Goal: Transaction & Acquisition: Purchase product/service

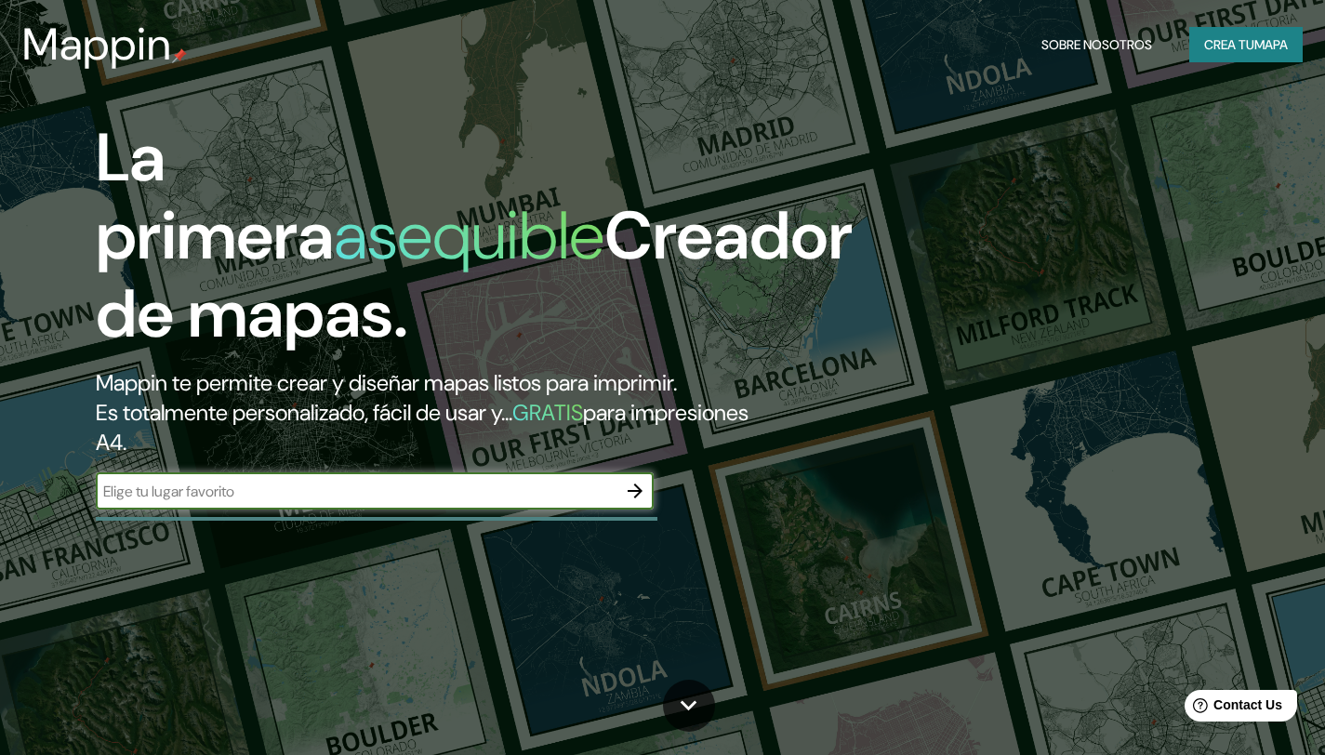
click at [406, 495] on input "text" at bounding box center [356, 491] width 521 height 21
type input "m"
type input "estadio nacional"
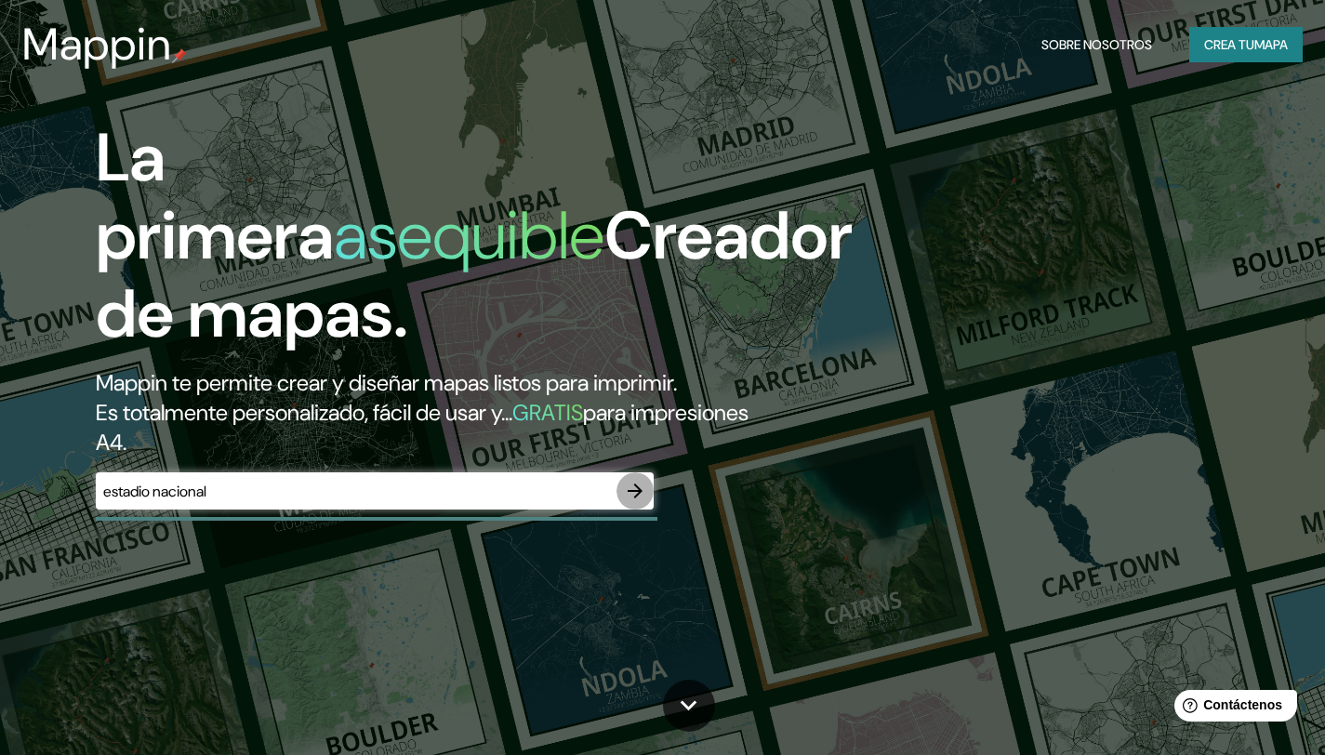
click at [629, 495] on icon "button" at bounding box center [635, 491] width 22 height 22
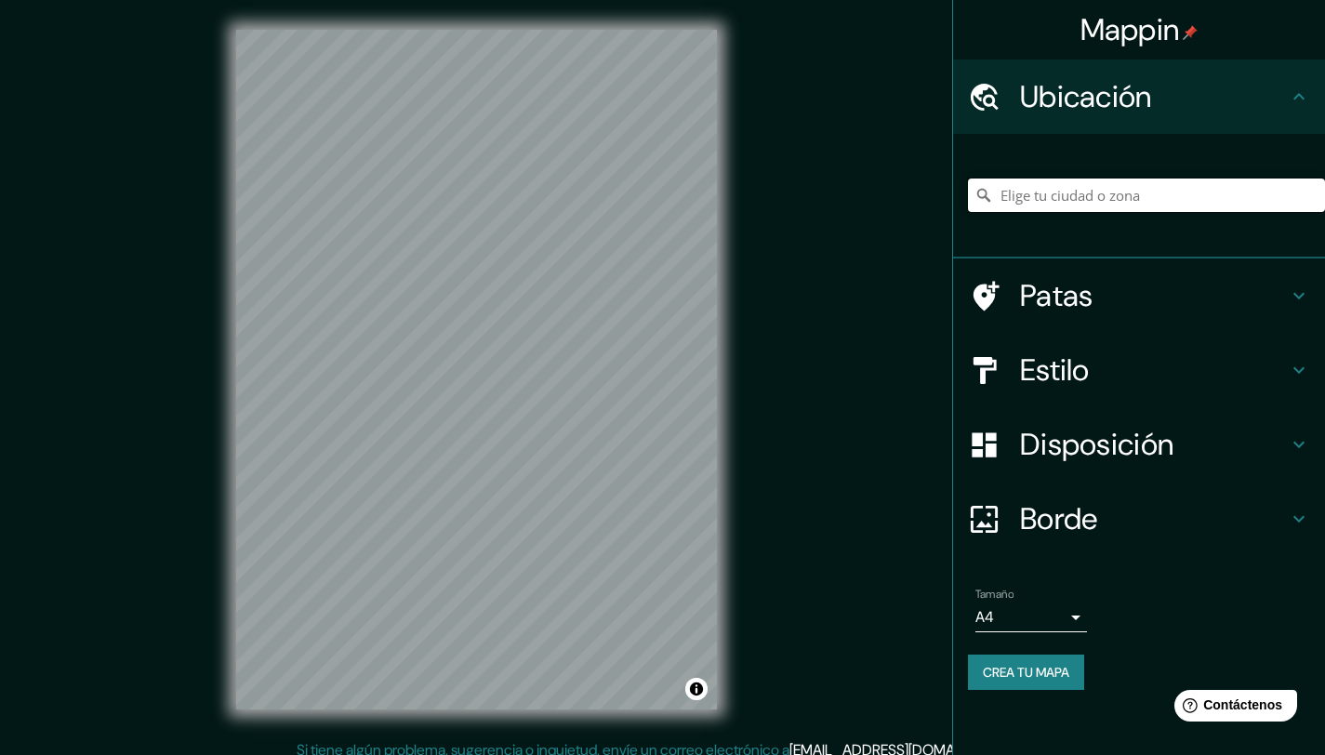
click at [1062, 206] on input "Elige tu ciudad o zona" at bounding box center [1146, 195] width 357 height 33
type input "n"
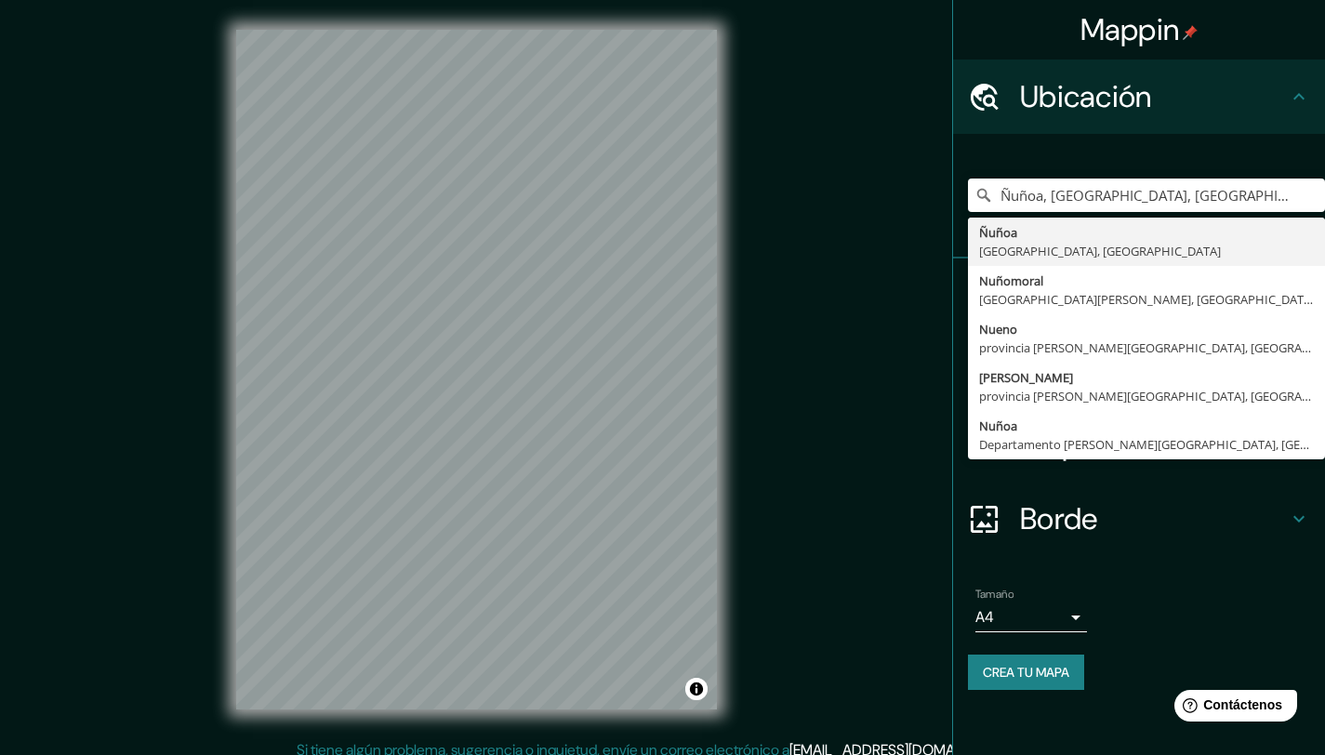
click at [792, 525] on div "Mappin Ubicación Ñuñoa, Región Metropolitana de Santiago, Chile Ñuñoa Región Me…" at bounding box center [662, 384] width 1325 height 769
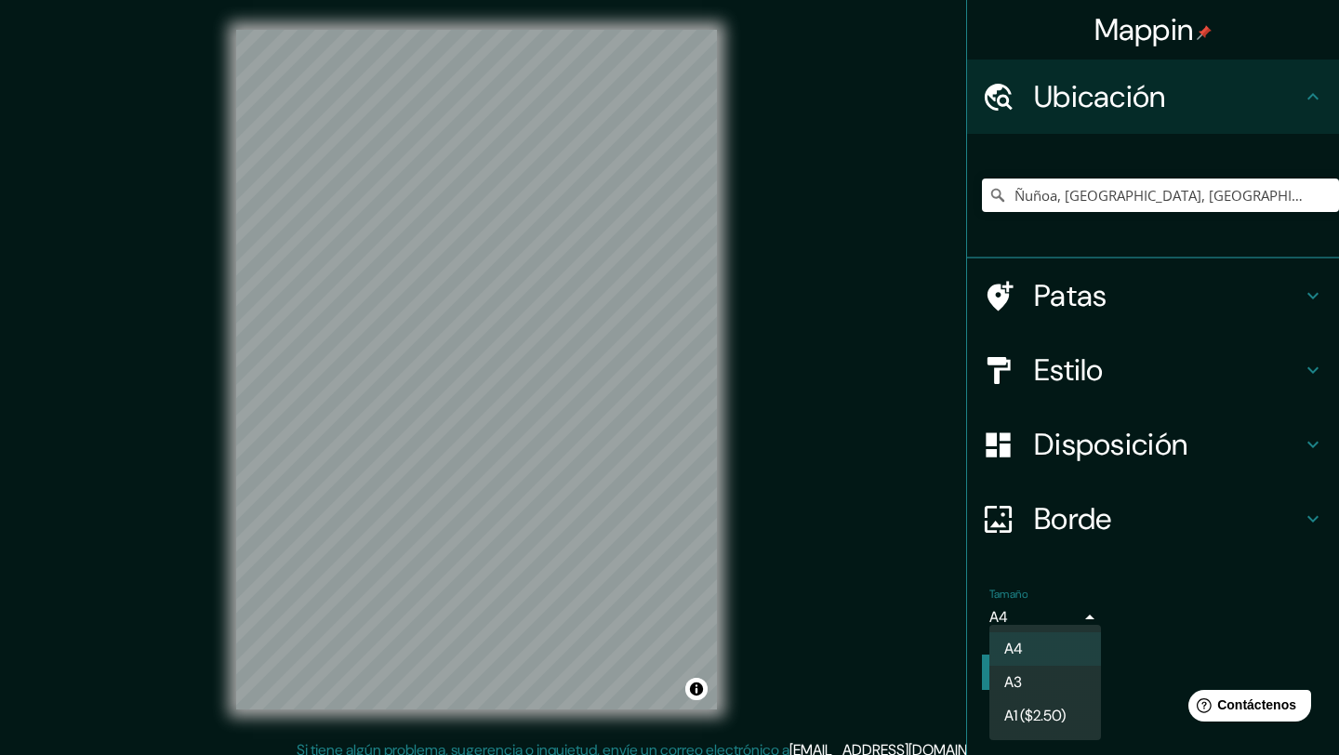
click at [1061, 626] on body "Mappin Ubicación Ñuñoa, Región Metropolitana de Santiago, Chile Ñuñoa Región Me…" at bounding box center [669, 377] width 1339 height 755
click at [1226, 545] on div at bounding box center [669, 377] width 1339 height 755
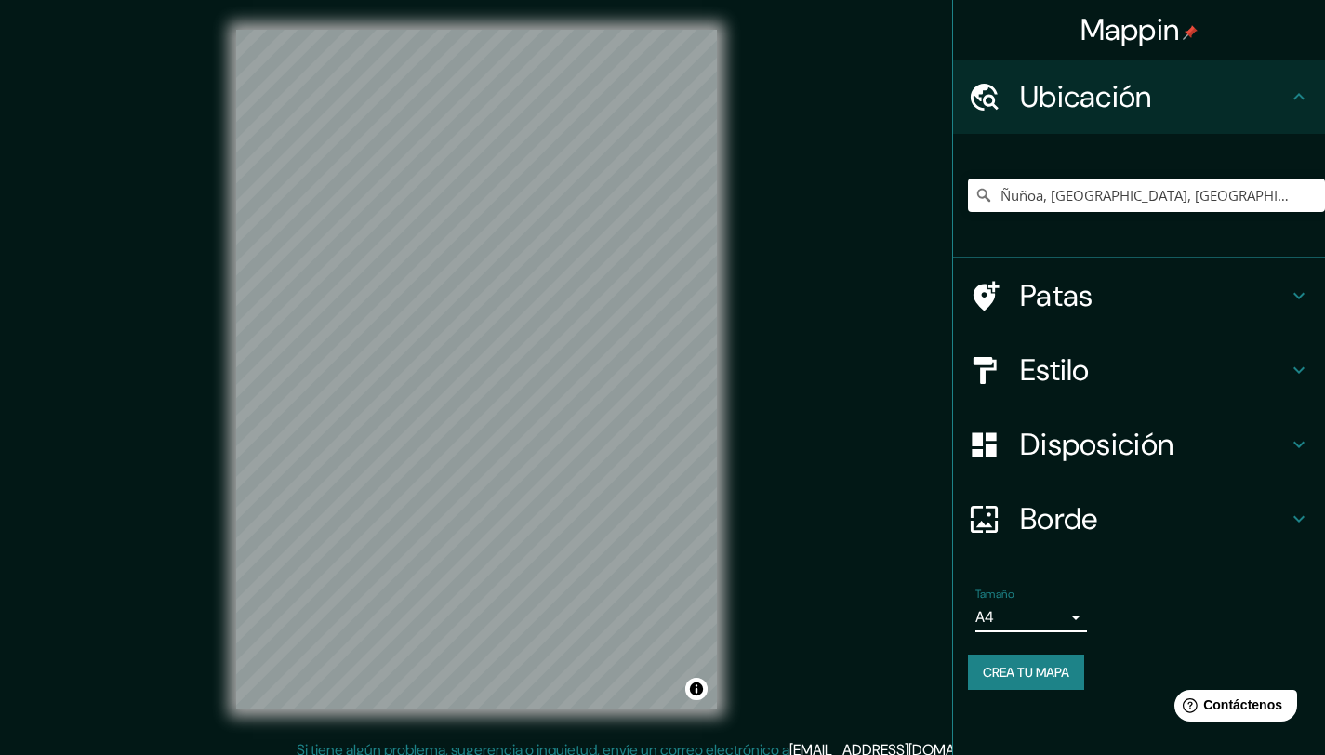
click at [1108, 422] on div "Disposición" at bounding box center [1139, 444] width 372 height 74
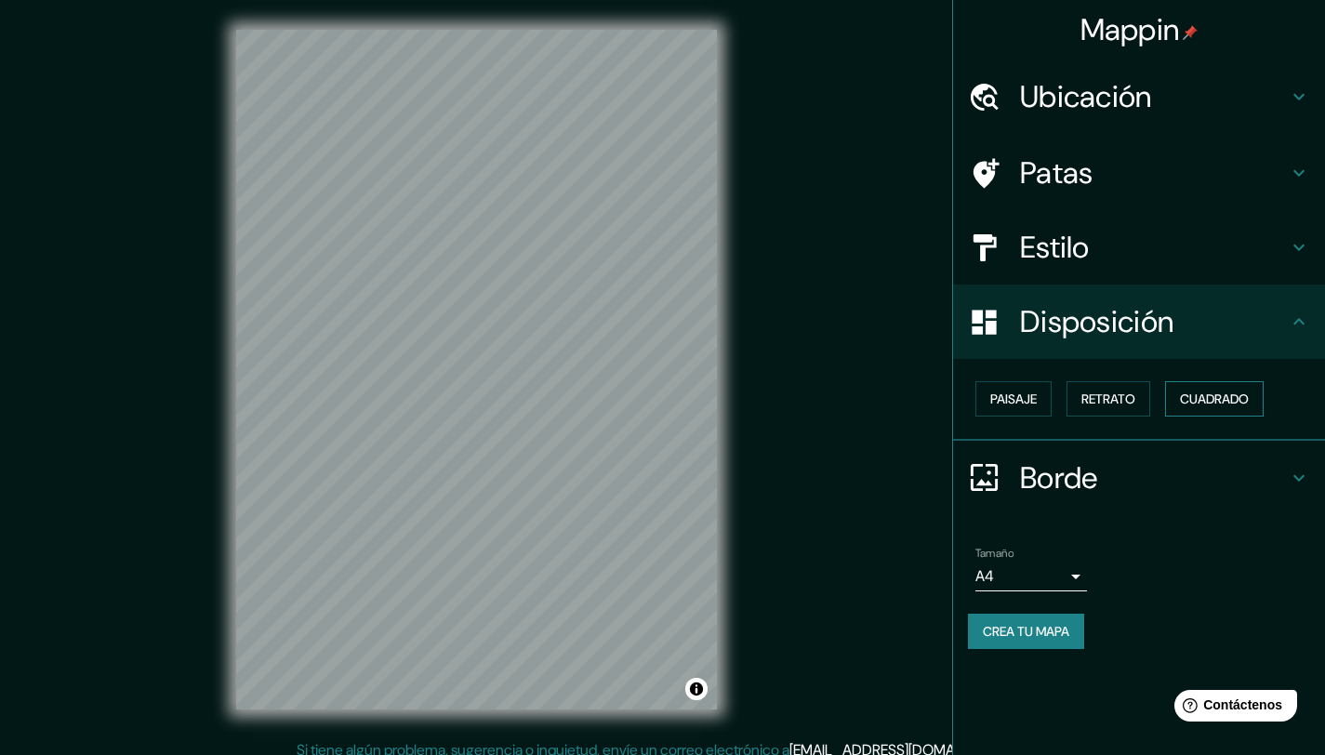
click at [1219, 405] on font "Cuadrado" at bounding box center [1214, 399] width 69 height 17
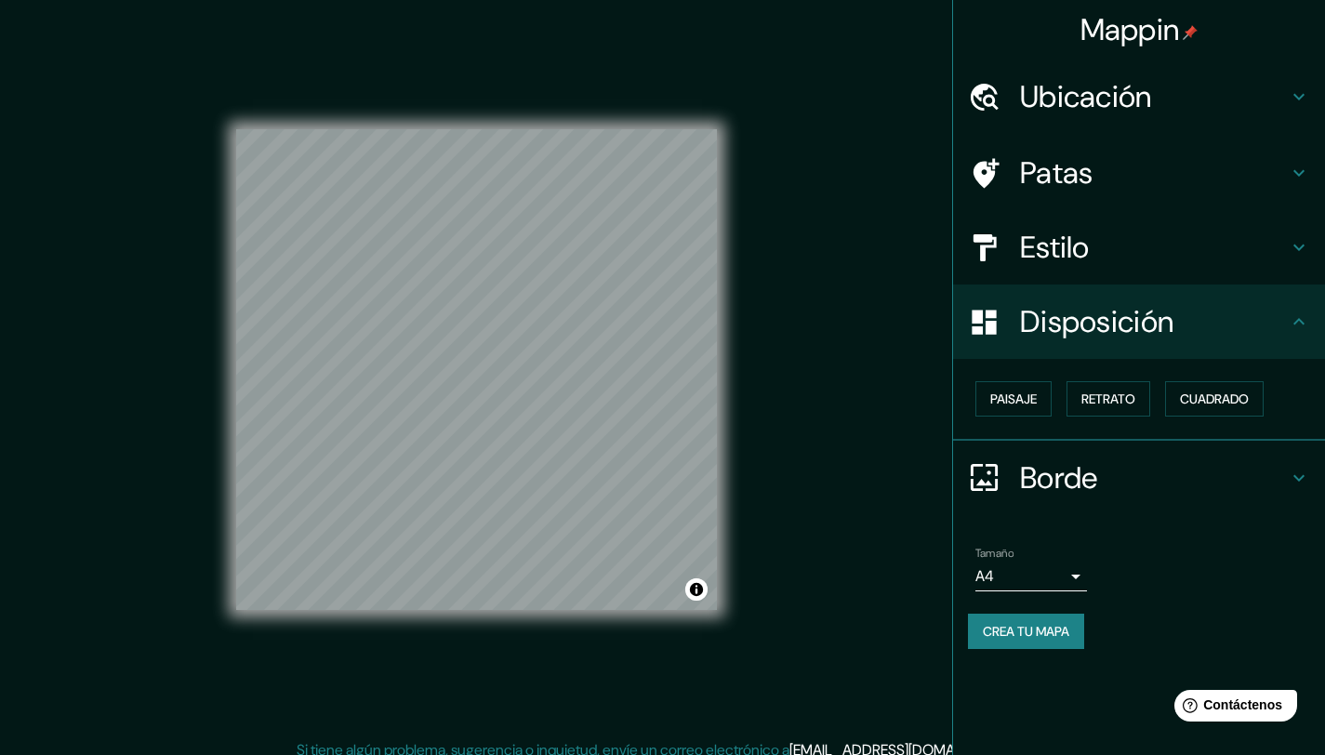
click at [1074, 230] on font "Estilo" at bounding box center [1055, 247] width 70 height 39
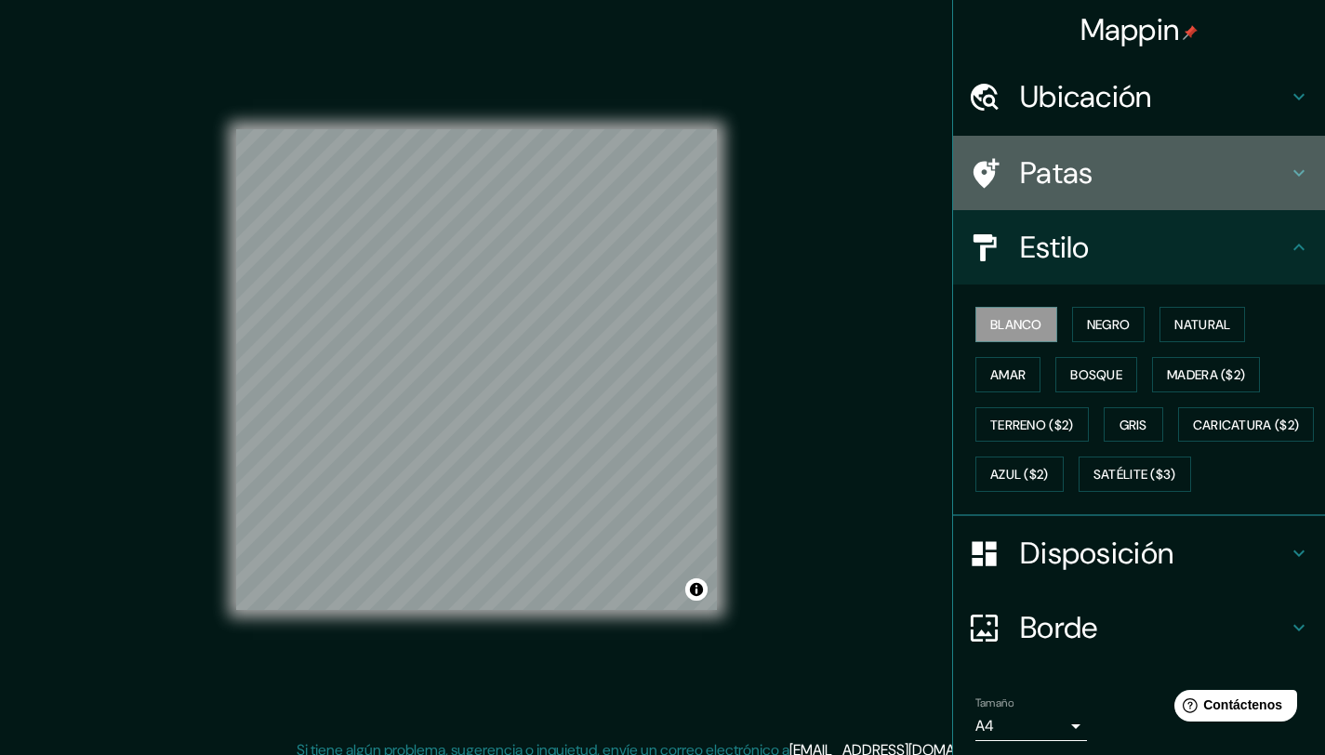
click at [1047, 187] on font "Patas" at bounding box center [1056, 172] width 73 height 39
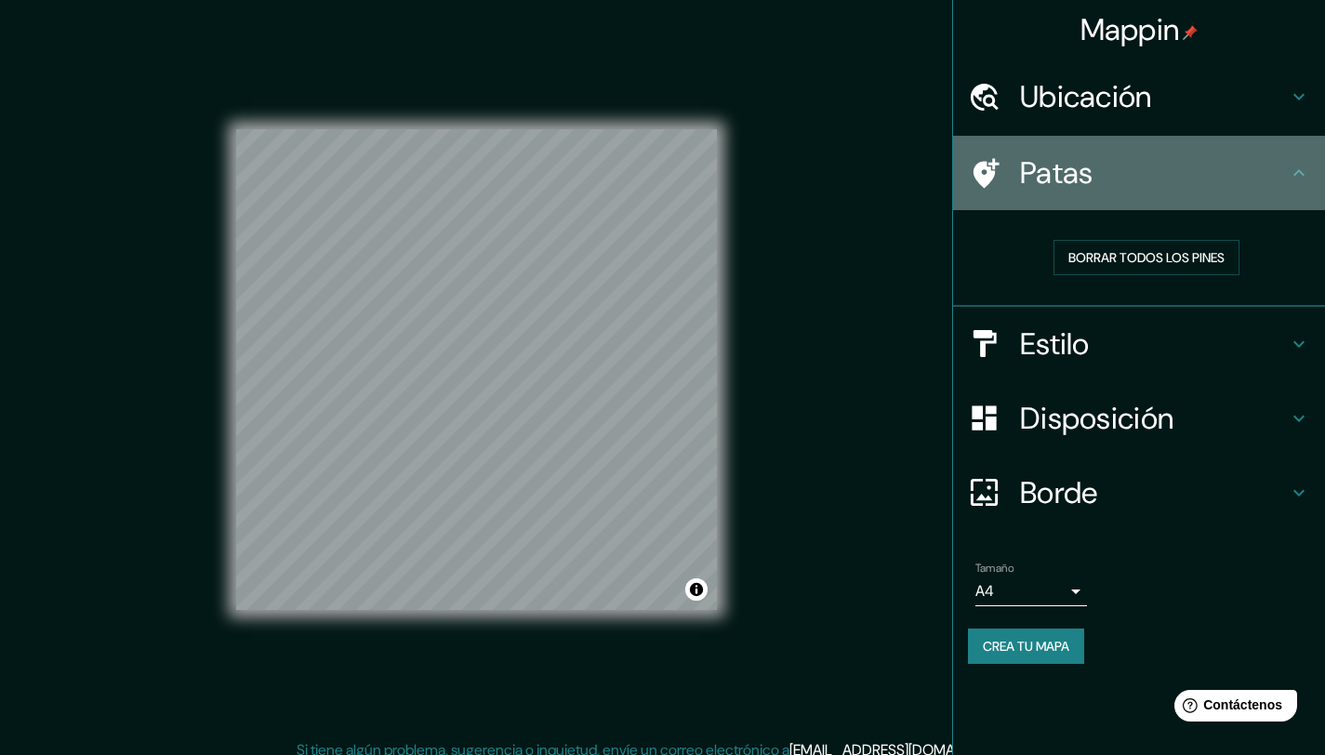
click at [1052, 176] on font "Patas" at bounding box center [1056, 172] width 73 height 39
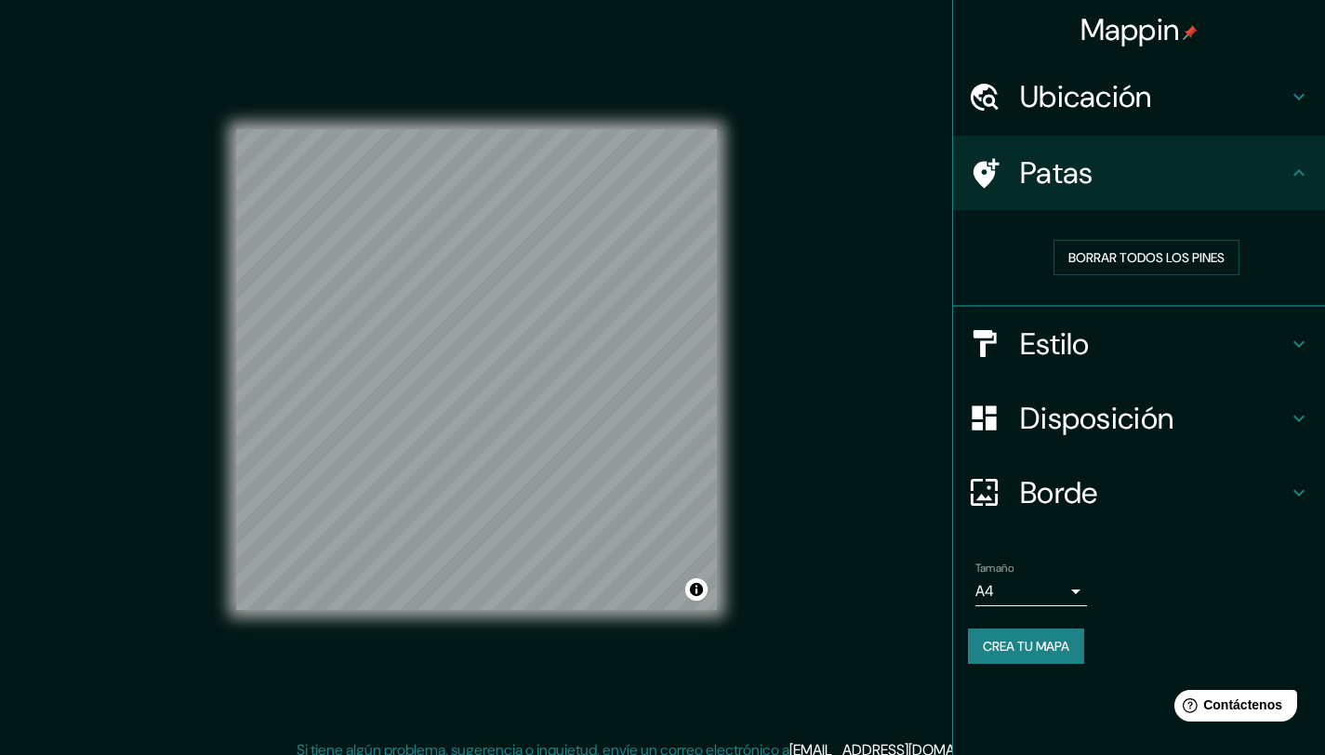
click at [1109, 111] on font "Ubicación" at bounding box center [1086, 96] width 132 height 39
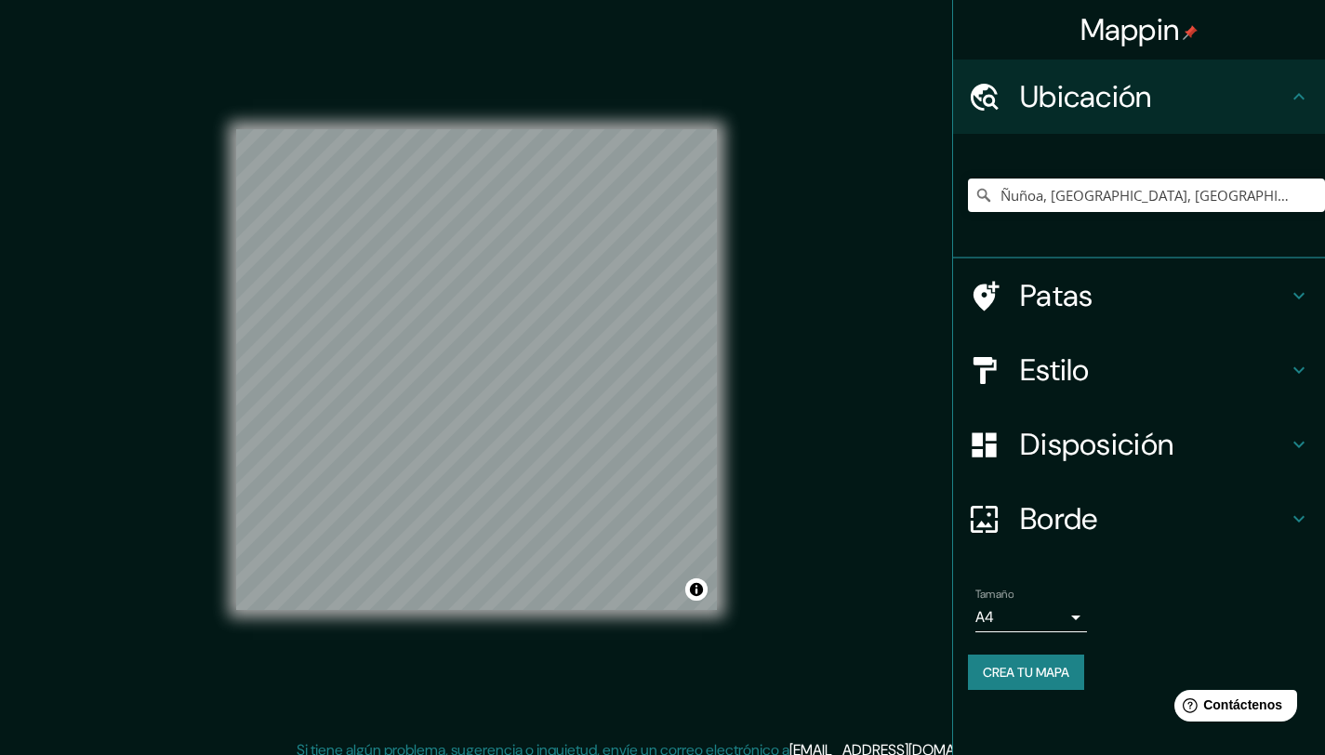
click at [525, 101] on div "© Mapbox © OpenStreetMap Improve this map" at bounding box center [476, 370] width 481 height 680
click at [1082, 197] on input "Ñuñoa, Región Metropolitana de Santiago, Chile" at bounding box center [1146, 195] width 357 height 33
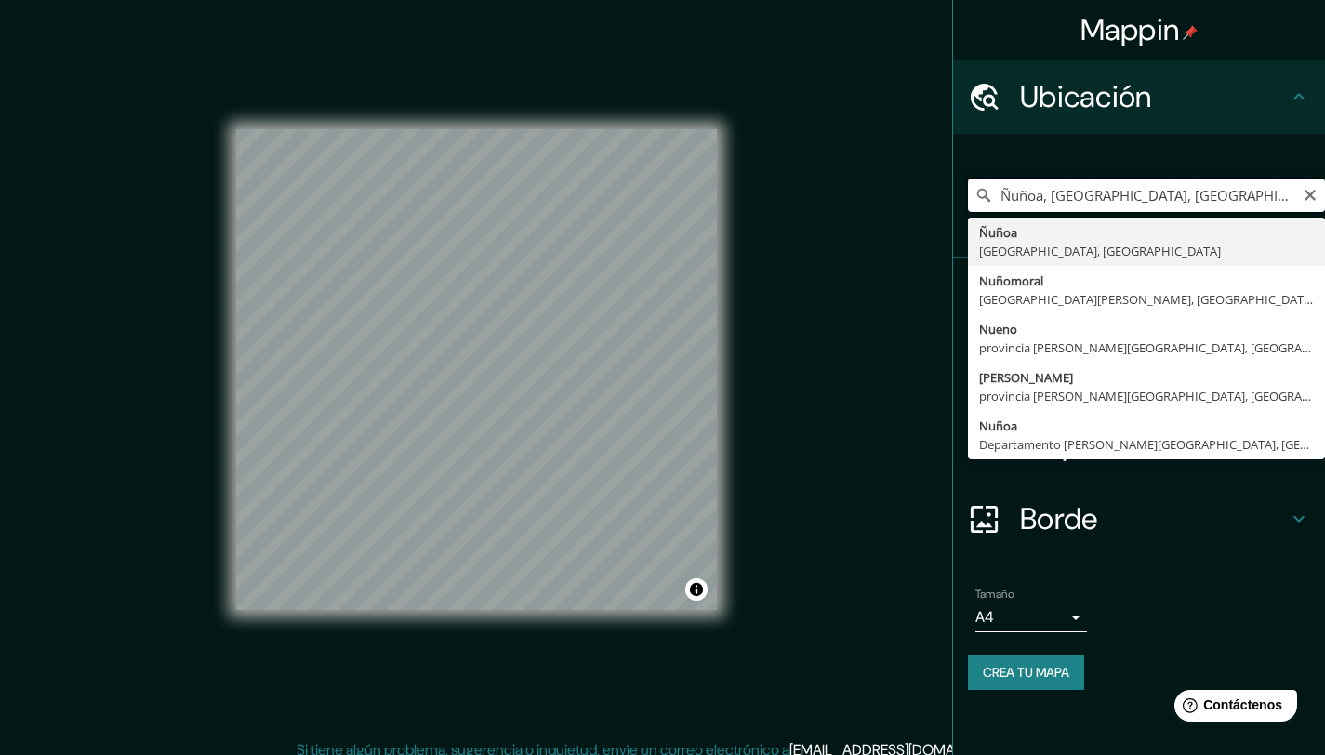
click at [1082, 197] on input "Ñuñoa, Región Metropolitana de Santiago, Chile" at bounding box center [1146, 195] width 357 height 33
click at [1083, 197] on input "Ñuñoa, Región Metropolitana de Santiago, Chile" at bounding box center [1146, 195] width 357 height 33
click at [1084, 197] on input "Ñuñoa, Región Metropolitana de Santiago, Chile" at bounding box center [1146, 195] width 357 height 33
drag, startPoint x: 1188, startPoint y: 198, endPoint x: 972, endPoint y: 194, distance: 215.8
click at [972, 194] on input "estadio monumental macul" at bounding box center [1146, 195] width 357 height 33
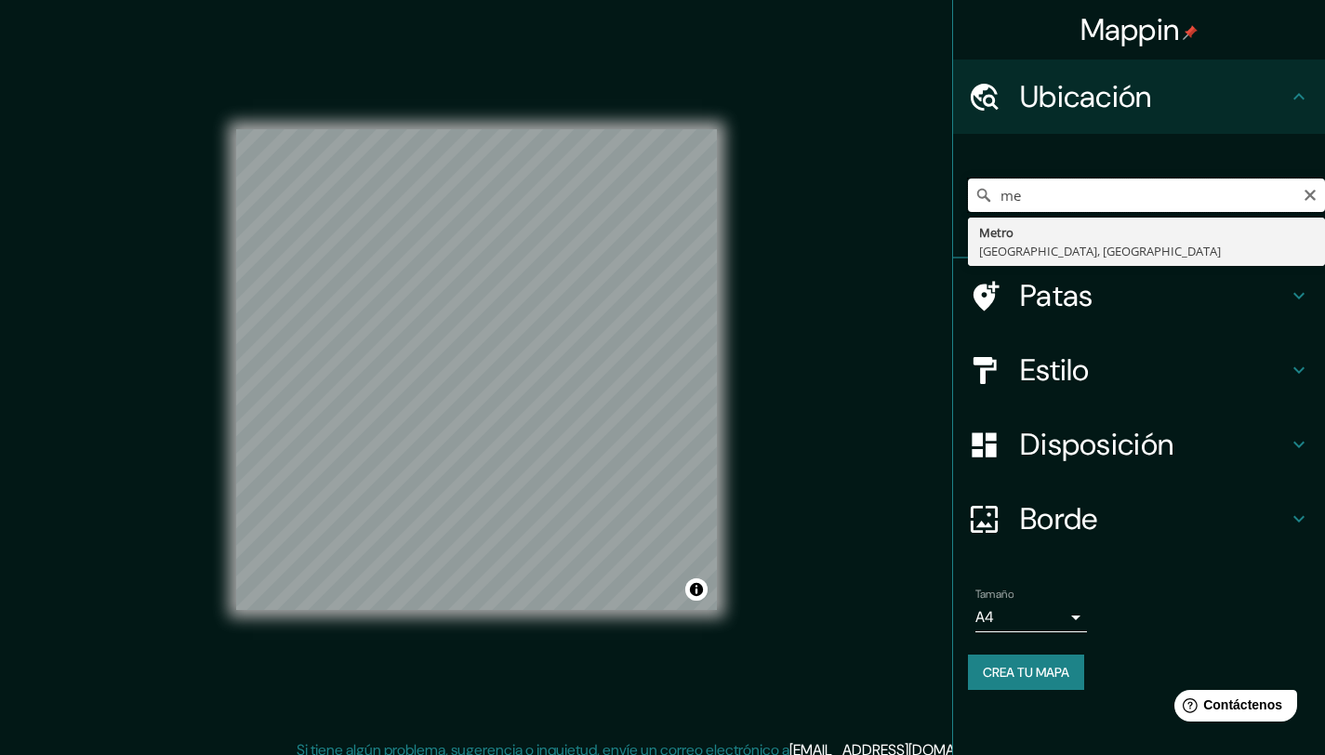
type input "m"
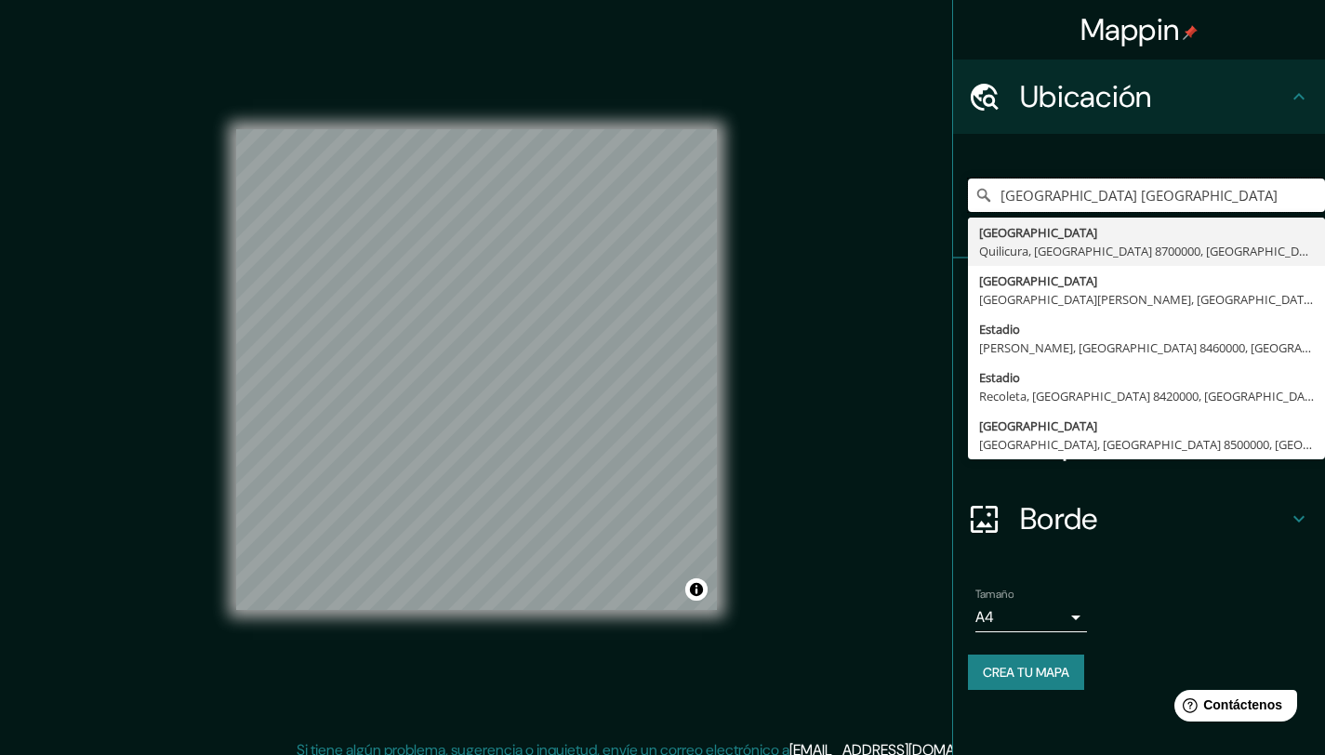
drag, startPoint x: 1200, startPoint y: 187, endPoint x: 882, endPoint y: 198, distance: 318.3
click at [882, 198] on div "Mappin Ubicación estadio monumetal chile Estadio Monumental Quilicura, Región M…" at bounding box center [662, 384] width 1325 height 769
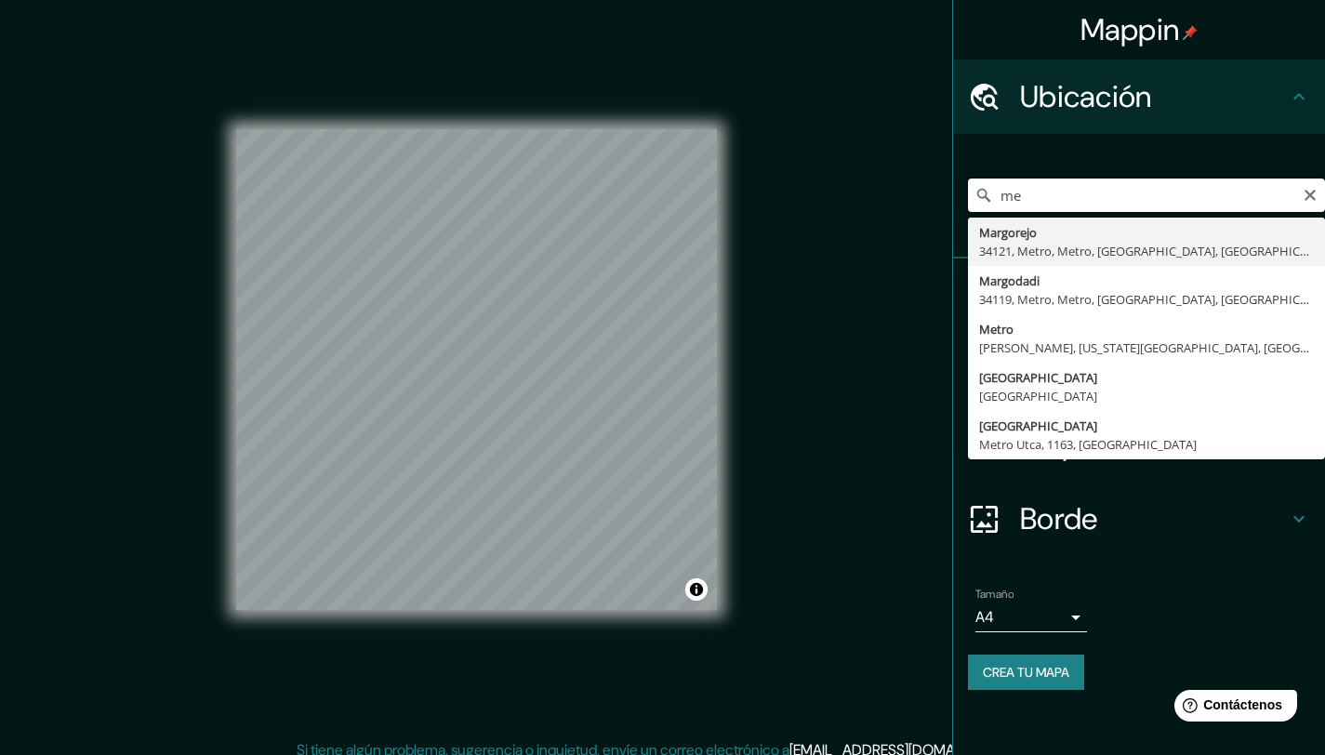
type input "m"
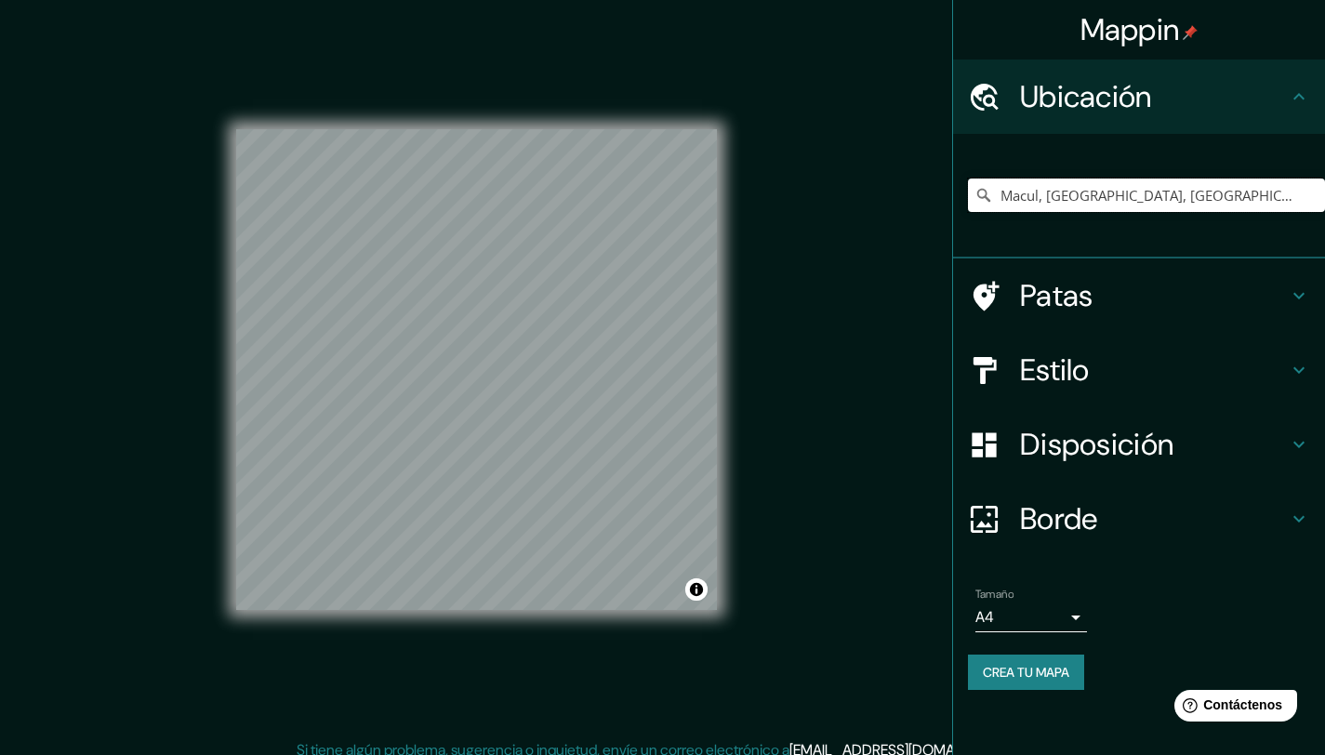
type input "Macul, [GEOGRAPHIC_DATA], [GEOGRAPHIC_DATA]"
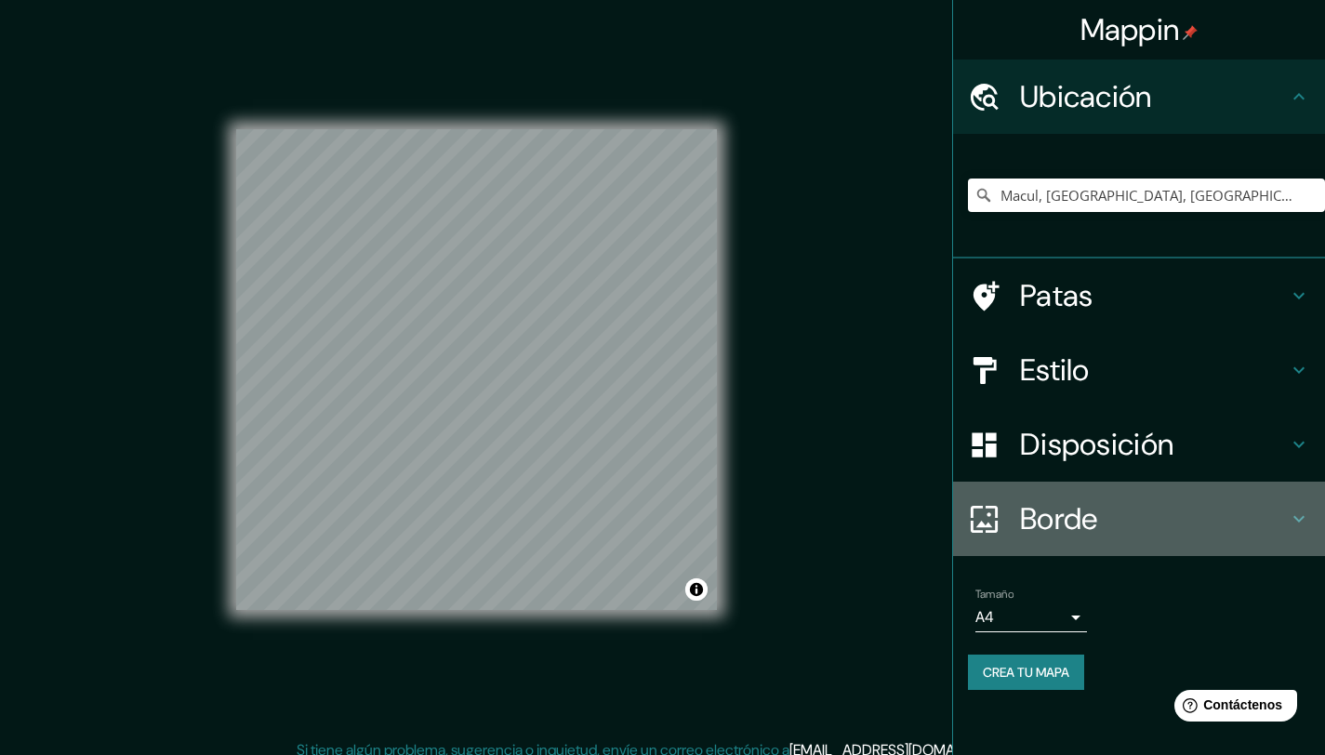
click at [1121, 527] on h4 "Borde" at bounding box center [1154, 518] width 268 height 37
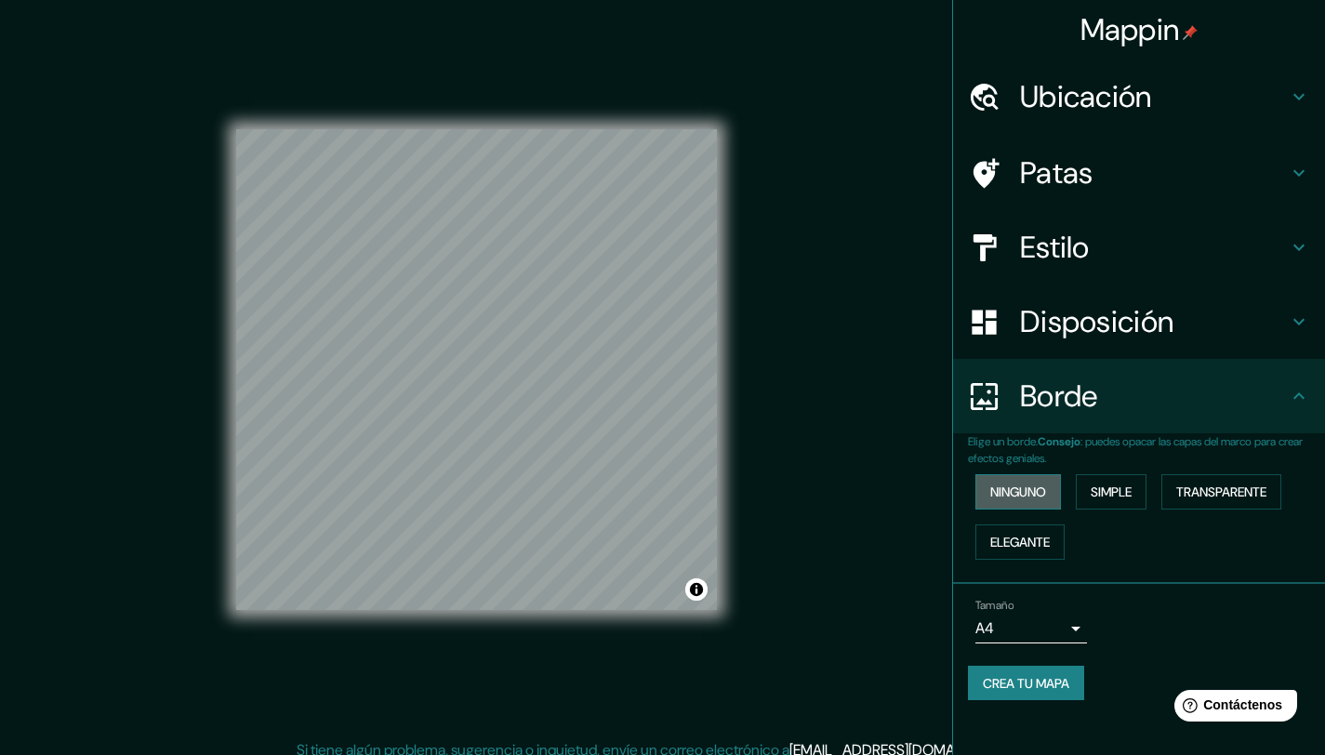
click at [1050, 494] on button "Ninguno" at bounding box center [1019, 491] width 86 height 35
drag, startPoint x: 1142, startPoint y: 482, endPoint x: 1216, endPoint y: 487, distance: 73.7
click at [1142, 482] on button "Simple" at bounding box center [1111, 491] width 71 height 35
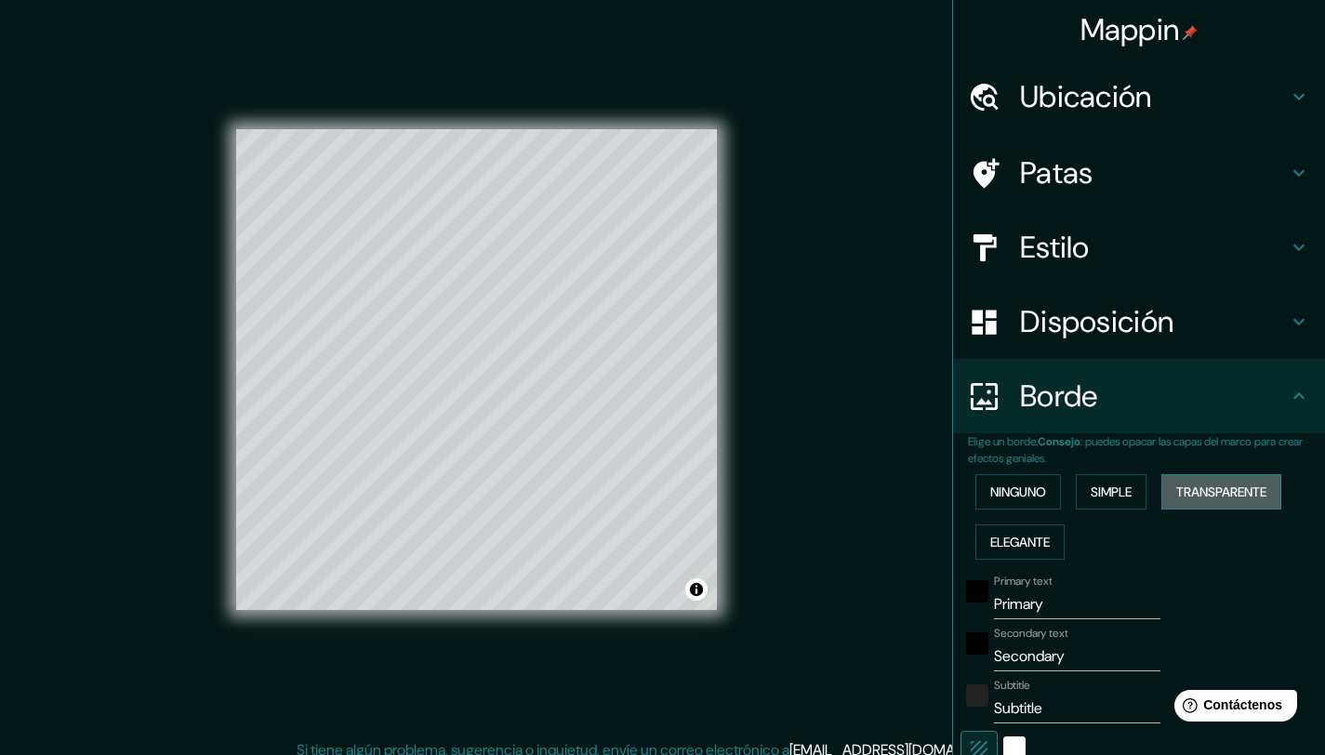
click at [1216, 487] on font "Transparente" at bounding box center [1221, 492] width 90 height 17
click at [1030, 541] on font "Elegante" at bounding box center [1020, 542] width 60 height 17
click at [1019, 496] on font "Ninguno" at bounding box center [1018, 492] width 56 height 17
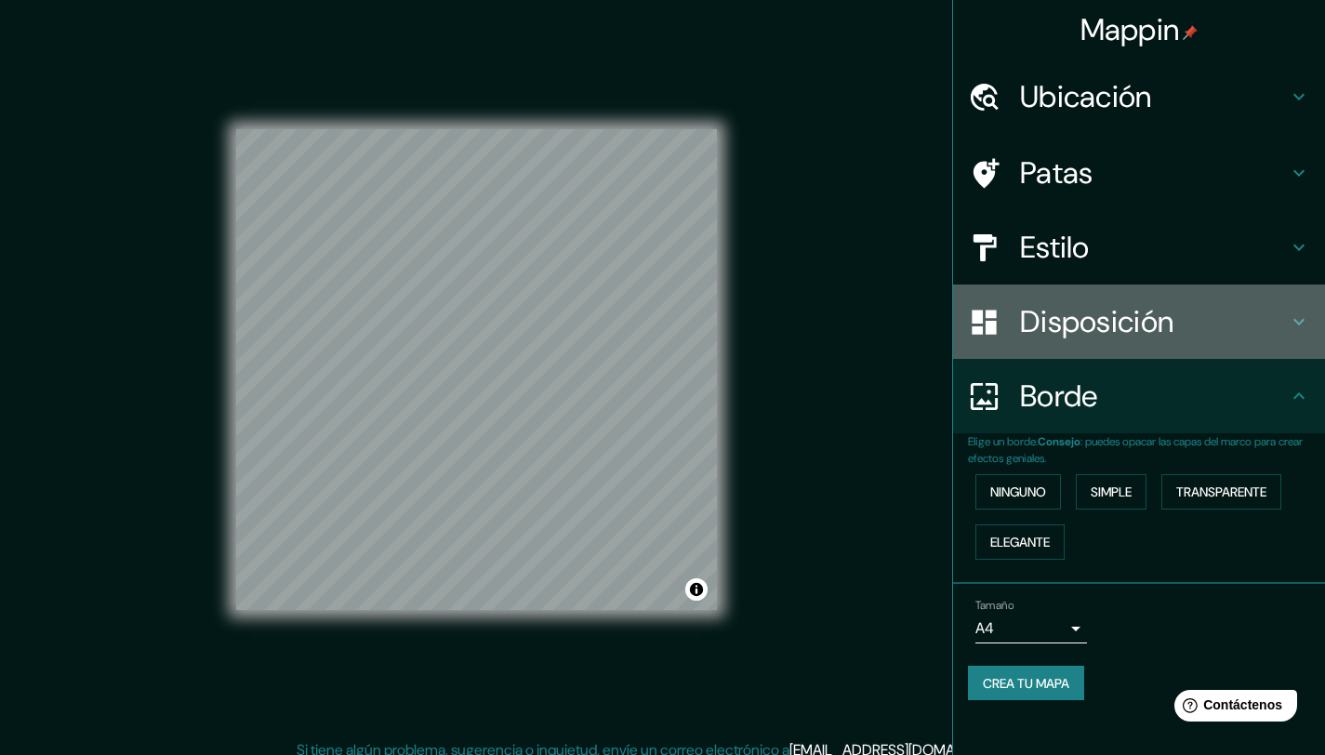
click at [1097, 322] on font "Disposición" at bounding box center [1096, 321] width 153 height 39
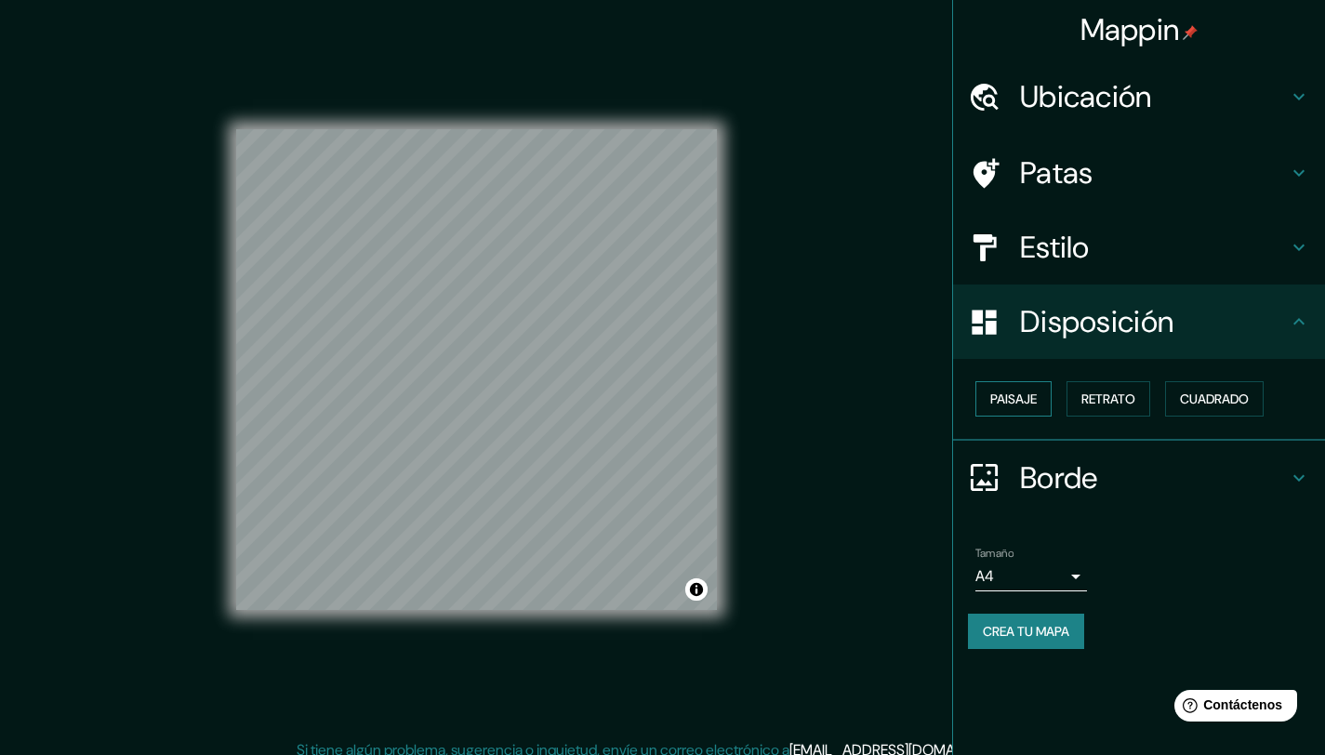
click at [1017, 404] on font "Paisaje" at bounding box center [1013, 399] width 47 height 17
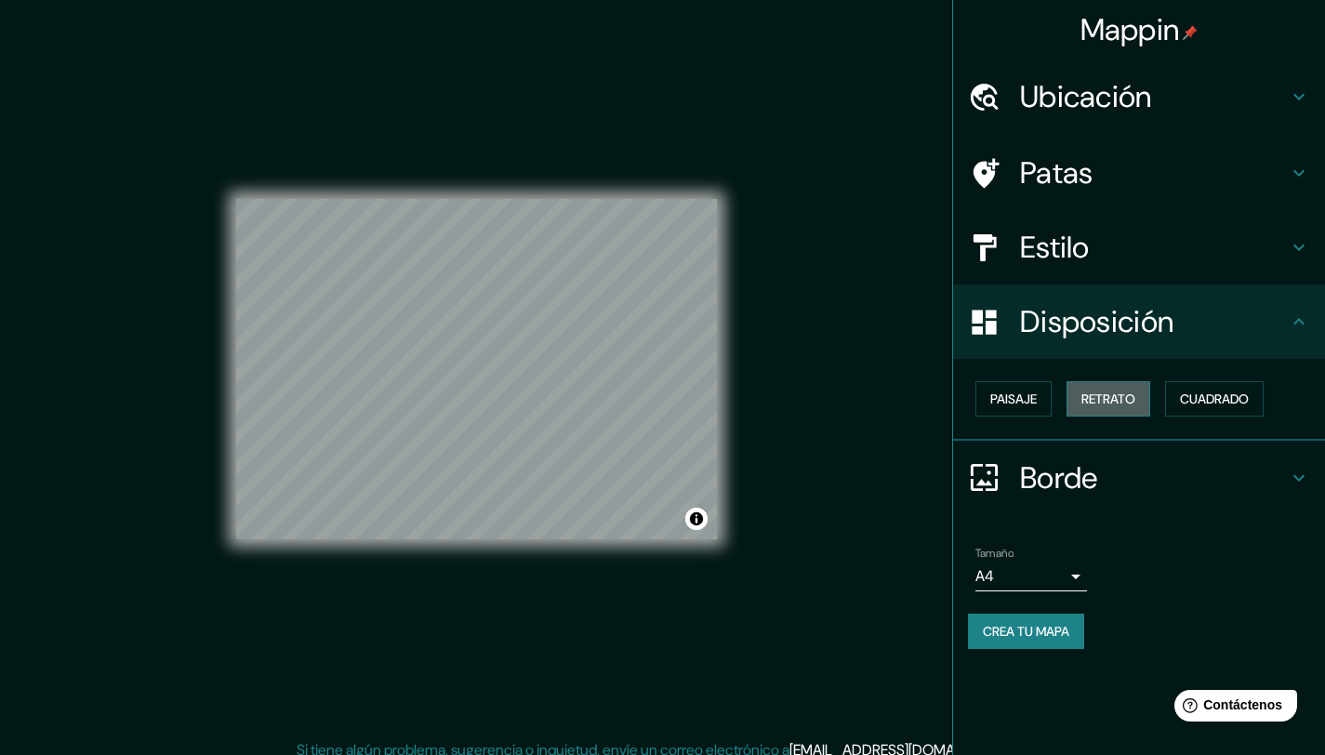
click at [1144, 399] on button "Retrato" at bounding box center [1109, 398] width 84 height 35
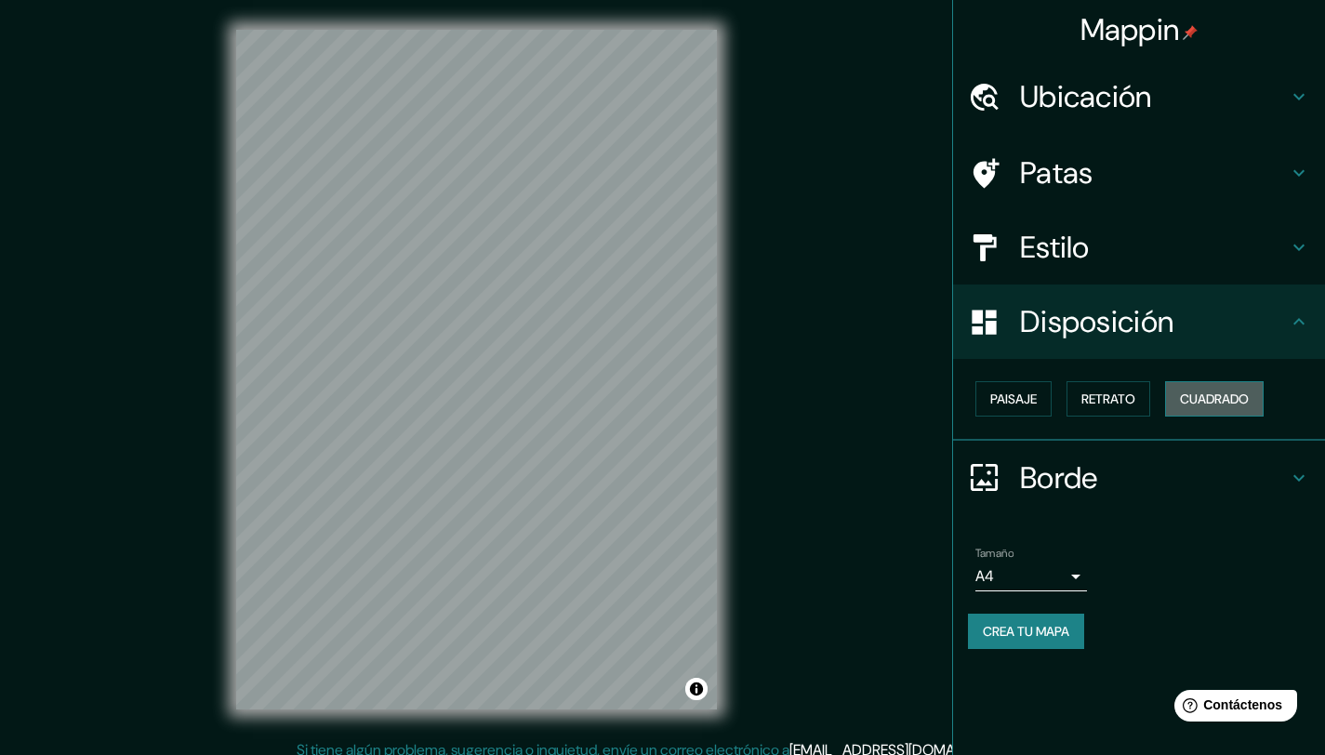
click at [1219, 396] on font "Cuadrado" at bounding box center [1214, 399] width 69 height 17
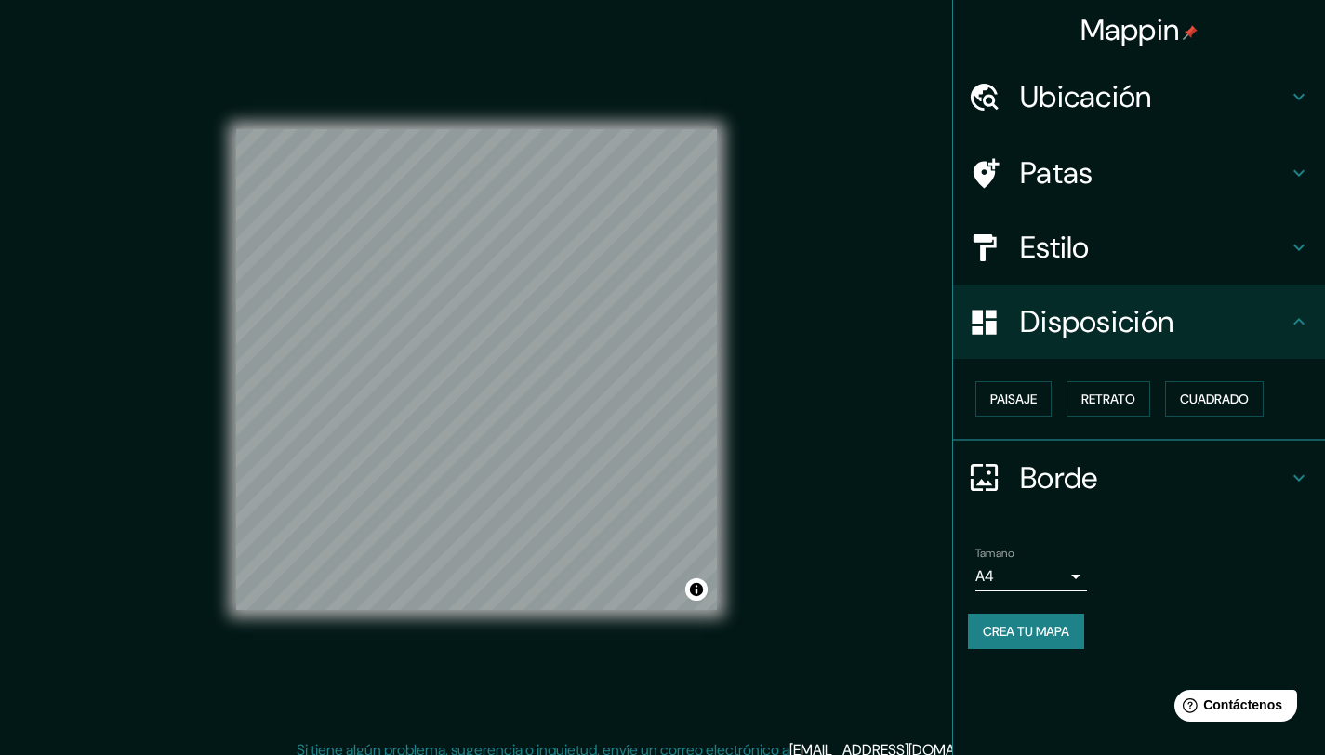
click at [1023, 237] on font "Estilo" at bounding box center [1055, 247] width 70 height 39
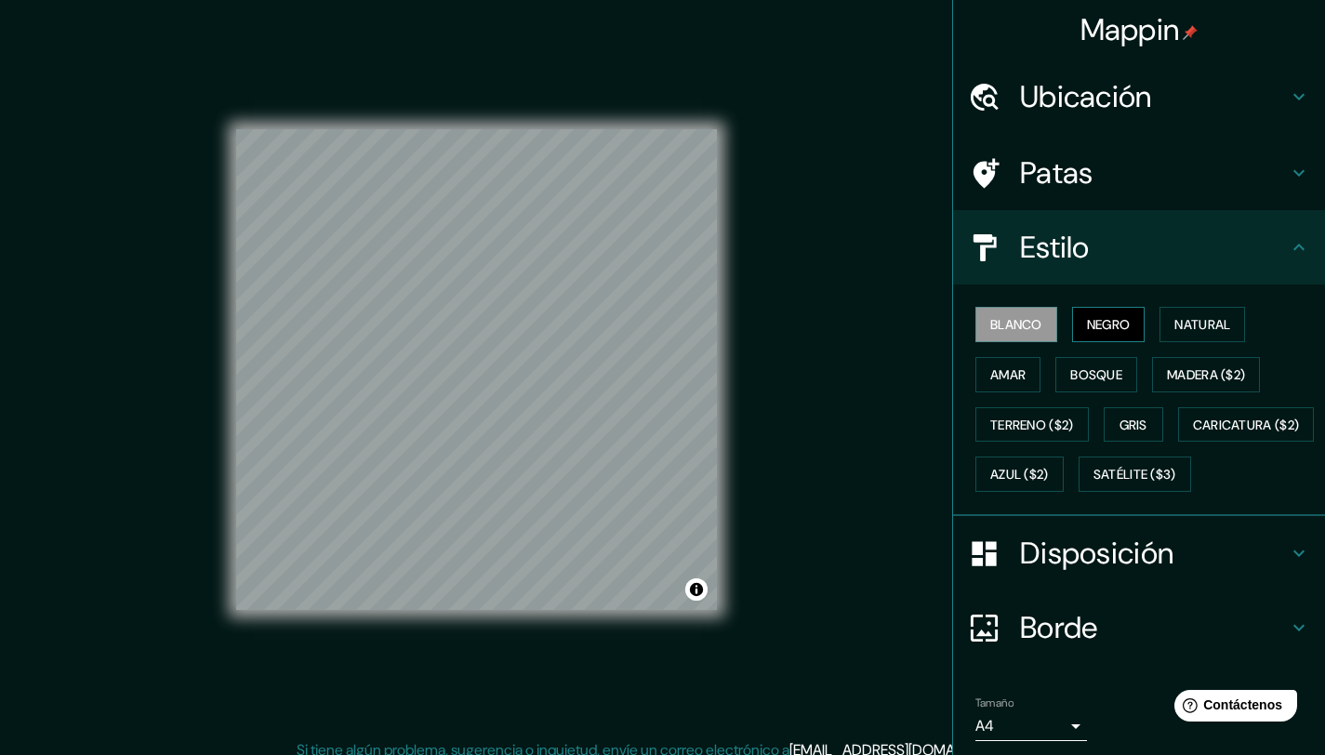
click at [1096, 322] on font "Negro" at bounding box center [1109, 324] width 44 height 17
click at [1198, 318] on font "Natural" at bounding box center [1203, 324] width 56 height 17
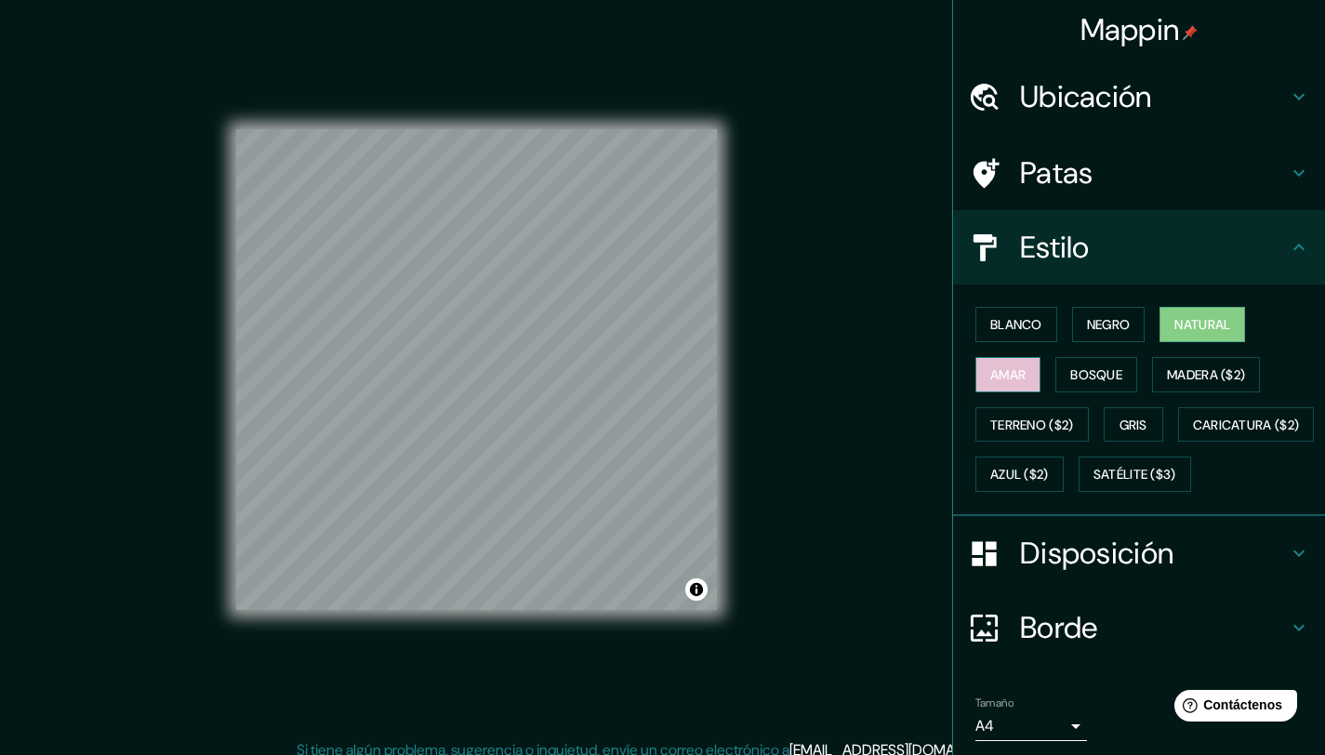
click at [1006, 373] on font "Amar" at bounding box center [1007, 374] width 35 height 17
click at [1072, 376] on font "Bosque" at bounding box center [1096, 374] width 52 height 17
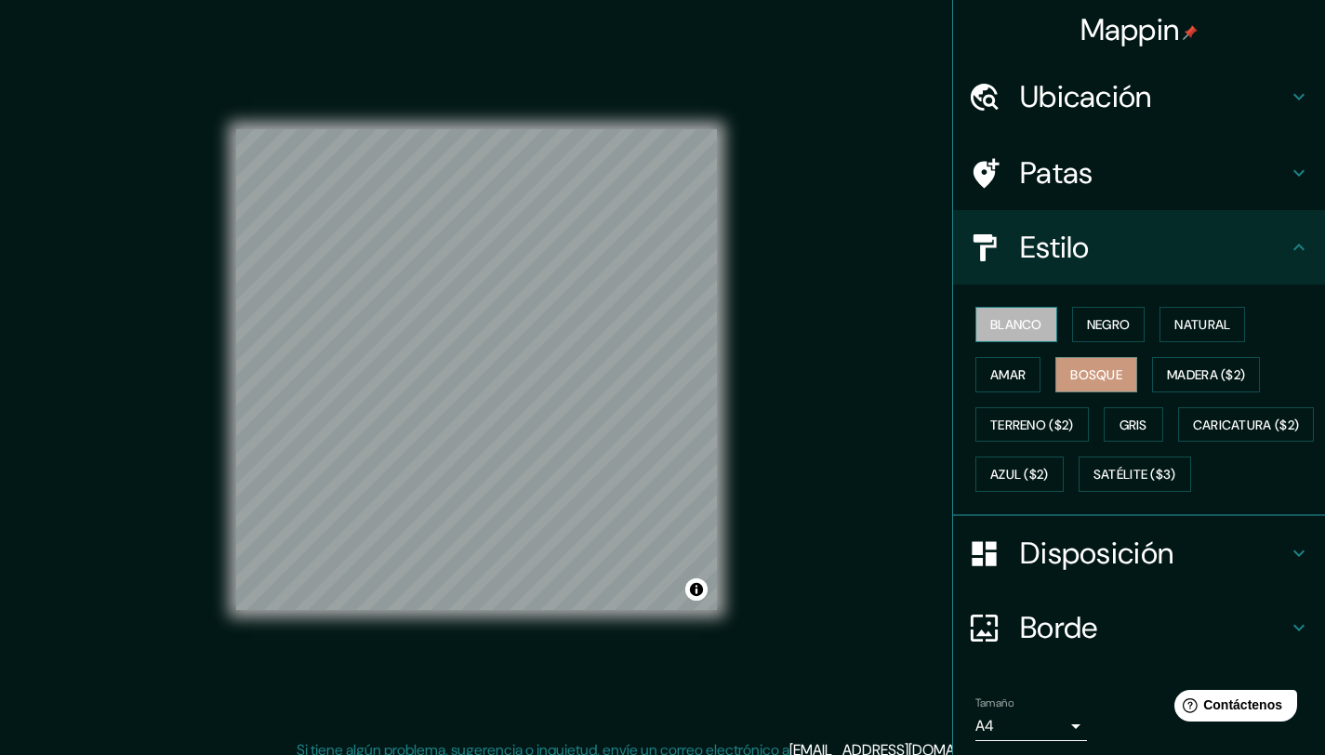
click at [1005, 321] on font "Blanco" at bounding box center [1016, 324] width 52 height 17
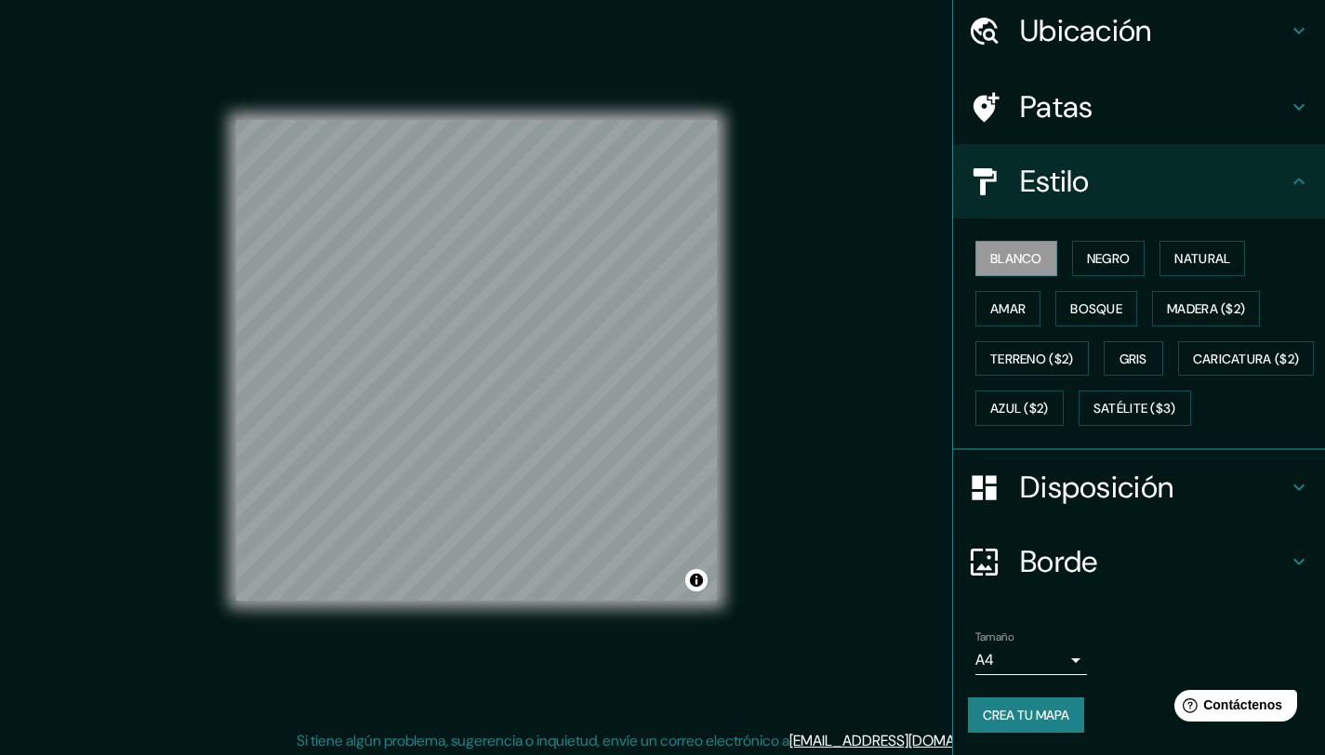
scroll to position [14, 0]
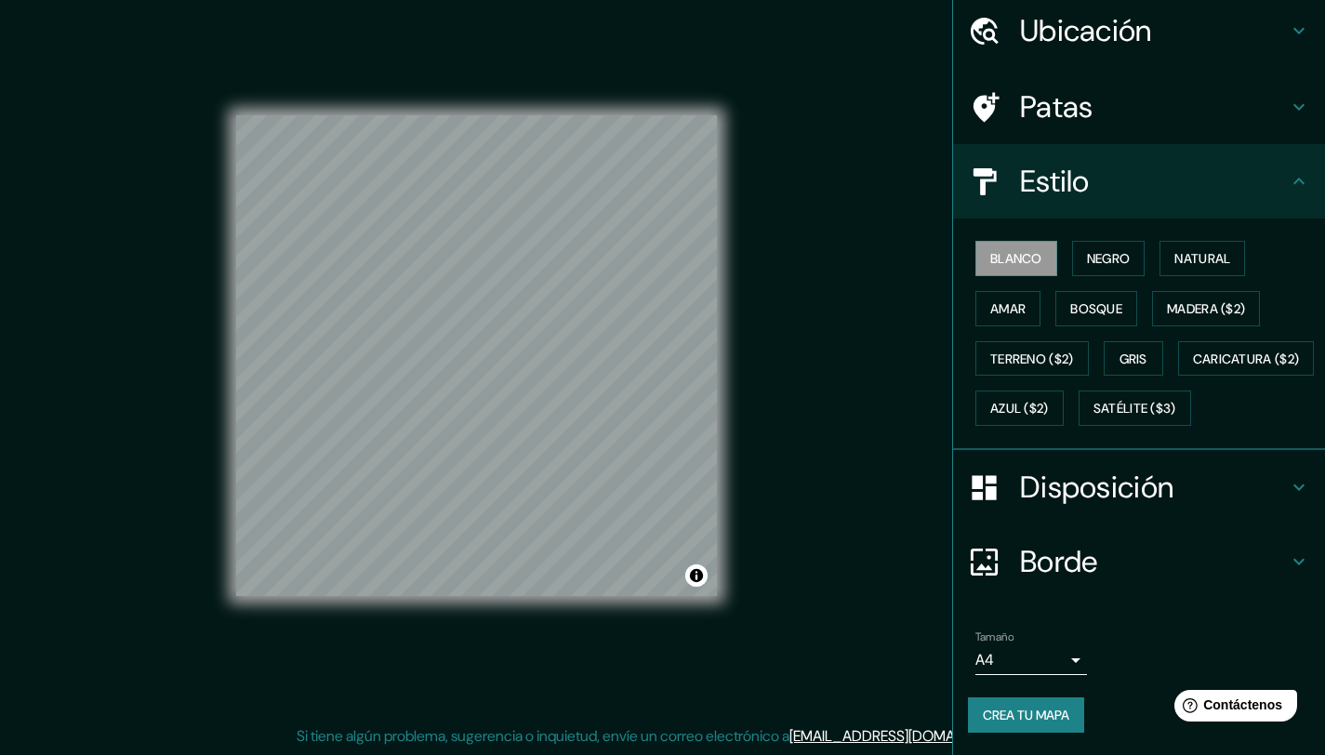
click at [1007, 656] on body "Mappin Ubicación Macul, Región Metropolitana de Santiago, Chile Macul Región Me…" at bounding box center [662, 363] width 1325 height 755
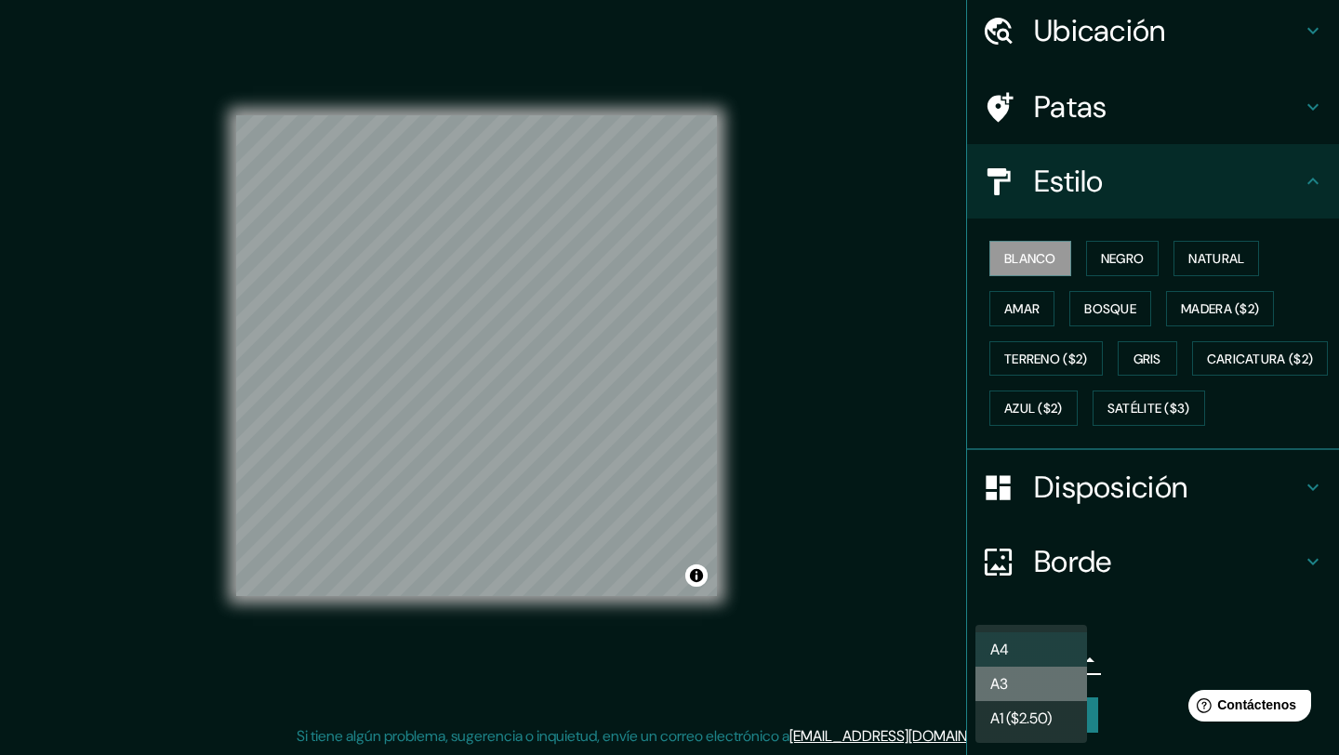
click at [1028, 679] on li "A3" at bounding box center [1032, 684] width 112 height 34
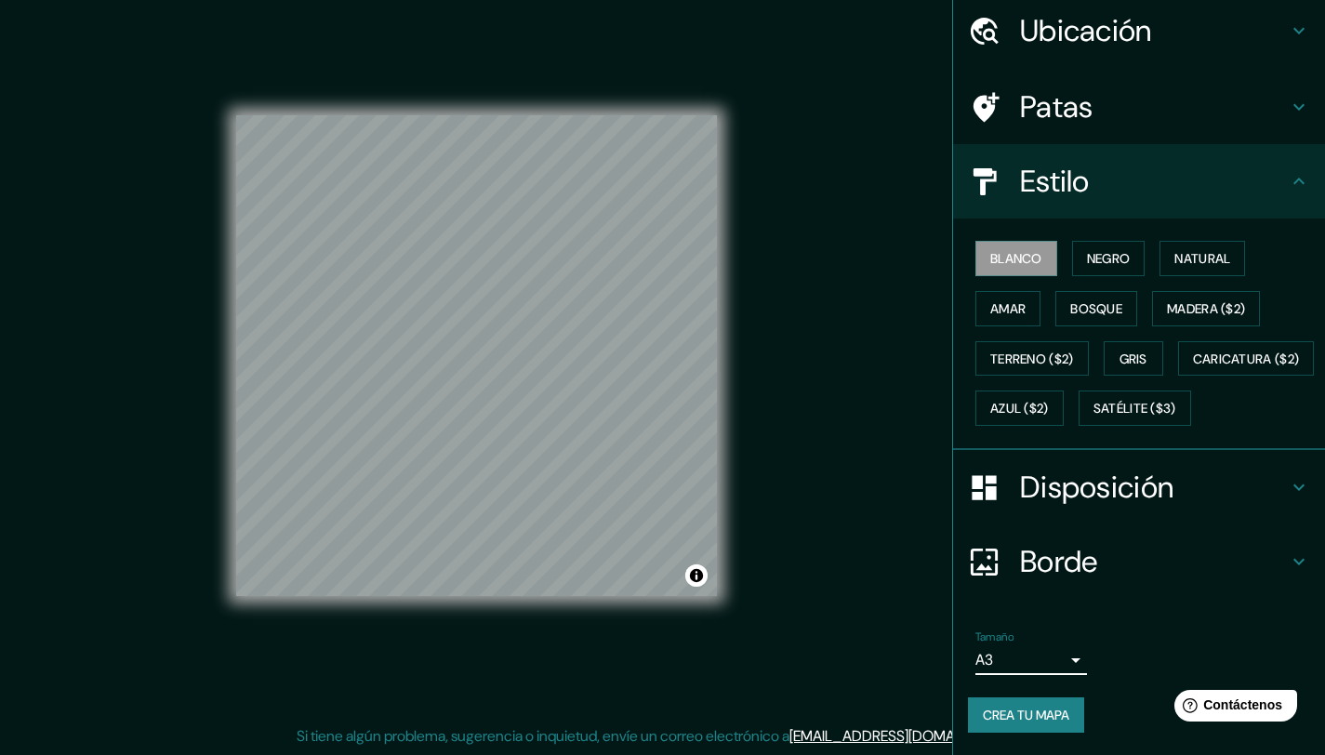
click at [1070, 557] on font "Borde" at bounding box center [1059, 561] width 78 height 39
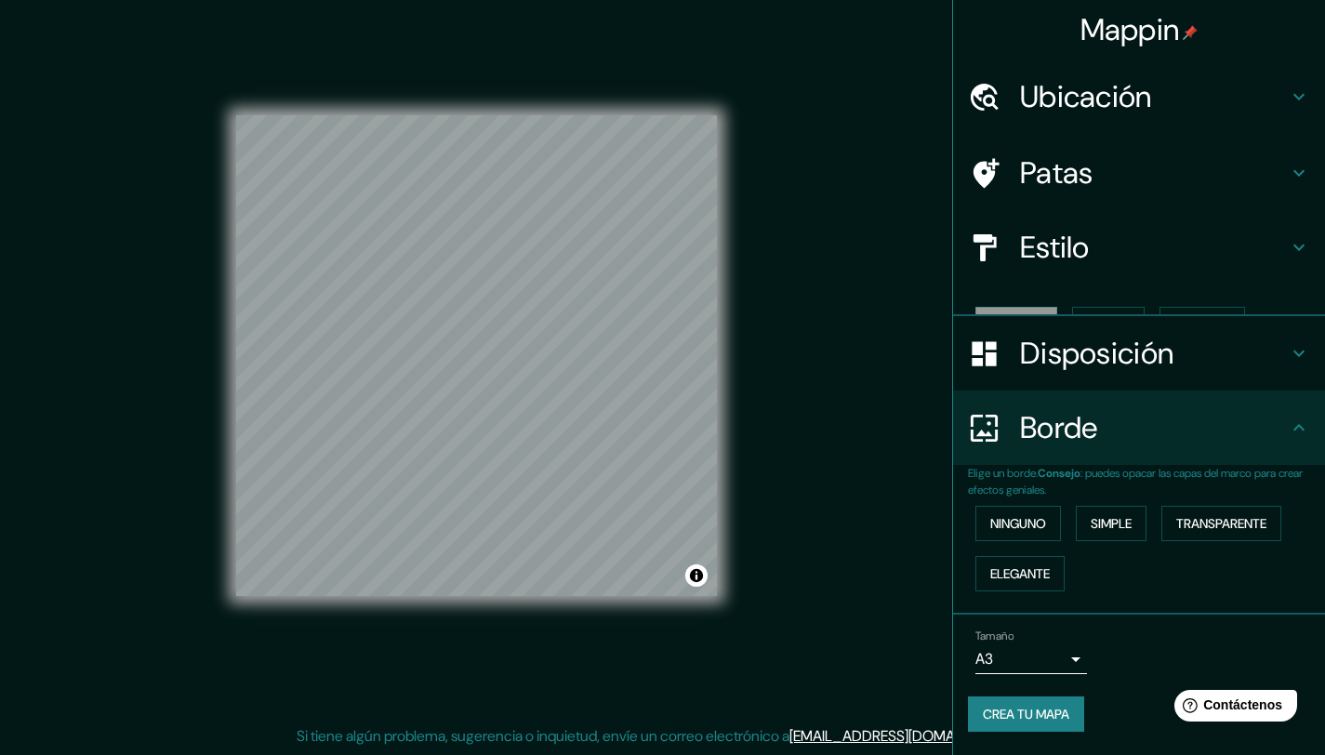
scroll to position [0, 0]
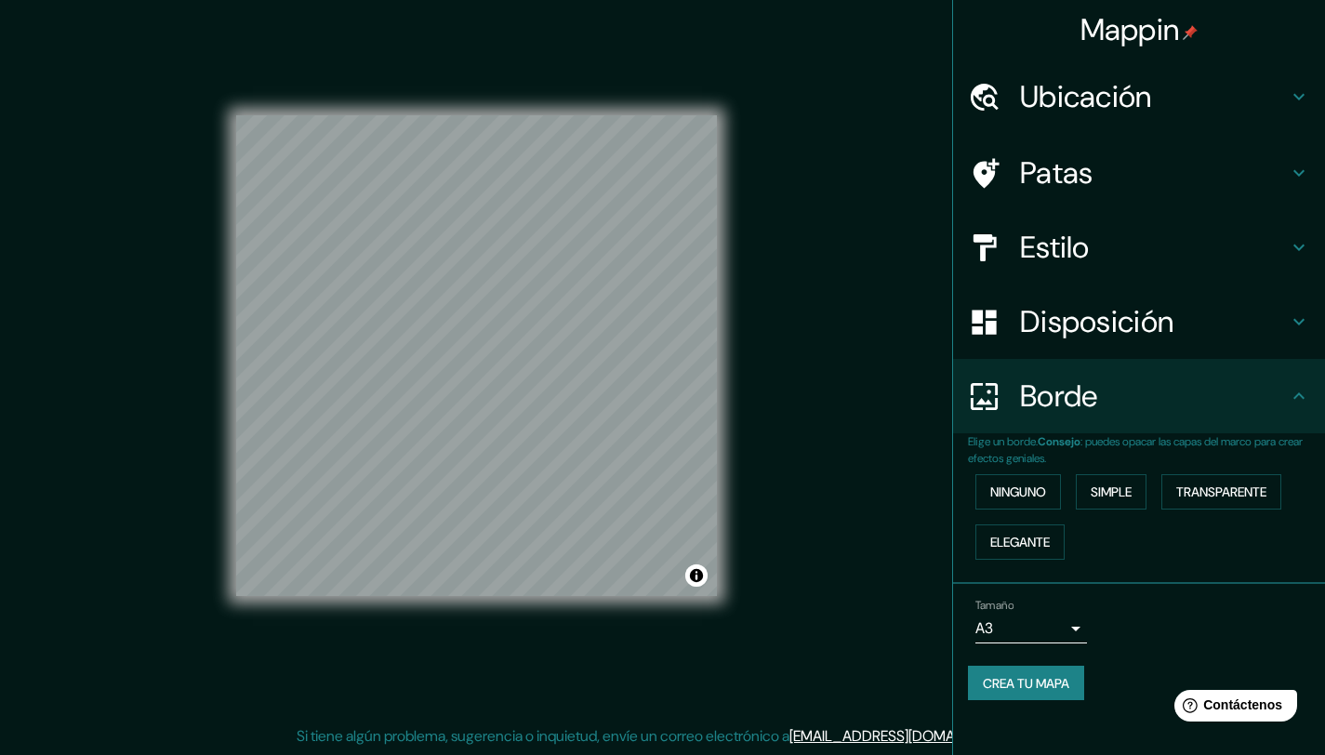
click at [1070, 329] on font "Disposición" at bounding box center [1096, 321] width 153 height 39
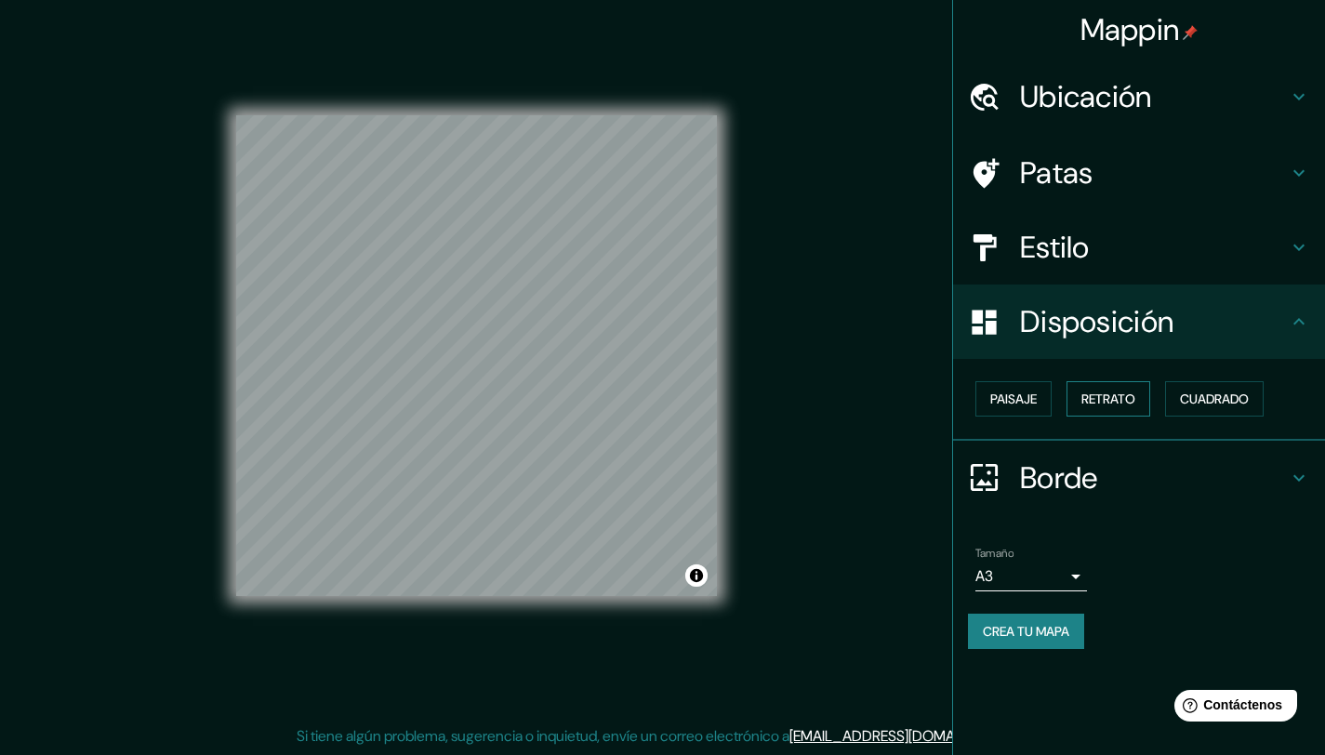
click at [1104, 399] on font "Retrato" at bounding box center [1109, 399] width 54 height 17
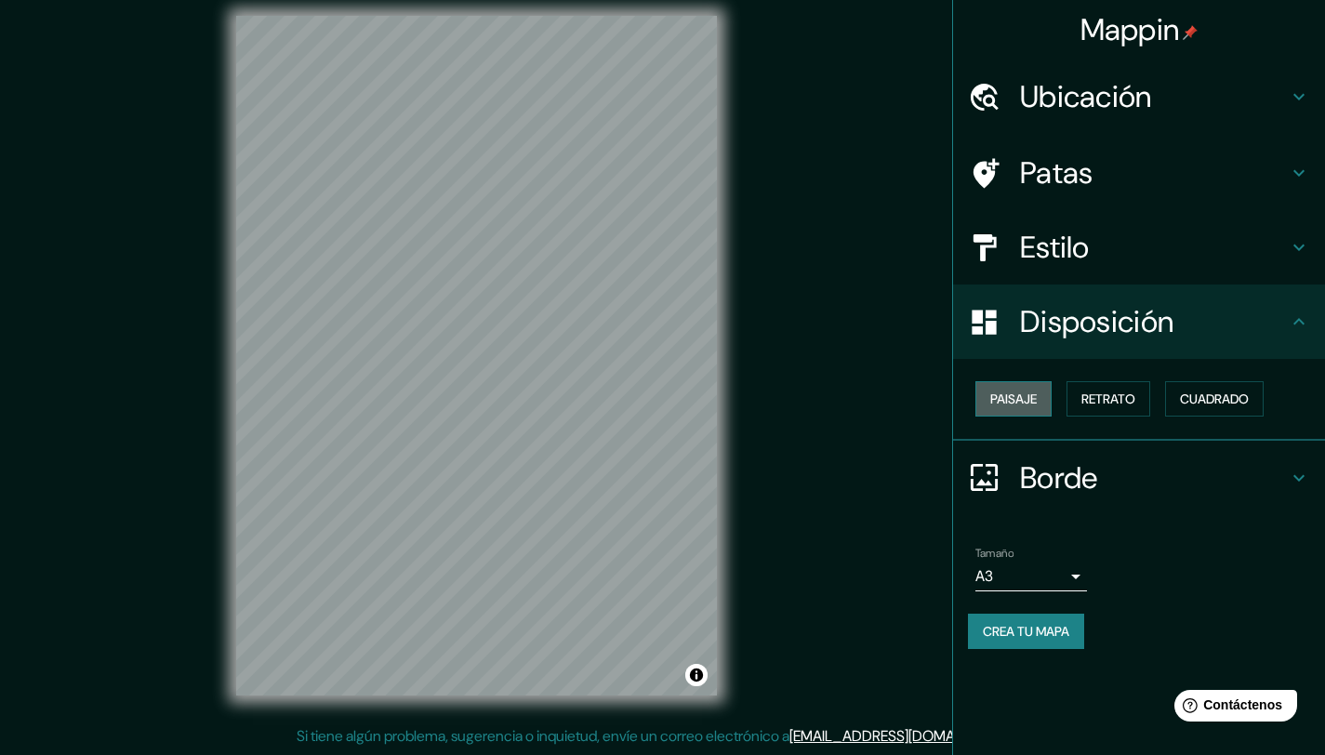
click at [1024, 398] on font "Paisaje" at bounding box center [1013, 399] width 47 height 17
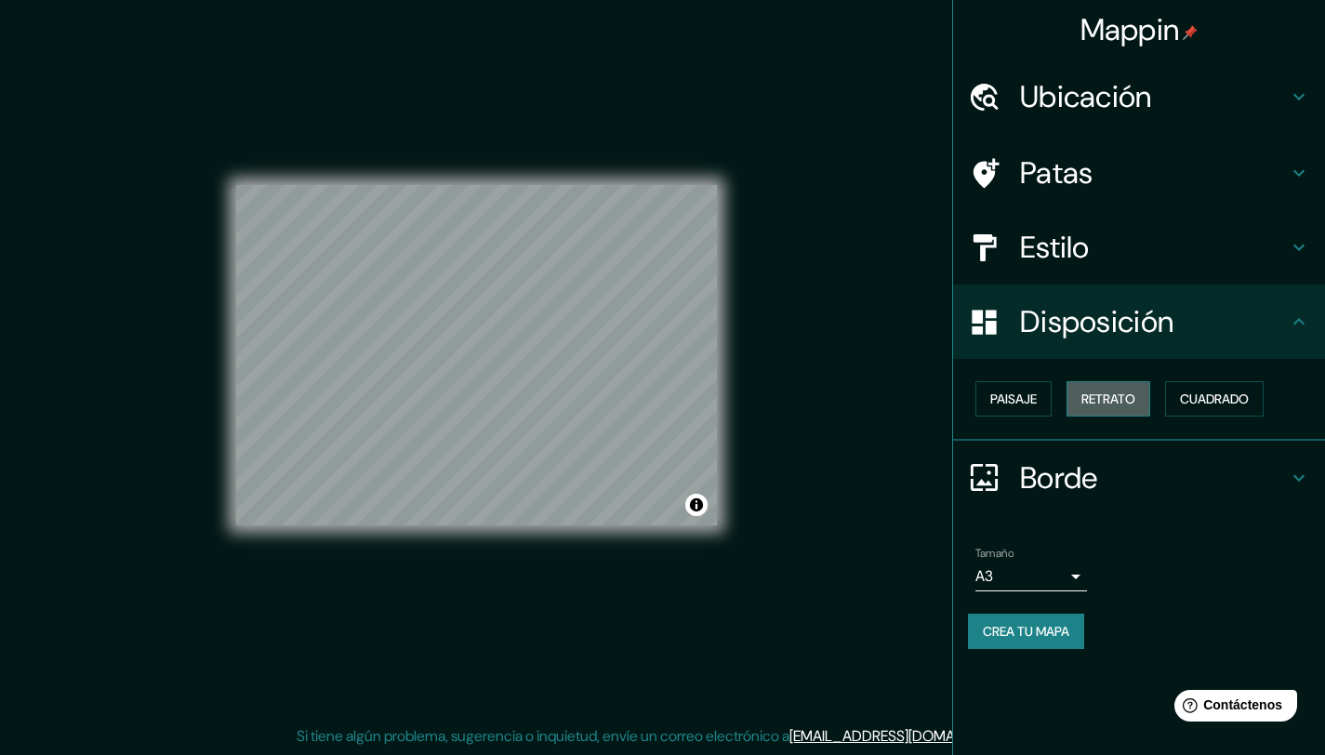
click at [1142, 381] on button "Retrato" at bounding box center [1109, 398] width 84 height 35
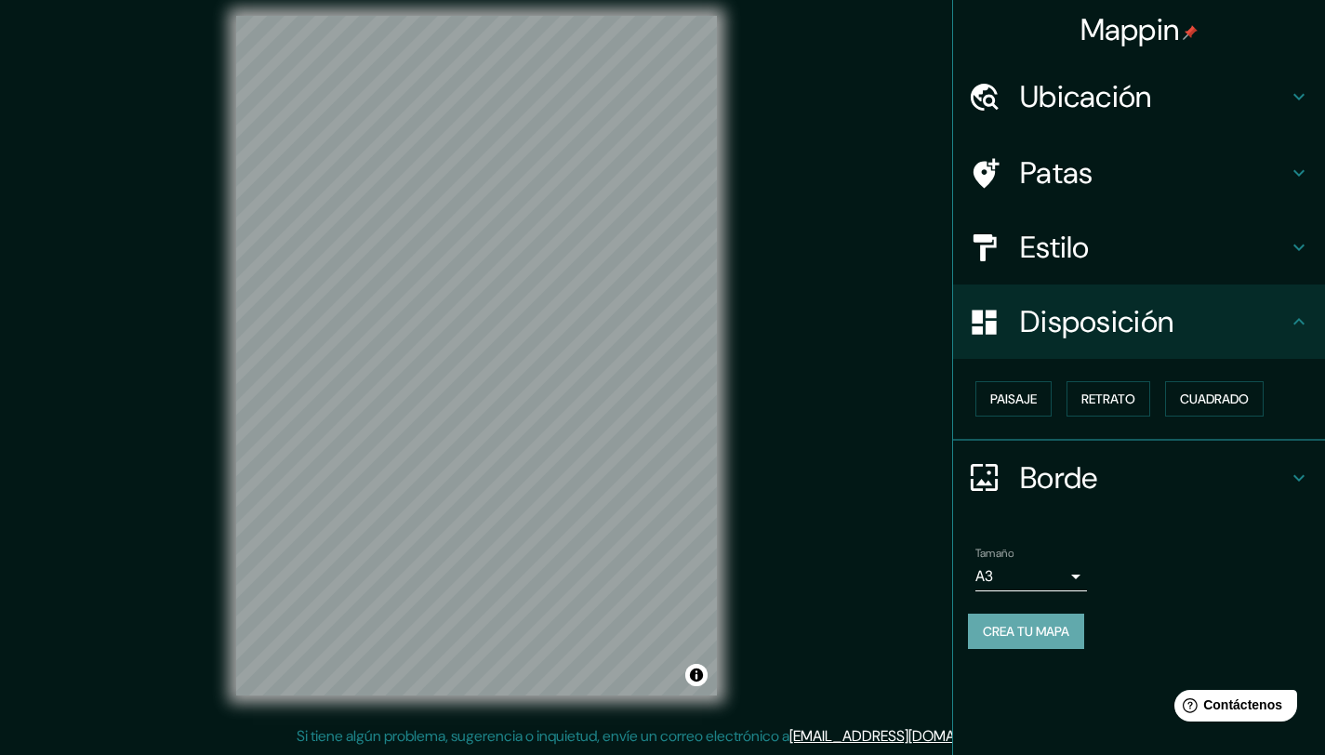
click at [1043, 635] on font "Crea tu mapa" at bounding box center [1026, 631] width 86 height 17
click at [1130, 399] on font "Retrato" at bounding box center [1109, 399] width 54 height 17
click at [1185, 398] on font "Cuadrado" at bounding box center [1214, 399] width 69 height 17
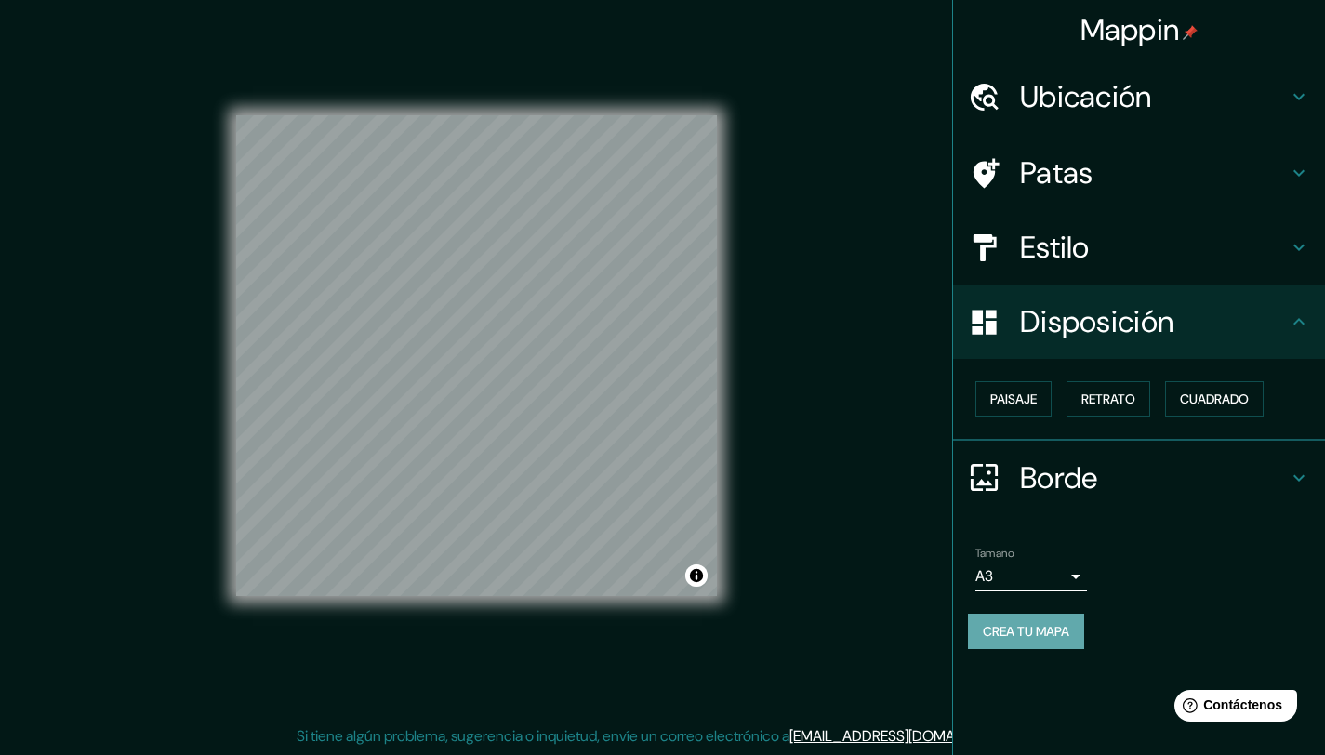
click at [1009, 626] on font "Crea tu mapa" at bounding box center [1026, 631] width 86 height 17
click at [927, 489] on div "Mappin Ubicación Macul, Región Metropolitana de Santiago, Chile Macul Región Me…" at bounding box center [662, 370] width 1325 height 769
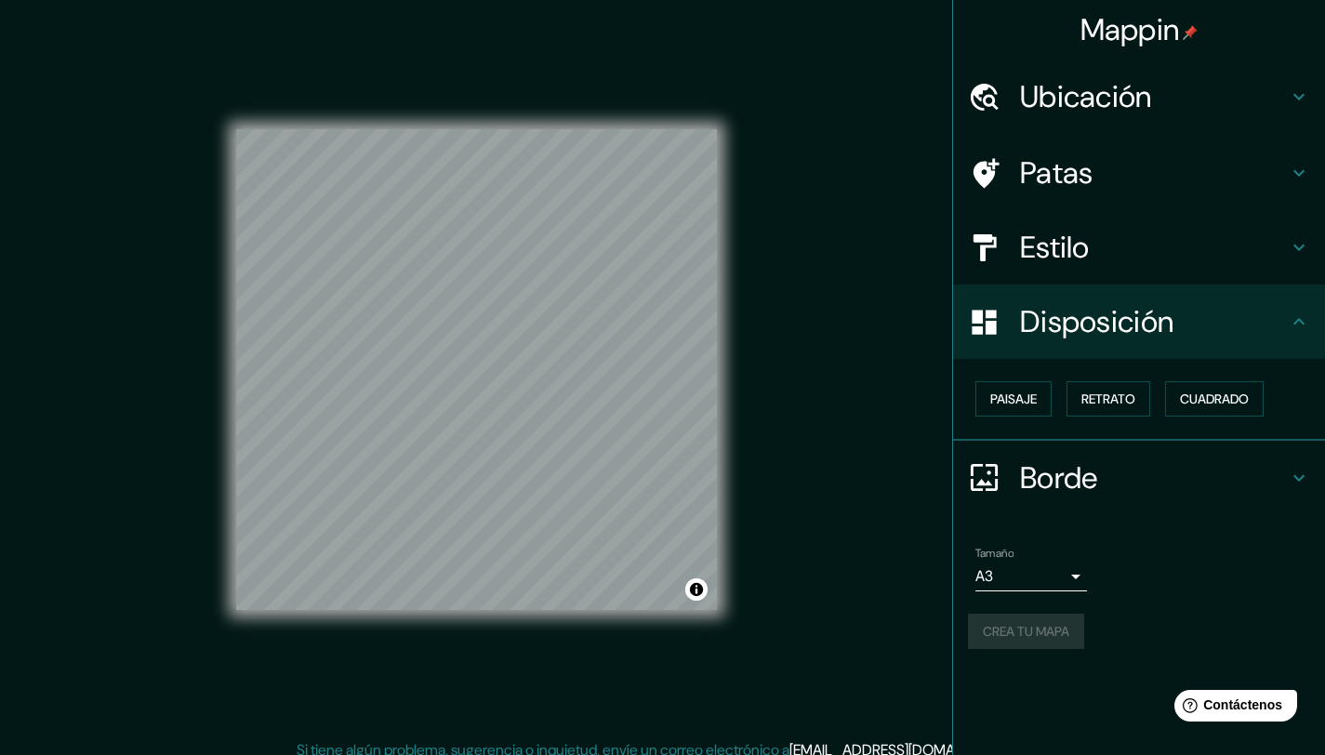
scroll to position [4, 0]
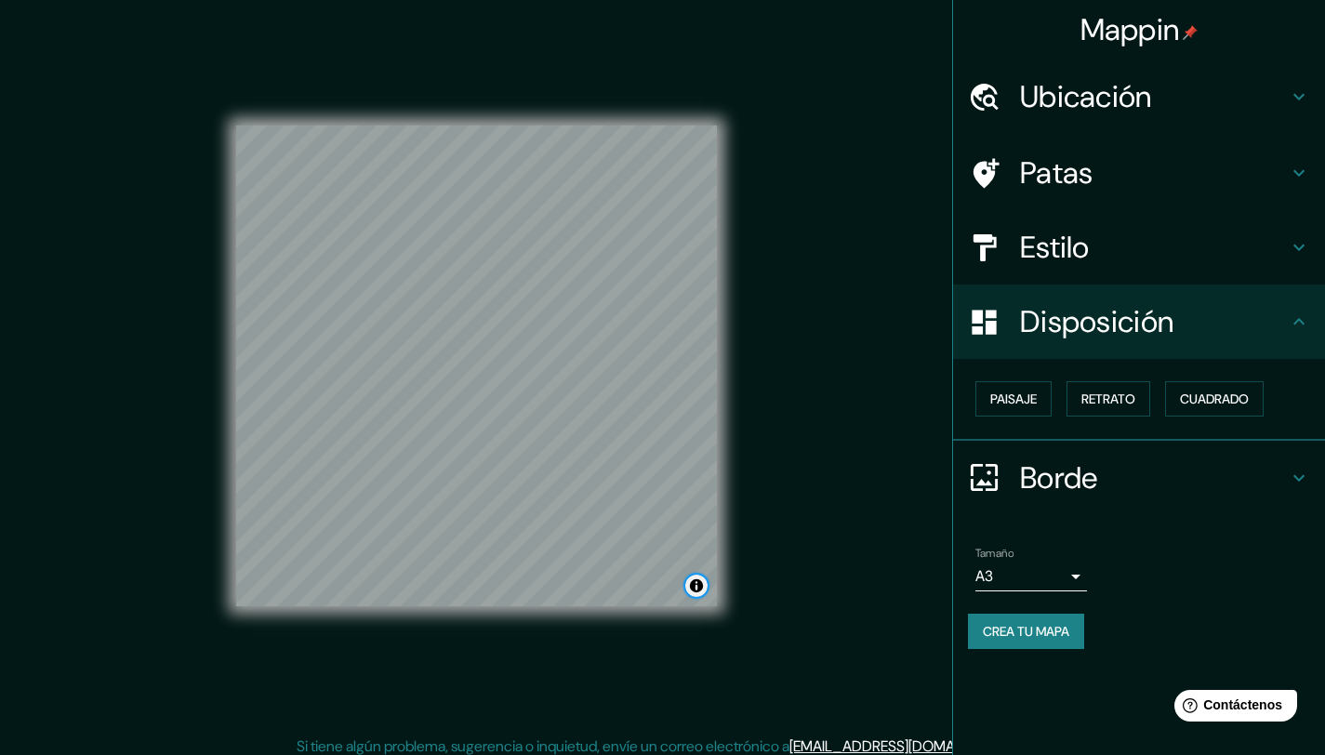
click at [698, 584] on button "Activar o desactivar atribución" at bounding box center [696, 586] width 22 height 22
click at [698, 585] on button "Activar o desactivar atribución" at bounding box center [696, 586] width 22 height 22
click at [1055, 615] on button "Crea tu mapa" at bounding box center [1026, 631] width 116 height 35
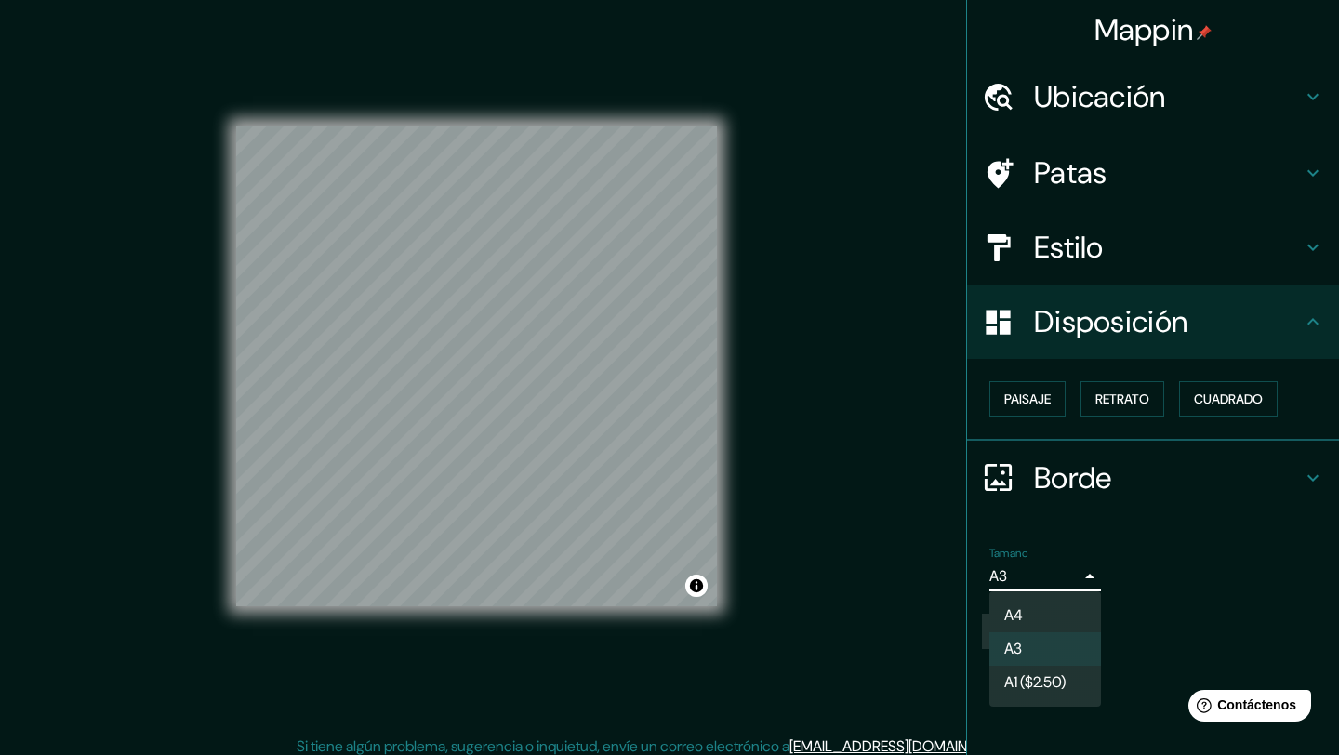
click at [1072, 582] on body "Mappin Ubicación Macul, Región Metropolitana de Santiago, Chile Macul Región Me…" at bounding box center [669, 373] width 1339 height 755
click at [1072, 582] on div at bounding box center [669, 377] width 1339 height 755
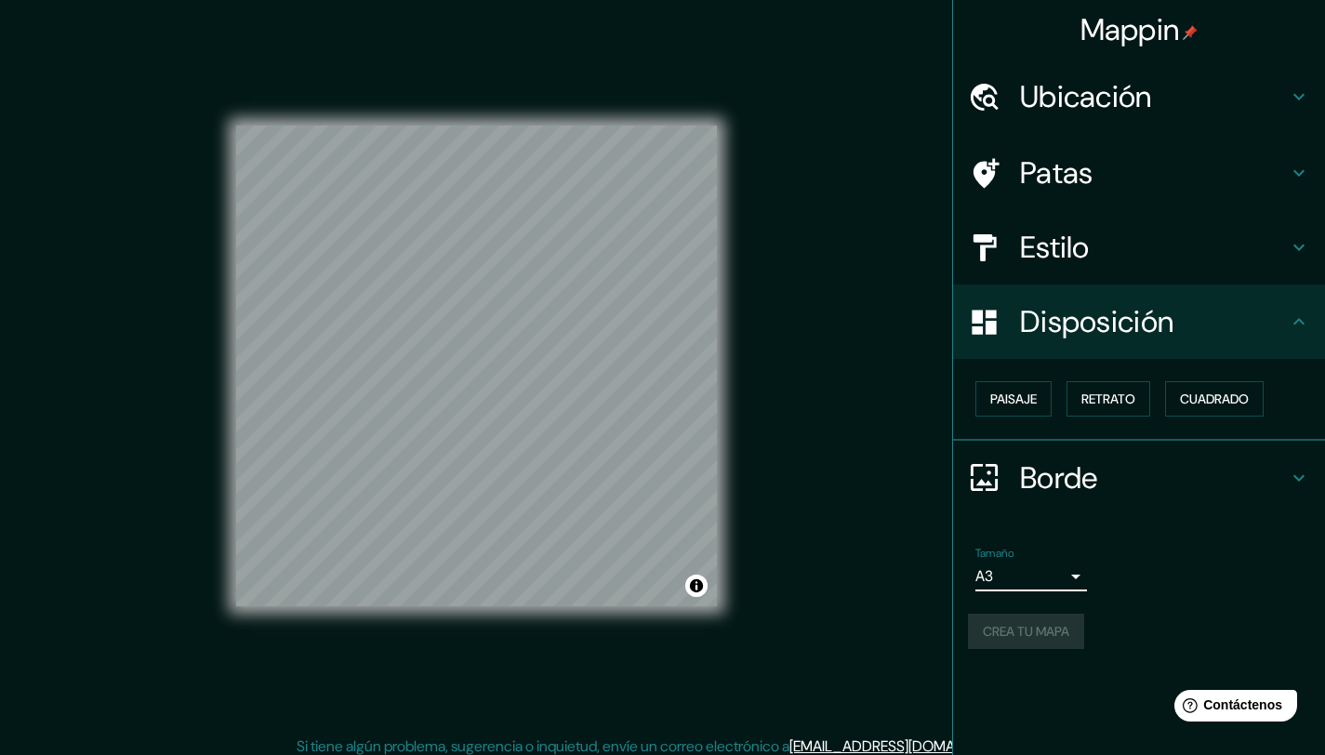
click at [1017, 568] on body "Mappin Ubicación Macul, Región Metropolitana de Santiago, Chile Macul Región Me…" at bounding box center [662, 373] width 1325 height 755
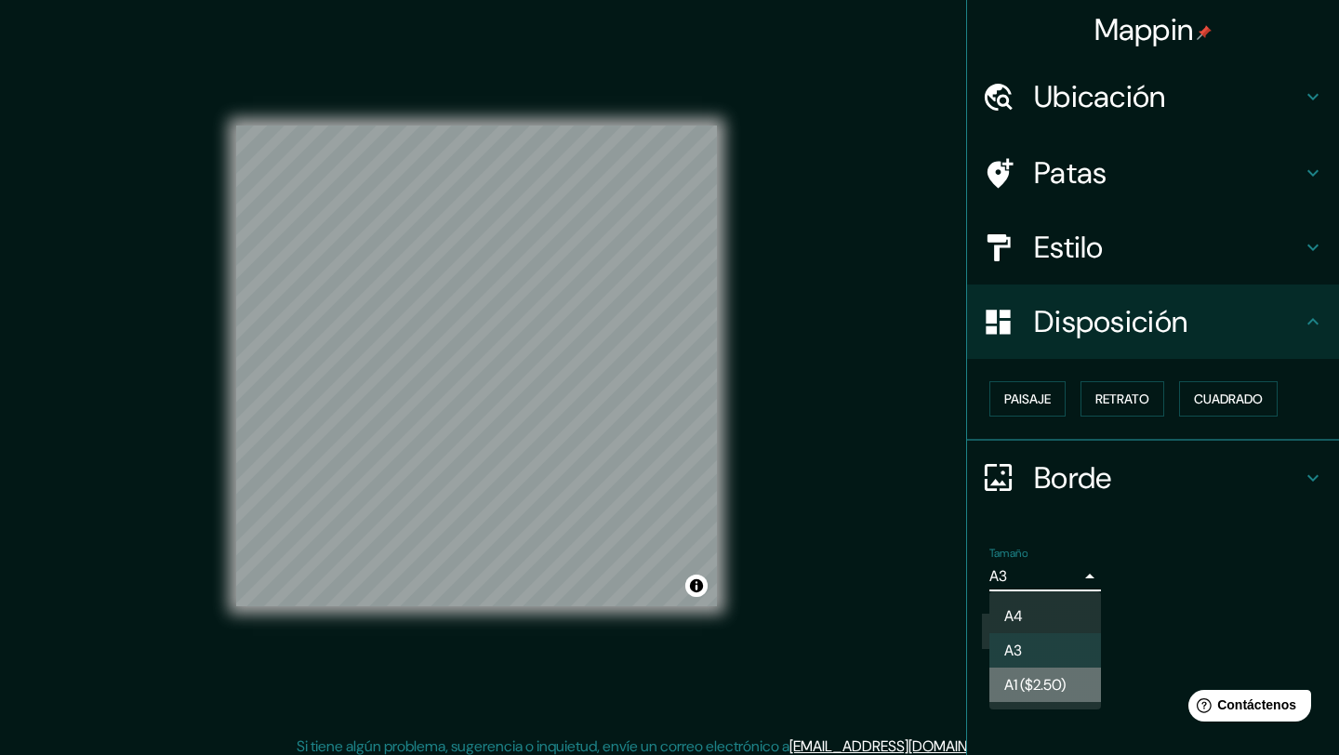
click at [1028, 689] on font "A1 ($2.50)" at bounding box center [1034, 685] width 61 height 20
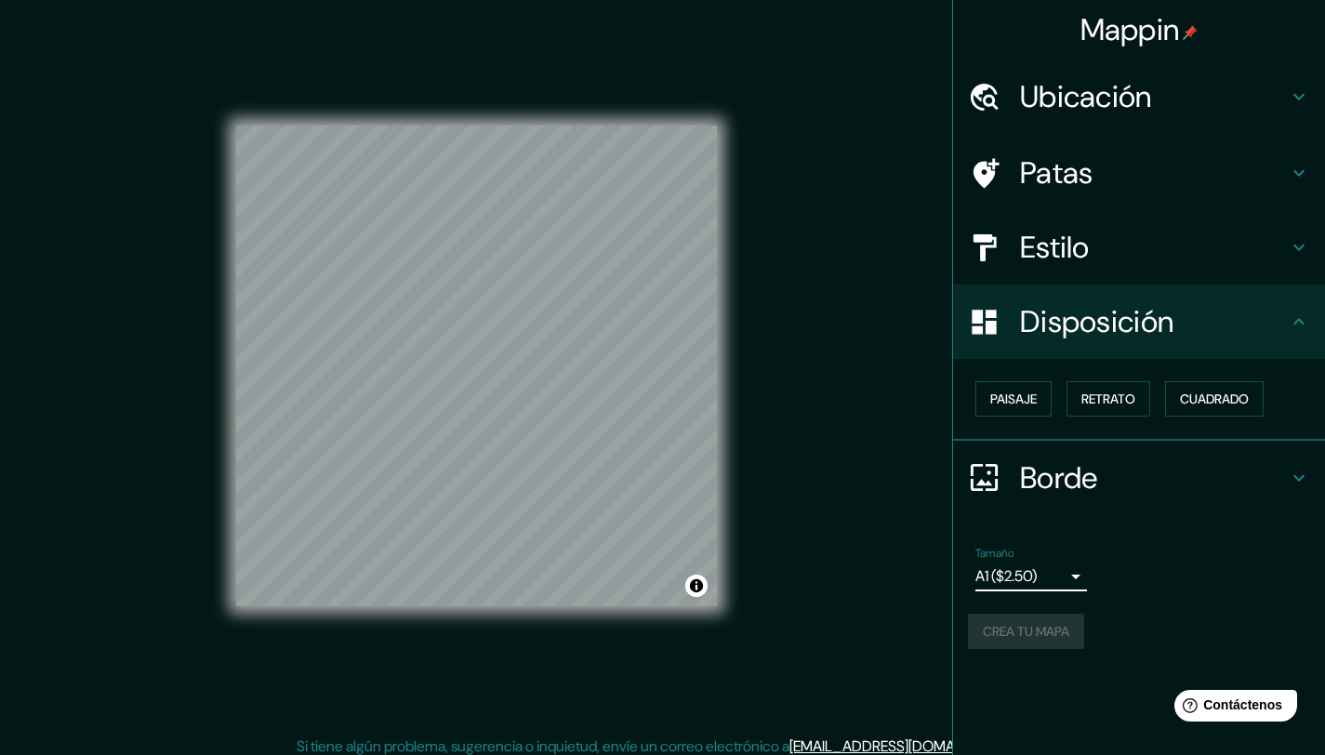
click at [1027, 623] on div "Crea tu mapa" at bounding box center [1139, 631] width 342 height 35
click at [1028, 631] on div "Crea tu mapa" at bounding box center [1139, 631] width 342 height 35
click at [1030, 631] on div "Crea tu mapa" at bounding box center [1139, 631] width 342 height 35
click at [1230, 707] on font "Contáctenos" at bounding box center [1244, 706] width 82 height 16
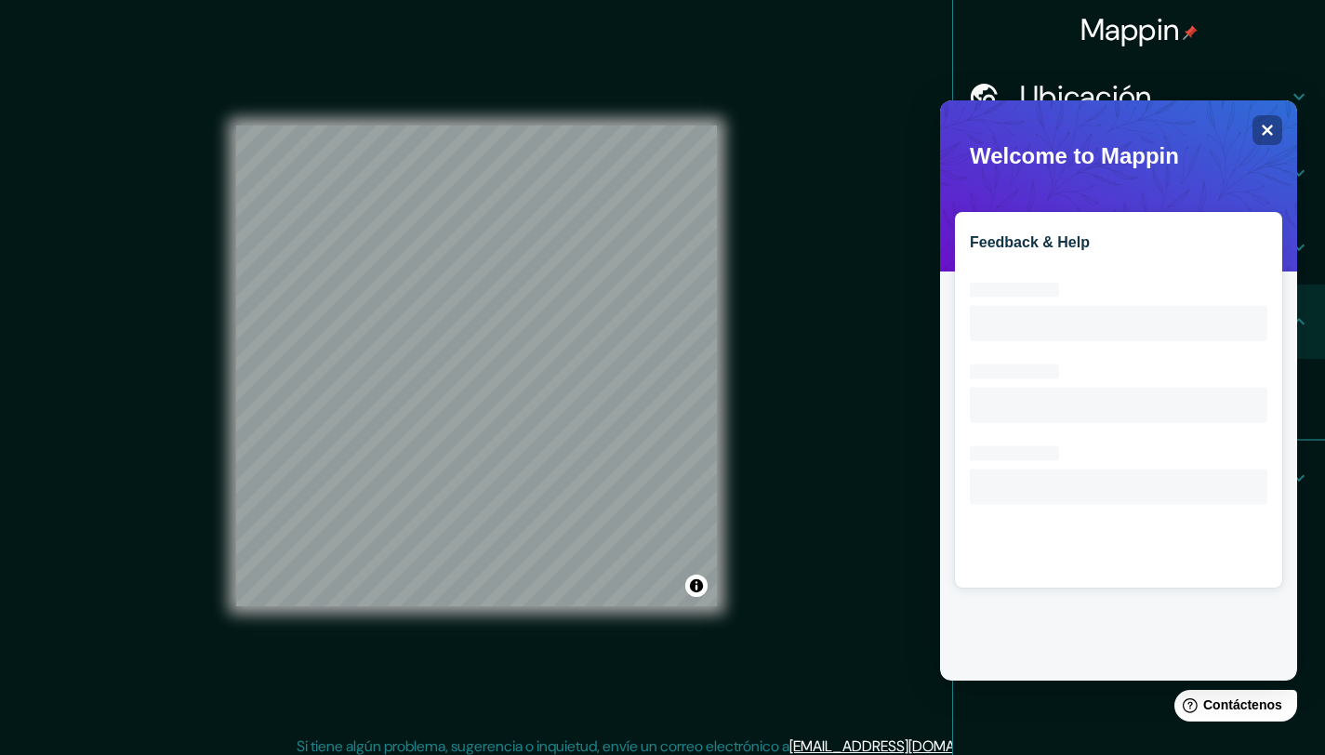
scroll to position [0, 0]
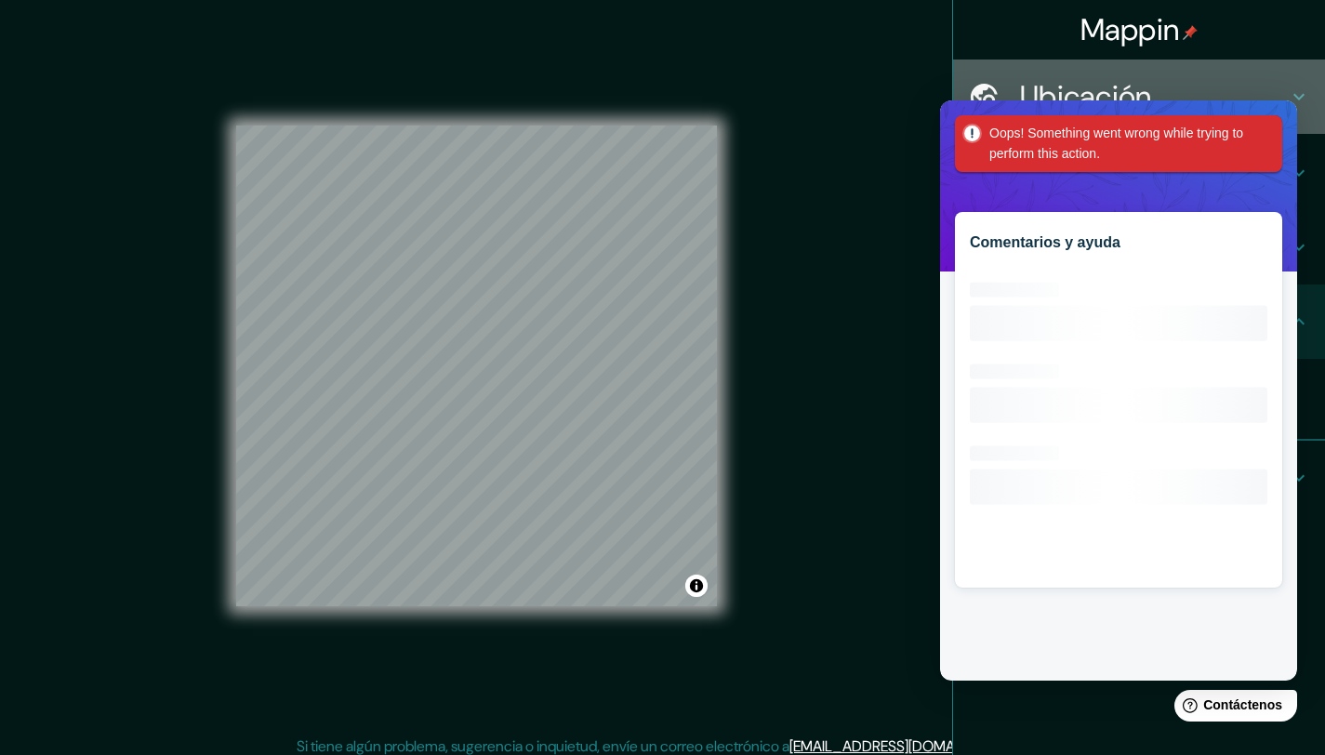
click at [1300, 104] on icon at bounding box center [1299, 97] width 22 height 22
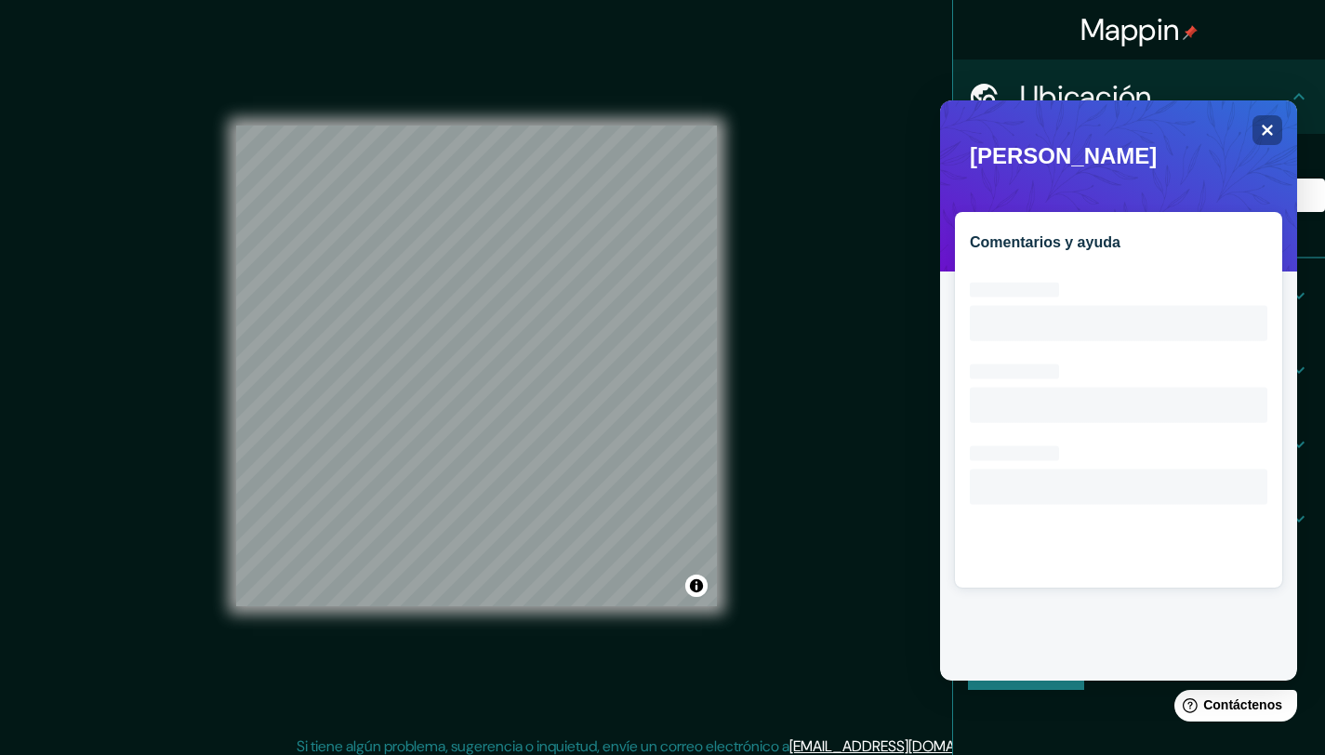
click at [871, 439] on div "Mappin Ubicación Macul, Región Metropolitana de Santiago, Chile Macul Región Me…" at bounding box center [662, 380] width 1325 height 769
click at [1278, 127] on div "Close" at bounding box center [1268, 130] width 30 height 30
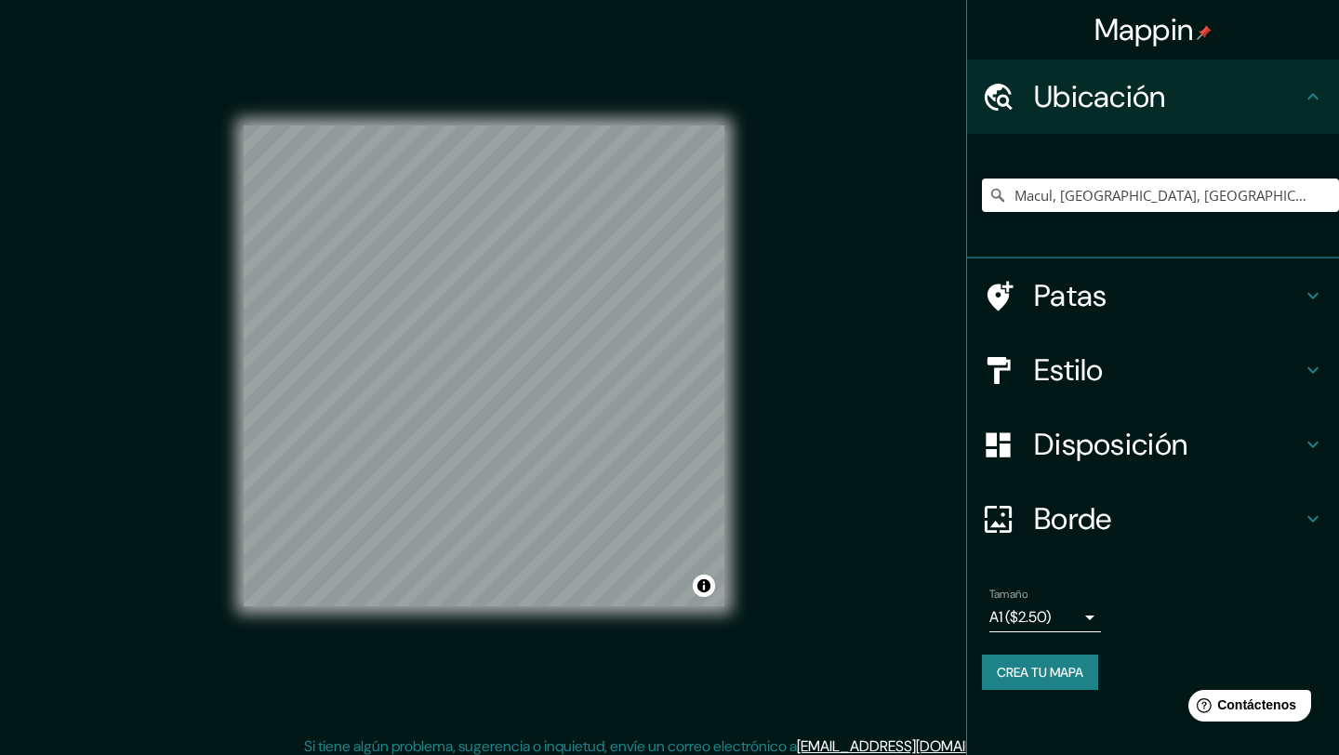
click at [1037, 618] on body "Mappin Ubicación Macul, Región Metropolitana de Santiago, Chile Macul Región Me…" at bounding box center [669, 373] width 1339 height 755
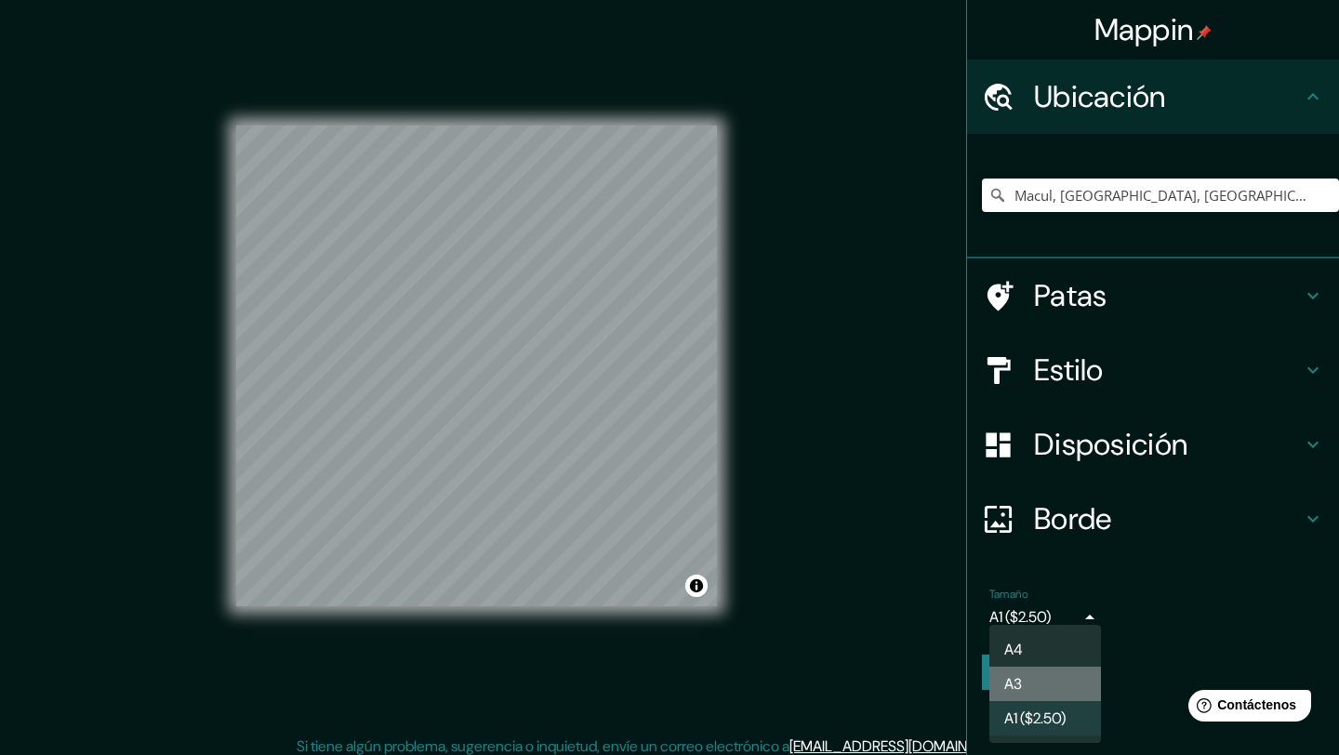
click at [1023, 687] on li "A3" at bounding box center [1046, 684] width 112 height 34
type input "a4"
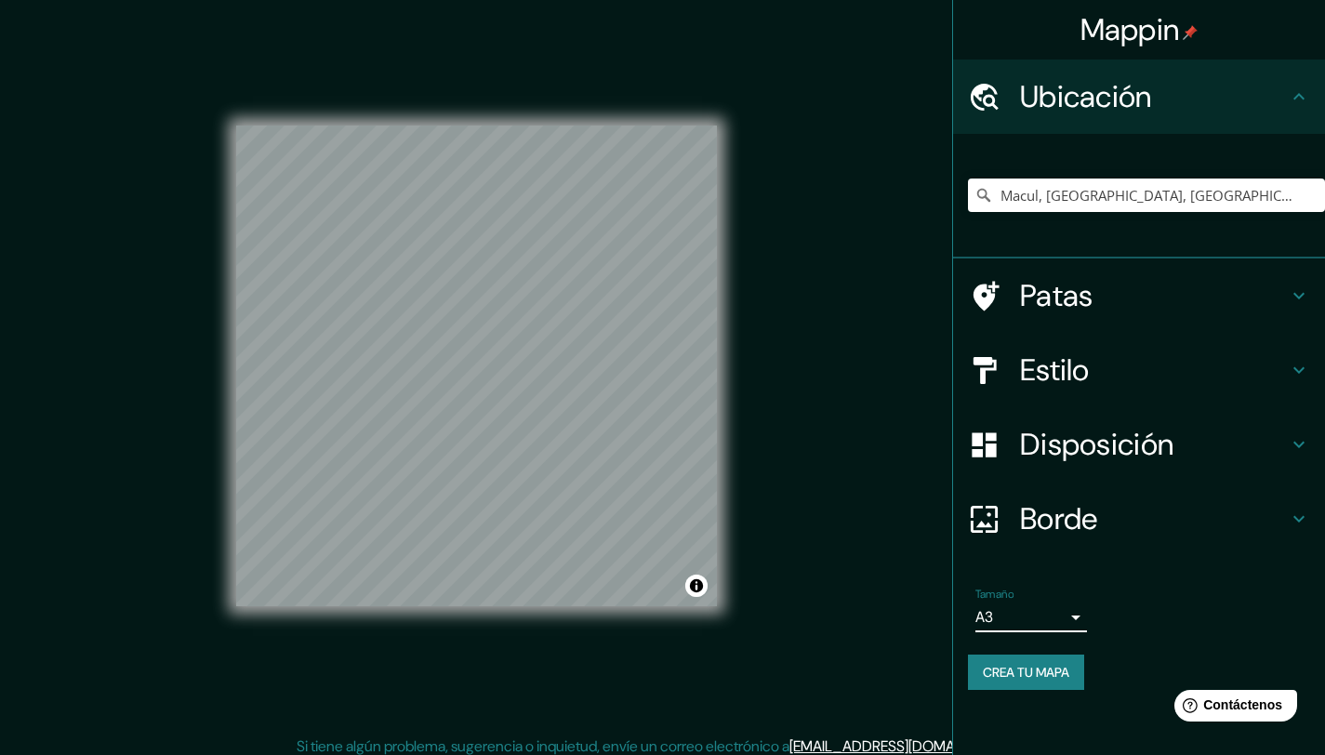
click at [1123, 375] on h4 "Estilo" at bounding box center [1154, 370] width 268 height 37
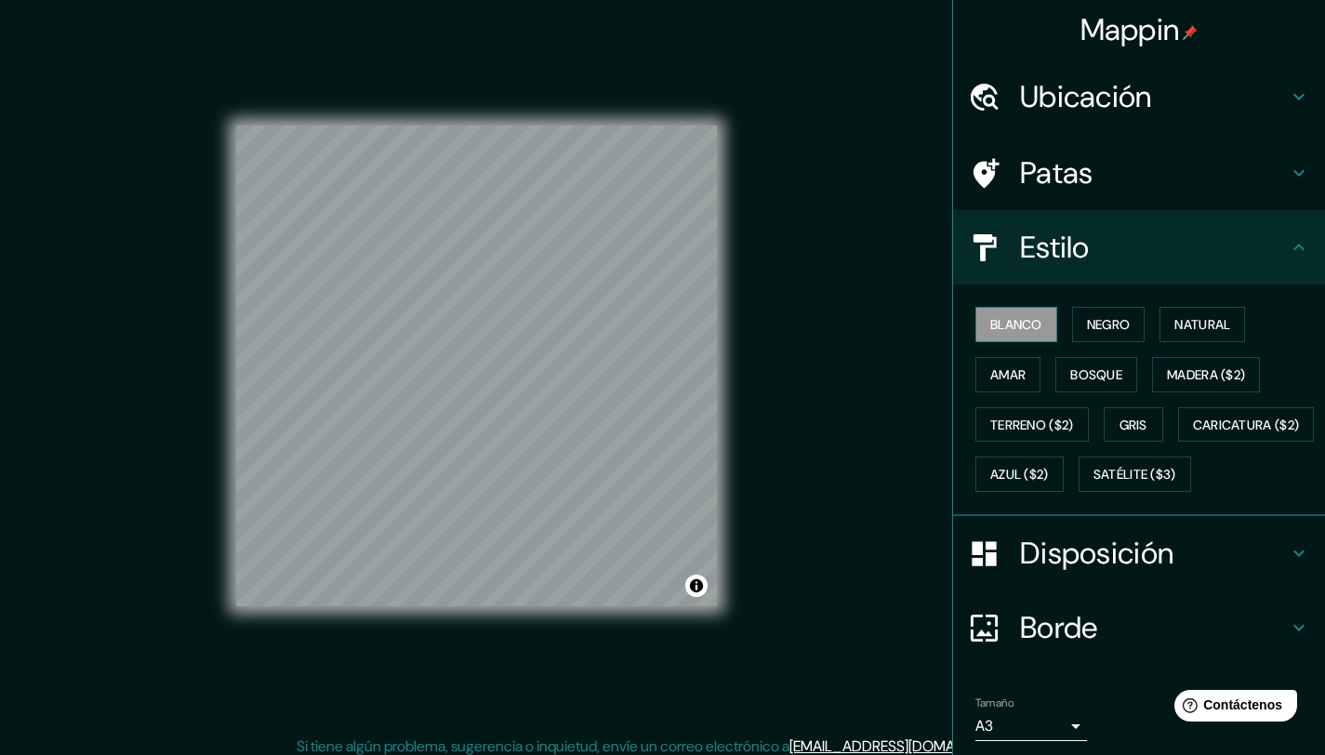
click at [1012, 320] on font "Blanco" at bounding box center [1016, 324] width 52 height 17
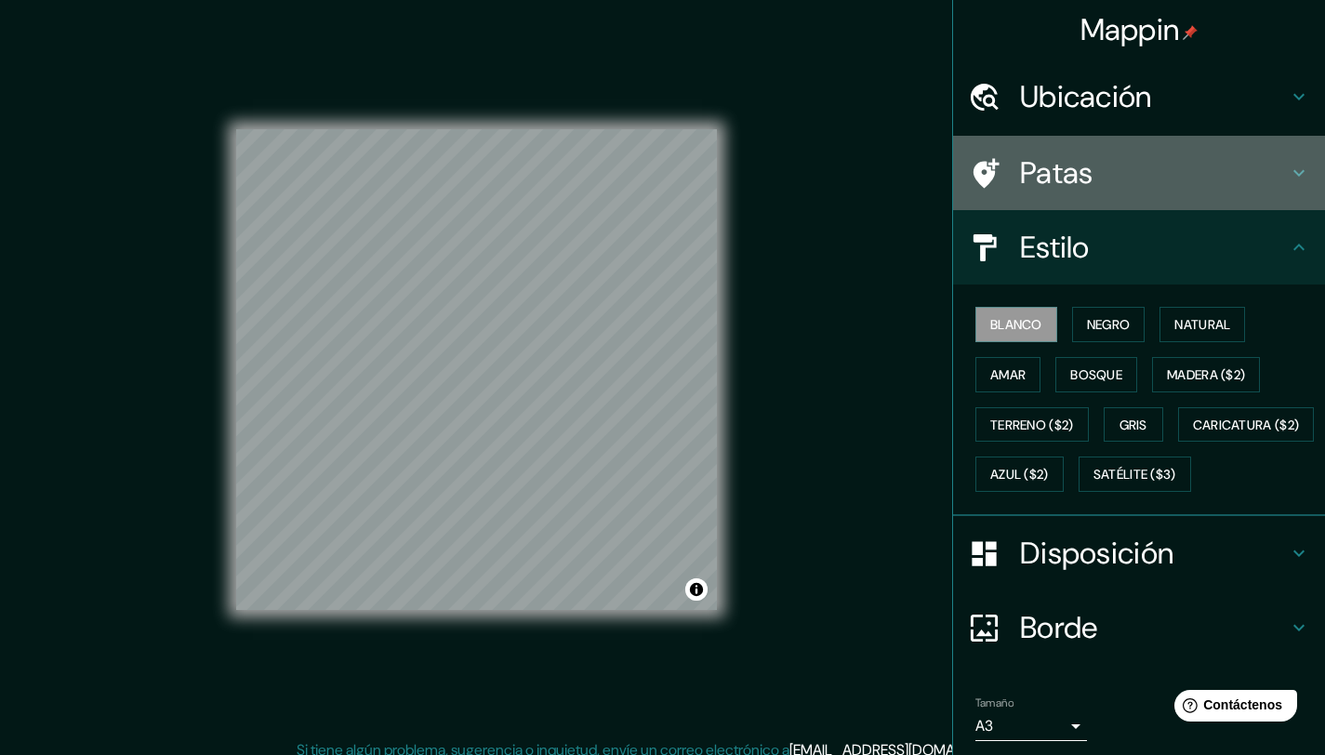
click at [1110, 157] on h4 "Patas" at bounding box center [1154, 172] width 268 height 37
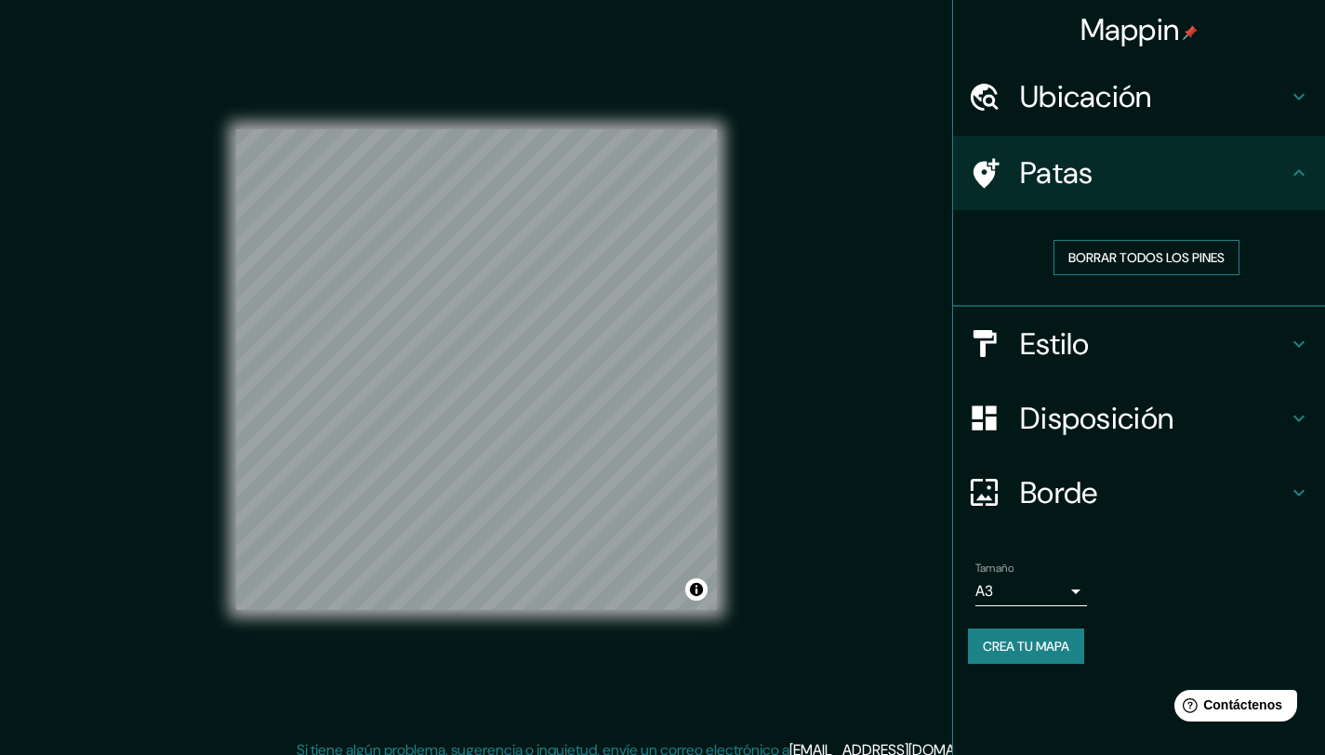
click at [1190, 253] on font "Borrar todos los pines" at bounding box center [1147, 257] width 156 height 17
click at [1208, 254] on font "Borrar todos los pines" at bounding box center [1147, 257] width 156 height 17
click at [1017, 647] on font "Crea tu mapa" at bounding box center [1026, 646] width 86 height 17
click at [907, 197] on div "Mappin Ubicación Macul, Región Metropolitana de Santiago, Chile Macul Región Me…" at bounding box center [662, 384] width 1325 height 769
click at [1108, 34] on font "Mappin" at bounding box center [1131, 29] width 100 height 39
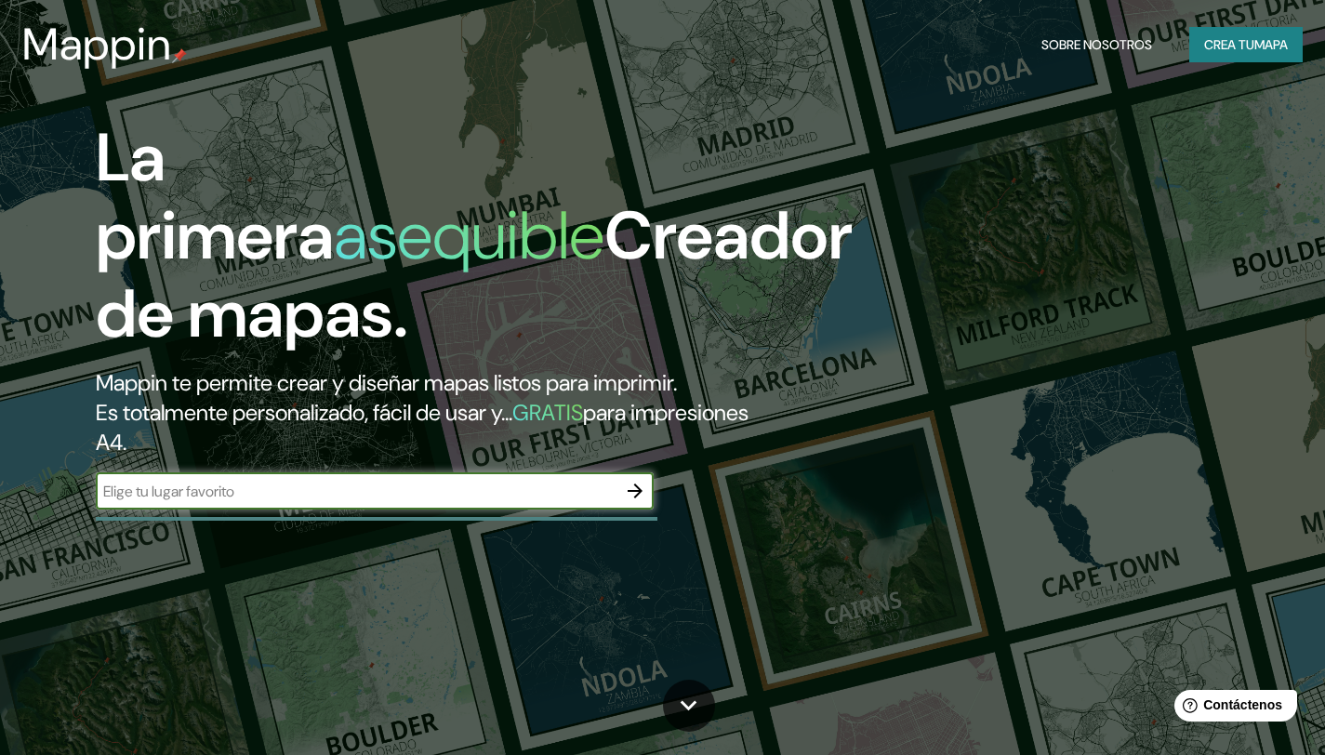
click at [1263, 49] on font "mapa" at bounding box center [1271, 44] width 33 height 17
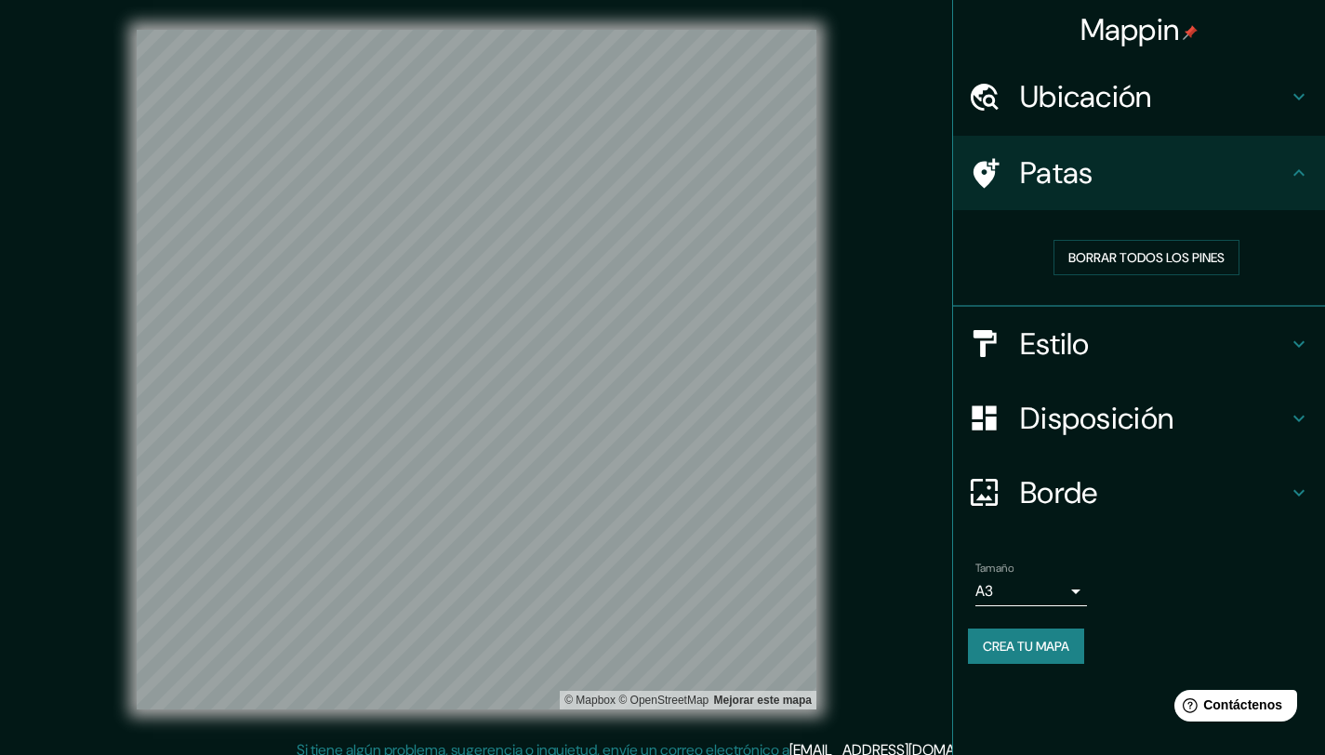
click at [1134, 79] on font "Ubicación" at bounding box center [1086, 96] width 132 height 39
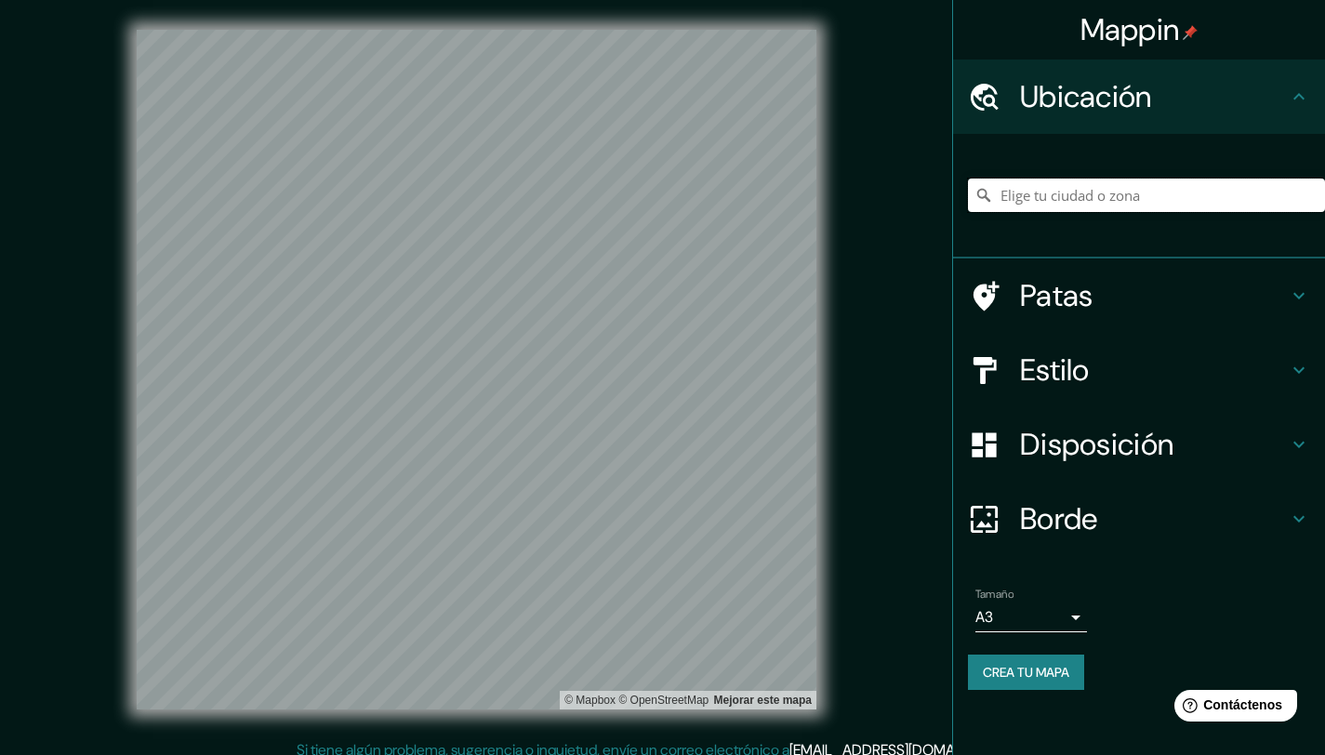
click at [1074, 201] on input "Elige tu ciudad o zona" at bounding box center [1146, 195] width 357 height 33
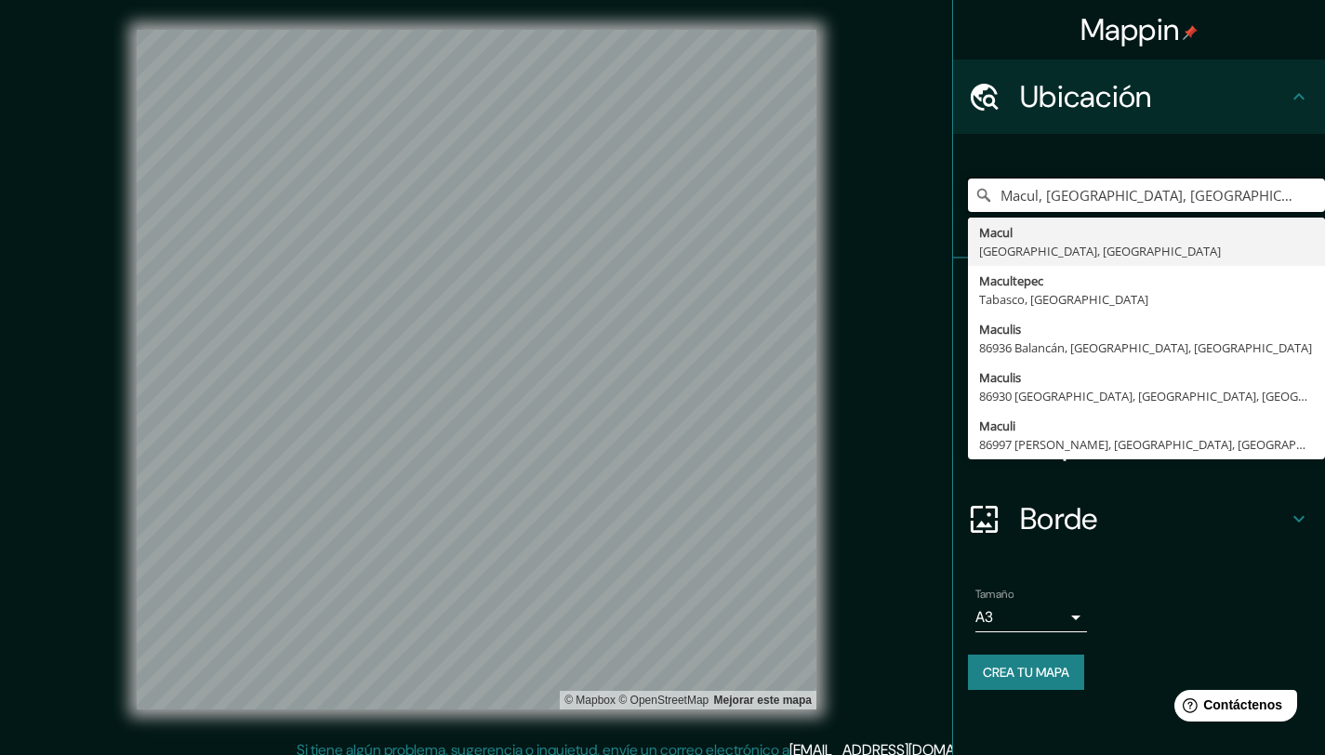
type input "Macul, Región Metropolitana de Santiago, Chile"
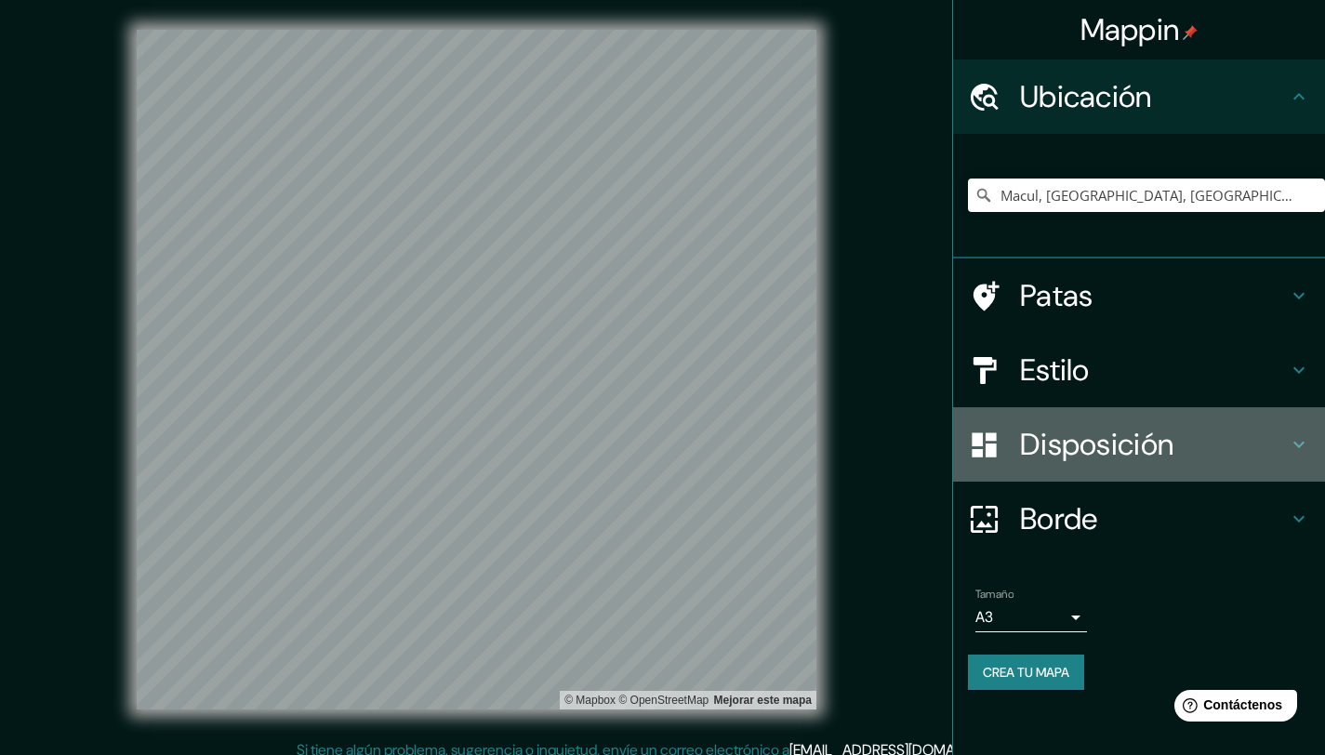
click at [1066, 444] on font "Disposición" at bounding box center [1096, 444] width 153 height 39
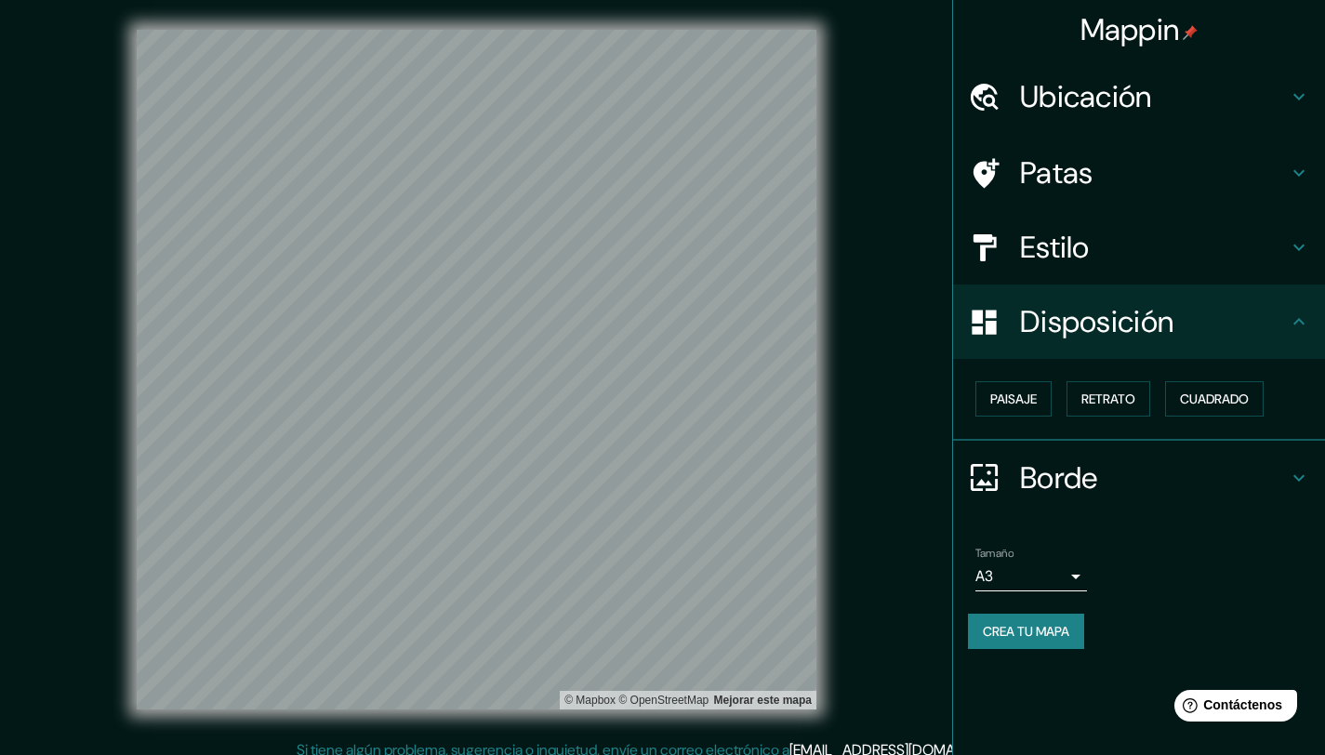
click at [1096, 206] on div "Patas" at bounding box center [1139, 173] width 372 height 74
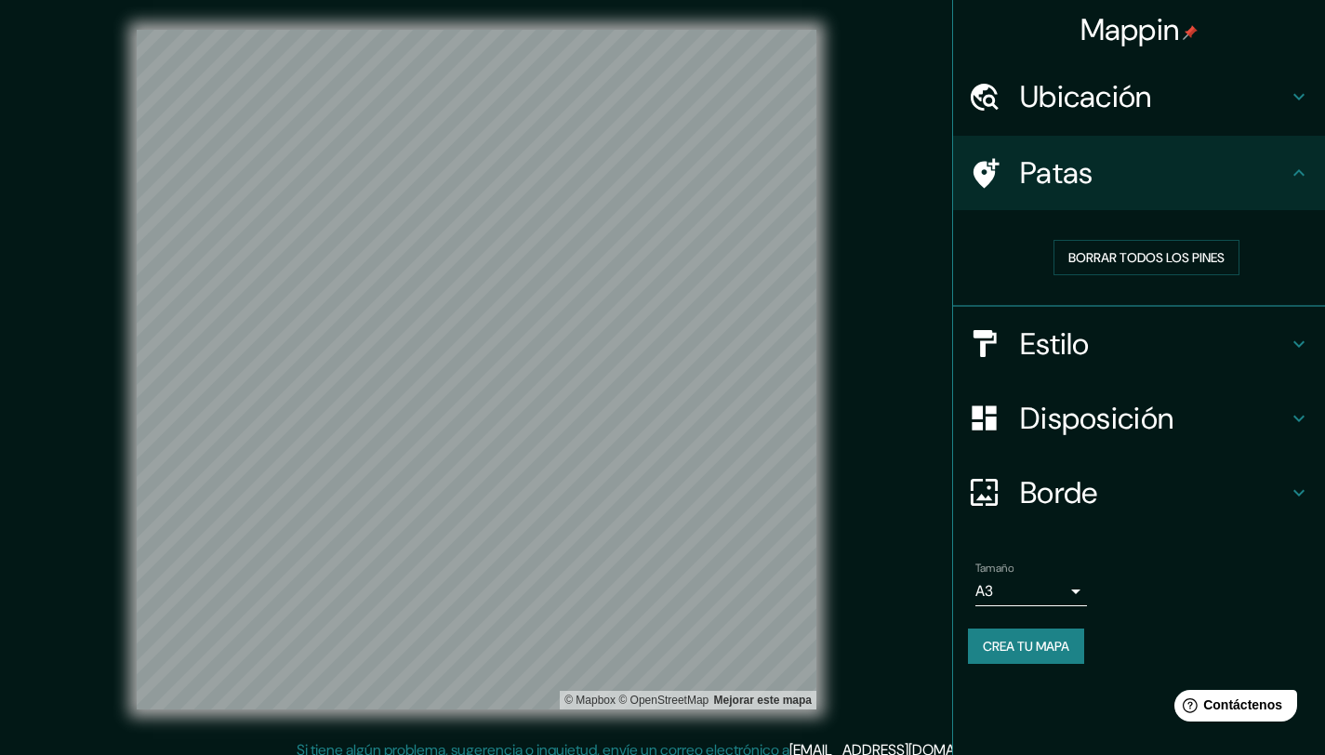
click at [1055, 363] on div "Estilo" at bounding box center [1139, 344] width 372 height 74
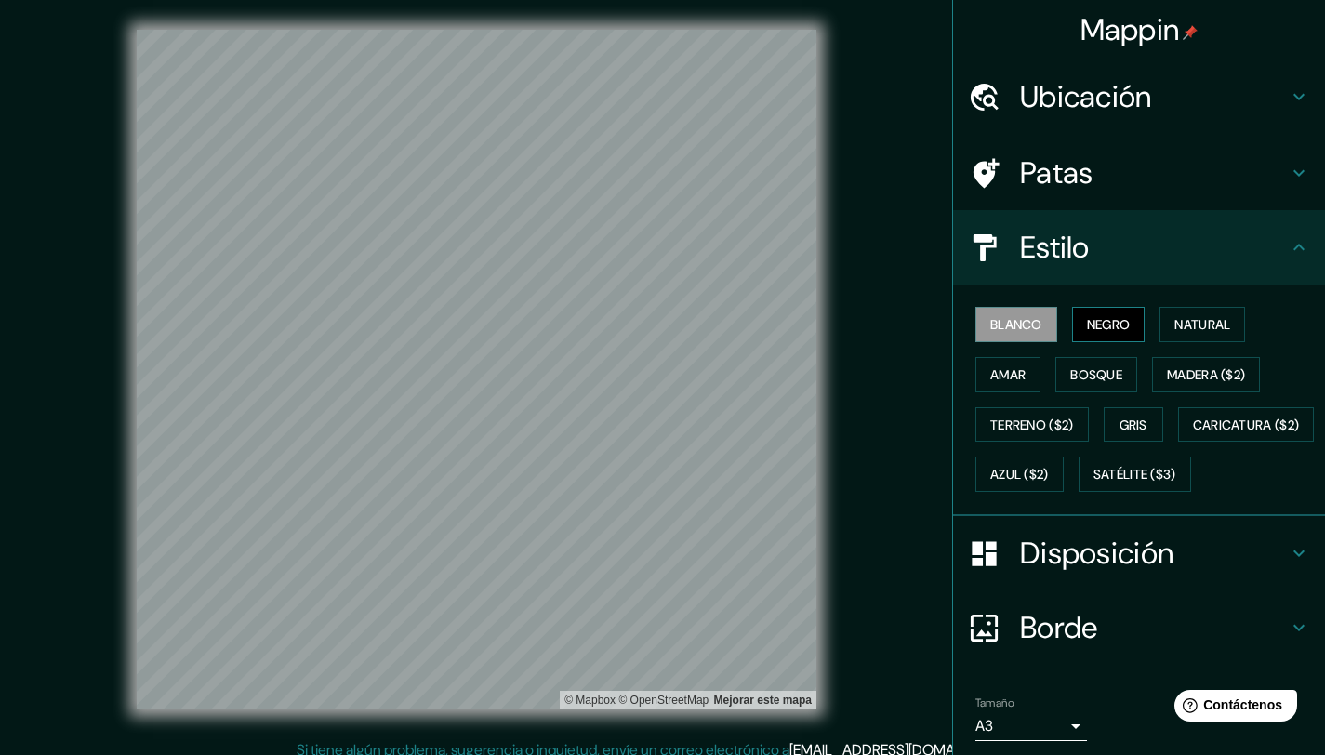
click at [1087, 332] on font "Negro" at bounding box center [1109, 324] width 44 height 17
click at [1036, 161] on font "Patas" at bounding box center [1056, 172] width 73 height 39
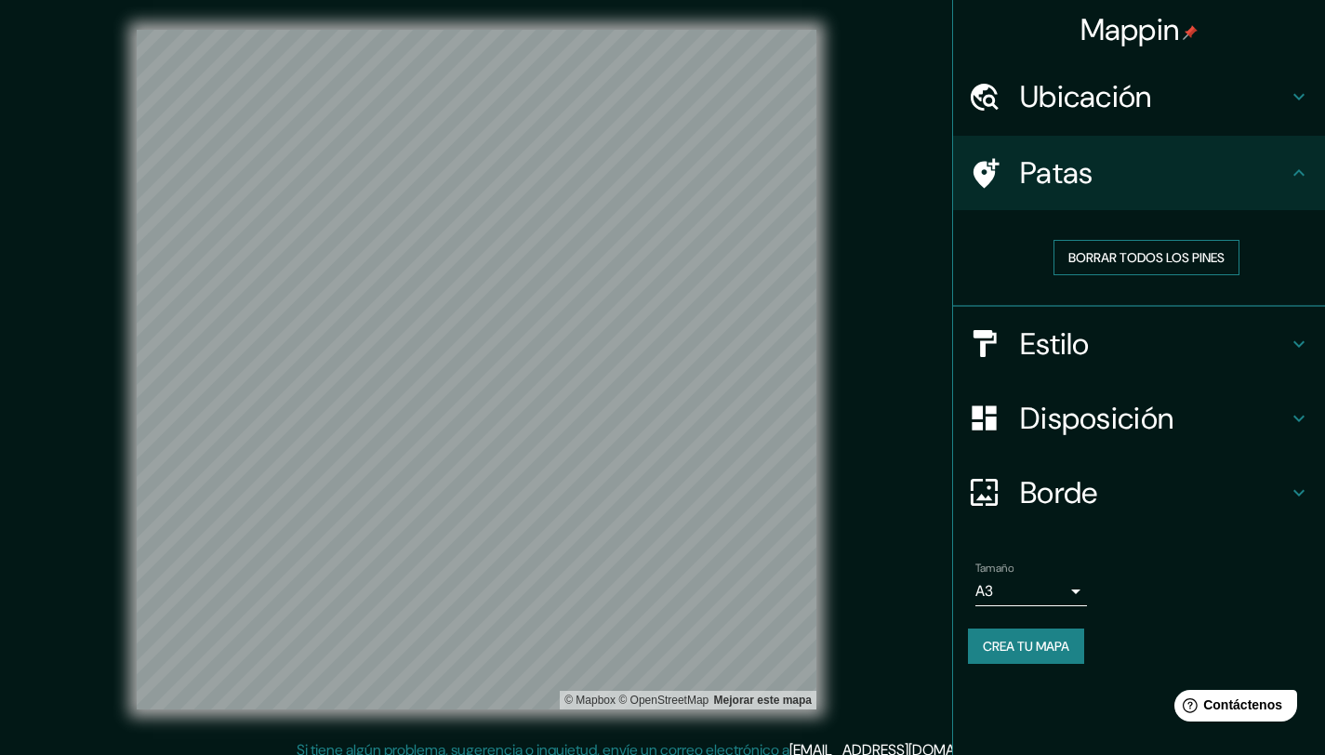
click at [1104, 249] on font "Borrar todos los pines" at bounding box center [1147, 257] width 156 height 17
click at [1058, 646] on font "Crea tu mapa" at bounding box center [1026, 646] width 86 height 17
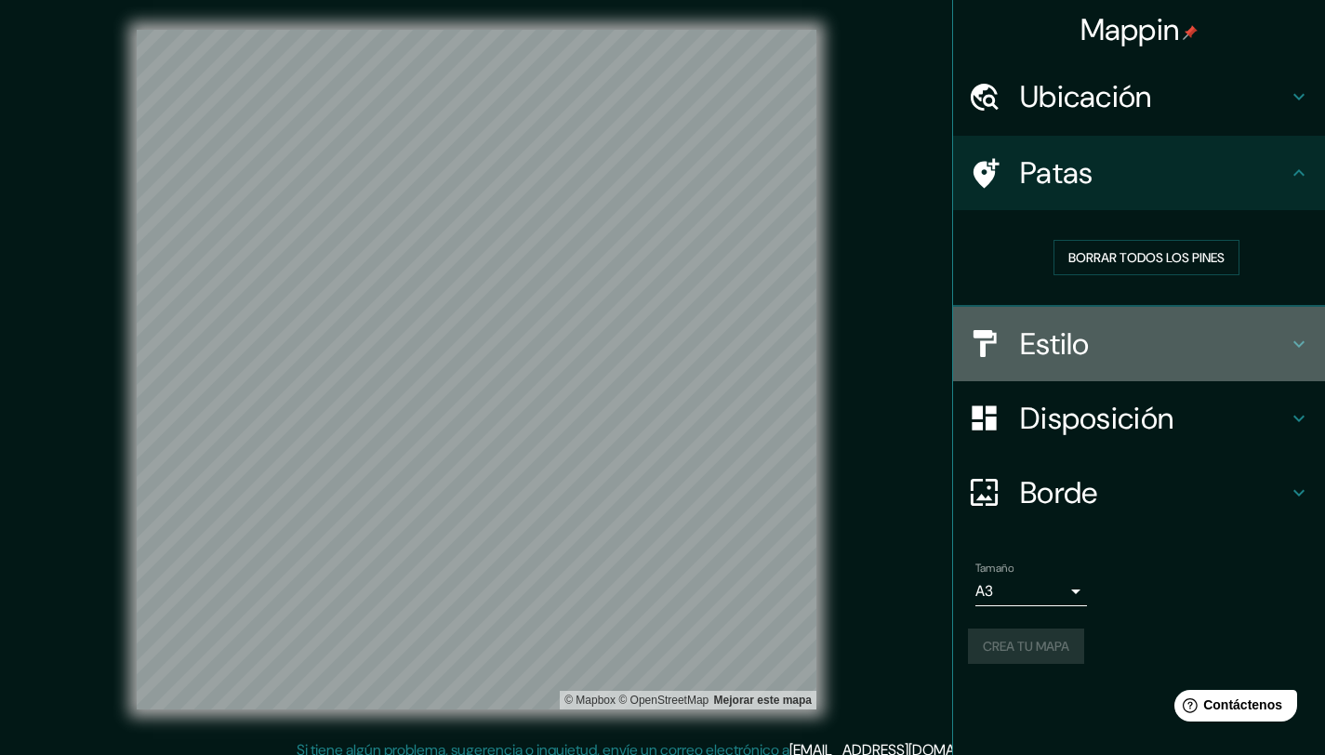
click at [1049, 337] on font "Estilo" at bounding box center [1055, 344] width 70 height 39
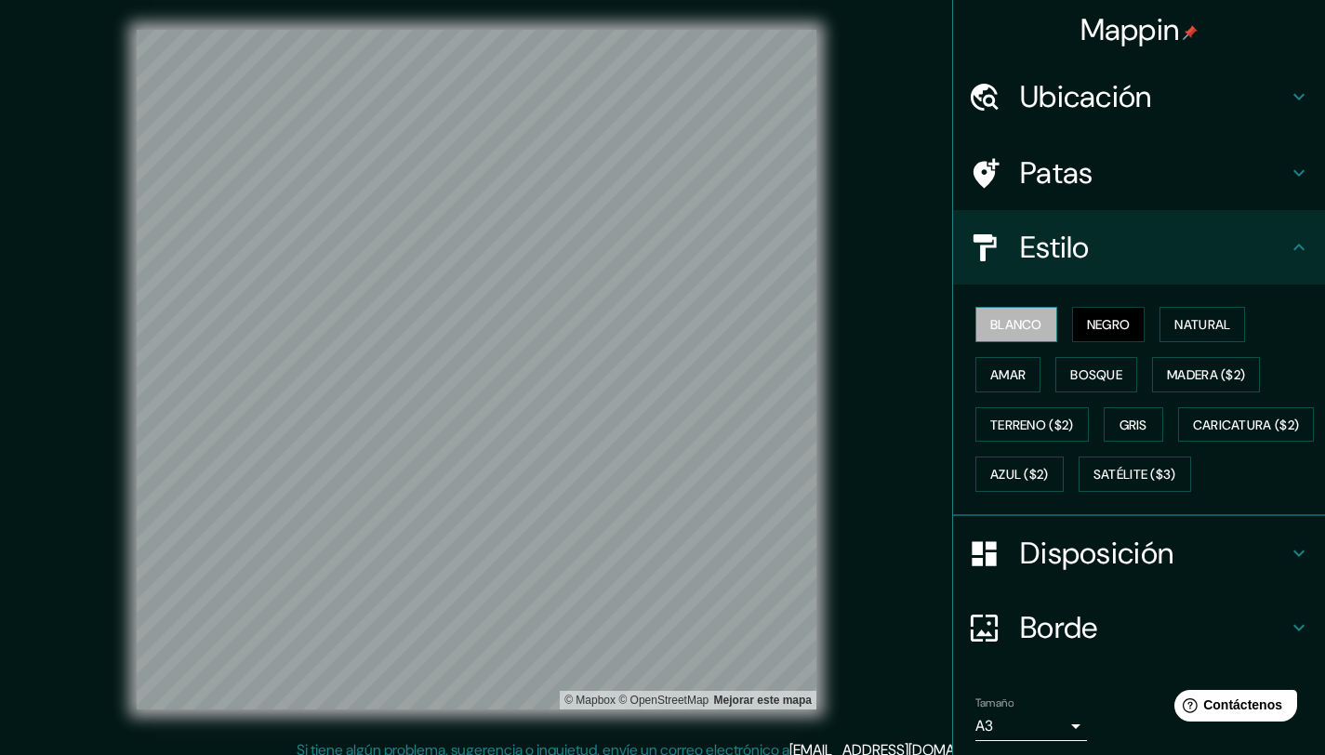
click at [1032, 323] on button "Blanco" at bounding box center [1017, 324] width 82 height 35
click at [1108, 324] on font "Negro" at bounding box center [1109, 324] width 44 height 17
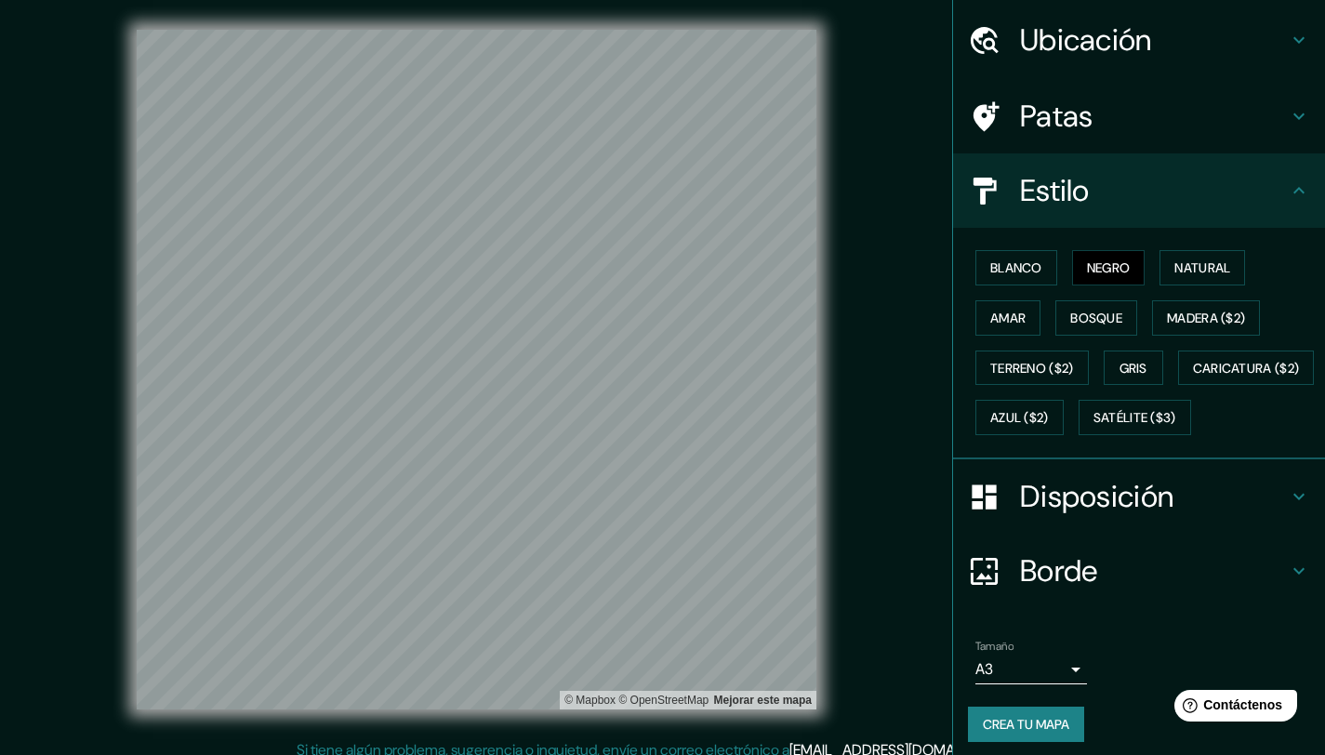
scroll to position [115, 0]
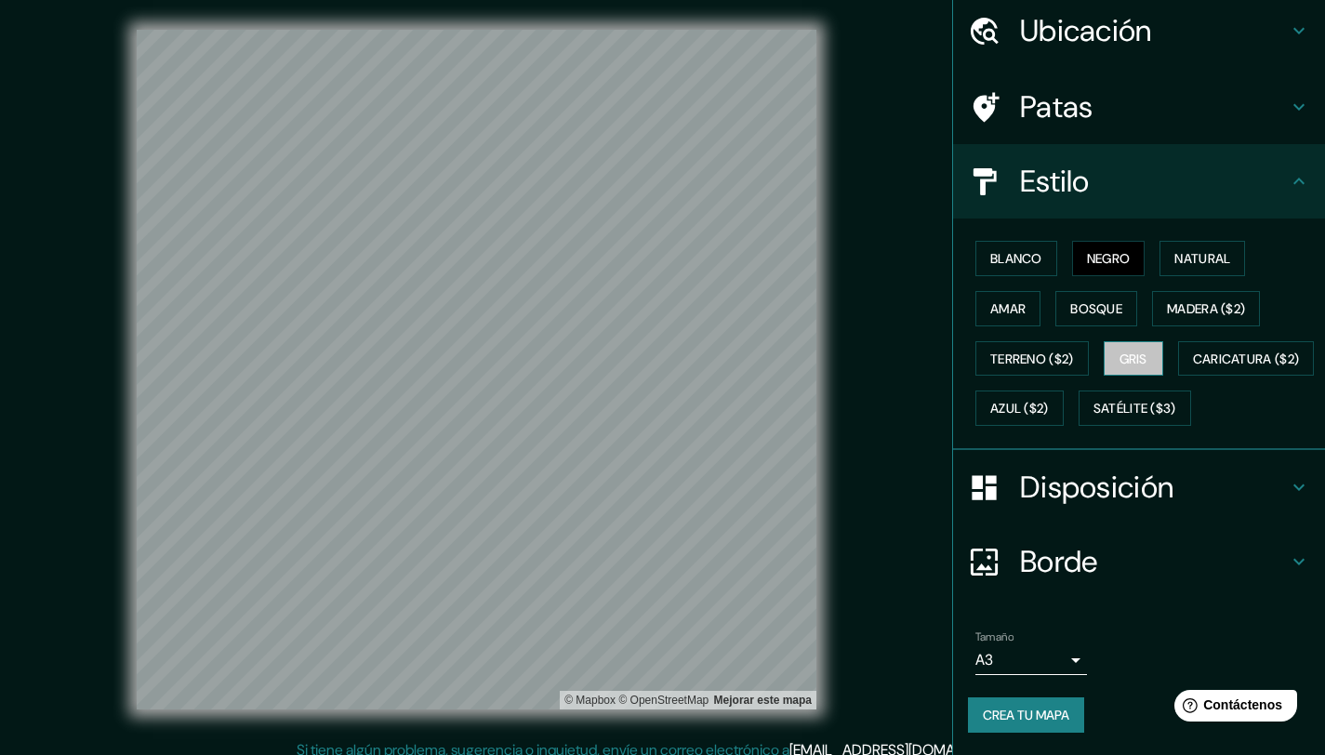
click at [1134, 347] on font "Gris" at bounding box center [1134, 359] width 28 height 24
click at [1018, 722] on font "Crea tu mapa" at bounding box center [1026, 715] width 86 height 17
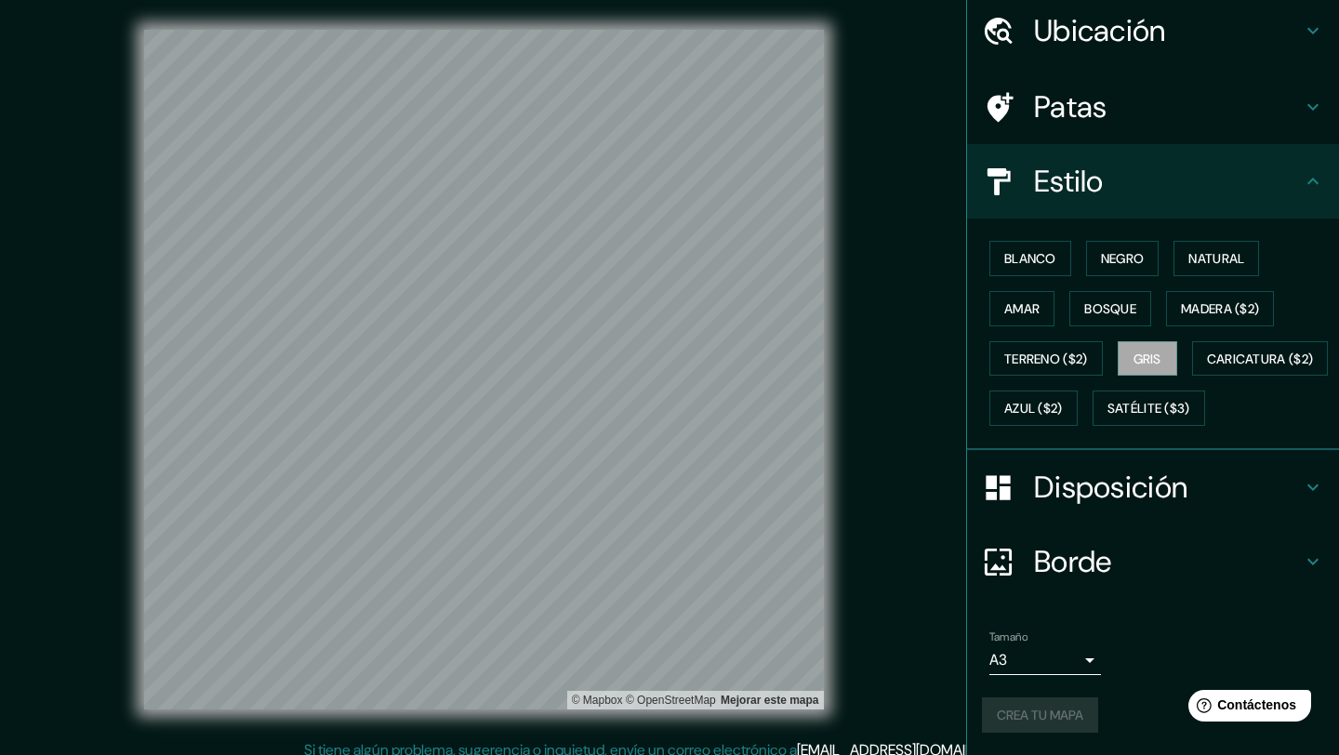
click at [1062, 671] on body "Mappin Ubicación Macul, Región Metropolitana de Santiago, Chile Macul Región Me…" at bounding box center [669, 377] width 1339 height 755
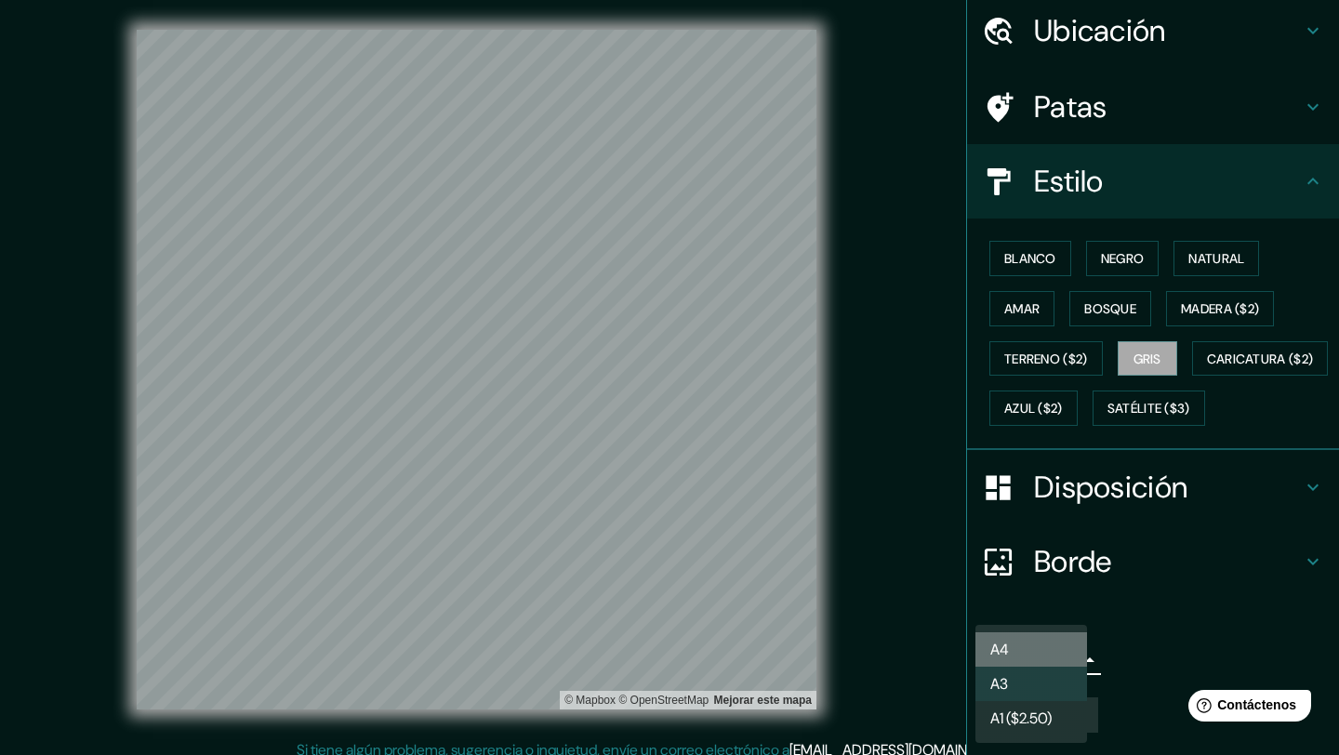
click at [1050, 655] on li "A4" at bounding box center [1032, 649] width 112 height 34
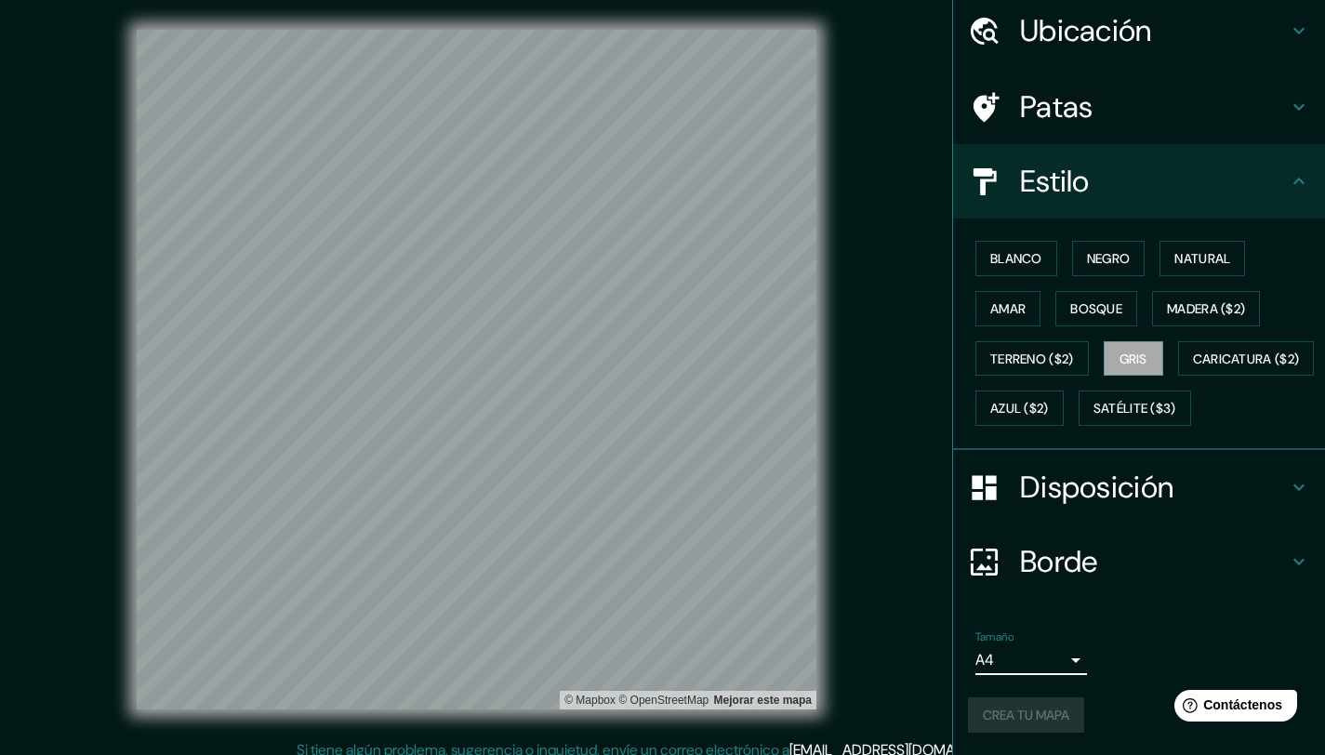
click at [1123, 623] on div "Tamaño A4 single" at bounding box center [1139, 653] width 342 height 60
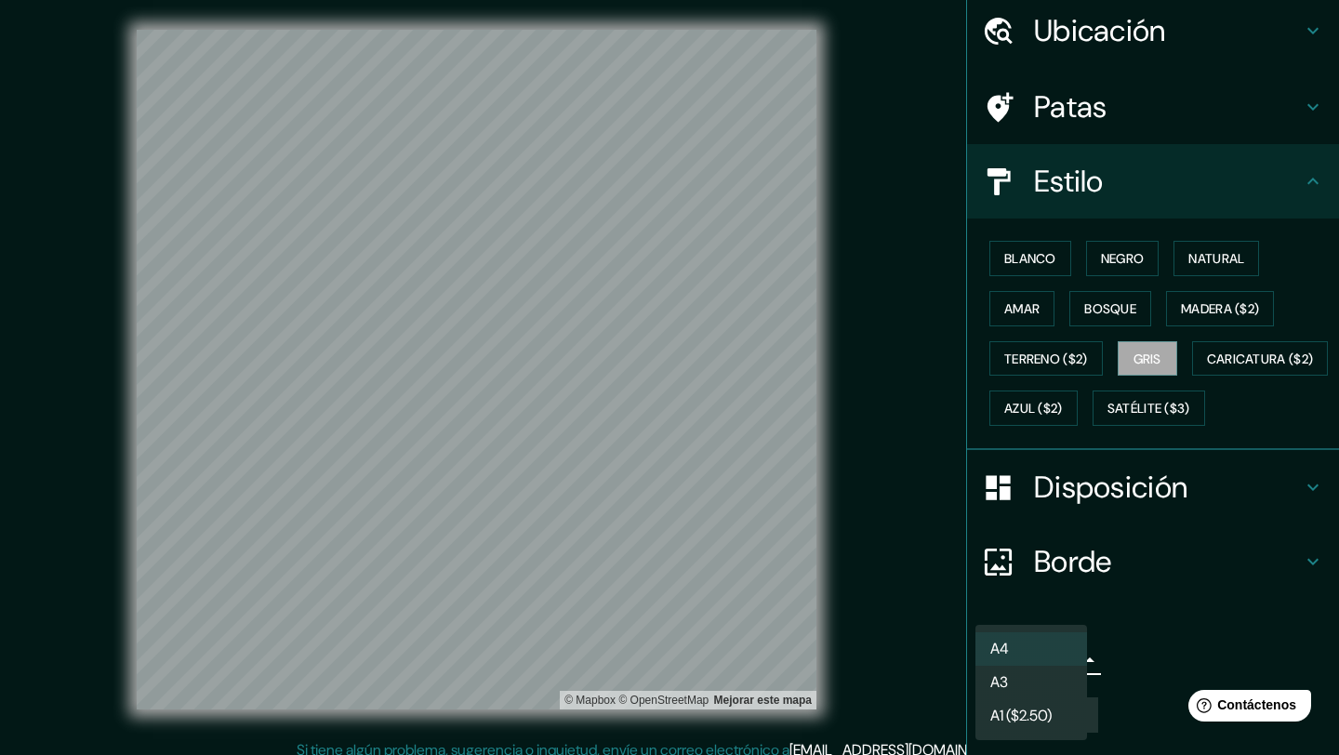
click at [1011, 651] on body "Mappin Ubicación Macul, Región Metropolitana de Santiago, Chile Macul Región Me…" at bounding box center [669, 377] width 1339 height 755
click at [1013, 677] on li "A3" at bounding box center [1032, 684] width 112 height 34
type input "a4"
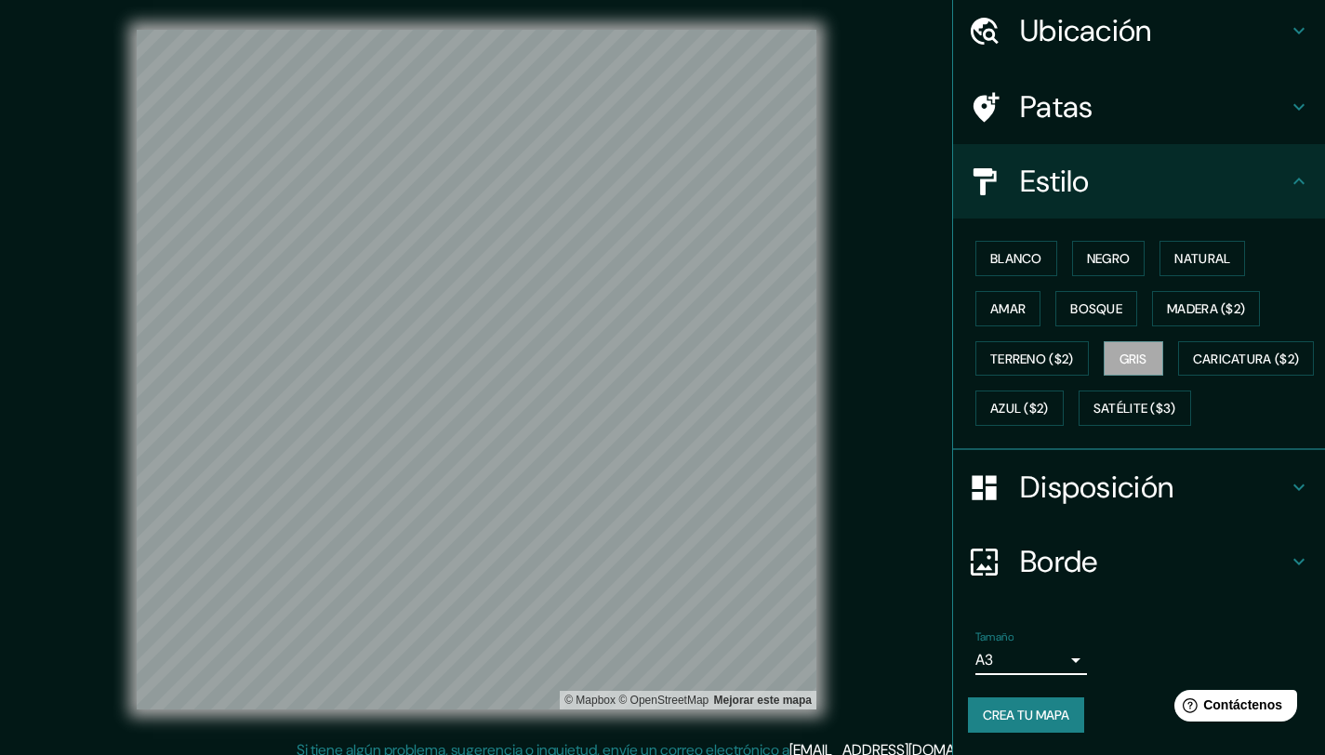
click at [1006, 717] on font "Crea tu mapa" at bounding box center [1026, 715] width 86 height 17
click at [990, 250] on font "Blanco" at bounding box center [1016, 258] width 52 height 17
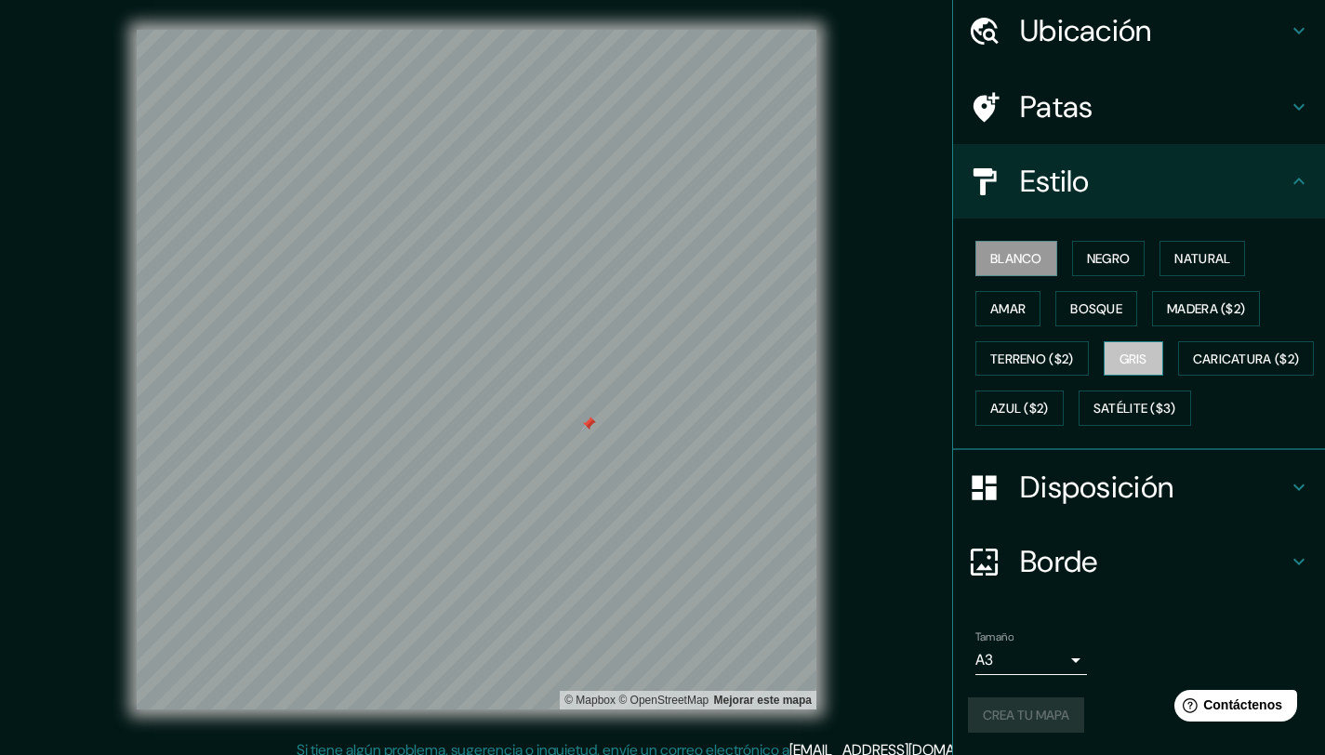
click at [1124, 351] on font "Gris" at bounding box center [1134, 359] width 28 height 17
click at [1061, 87] on font "Patas" at bounding box center [1056, 106] width 73 height 39
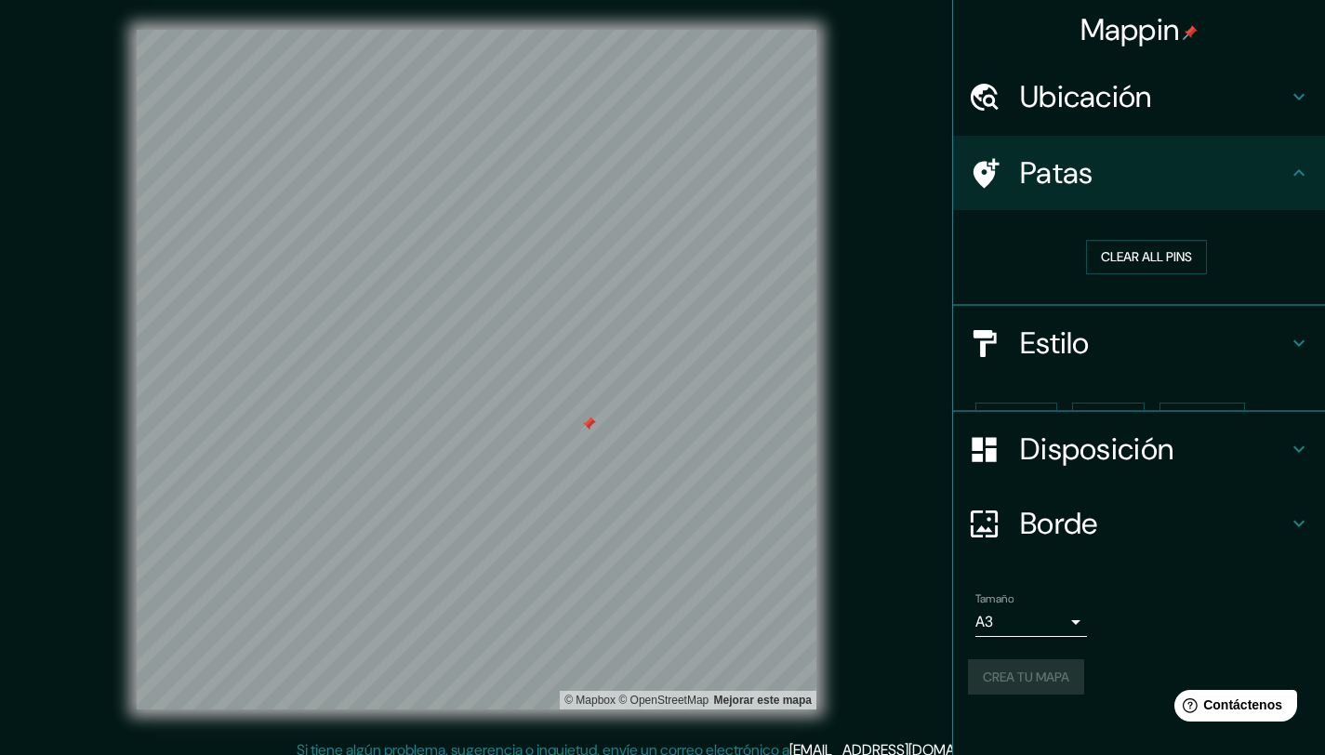
scroll to position [0, 0]
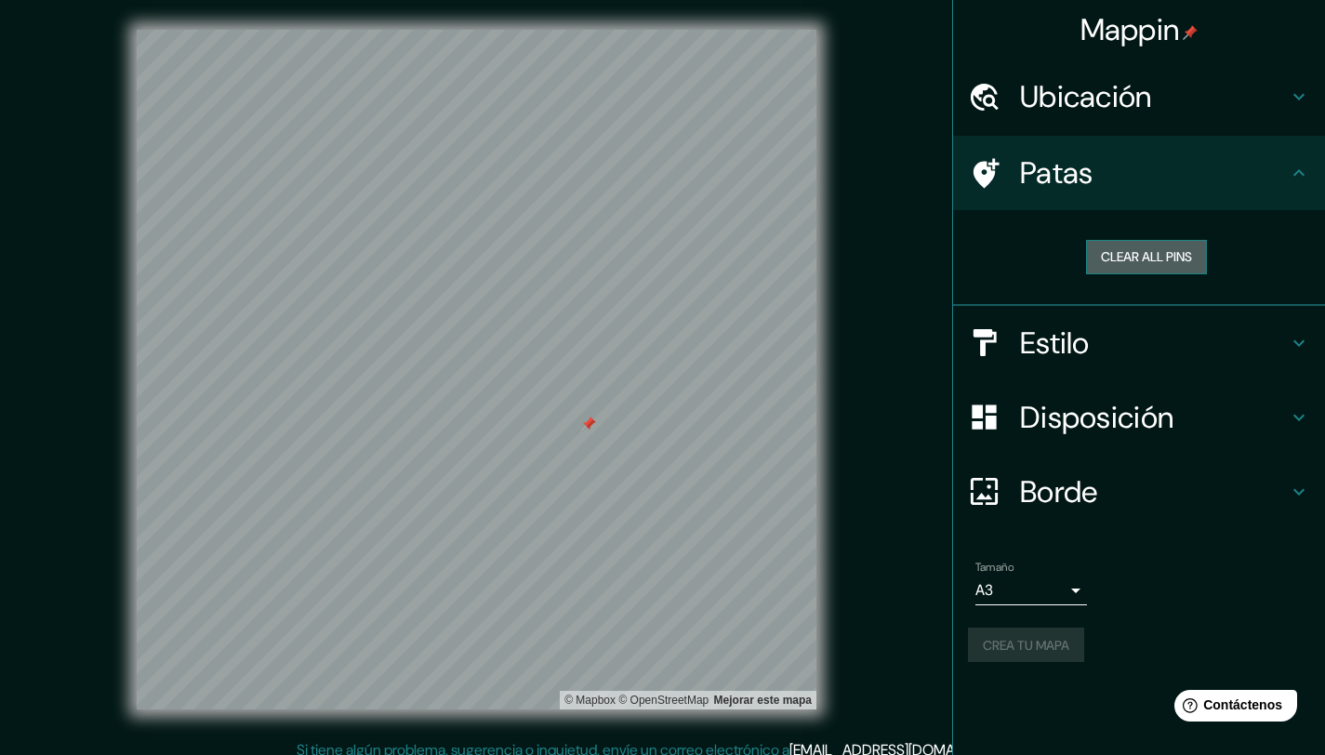
click at [1158, 258] on button "Clear all pins" at bounding box center [1146, 257] width 121 height 34
click at [1052, 660] on div "Crea tu mapa" at bounding box center [1139, 645] width 342 height 35
click at [1052, 645] on div "Crea tu mapa" at bounding box center [1139, 645] width 342 height 35
click at [1208, 588] on div "Tamaño A3 a4" at bounding box center [1139, 583] width 342 height 60
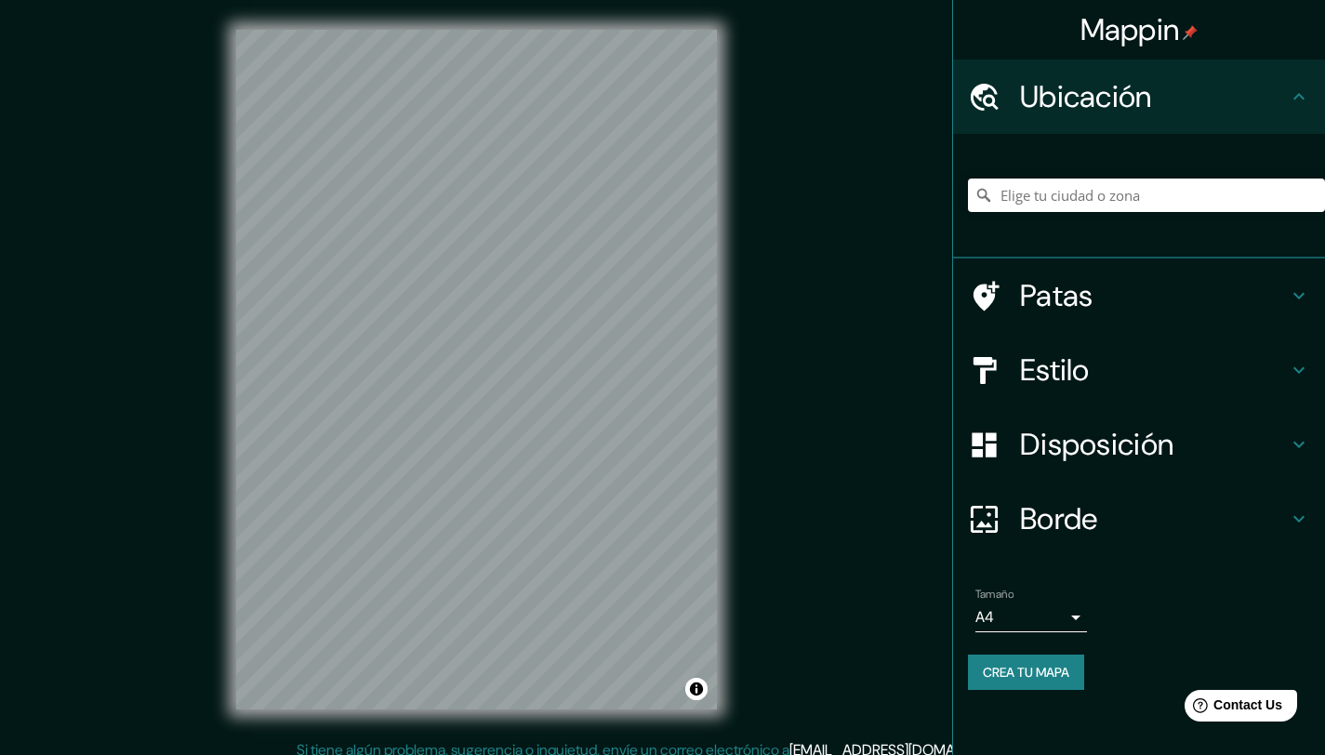
click at [912, 164] on div "Mappin Ubicación Patas Estilo Disposición Borde Elige un borde. Consejo : puede…" at bounding box center [662, 384] width 1325 height 769
click at [1131, 25] on font "Mappin" at bounding box center [1131, 29] width 100 height 39
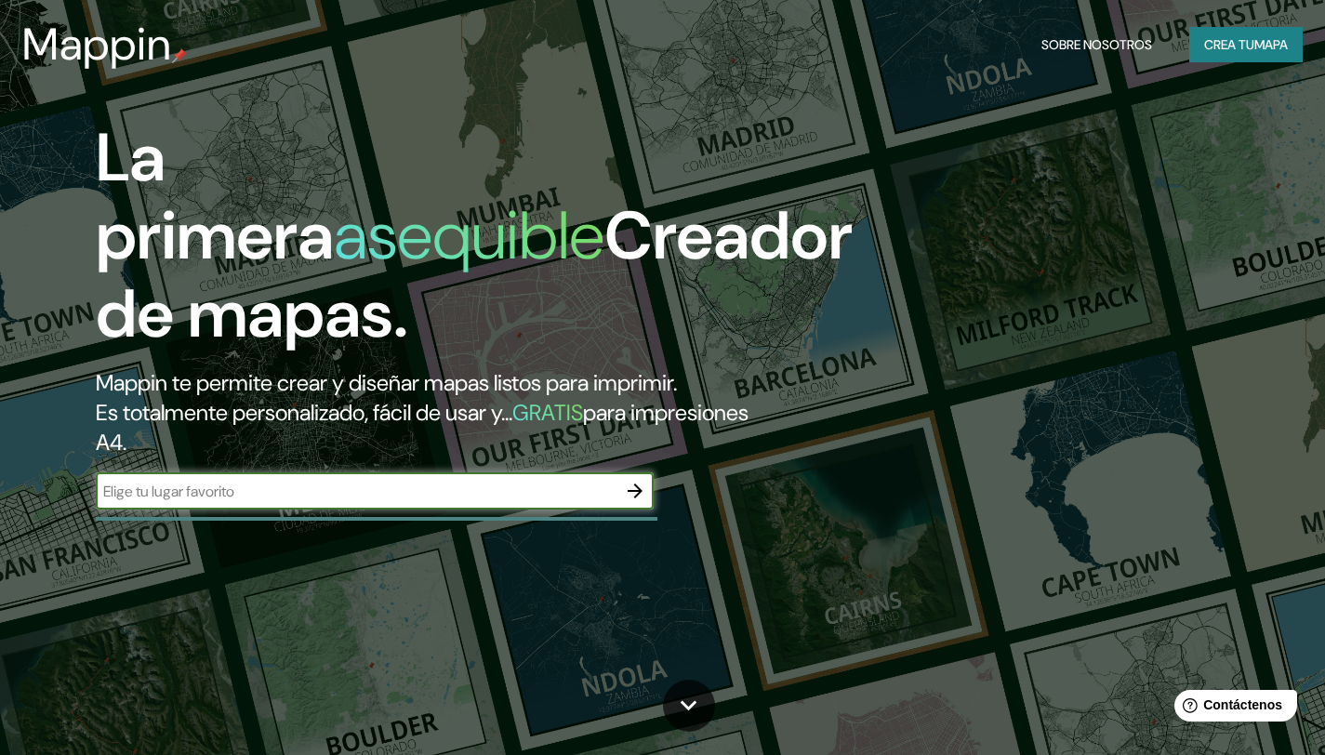
click at [642, 497] on icon "button" at bounding box center [635, 491] width 22 height 22
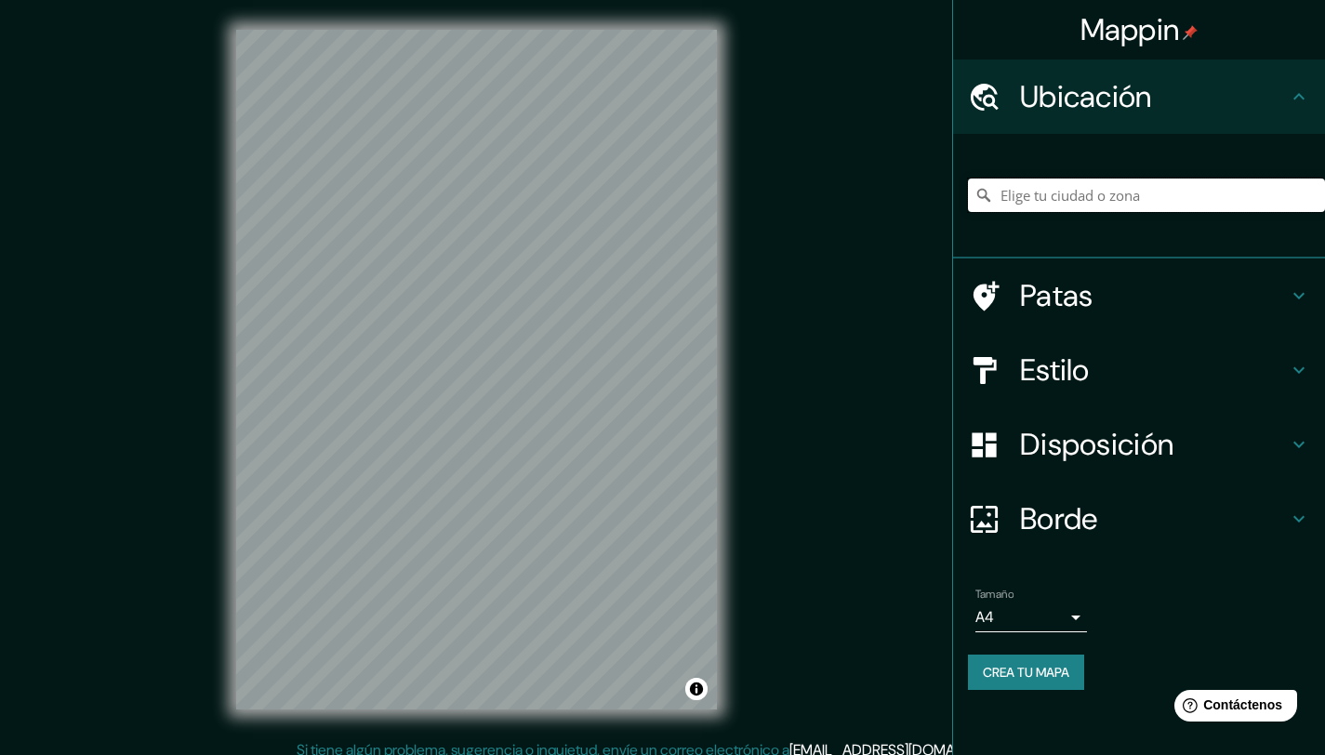
click at [1131, 193] on input "Elige tu ciudad o zona" at bounding box center [1146, 195] width 357 height 33
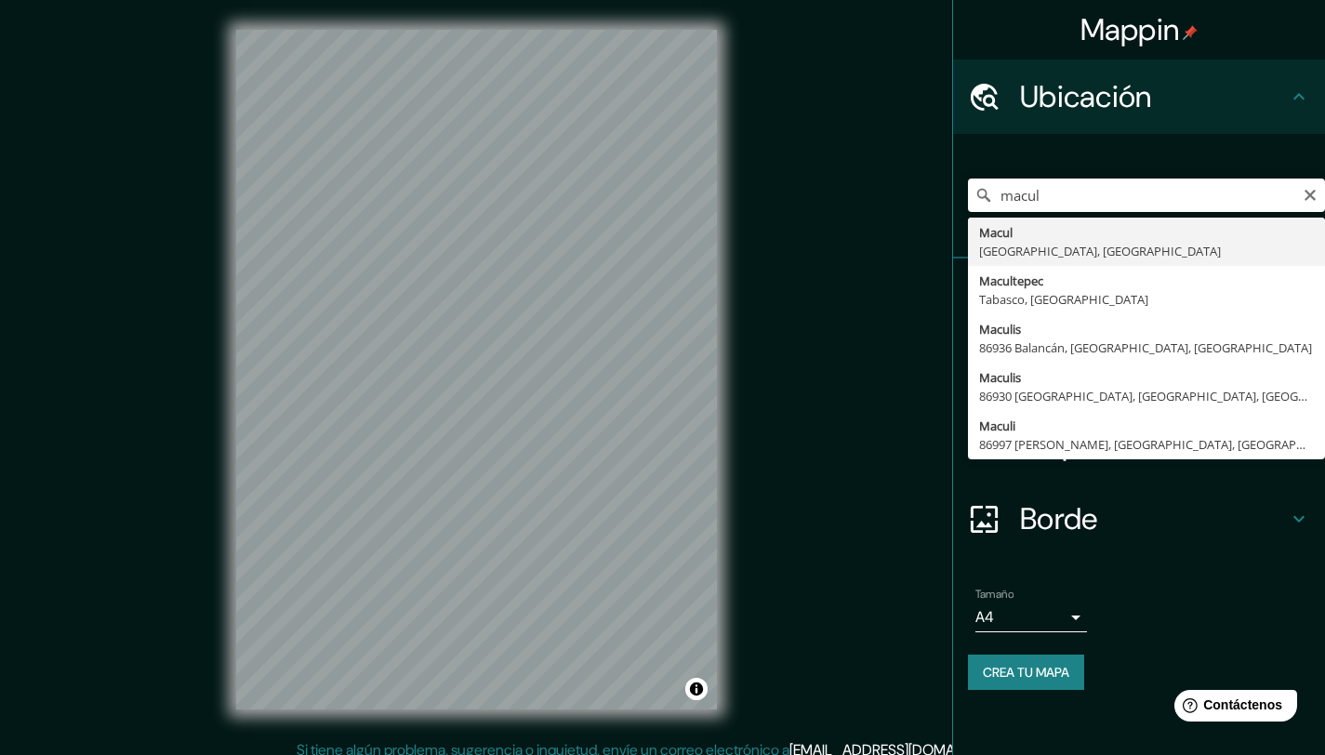
type input "Macul, [GEOGRAPHIC_DATA], [GEOGRAPHIC_DATA]"
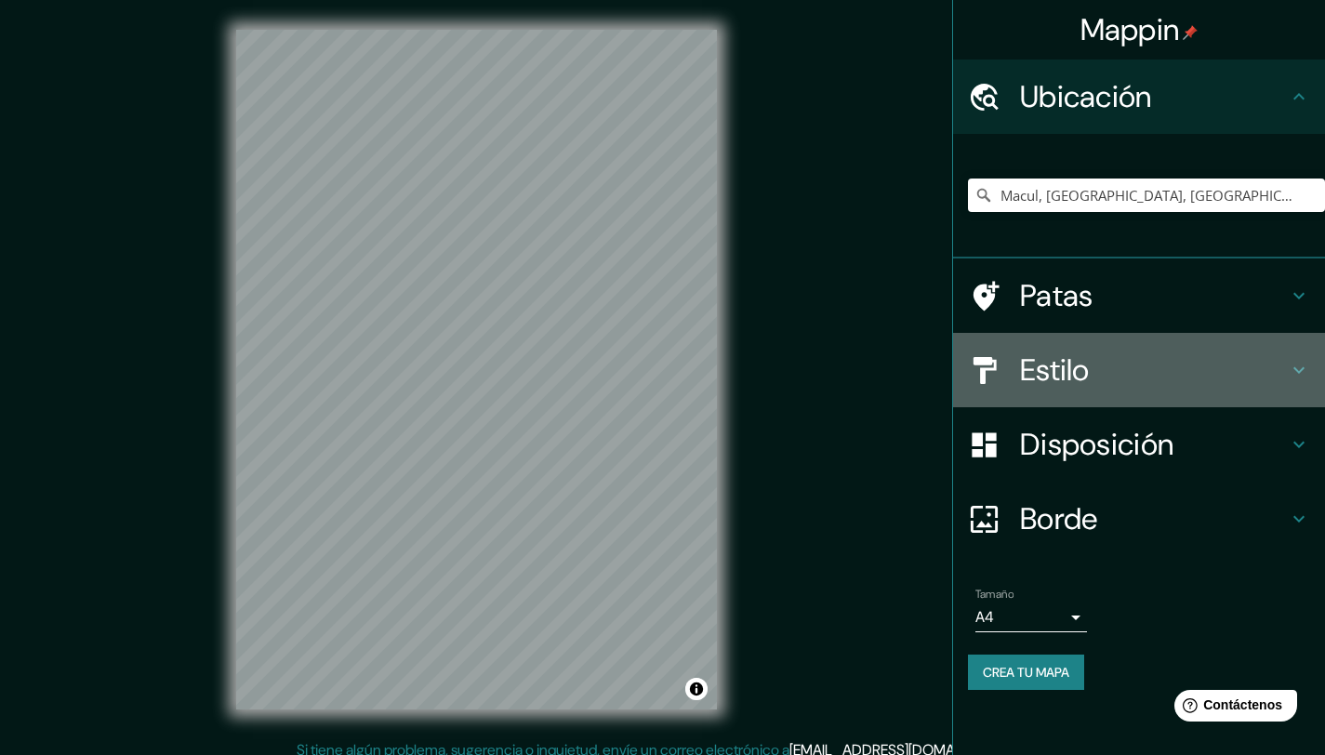
click at [1017, 373] on div at bounding box center [994, 370] width 52 height 33
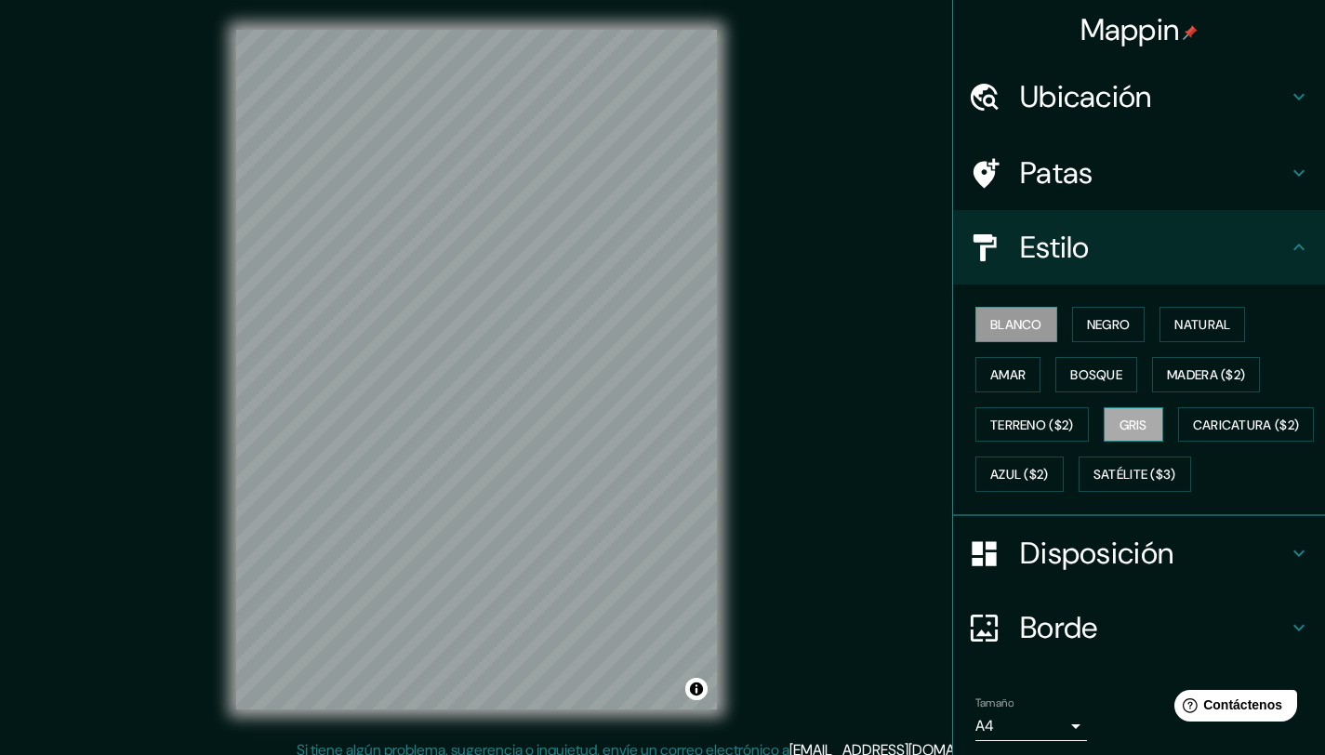
click at [1145, 413] on button "Gris" at bounding box center [1134, 424] width 60 height 35
click at [1073, 647] on font "Borde" at bounding box center [1059, 627] width 78 height 39
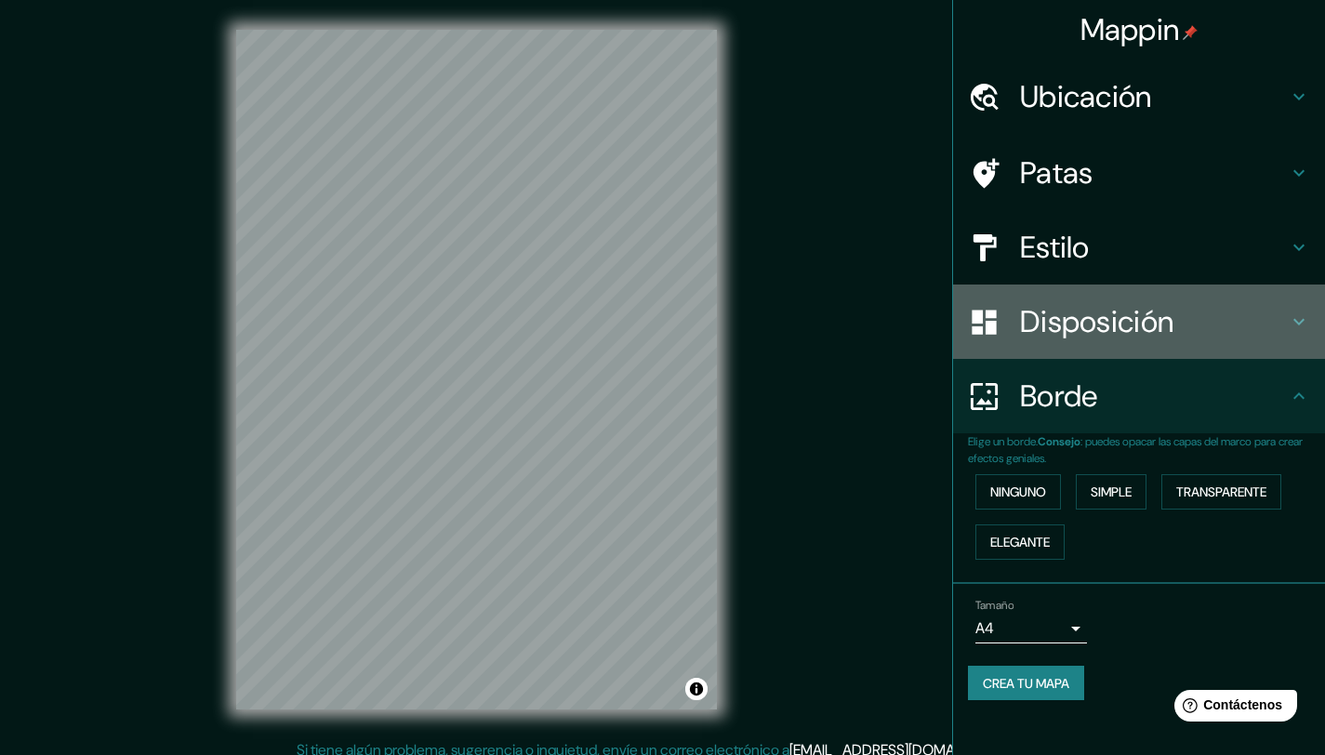
click at [1098, 309] on font "Disposición" at bounding box center [1096, 321] width 153 height 39
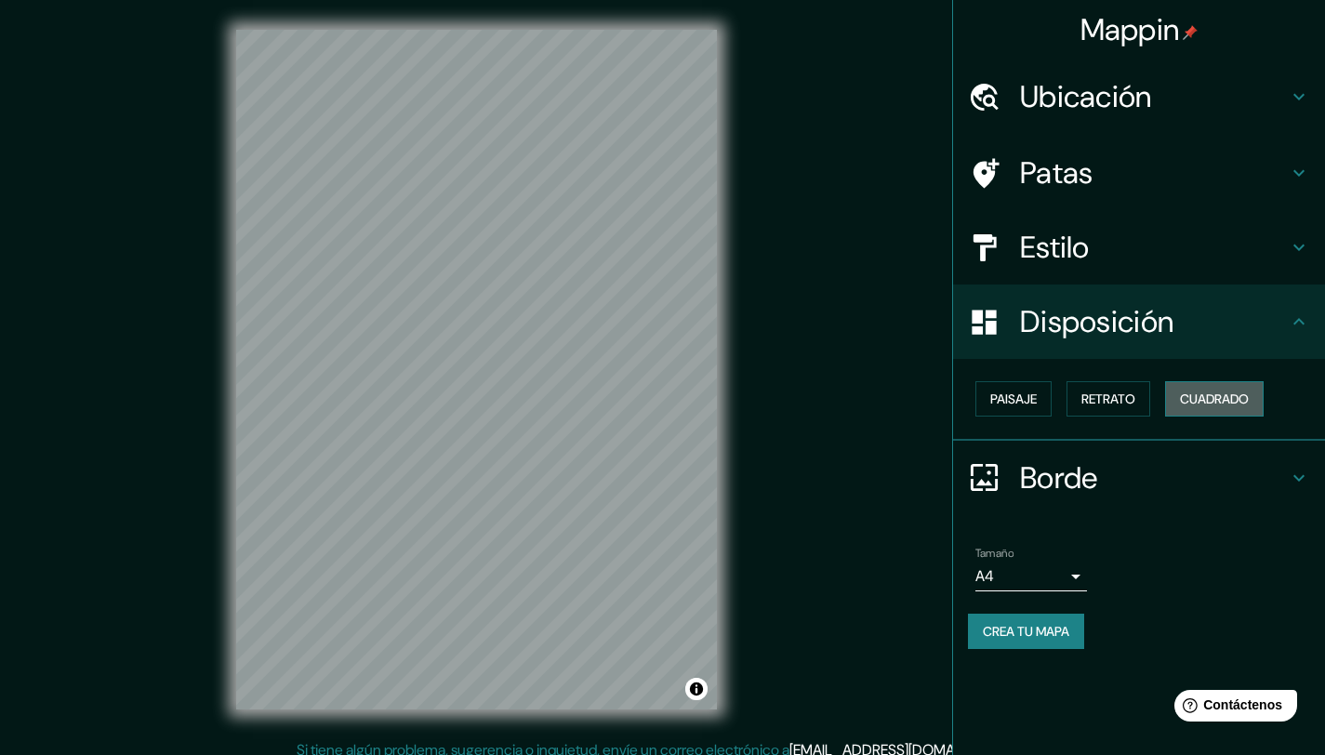
click at [1216, 403] on font "Cuadrado" at bounding box center [1214, 399] width 69 height 17
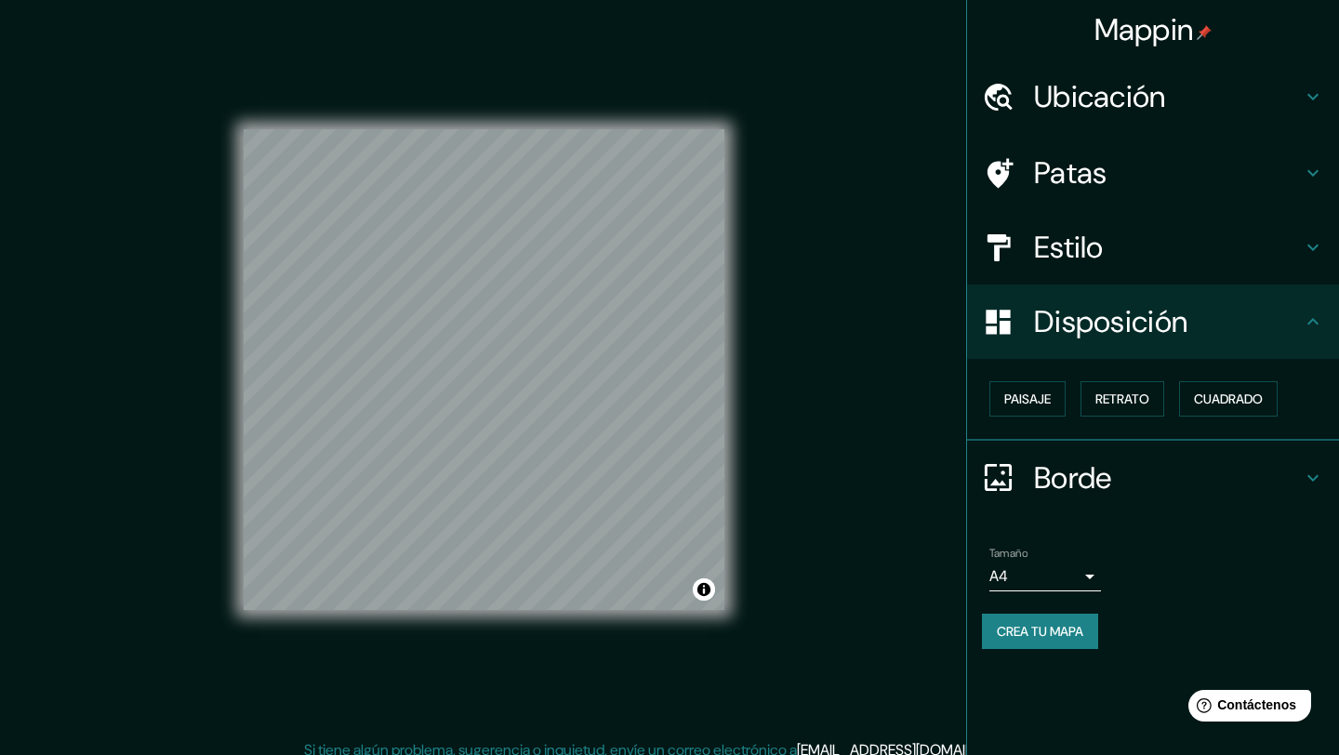
click at [1045, 578] on body "Mappin Ubicación Macul, Región Metropolitana de Santiago, Chile Patas Estilo Di…" at bounding box center [669, 377] width 1339 height 755
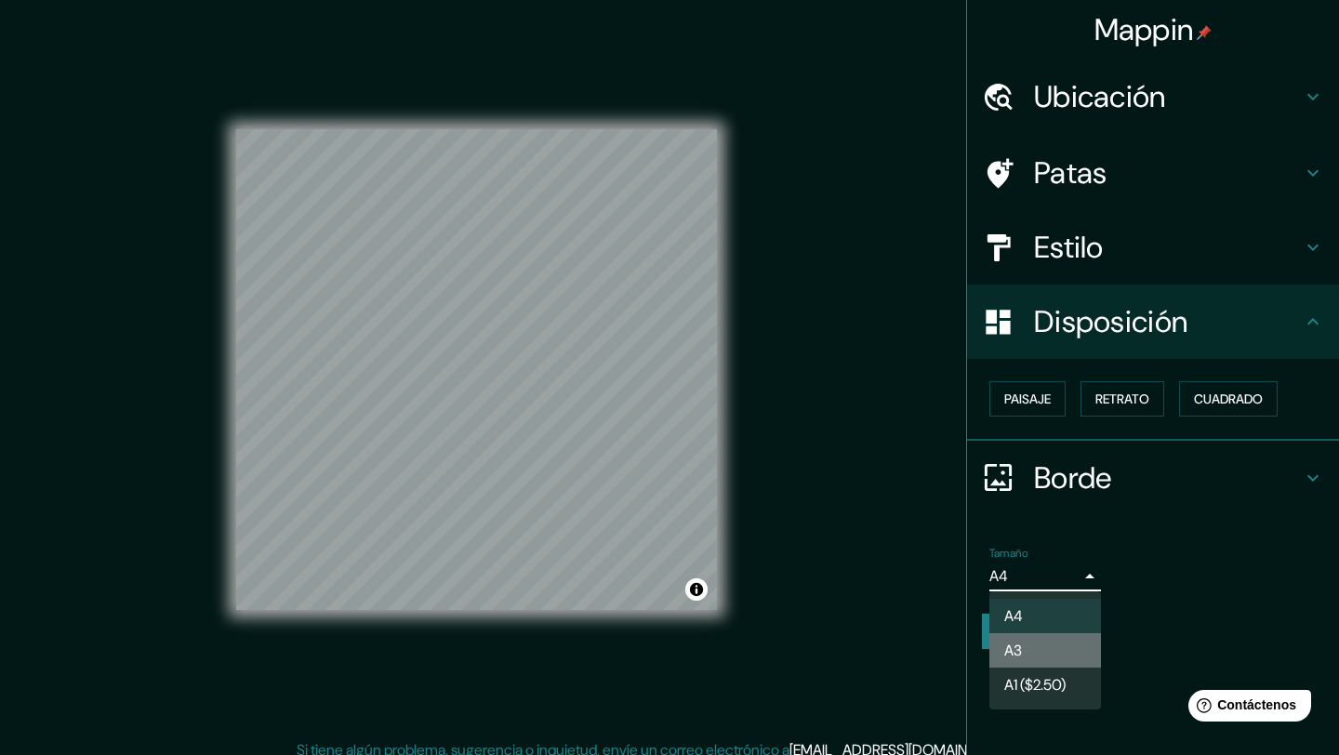
click at [1041, 653] on li "A3" at bounding box center [1046, 650] width 112 height 34
type input "a4"
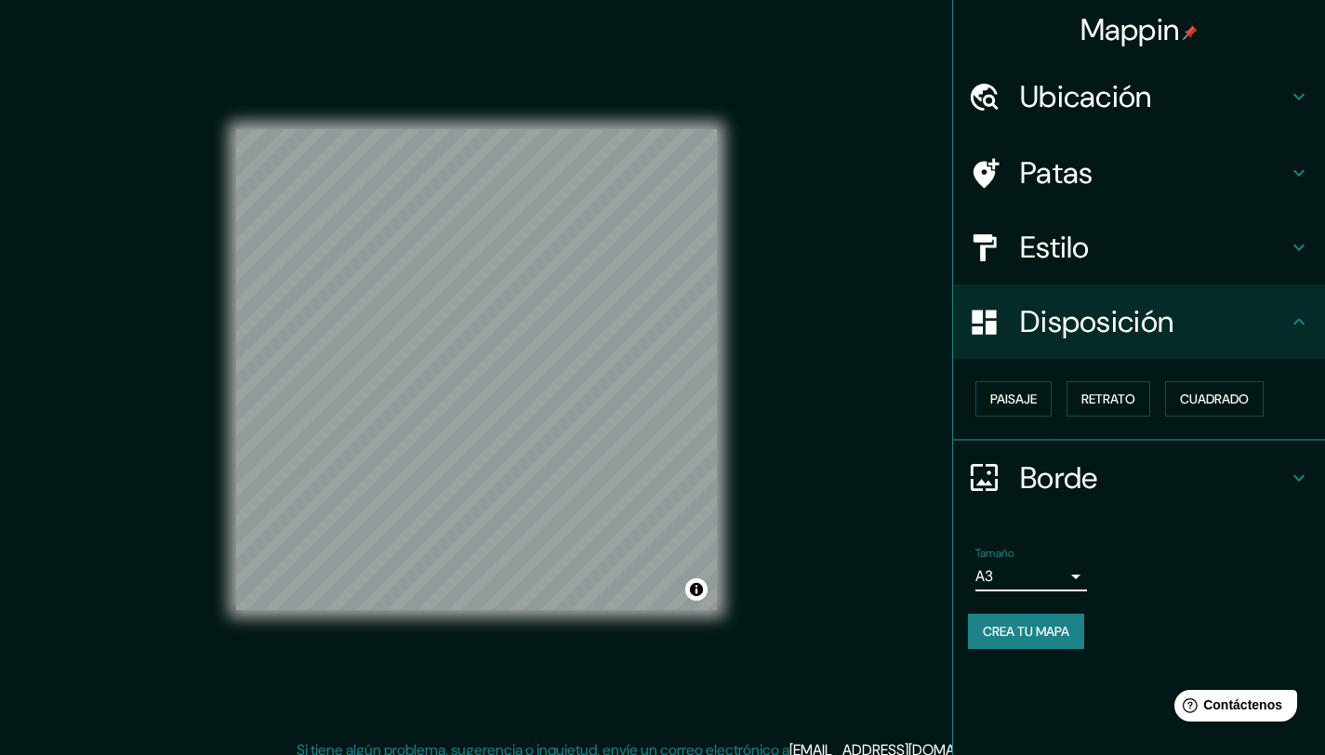
click at [1066, 630] on font "Crea tu mapa" at bounding box center [1026, 631] width 86 height 17
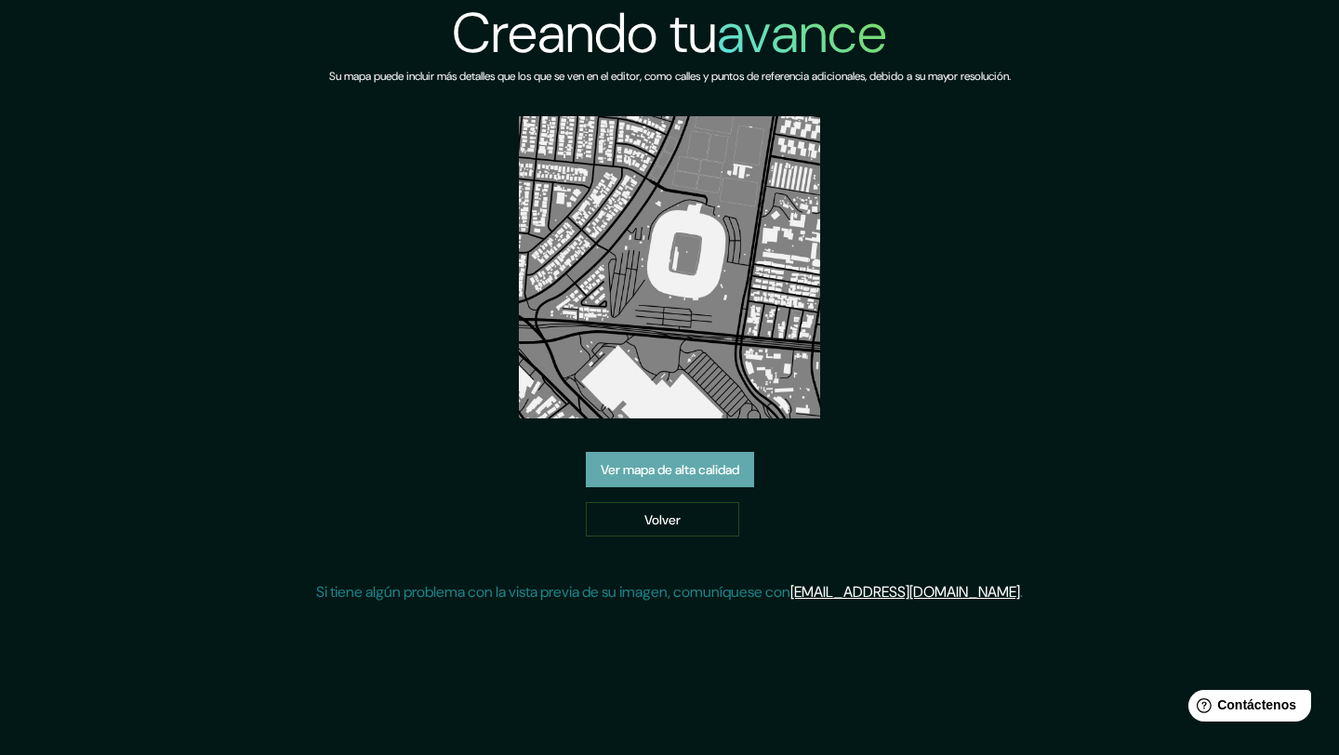
click at [734, 473] on font "Ver mapa de alta calidad" at bounding box center [670, 469] width 139 height 17
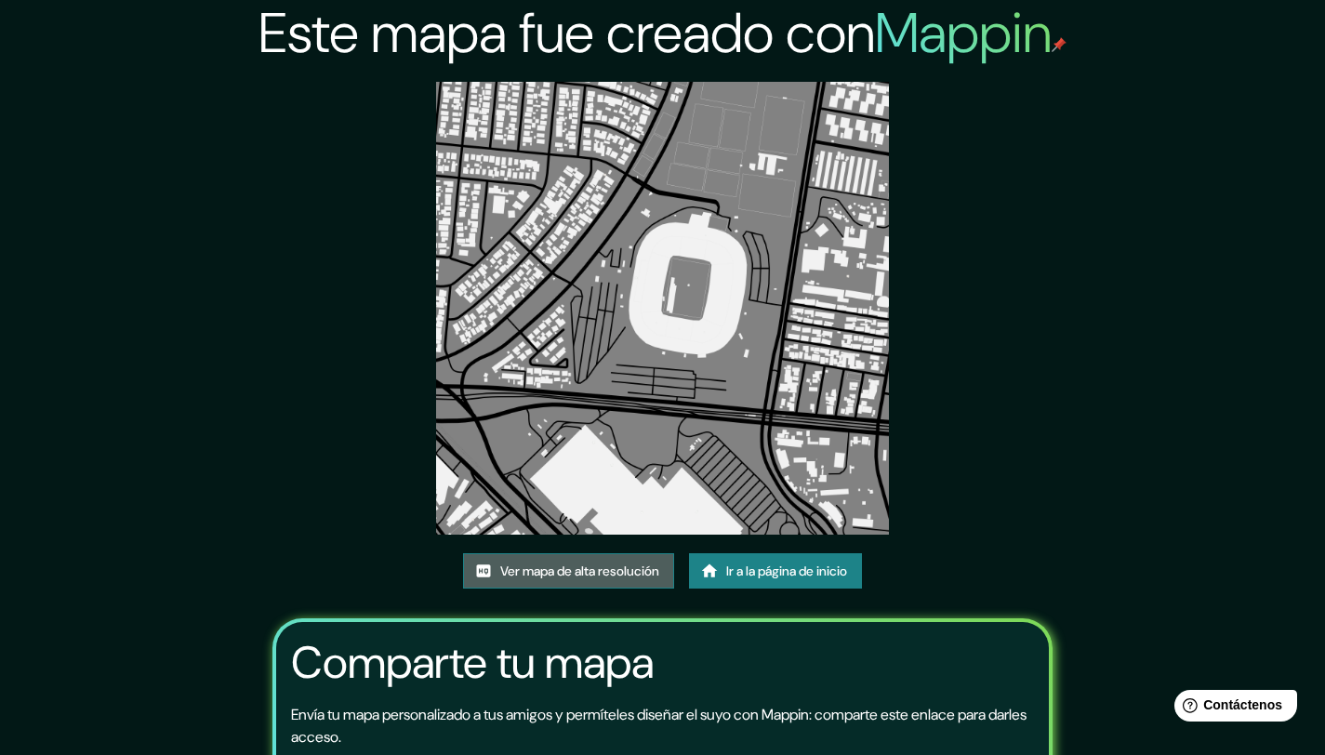
click at [635, 566] on font "Ver mapa de alta resolución" at bounding box center [579, 571] width 159 height 17
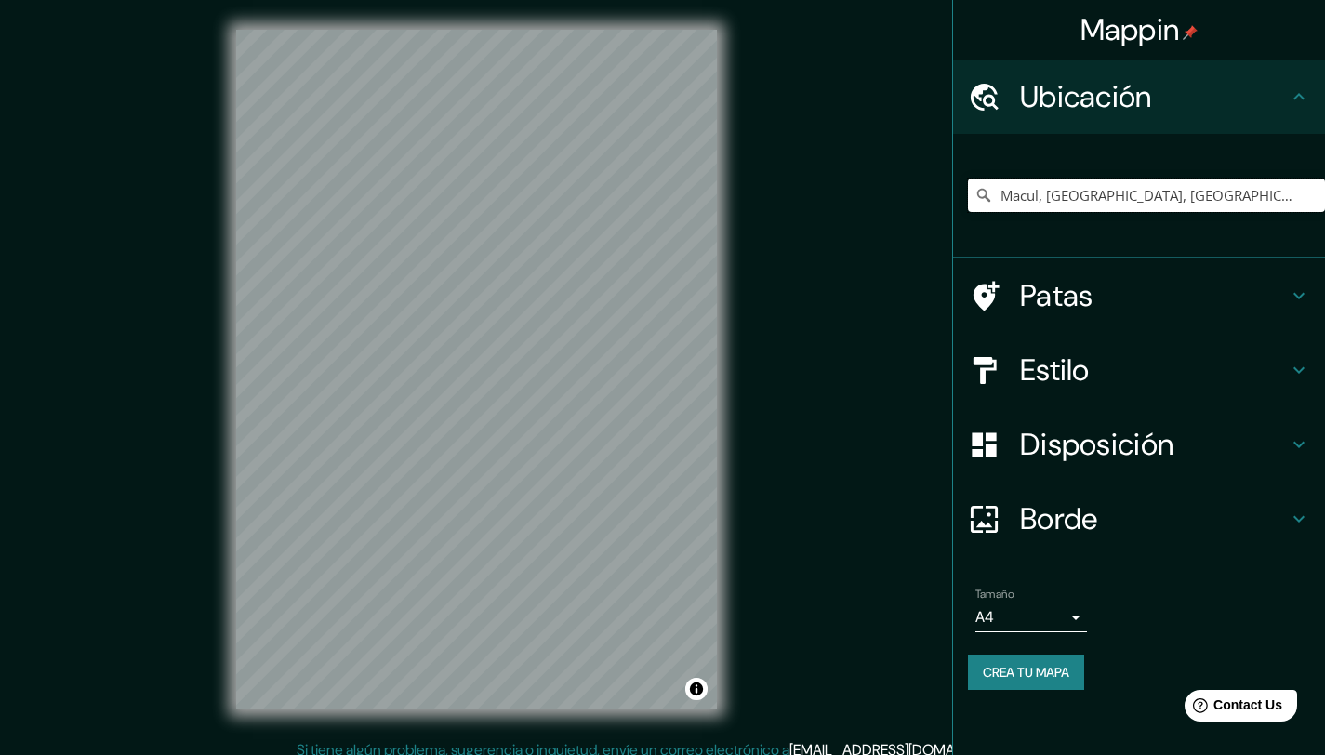
click at [1059, 189] on input "Macul, [GEOGRAPHIC_DATA], [GEOGRAPHIC_DATA]" at bounding box center [1146, 195] width 357 height 33
click at [1090, 191] on input "Macul, [GEOGRAPHIC_DATA], [GEOGRAPHIC_DATA]" at bounding box center [1146, 195] width 357 height 33
click at [1089, 200] on input "Macul, [GEOGRAPHIC_DATA], [GEOGRAPHIC_DATA]" at bounding box center [1146, 195] width 357 height 33
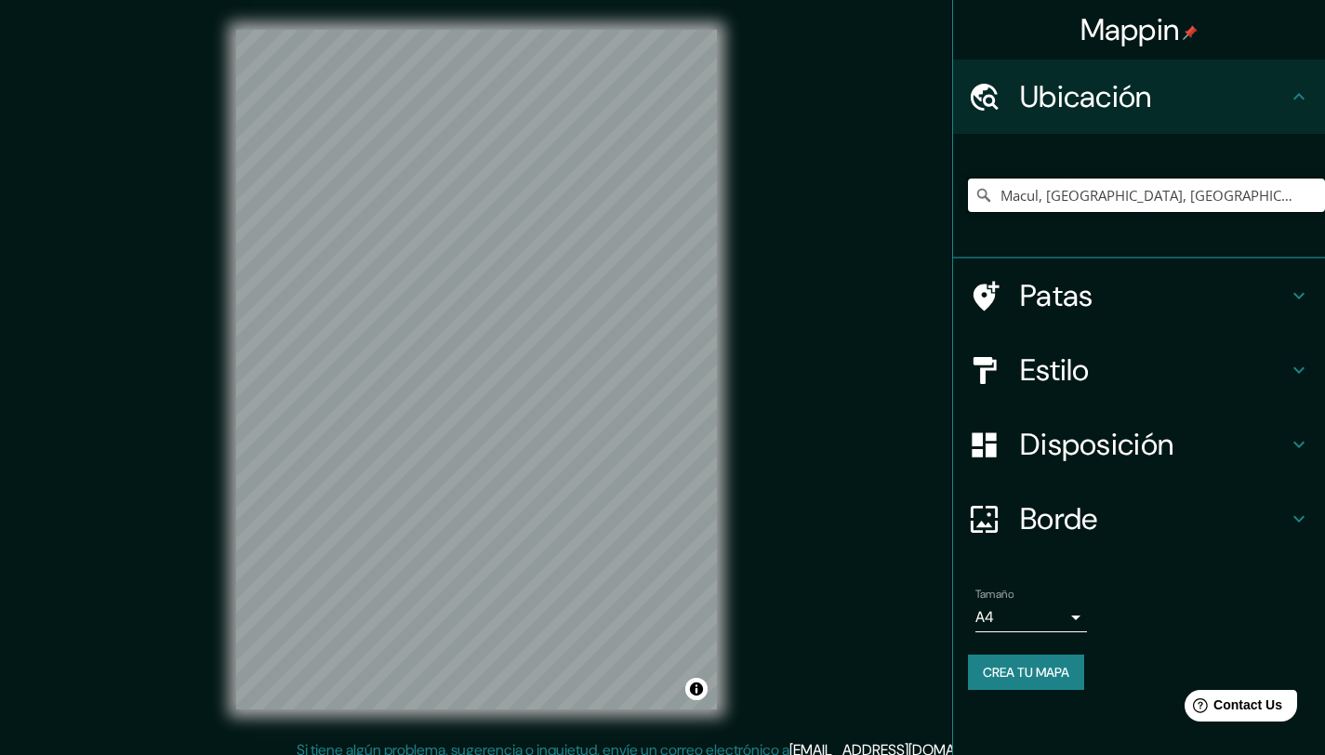
click at [1089, 200] on input "Macul, [GEOGRAPHIC_DATA], [GEOGRAPHIC_DATA]" at bounding box center [1146, 195] width 357 height 33
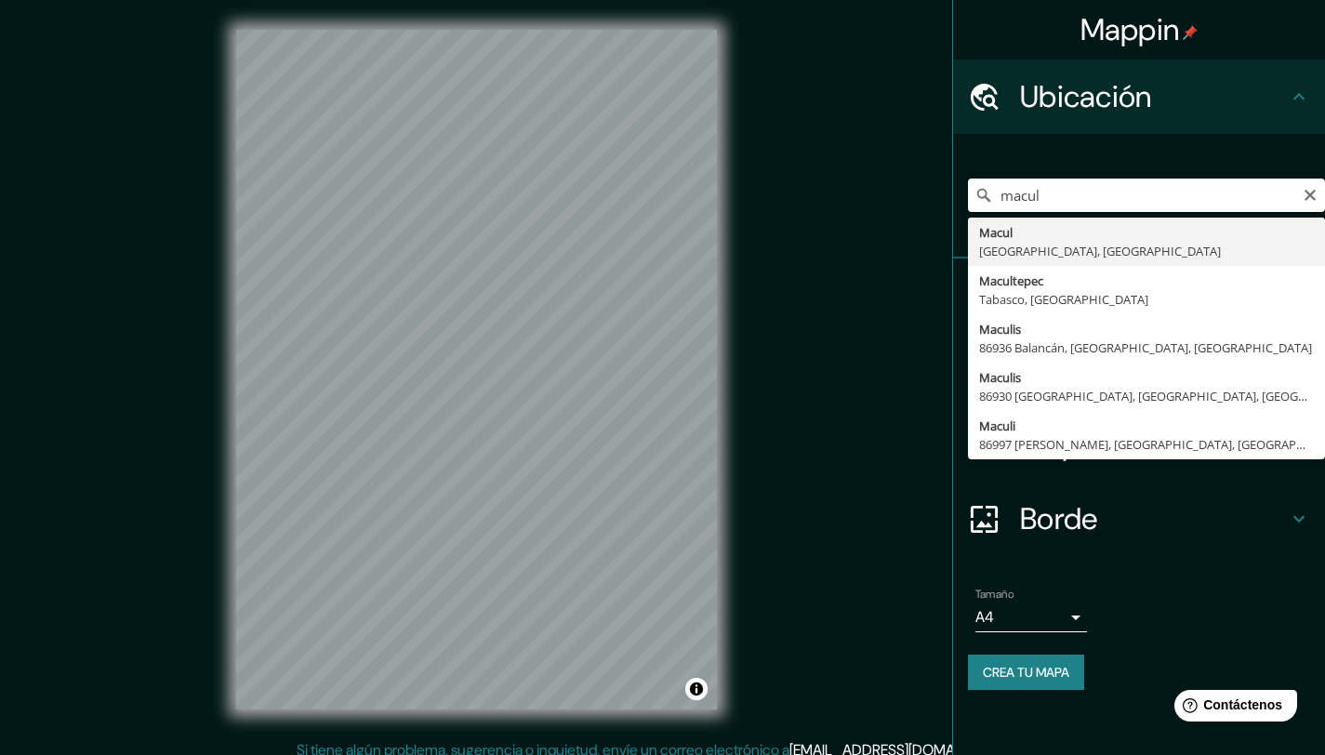
type input "Macul, [GEOGRAPHIC_DATA], [GEOGRAPHIC_DATA]"
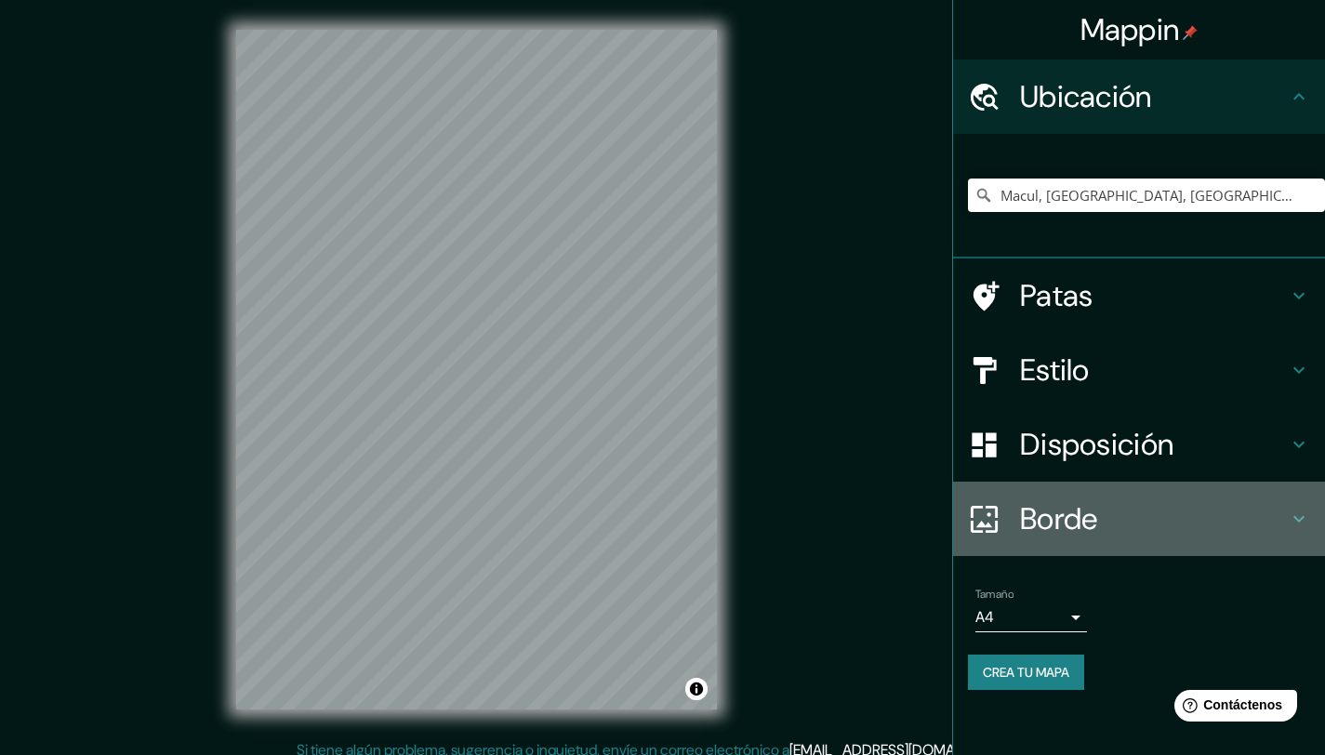
click at [1086, 505] on font "Borde" at bounding box center [1059, 518] width 78 height 39
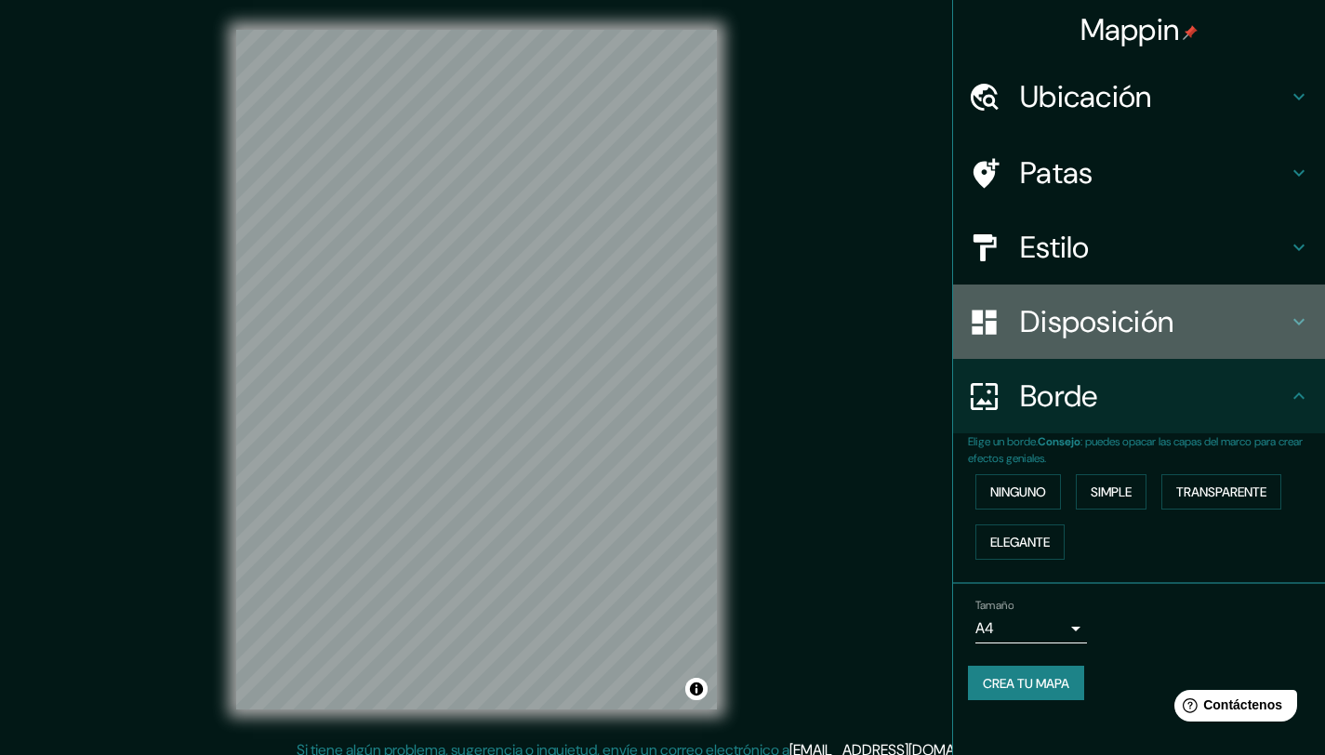
click at [1060, 331] on font "Disposición" at bounding box center [1096, 321] width 153 height 39
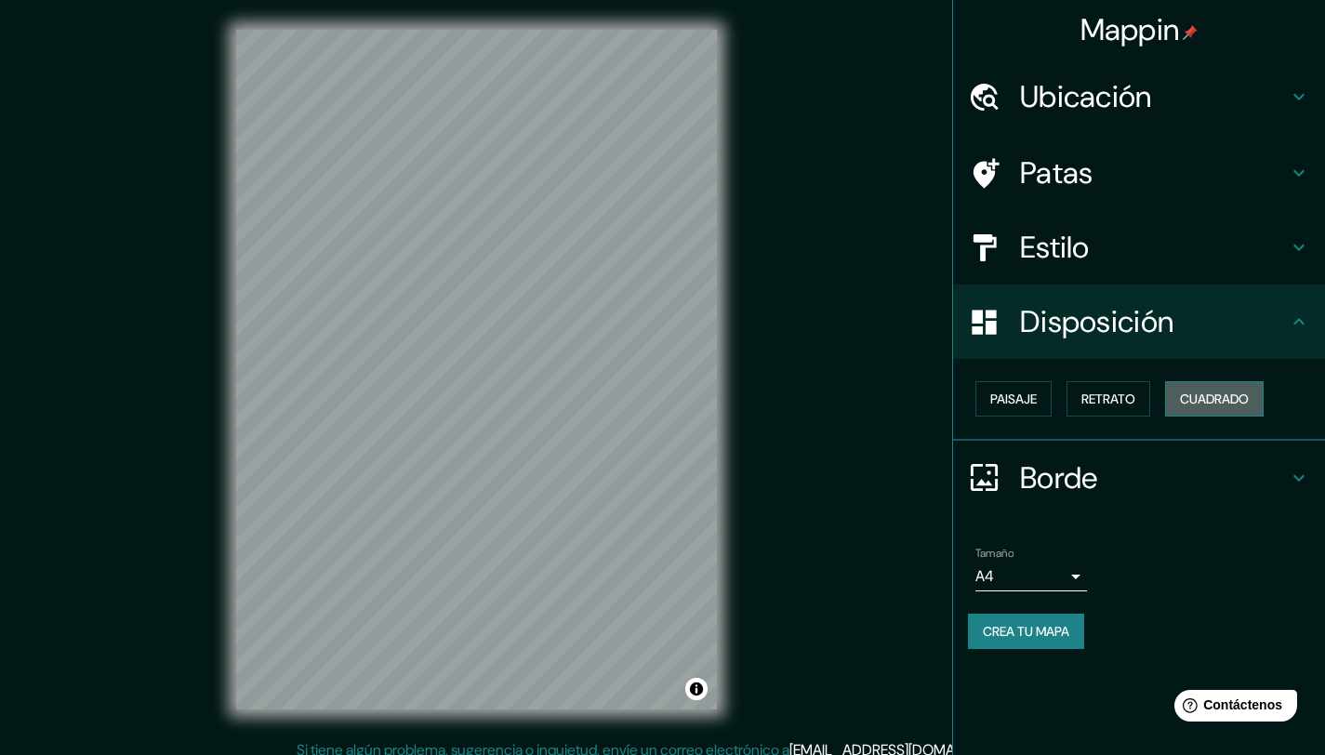
click at [1188, 394] on font "Cuadrado" at bounding box center [1214, 399] width 69 height 17
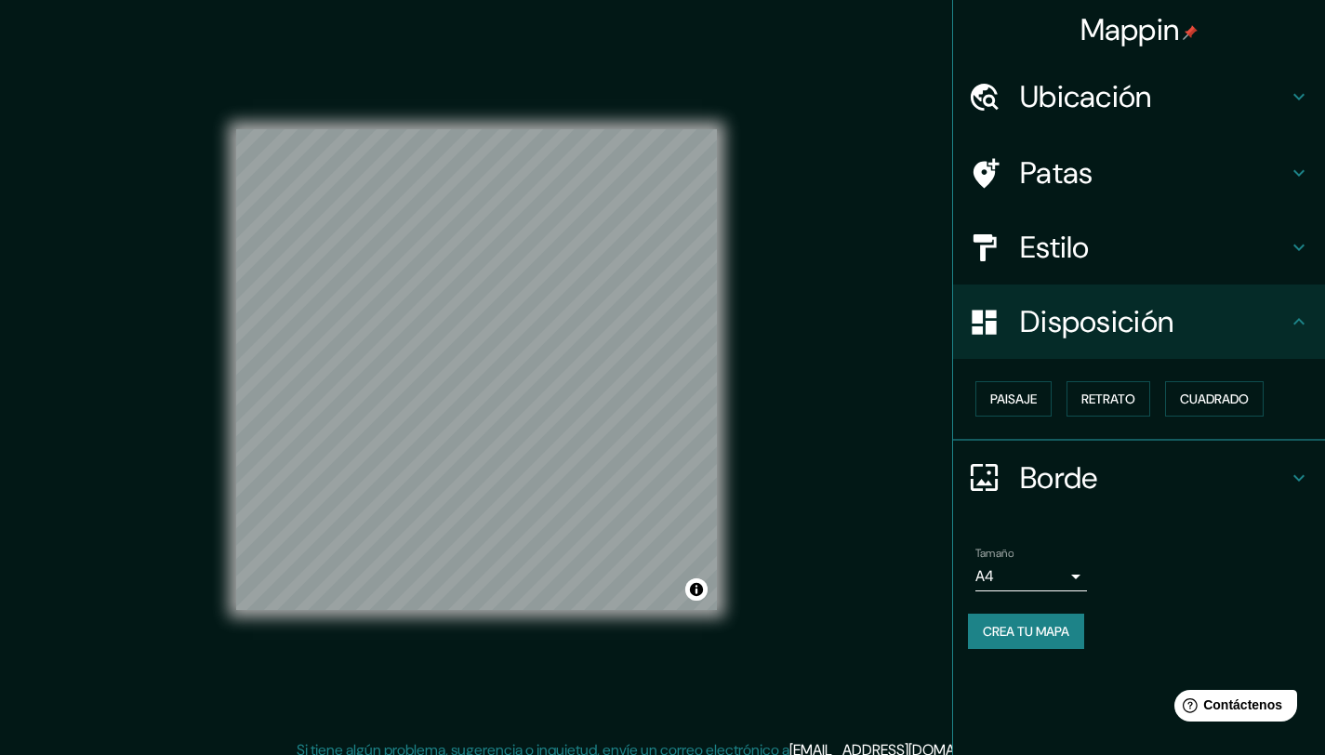
click at [1091, 226] on div "Estilo" at bounding box center [1139, 247] width 372 height 74
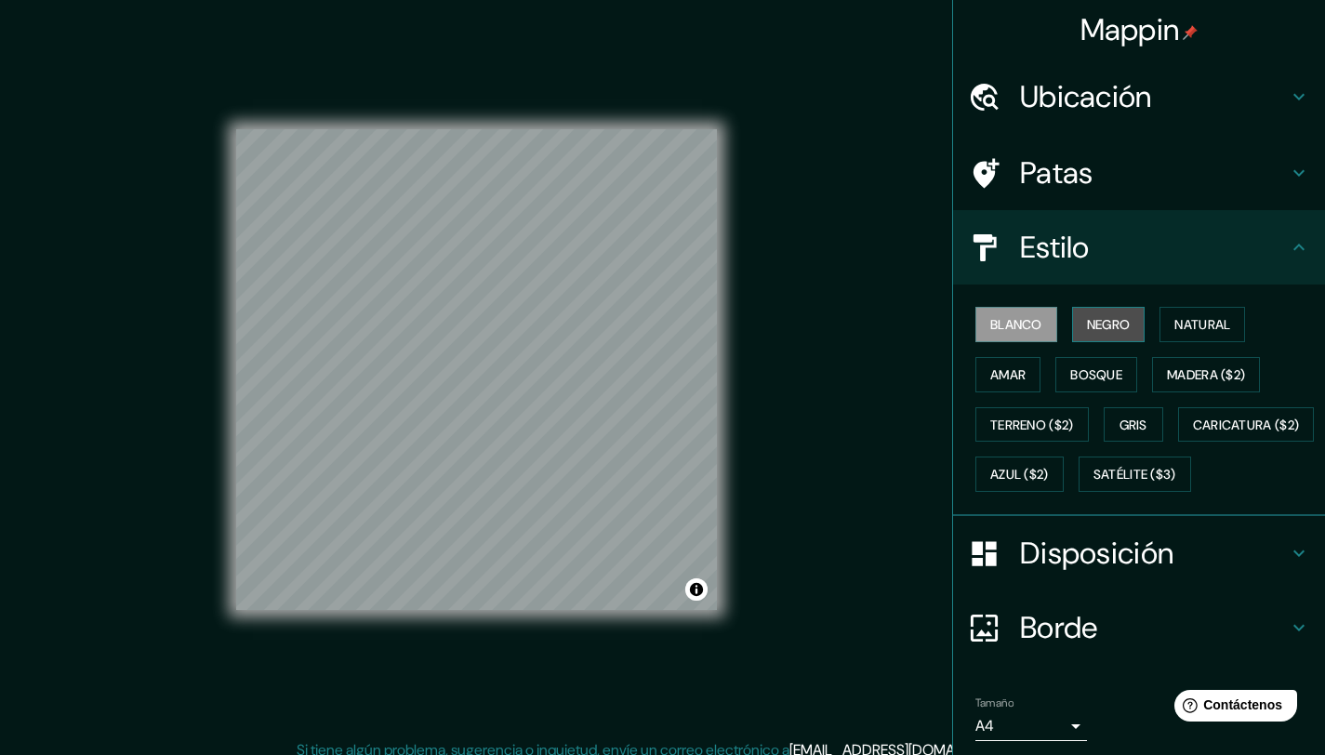
click at [1109, 323] on font "Negro" at bounding box center [1109, 324] width 44 height 17
click at [990, 328] on font "Blanco" at bounding box center [1016, 324] width 52 height 17
click at [1087, 326] on font "Negro" at bounding box center [1109, 324] width 44 height 17
click at [1144, 424] on button "Gris" at bounding box center [1134, 424] width 60 height 35
click at [1112, 338] on button "Negro" at bounding box center [1108, 324] width 73 height 35
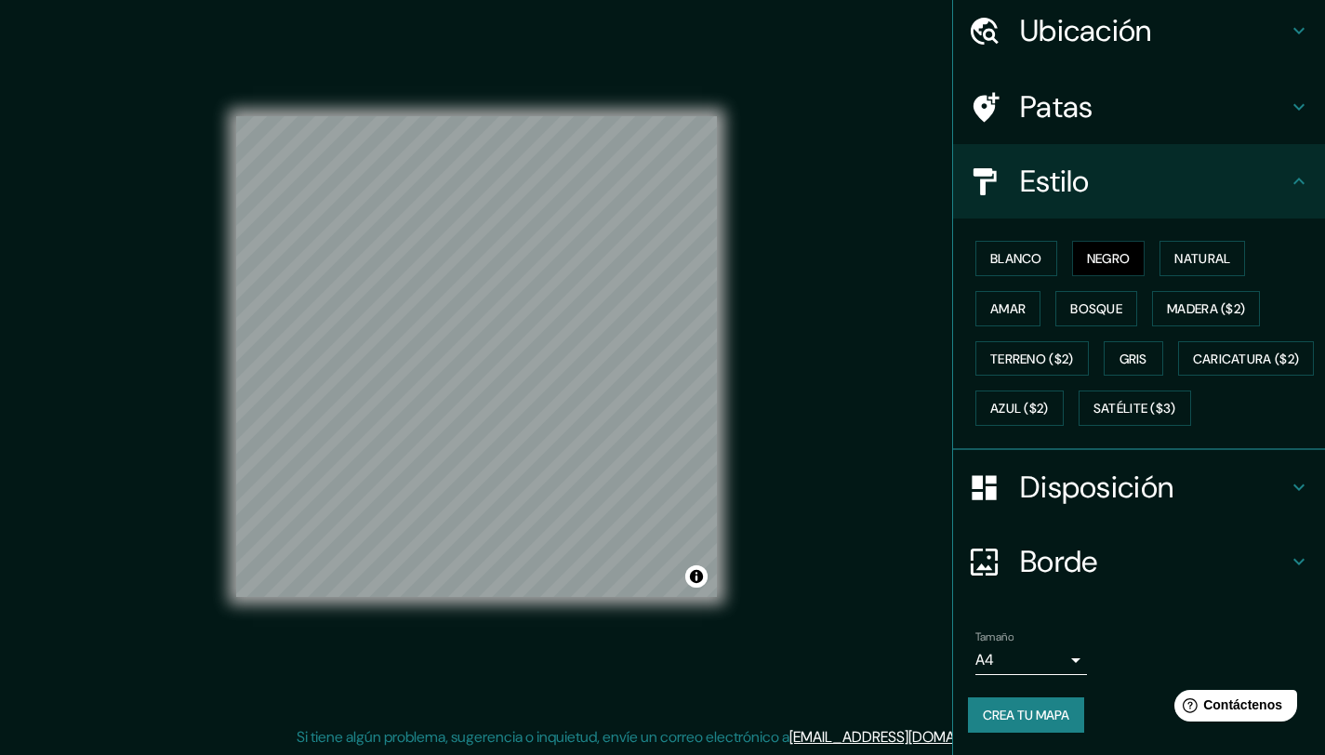
scroll to position [14, 0]
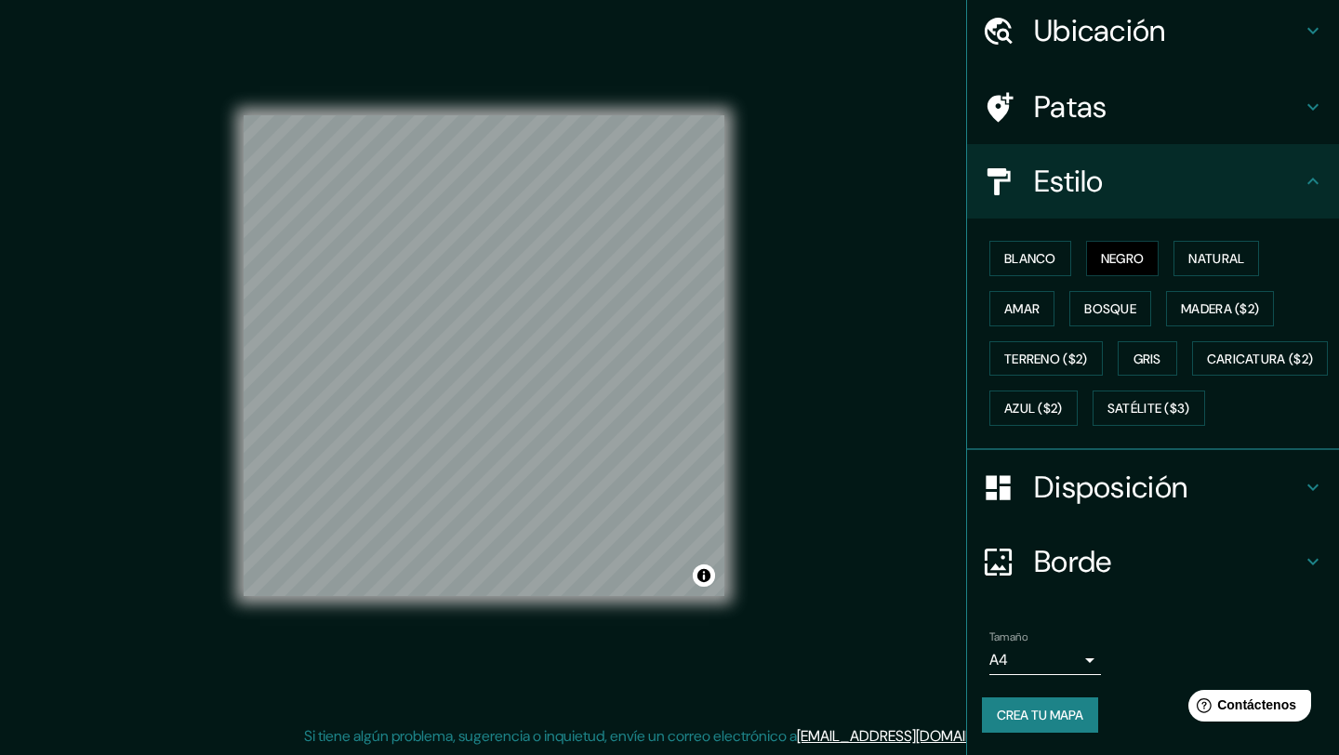
click at [1046, 658] on body "Mappin Ubicación Macul, Región Metropolitana de Santiago, Chile Macul Región Me…" at bounding box center [669, 363] width 1339 height 755
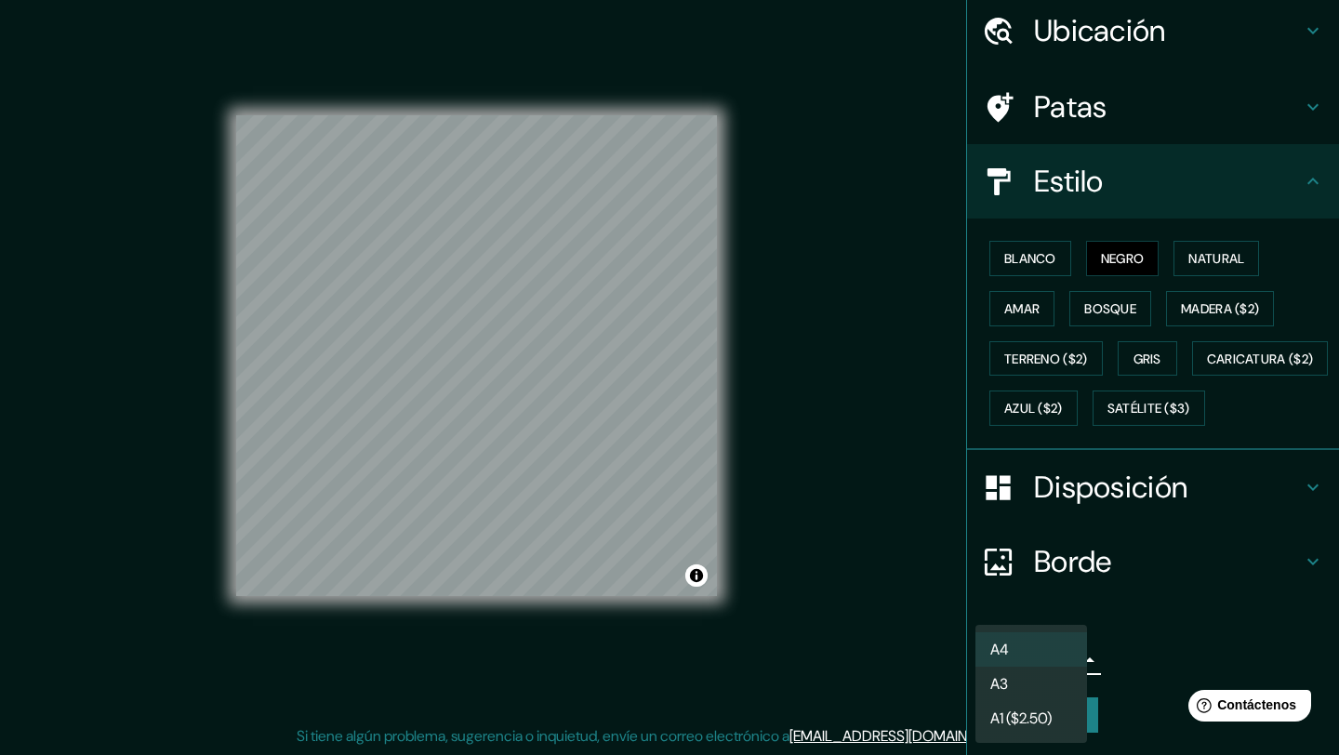
click at [1040, 684] on li "A3" at bounding box center [1032, 684] width 112 height 34
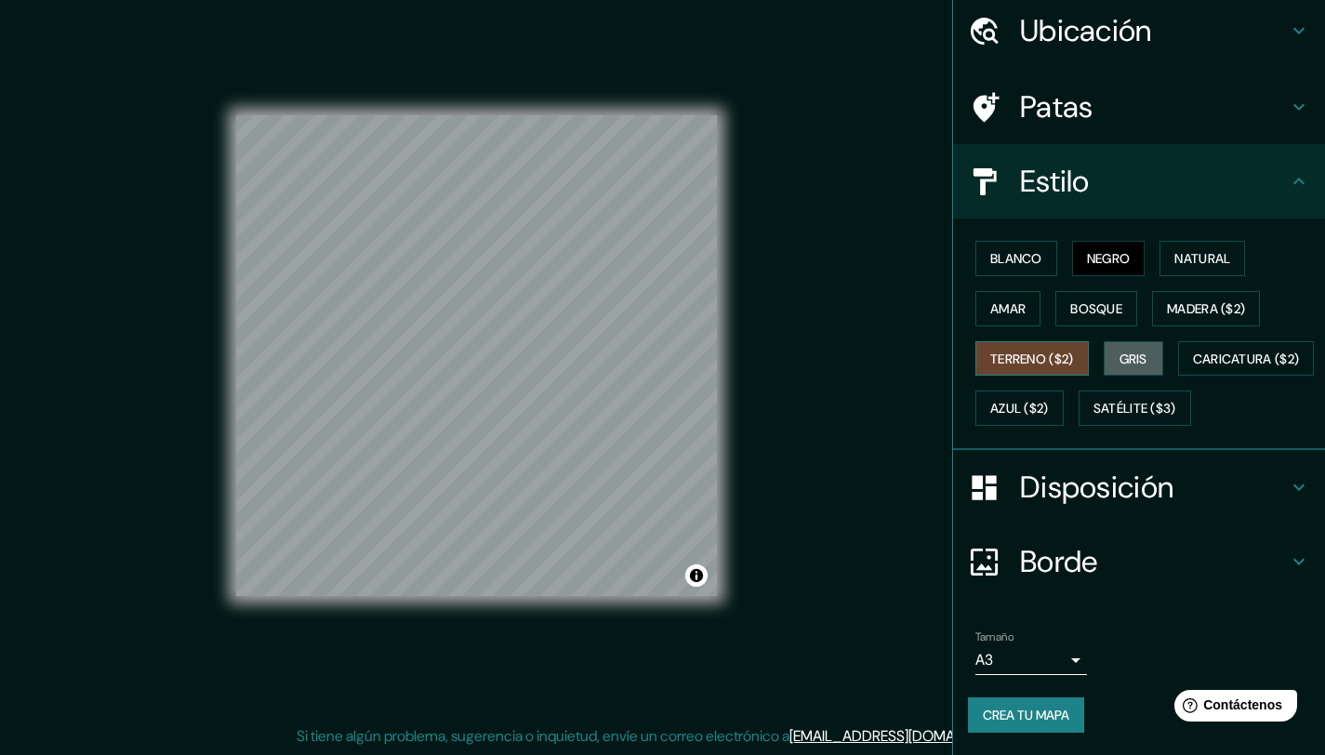
drag, startPoint x: 1127, startPoint y: 313, endPoint x: 1040, endPoint y: 310, distance: 87.5
click at [1127, 351] on font "Gris" at bounding box center [1134, 359] width 28 height 17
click at [1120, 250] on font "Negro" at bounding box center [1109, 258] width 44 height 17
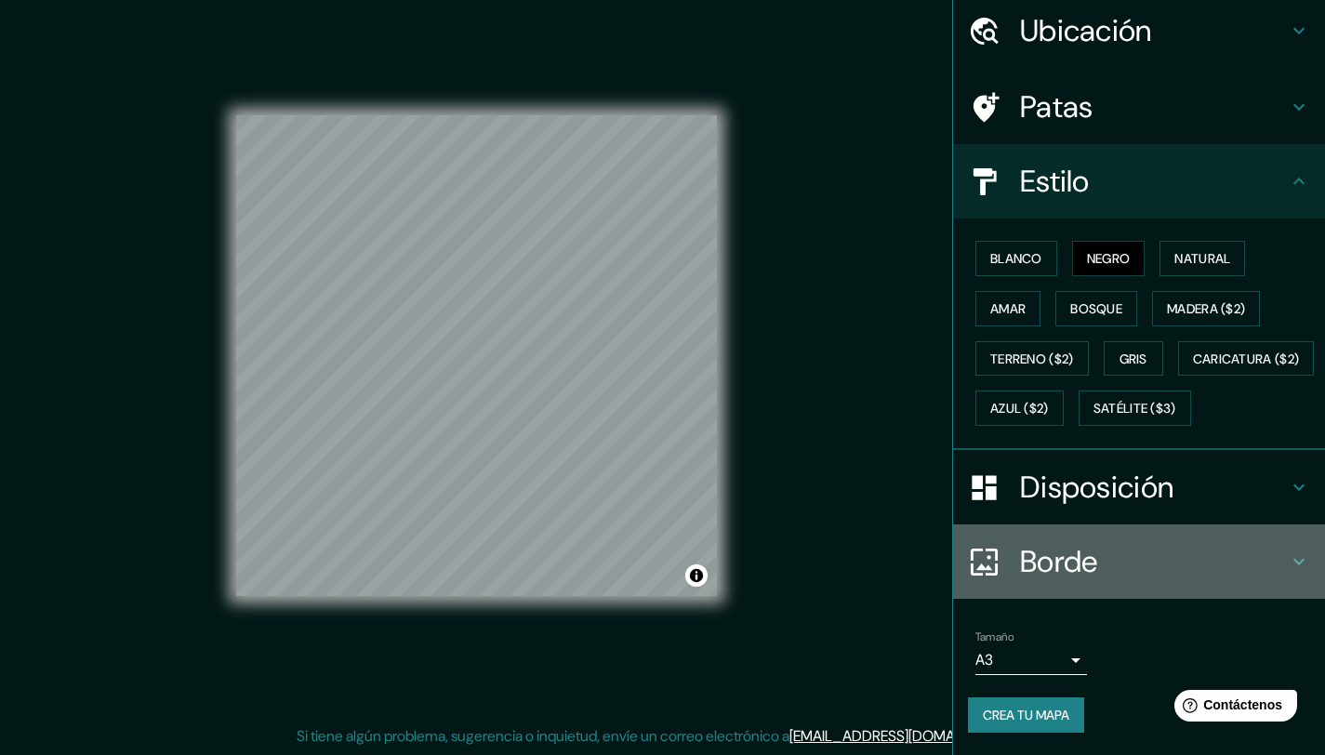
click at [1066, 560] on font "Borde" at bounding box center [1059, 561] width 78 height 39
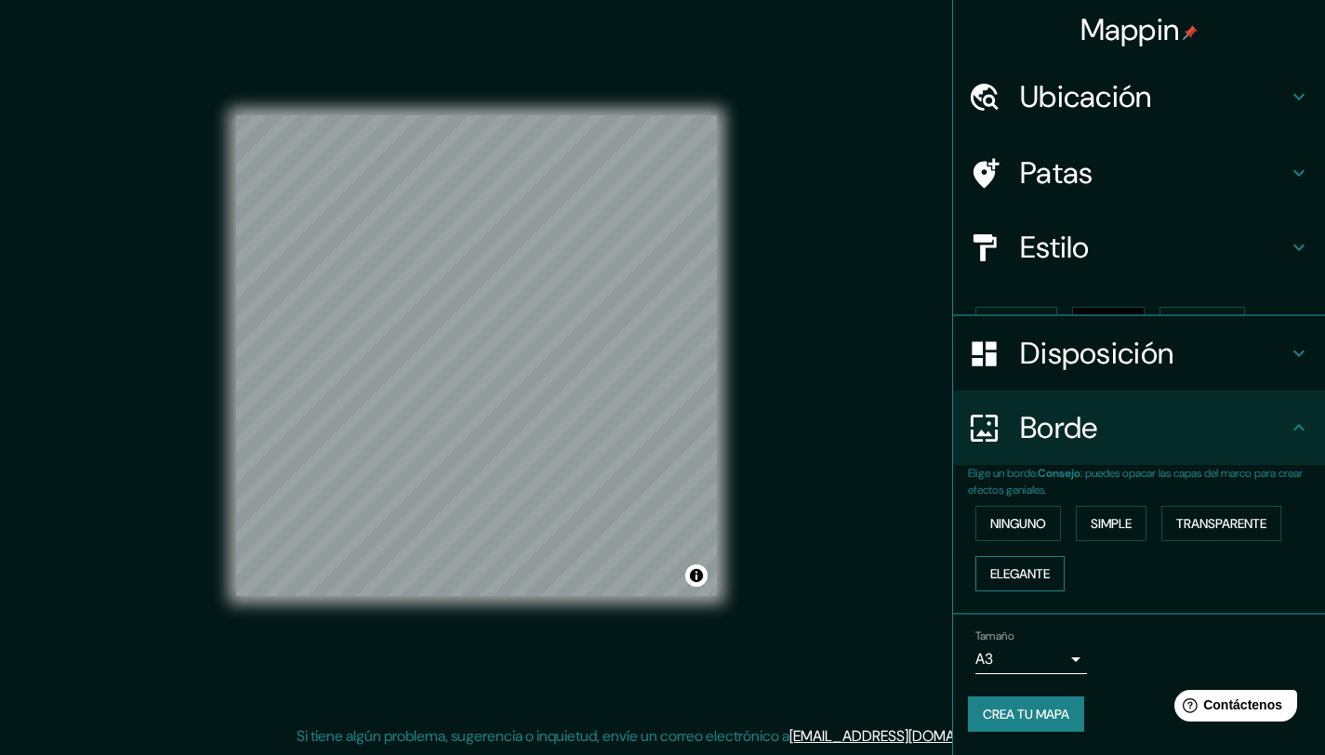
scroll to position [0, 0]
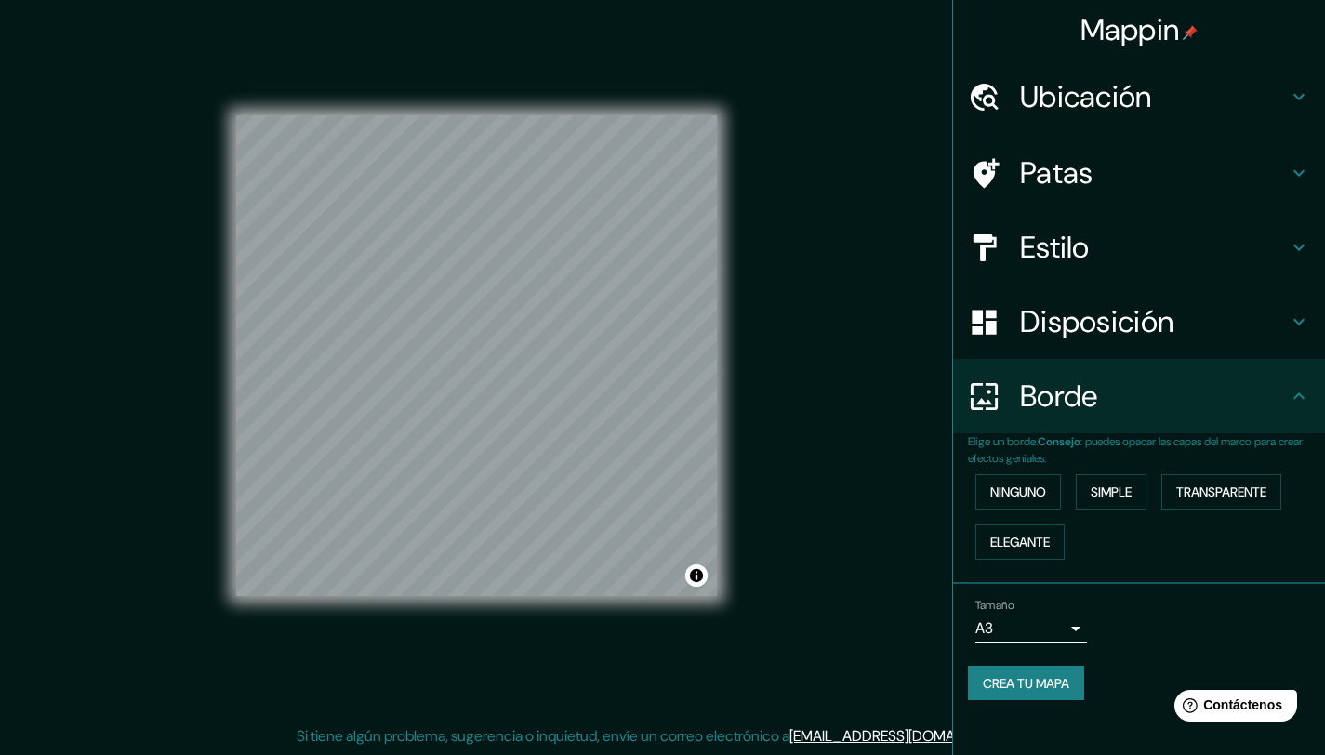
click at [1094, 319] on font "Disposición" at bounding box center [1096, 321] width 153 height 39
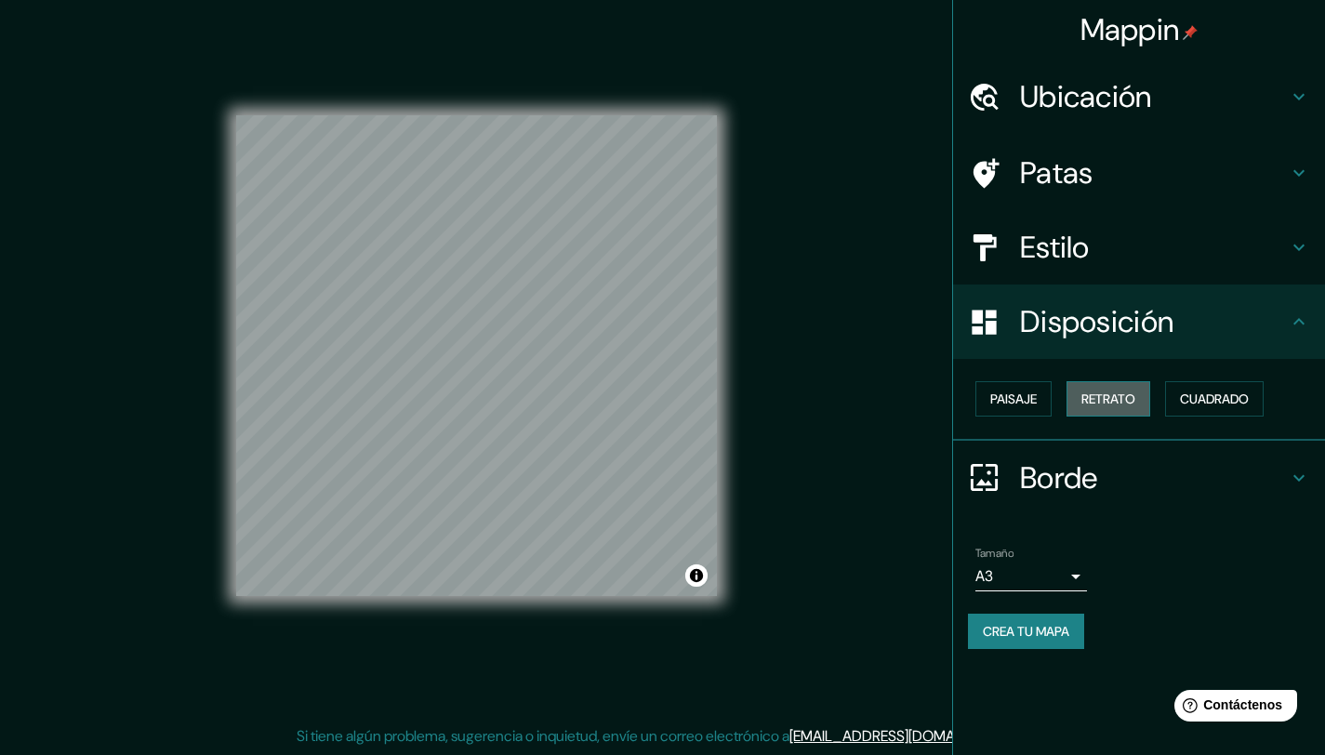
click at [1097, 398] on font "Retrato" at bounding box center [1109, 399] width 54 height 17
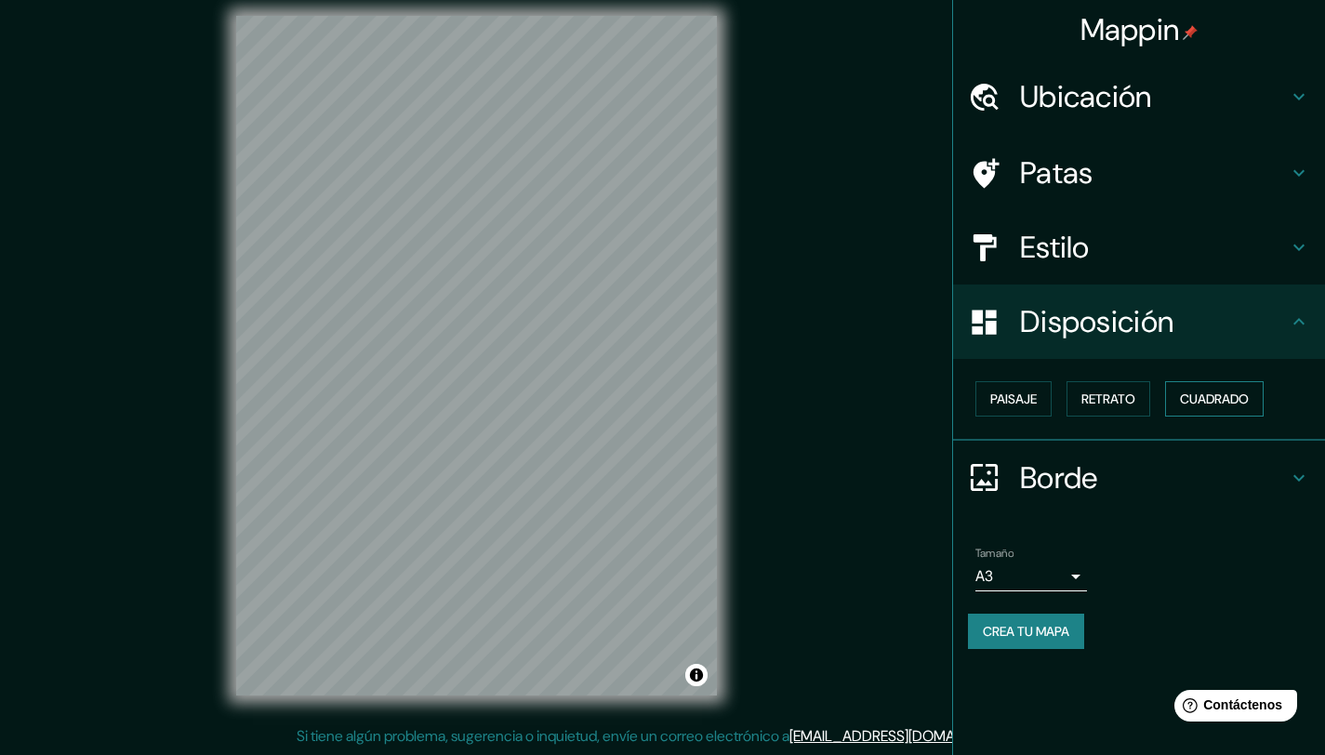
click at [1221, 403] on font "Cuadrado" at bounding box center [1214, 399] width 69 height 17
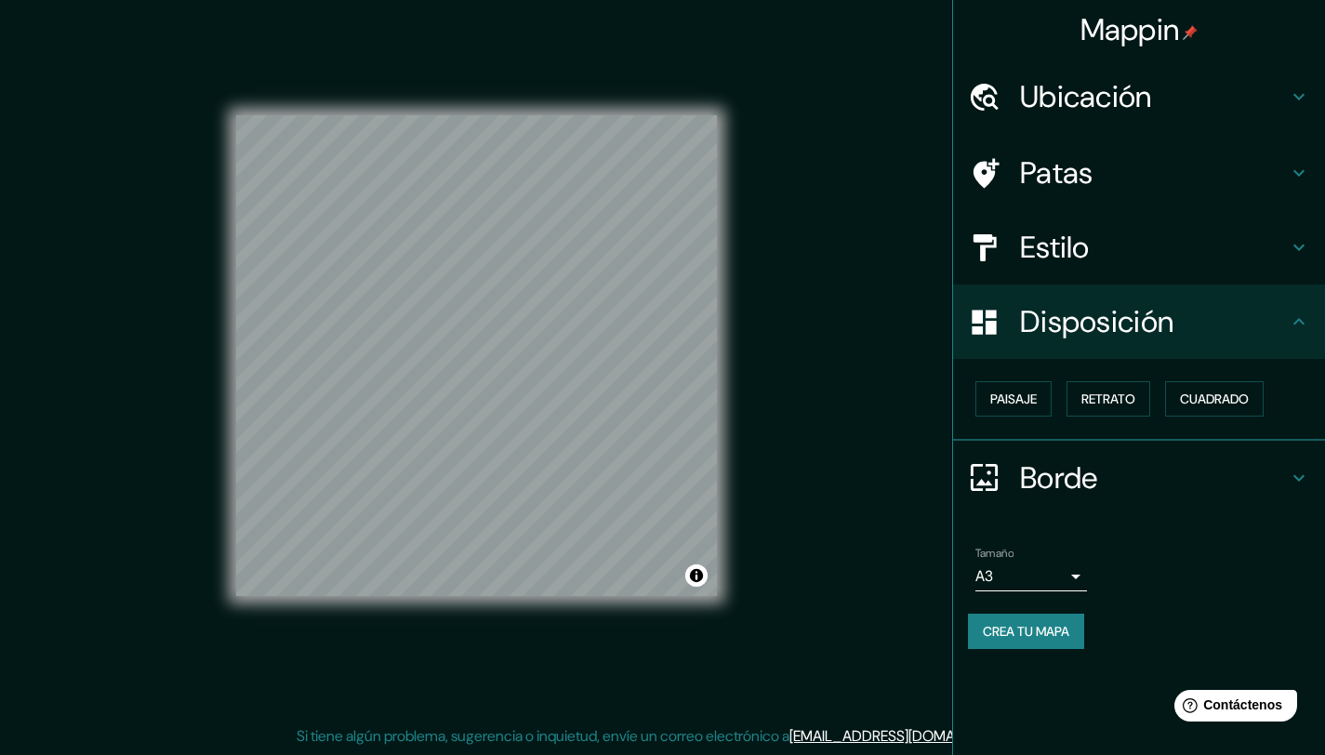
click at [1070, 634] on font "Crea tu mapa" at bounding box center [1026, 631] width 86 height 17
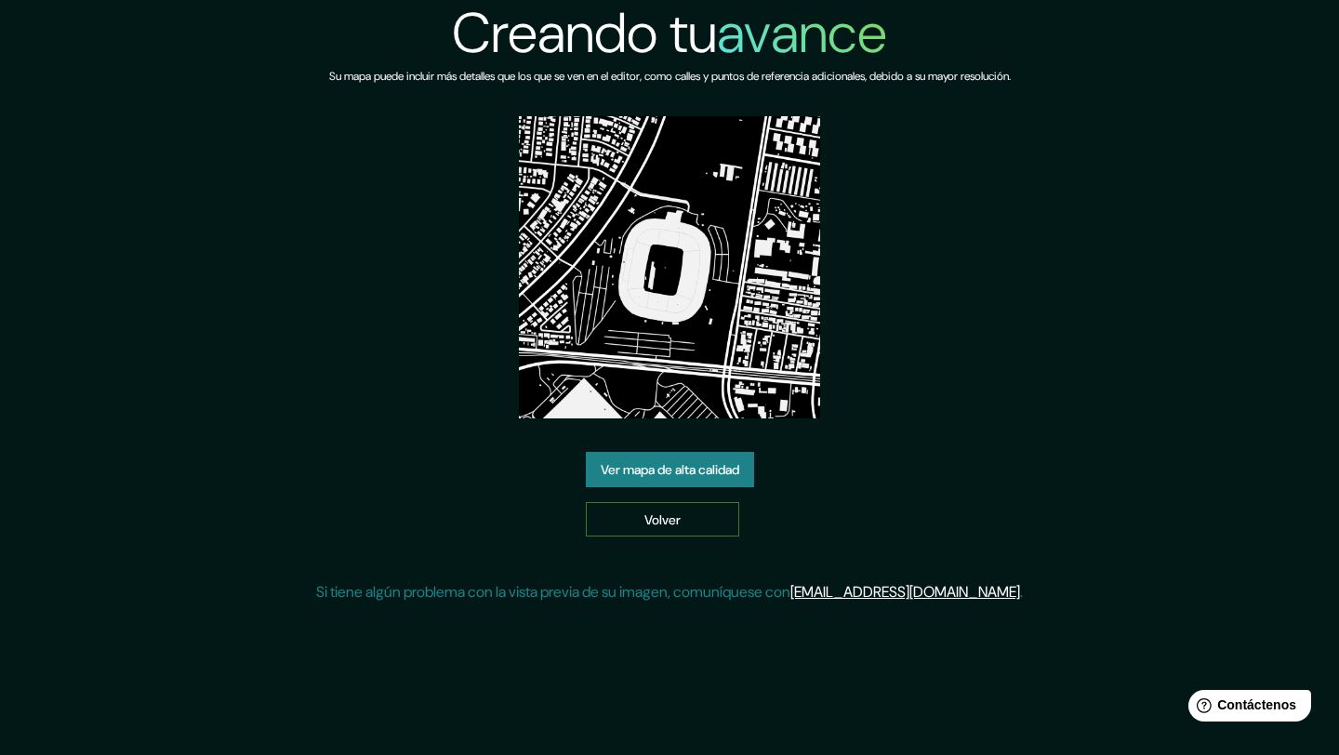
click at [669, 517] on font "Volver" at bounding box center [663, 520] width 36 height 17
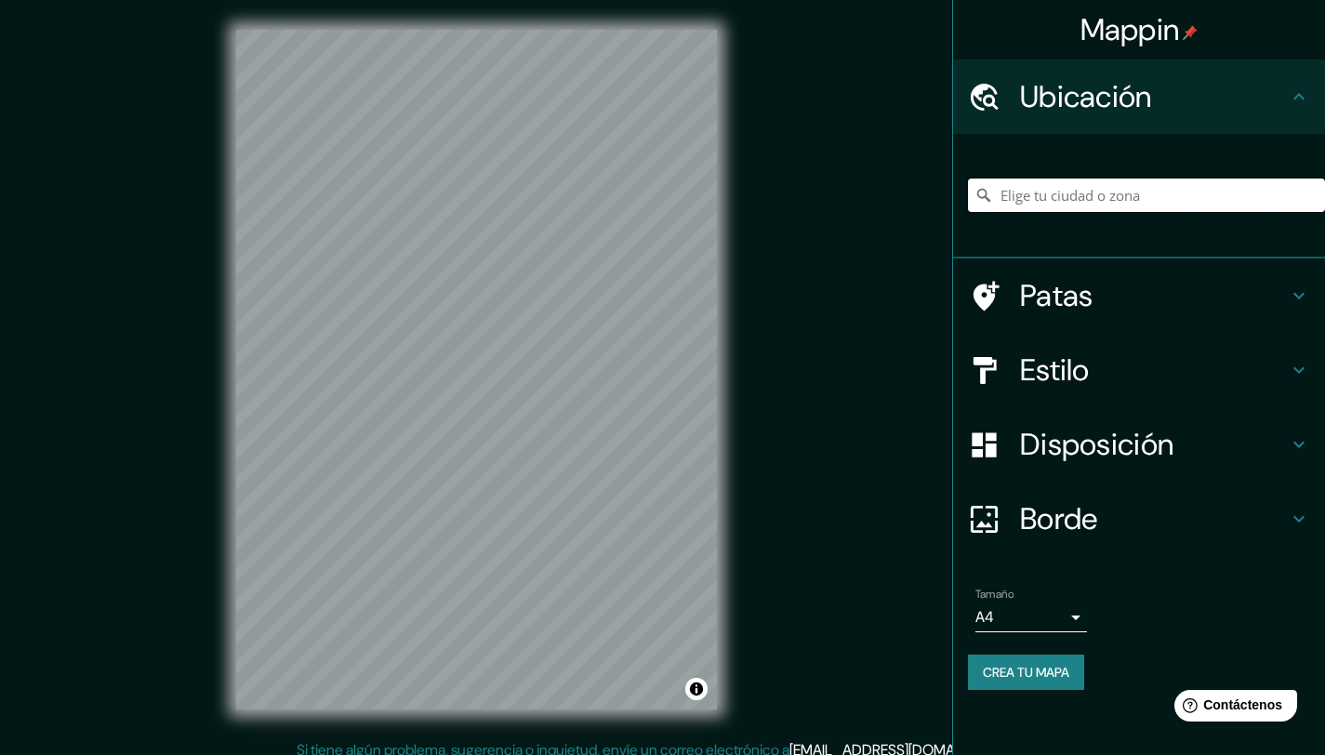
click at [1021, 196] on input "Elige tu ciudad o zona" at bounding box center [1146, 195] width 357 height 33
type input "Macul, [GEOGRAPHIC_DATA], [GEOGRAPHIC_DATA]"
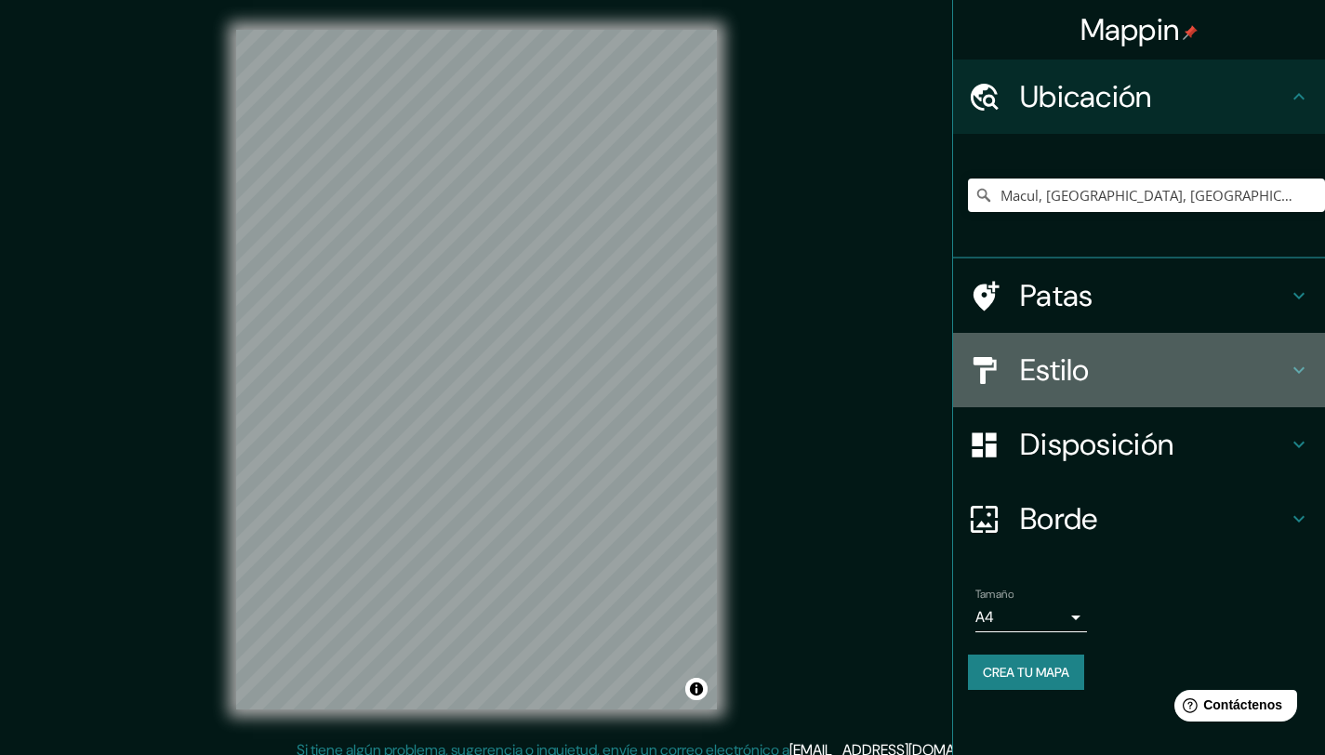
click at [1109, 356] on h4 "Estilo" at bounding box center [1154, 370] width 268 height 37
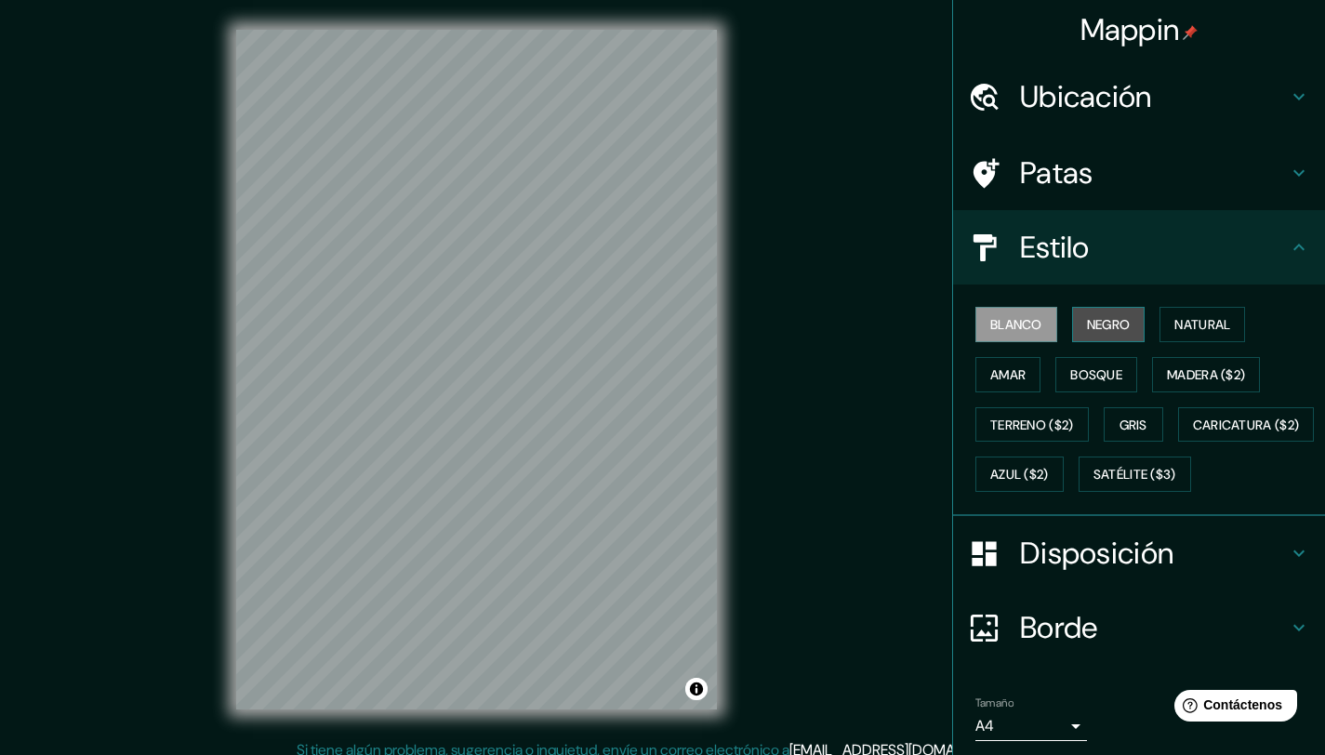
click at [1099, 327] on font "Negro" at bounding box center [1109, 324] width 44 height 17
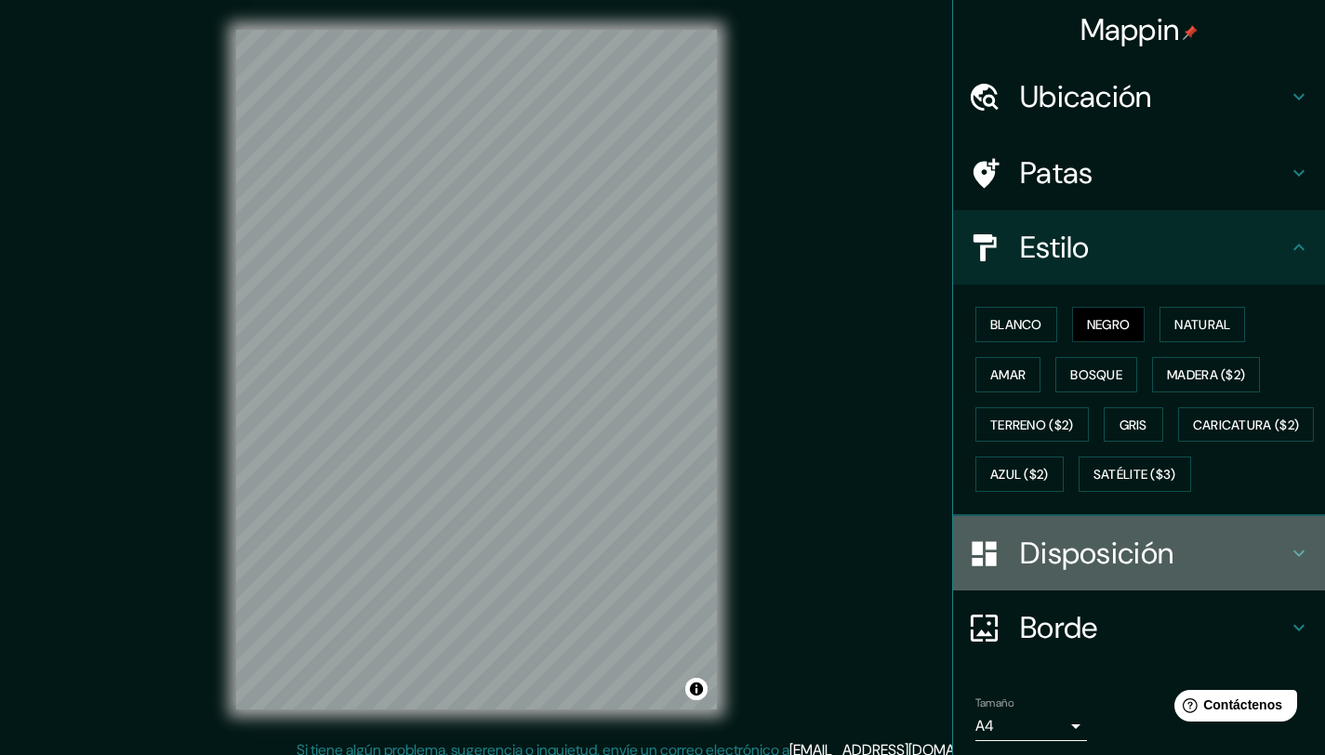
click at [1073, 573] on font "Disposición" at bounding box center [1096, 553] width 153 height 39
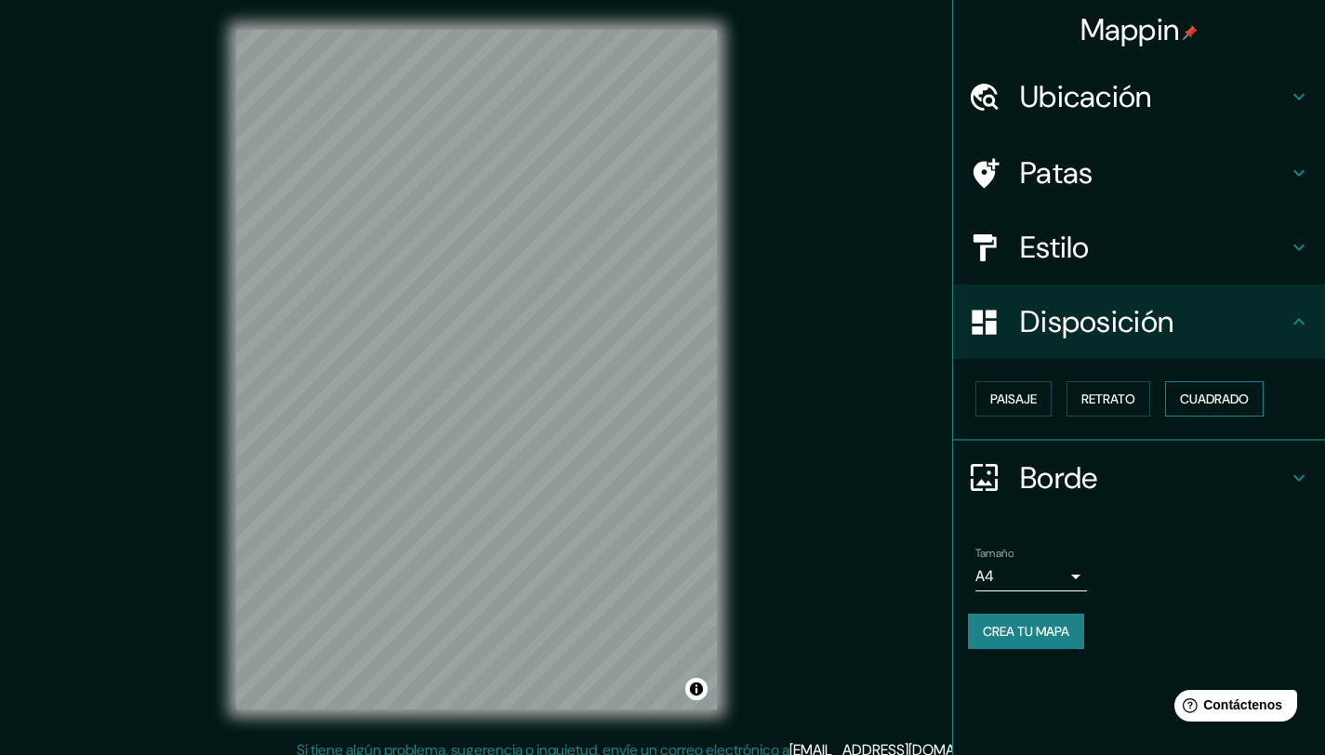
click at [1214, 398] on font "Cuadrado" at bounding box center [1214, 399] width 69 height 17
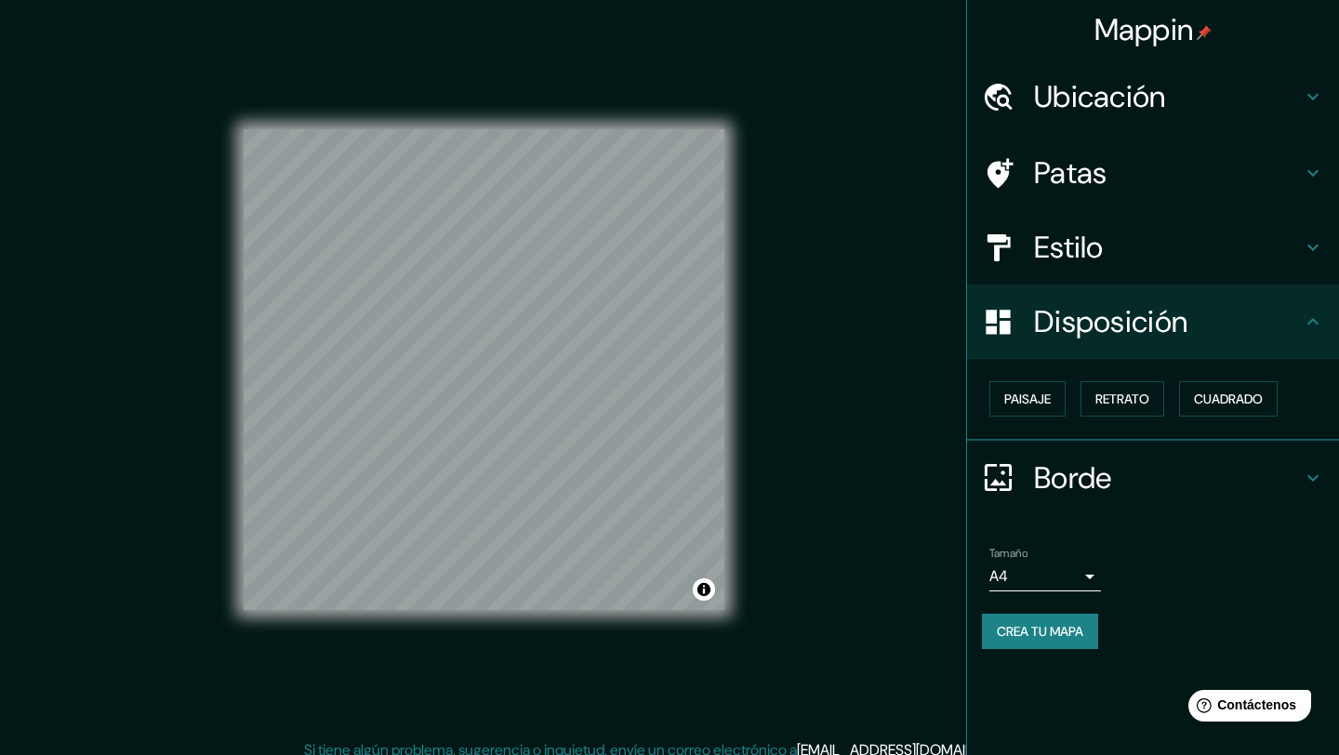
click at [1029, 565] on body "Mappin Ubicación Macul, Región Metropolitana de Santiago, Chile Macul Región Me…" at bounding box center [669, 377] width 1339 height 755
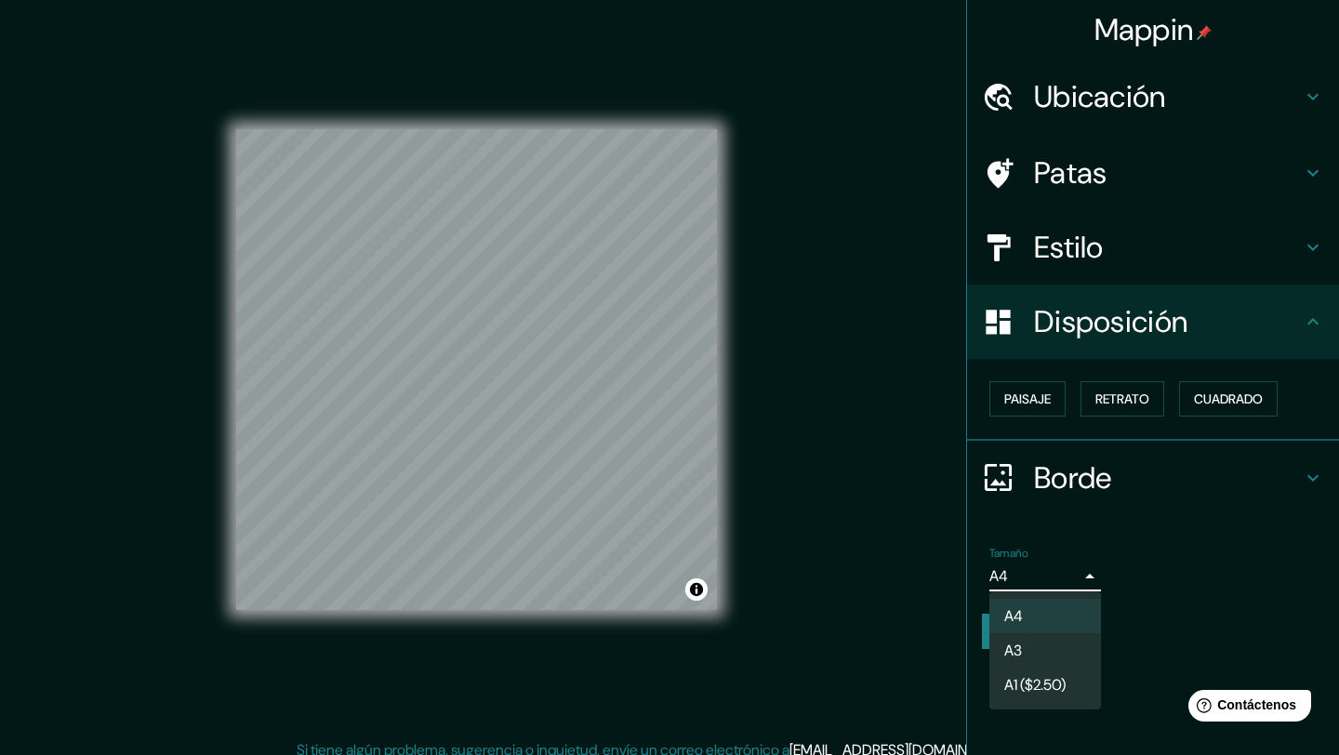
click at [1237, 561] on div at bounding box center [669, 377] width 1339 height 755
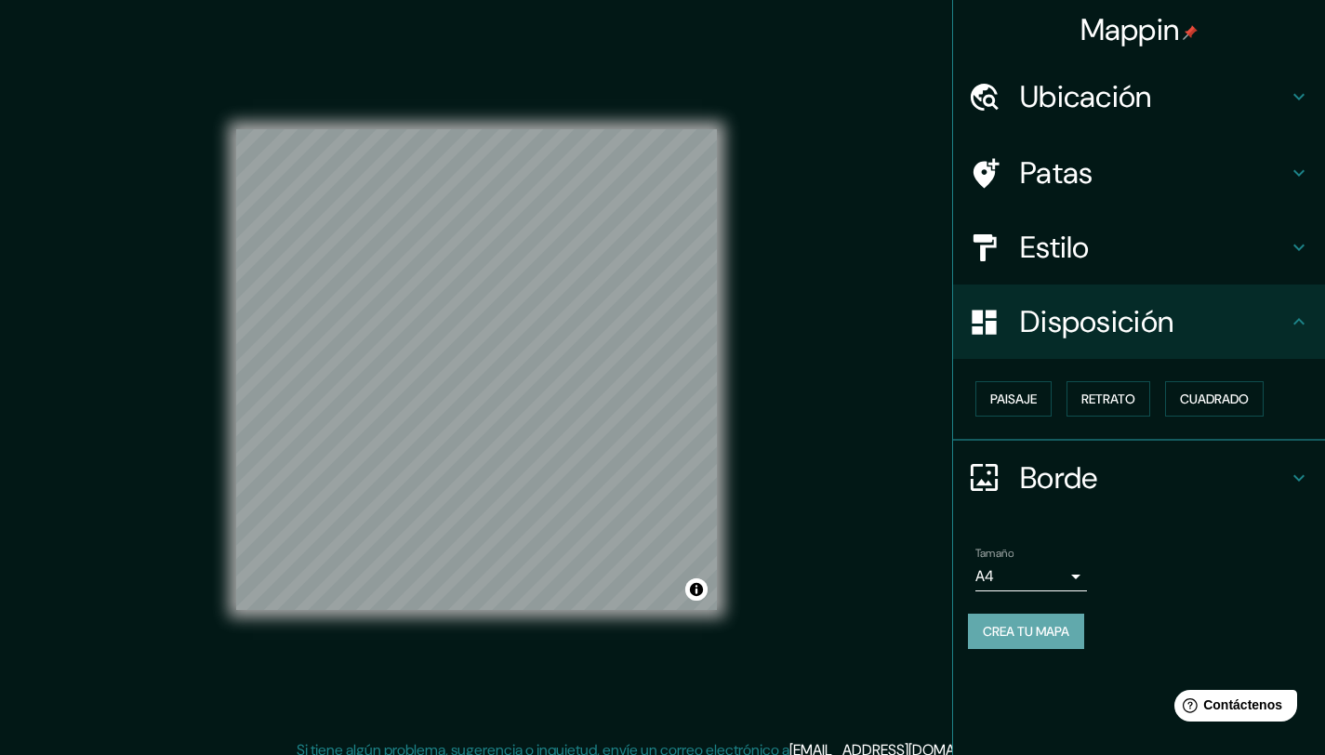
click at [1070, 632] on font "Crea tu mapa" at bounding box center [1026, 631] width 86 height 17
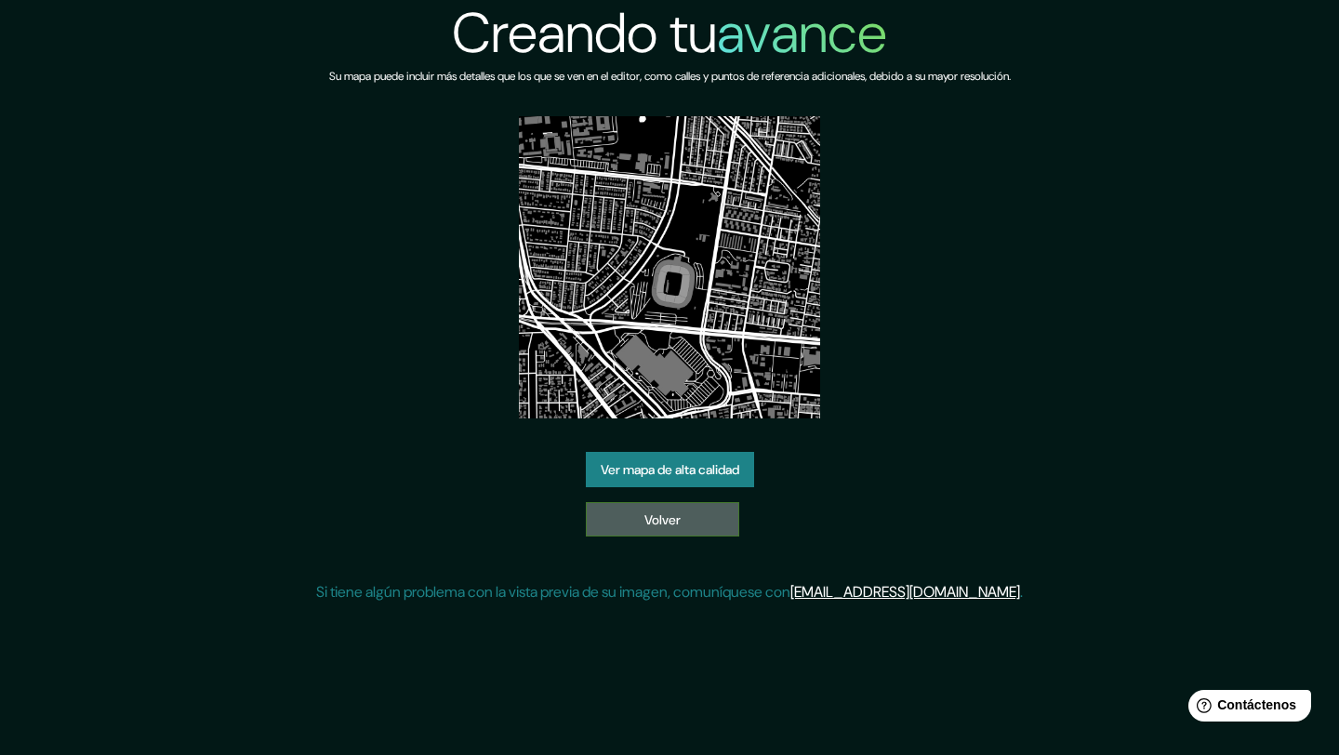
click at [692, 525] on link "Volver" at bounding box center [662, 519] width 153 height 35
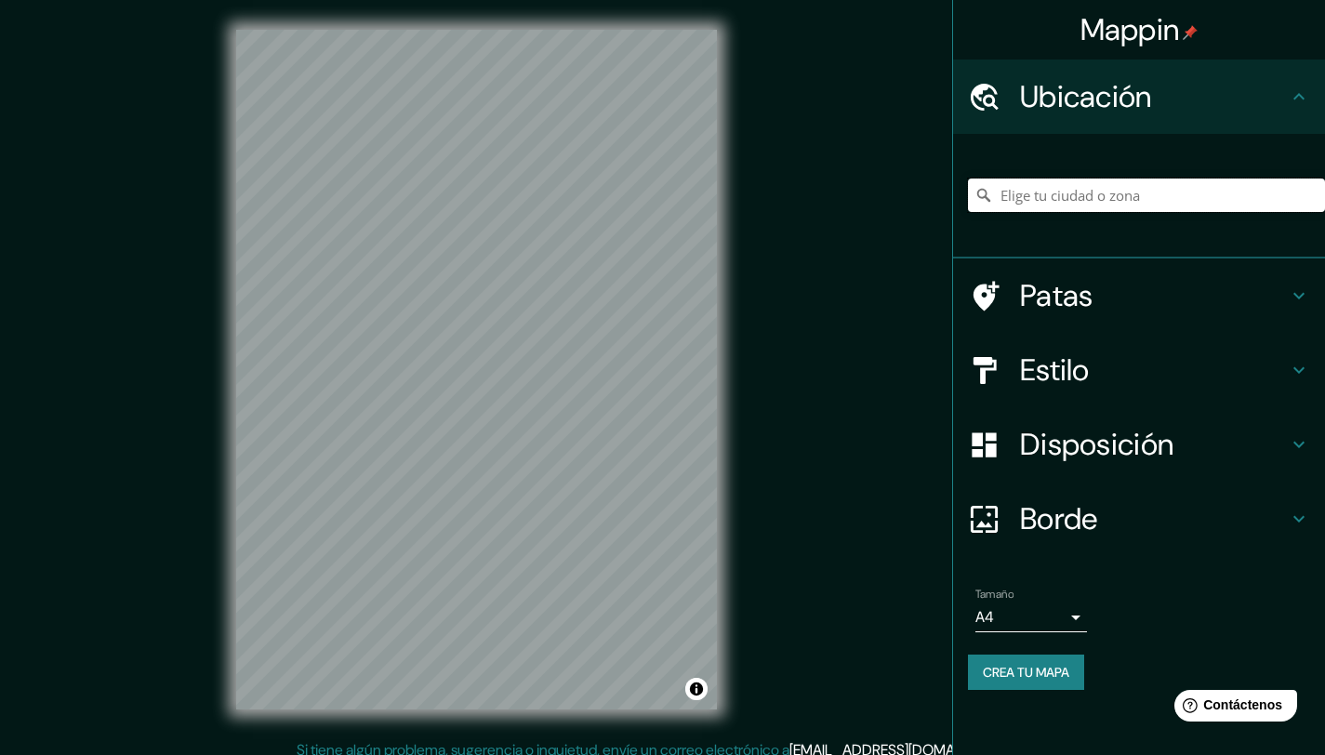
click at [1065, 205] on input "Elige tu ciudad o zona" at bounding box center [1146, 195] width 357 height 33
type input "Macul, [GEOGRAPHIC_DATA], [GEOGRAPHIC_DATA]"
click at [1074, 445] on font "Disposición" at bounding box center [1096, 444] width 153 height 39
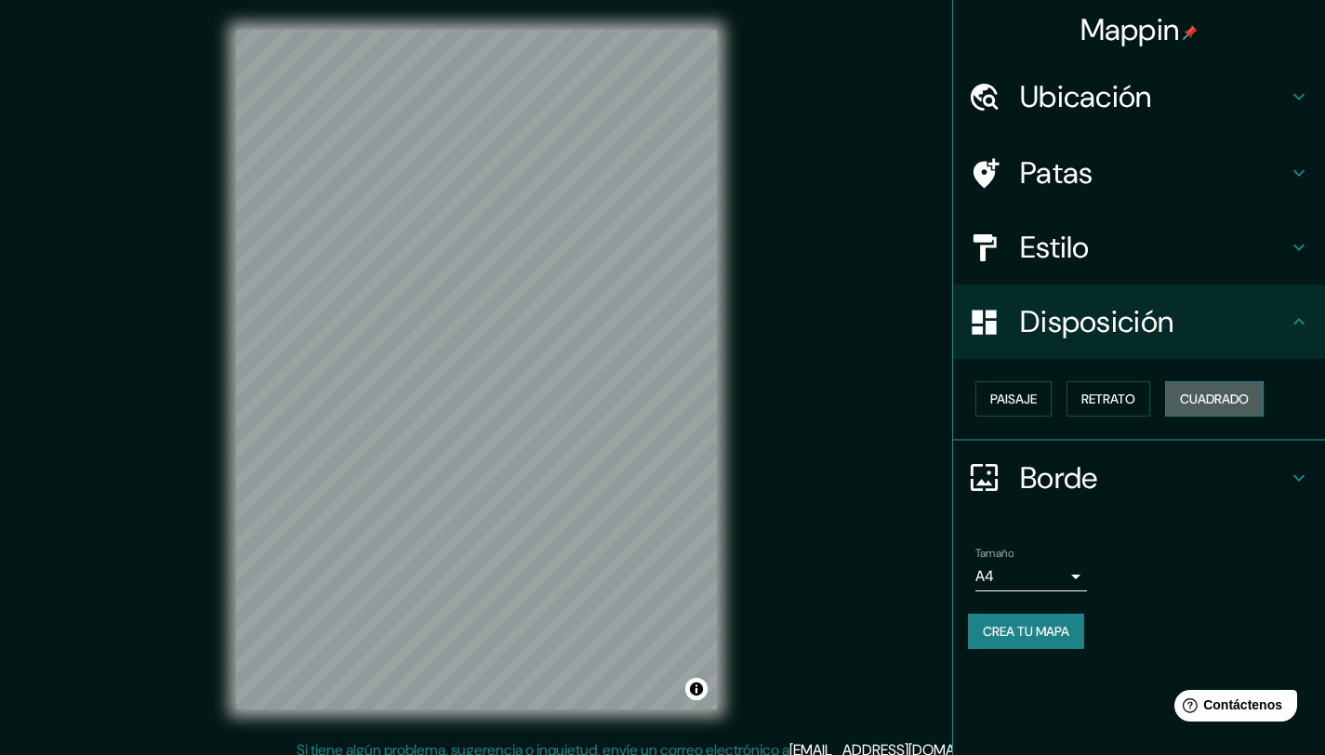
click at [1192, 395] on font "Cuadrado" at bounding box center [1214, 399] width 69 height 17
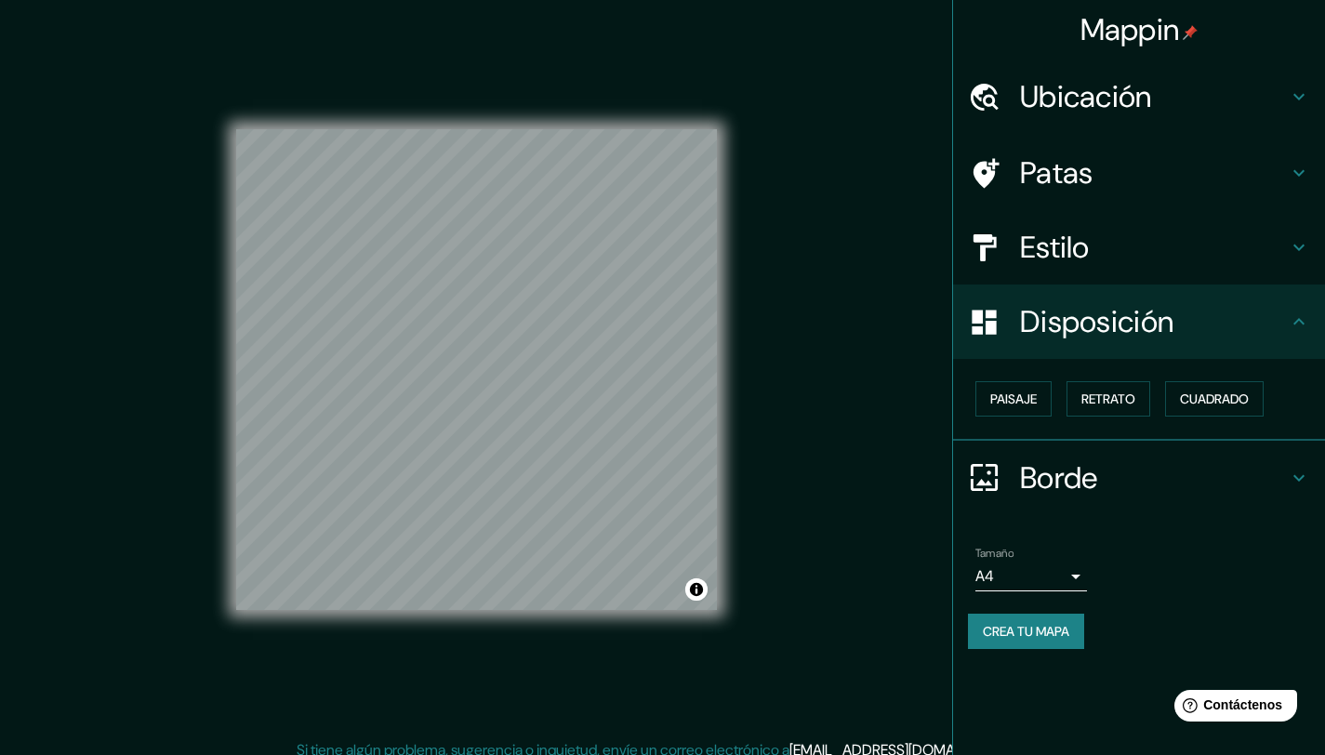
click at [1077, 630] on button "Crea tu mapa" at bounding box center [1026, 631] width 116 height 35
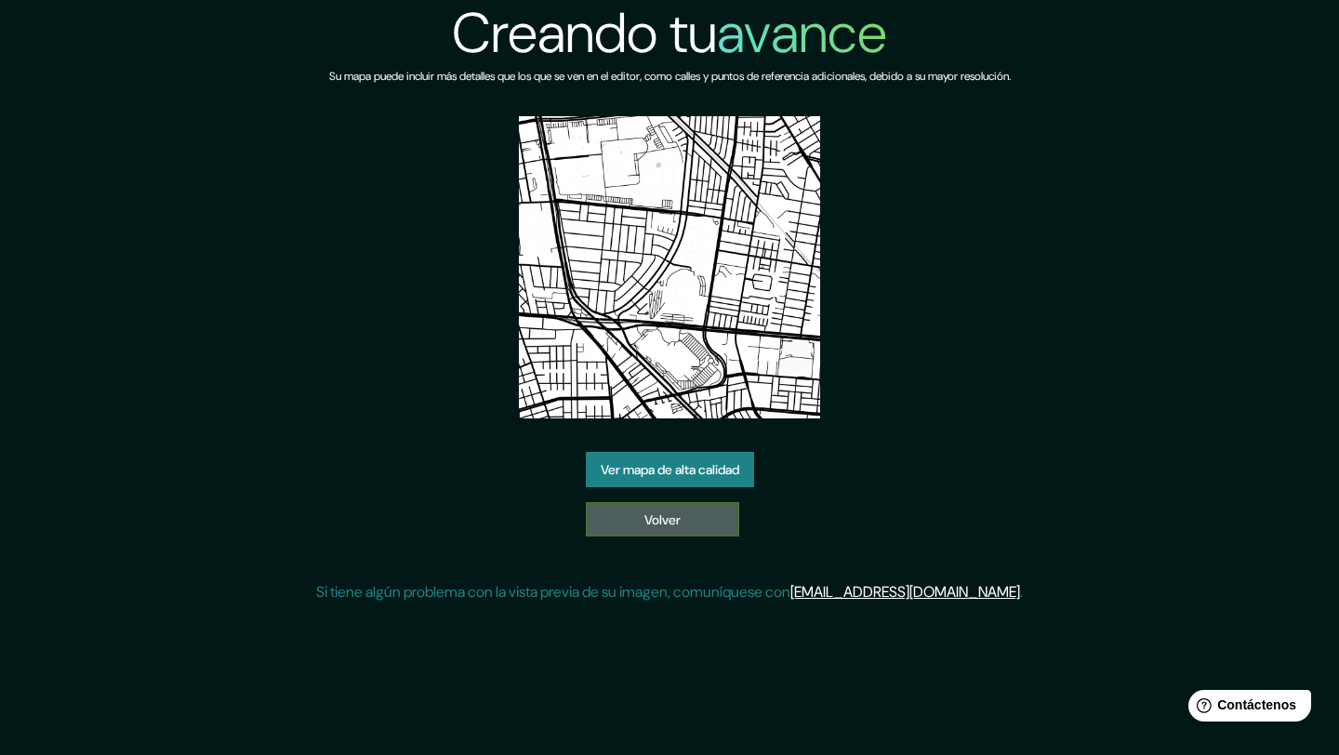
click at [712, 523] on link "Volver" at bounding box center [662, 519] width 153 height 35
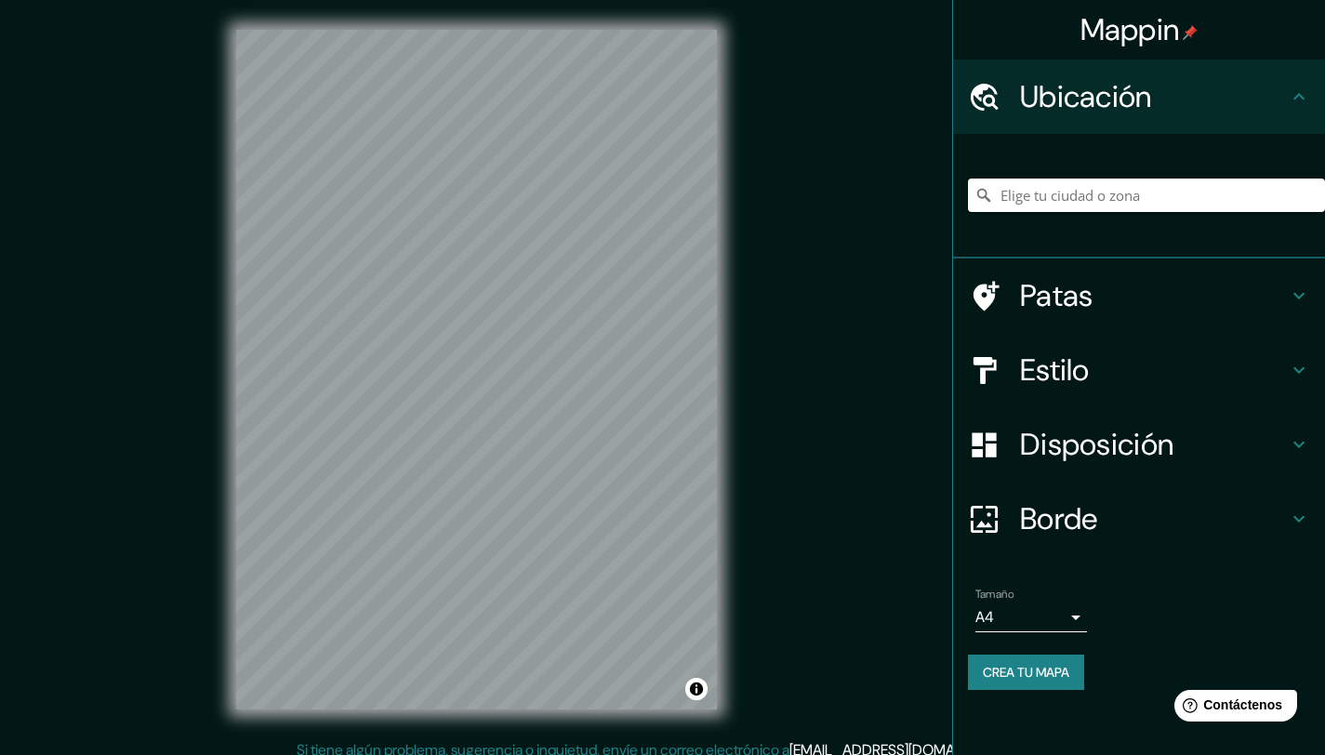
click at [1099, 193] on input "Elige tu ciudad o zona" at bounding box center [1146, 195] width 357 height 33
type input "Macul, [GEOGRAPHIC_DATA], [GEOGRAPHIC_DATA]"
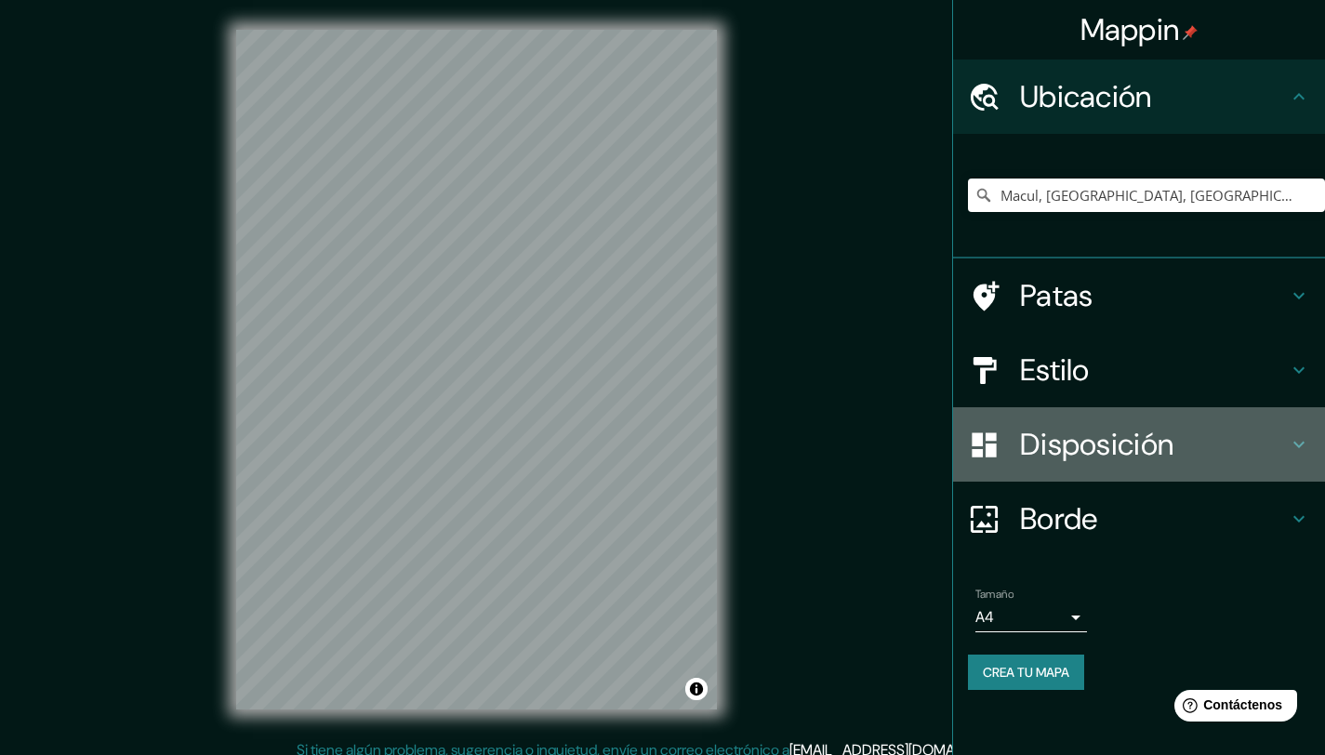
click at [1095, 450] on font "Disposición" at bounding box center [1096, 444] width 153 height 39
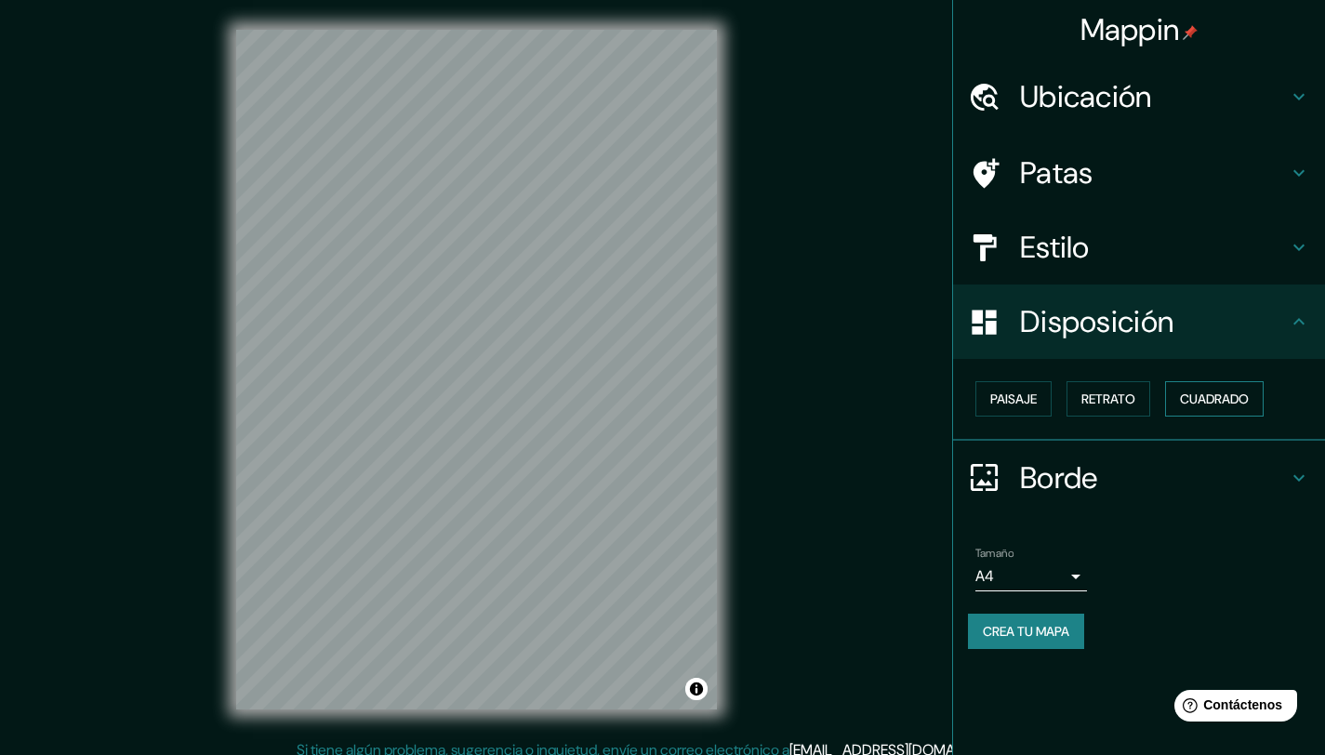
click at [1203, 401] on font "Cuadrado" at bounding box center [1214, 399] width 69 height 17
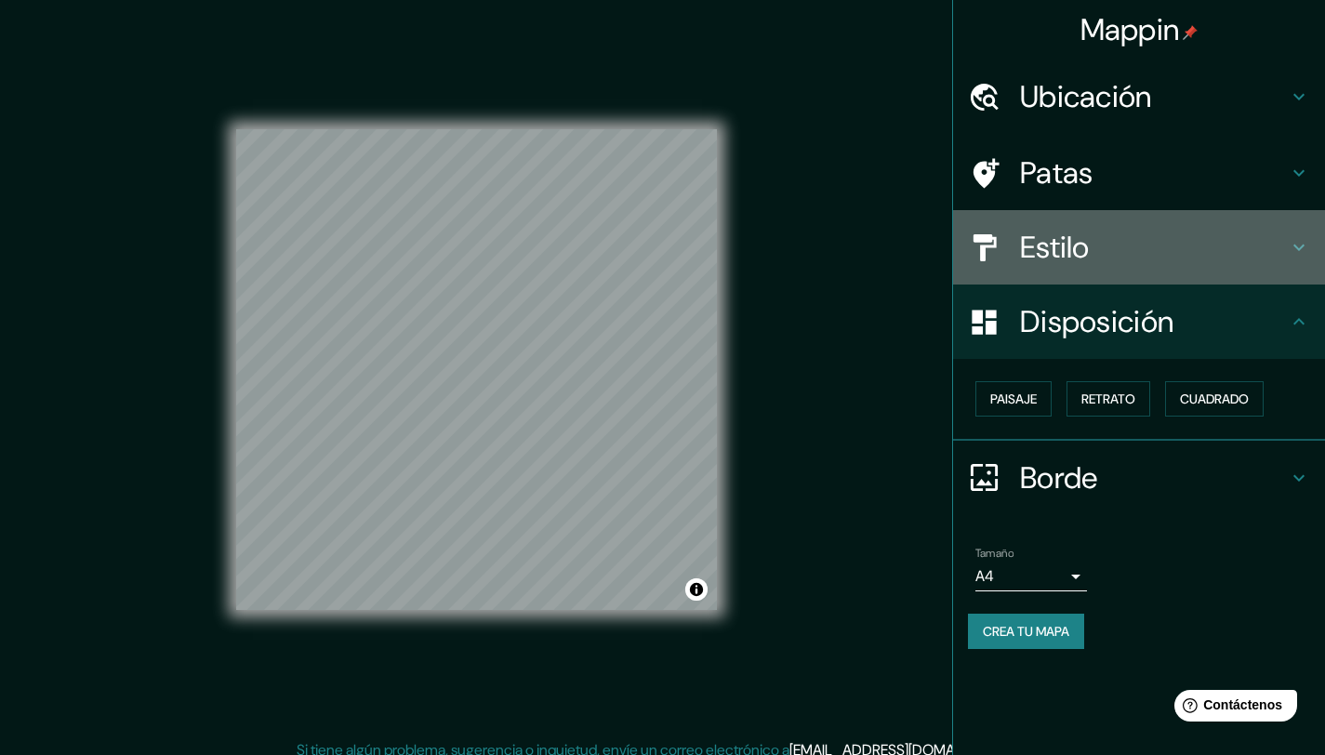
click at [1086, 241] on font "Estilo" at bounding box center [1055, 247] width 70 height 39
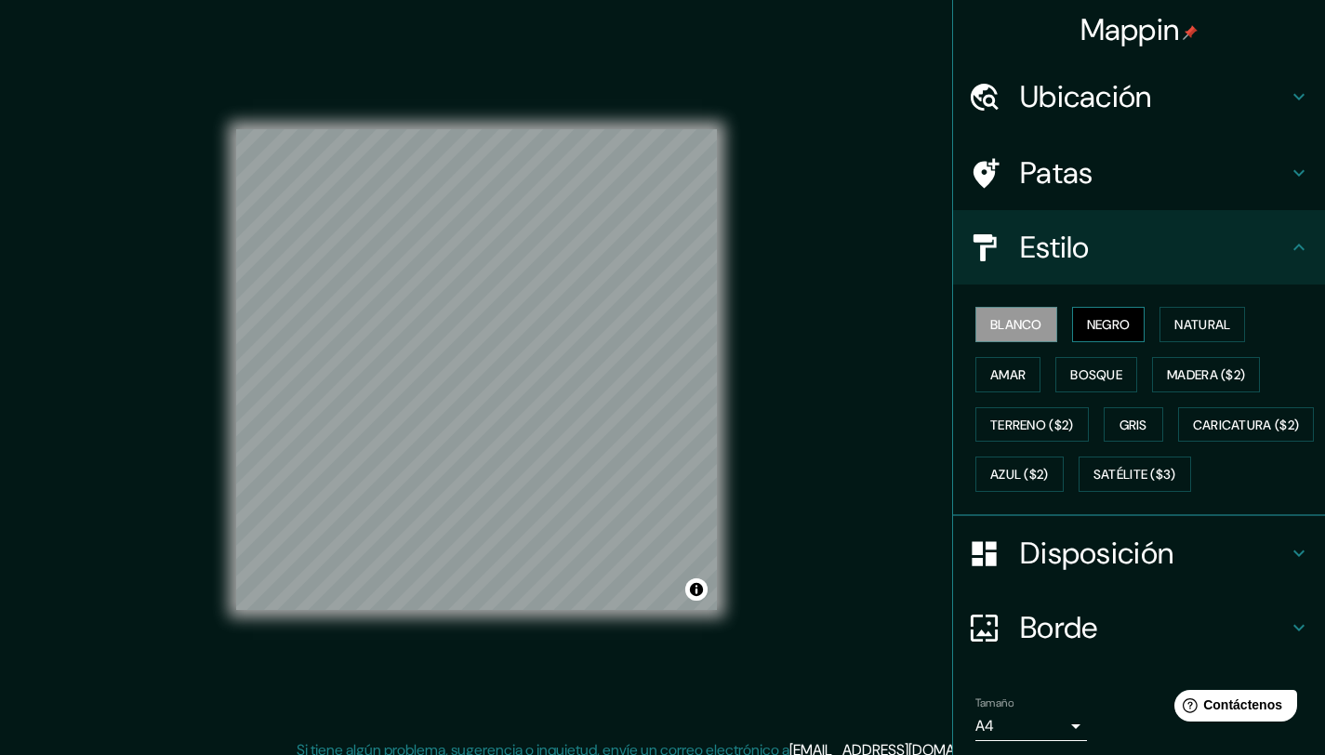
click at [1114, 328] on font "Negro" at bounding box center [1109, 324] width 44 height 17
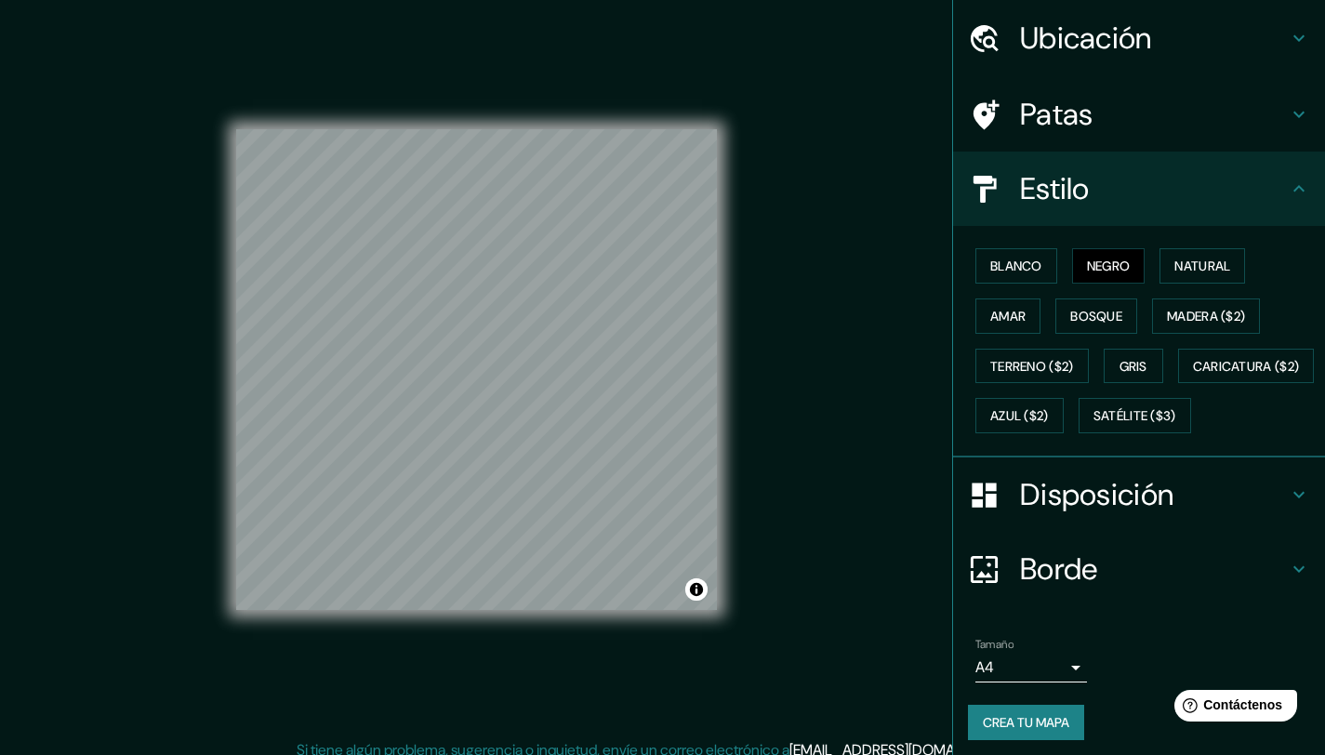
scroll to position [115, 0]
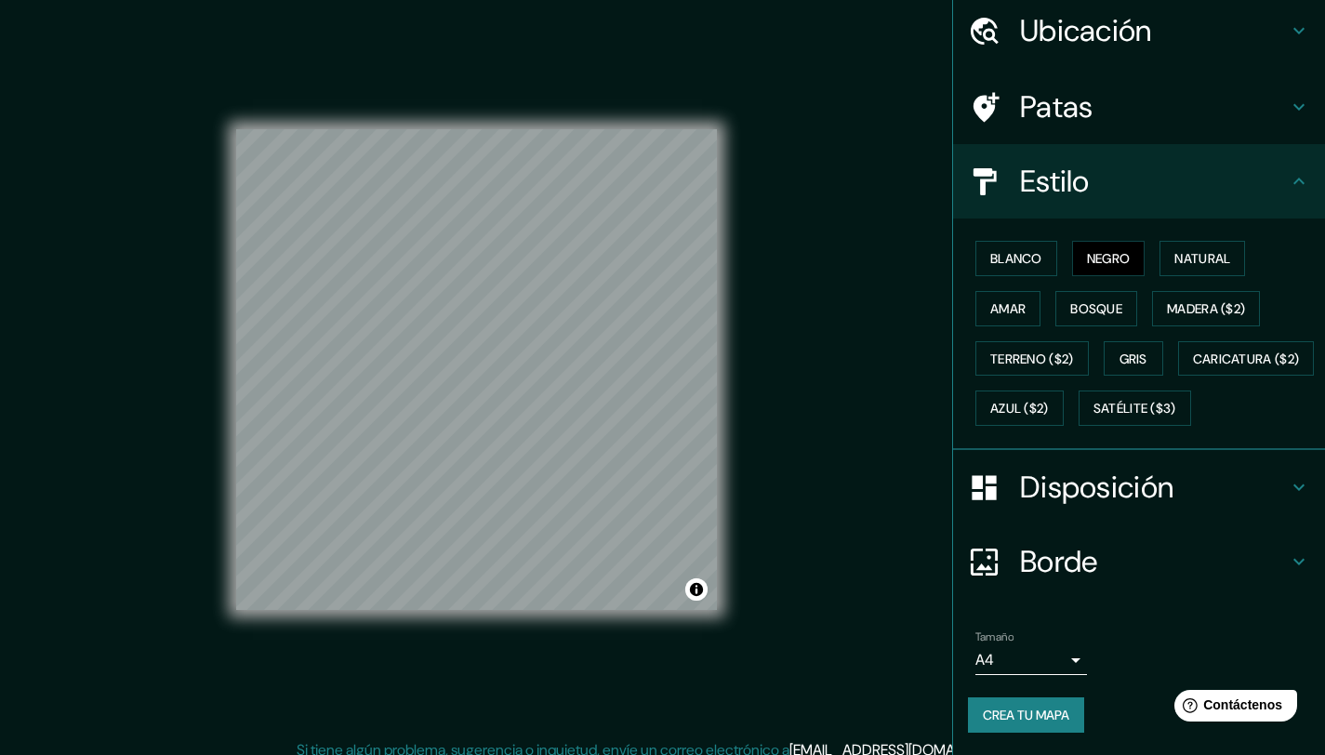
click at [1034, 715] on font "Crea tu mapa" at bounding box center [1026, 715] width 86 height 17
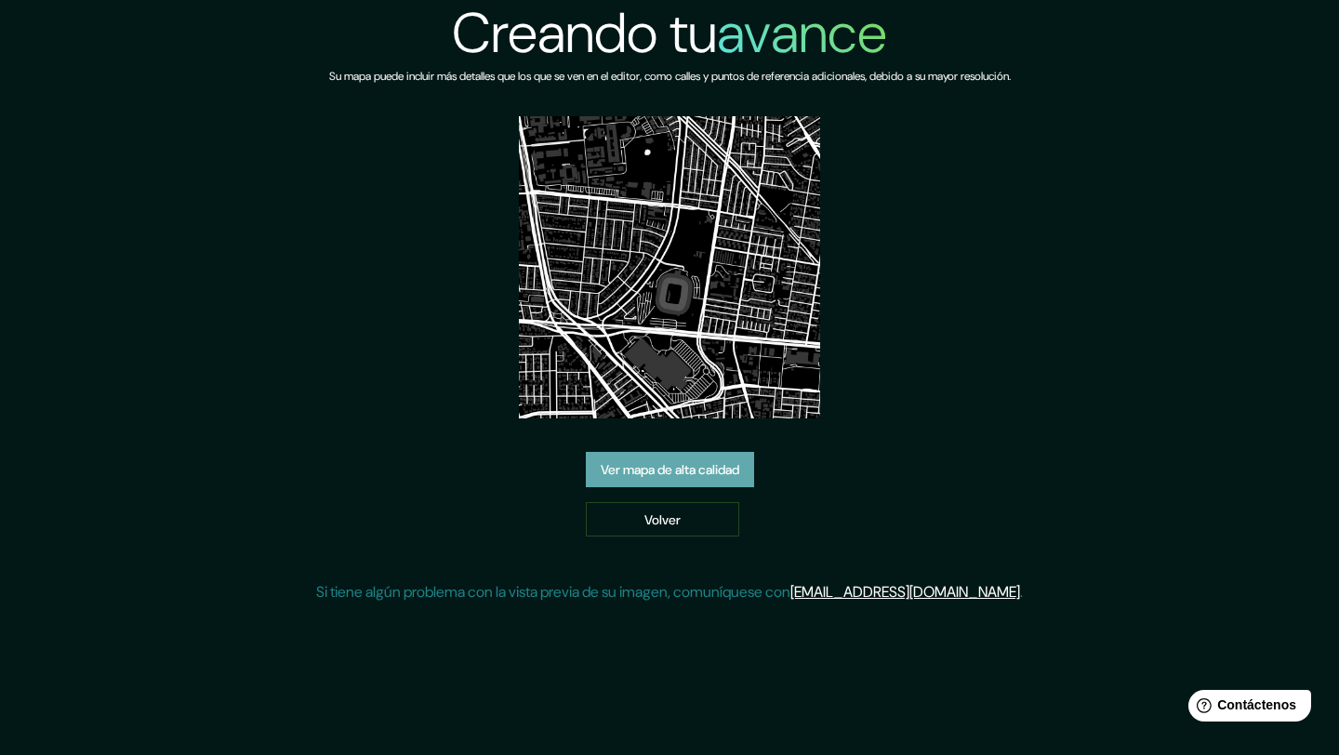
click at [667, 461] on font "Ver mapa de alta calidad" at bounding box center [670, 469] width 139 height 17
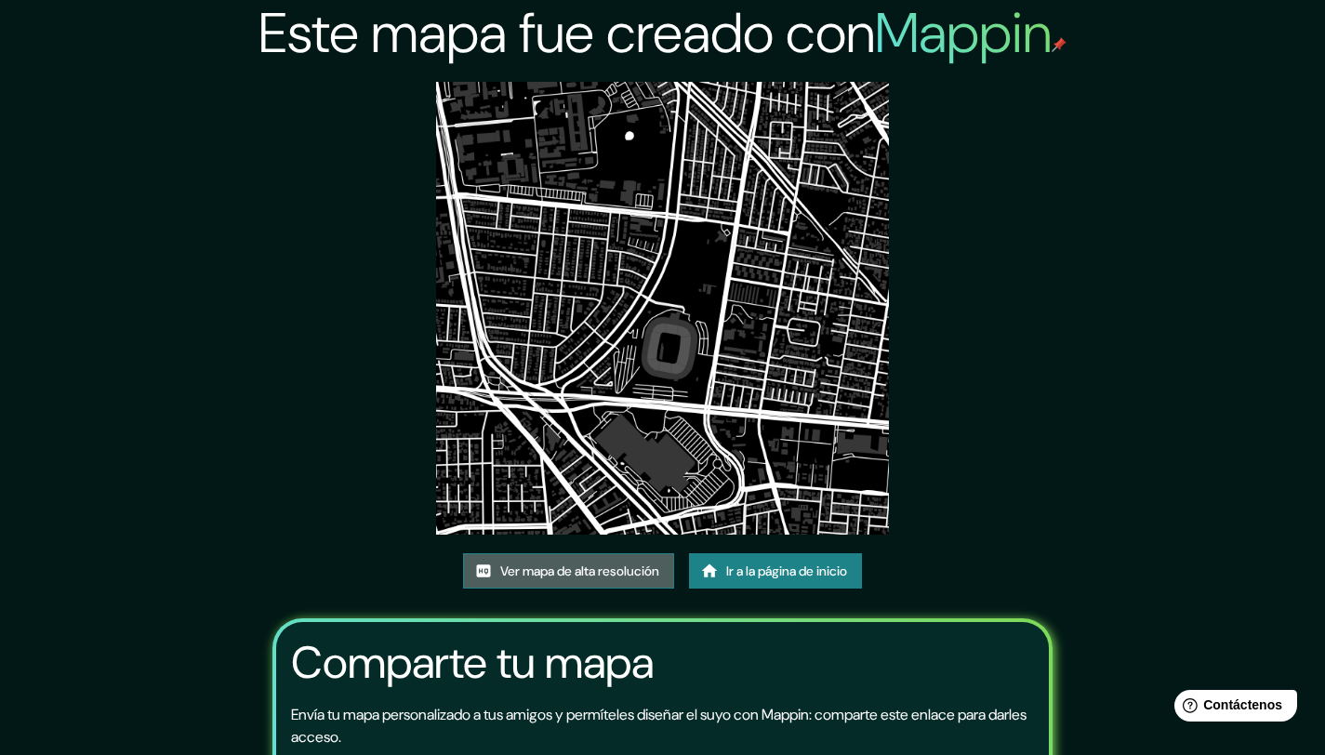
click at [618, 571] on font "Ver mapa de alta resolución" at bounding box center [579, 571] width 159 height 17
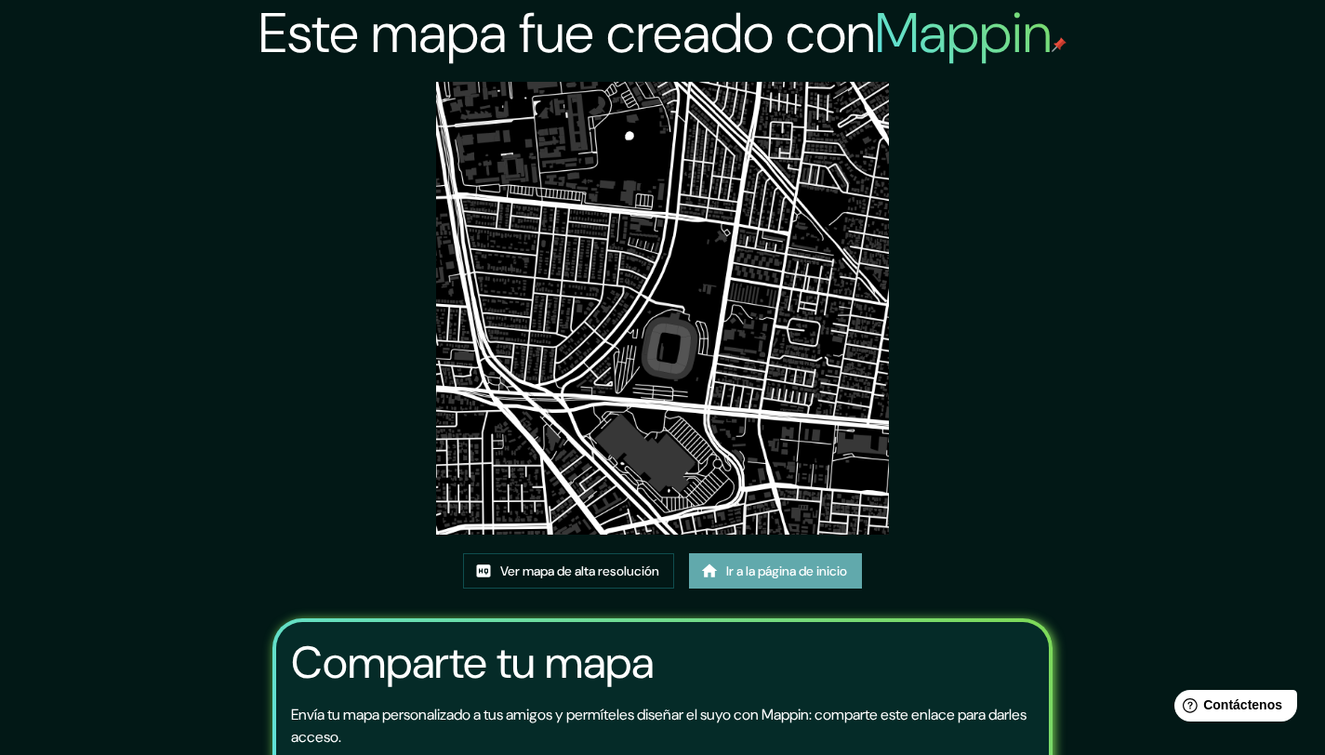
click at [759, 579] on font "Ir a la página de inicio" at bounding box center [786, 571] width 121 height 24
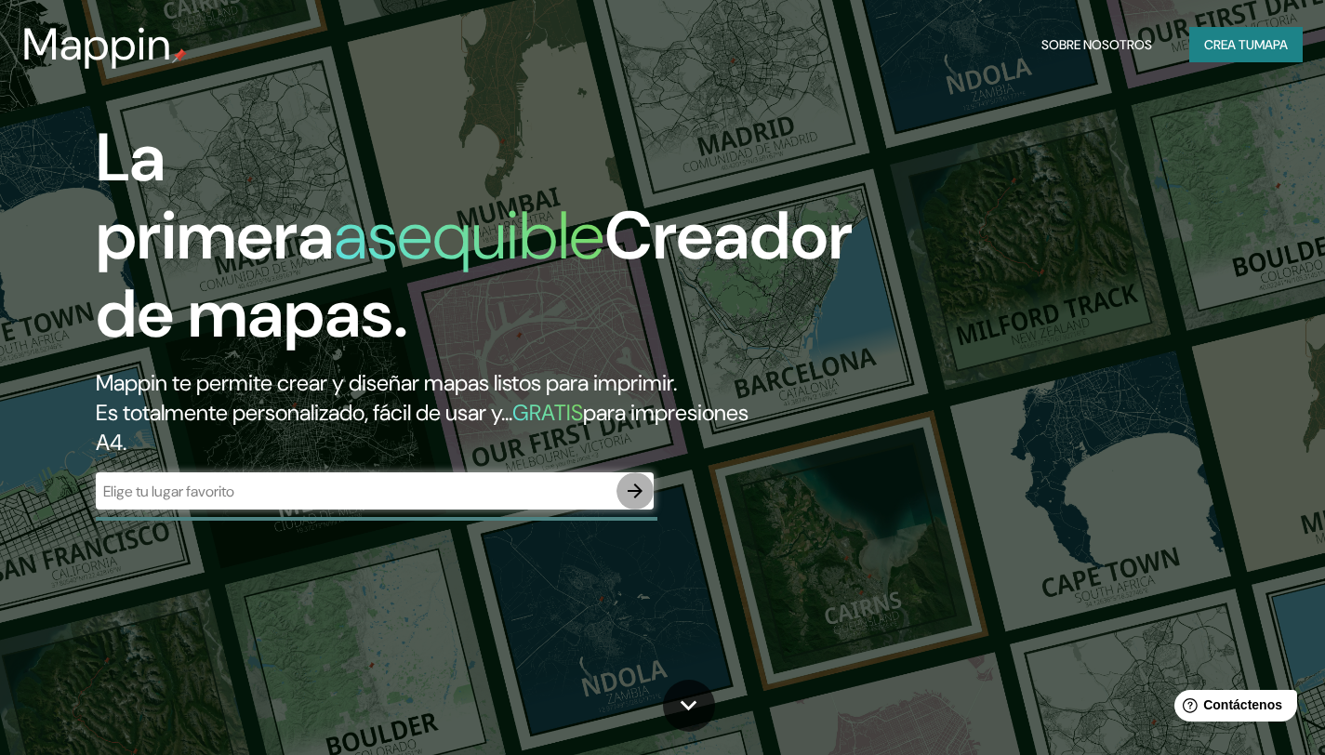
click at [638, 489] on icon "button" at bounding box center [635, 491] width 15 height 15
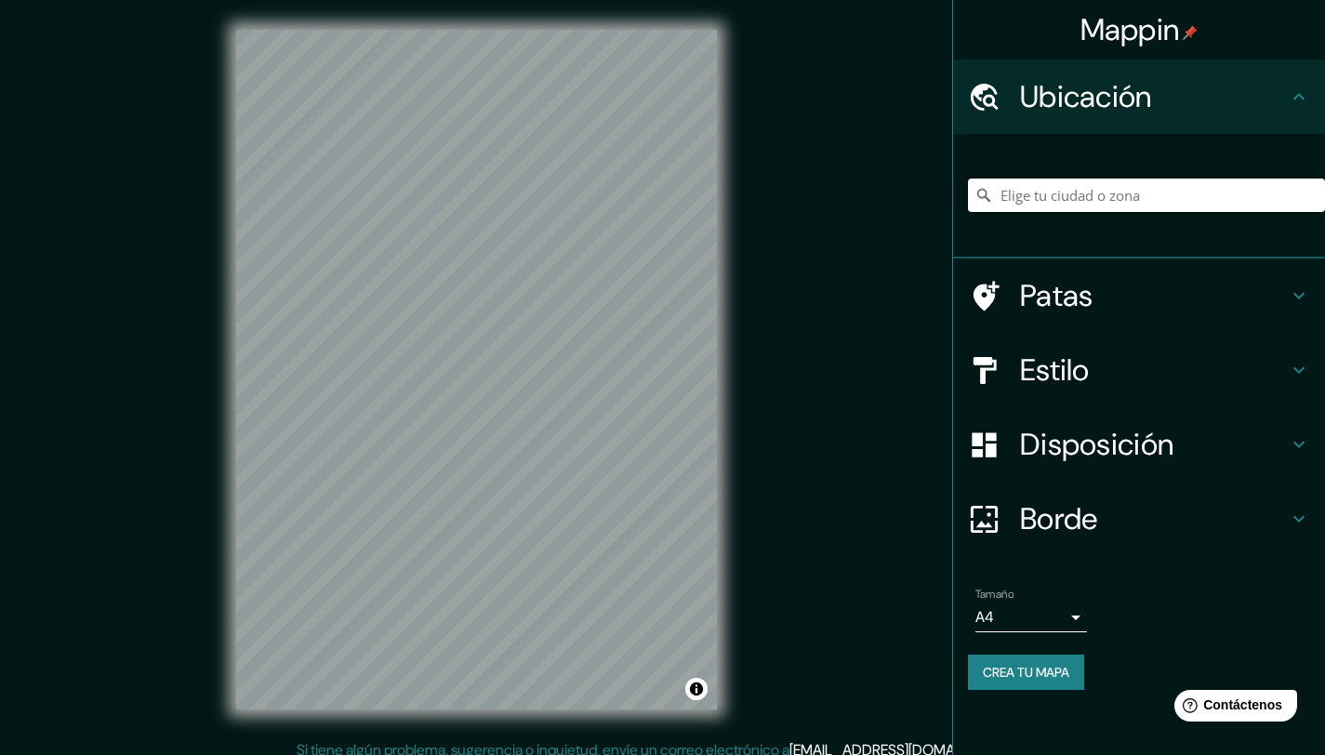
click at [1082, 188] on input "Elige tu ciudad o zona" at bounding box center [1146, 195] width 357 height 33
type input "Macul, Región Metropolitana de Santiago, Chile"
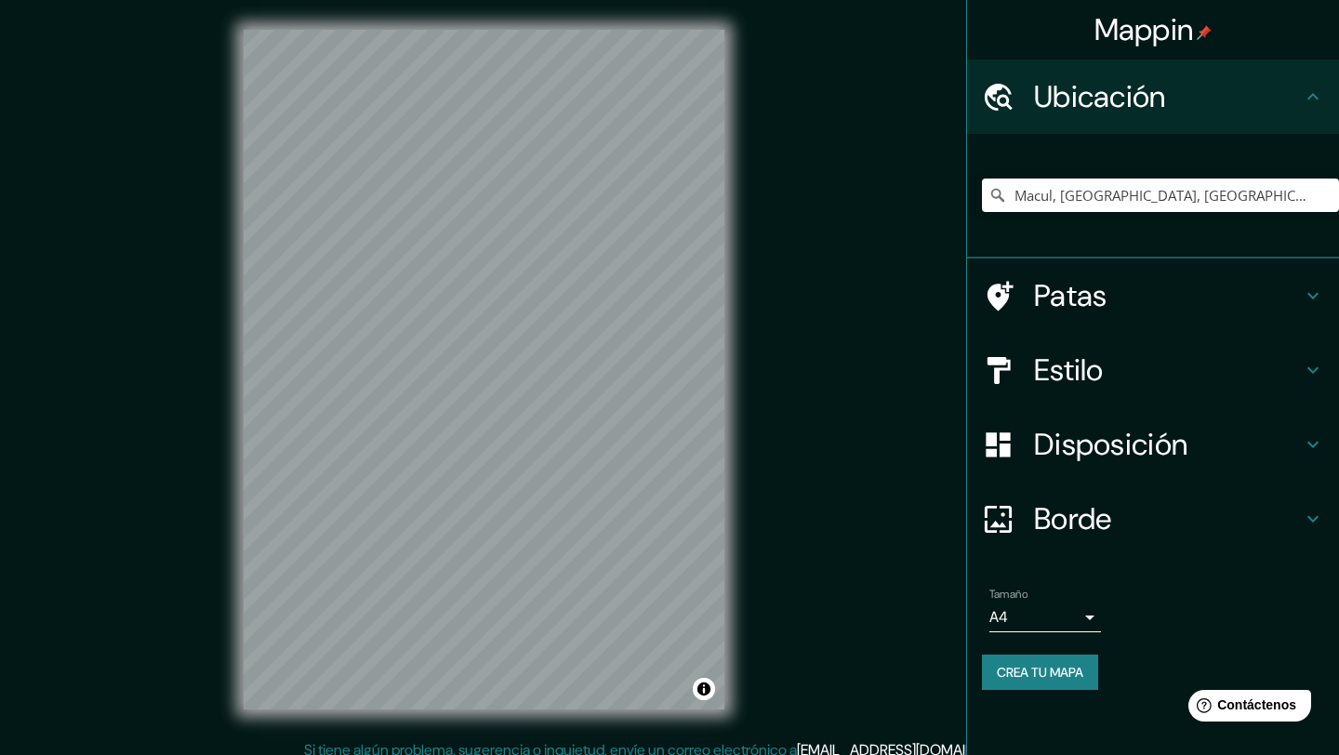
click at [1048, 612] on body "Mappin Ubicación Macul, Región Metropolitana de Santiago, Chile Macul Región Me…" at bounding box center [669, 377] width 1339 height 755
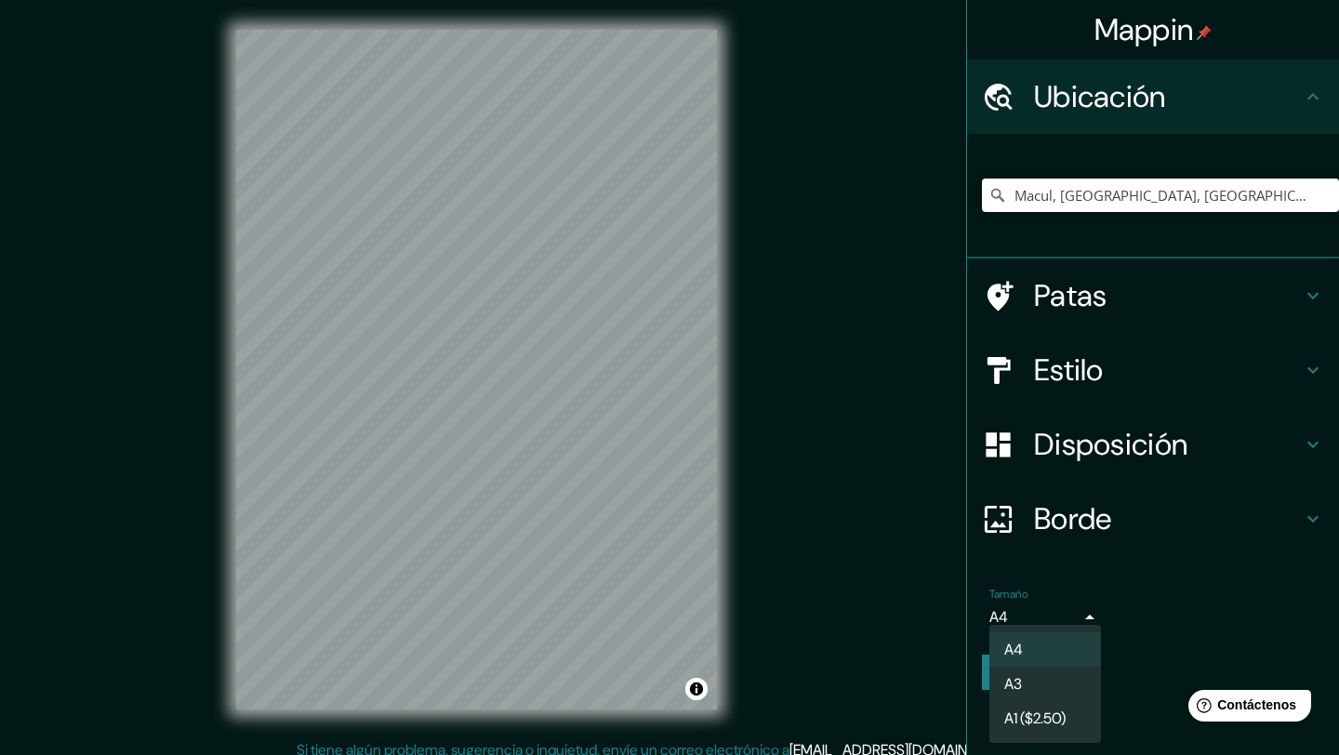
click at [1160, 583] on div at bounding box center [669, 377] width 1339 height 755
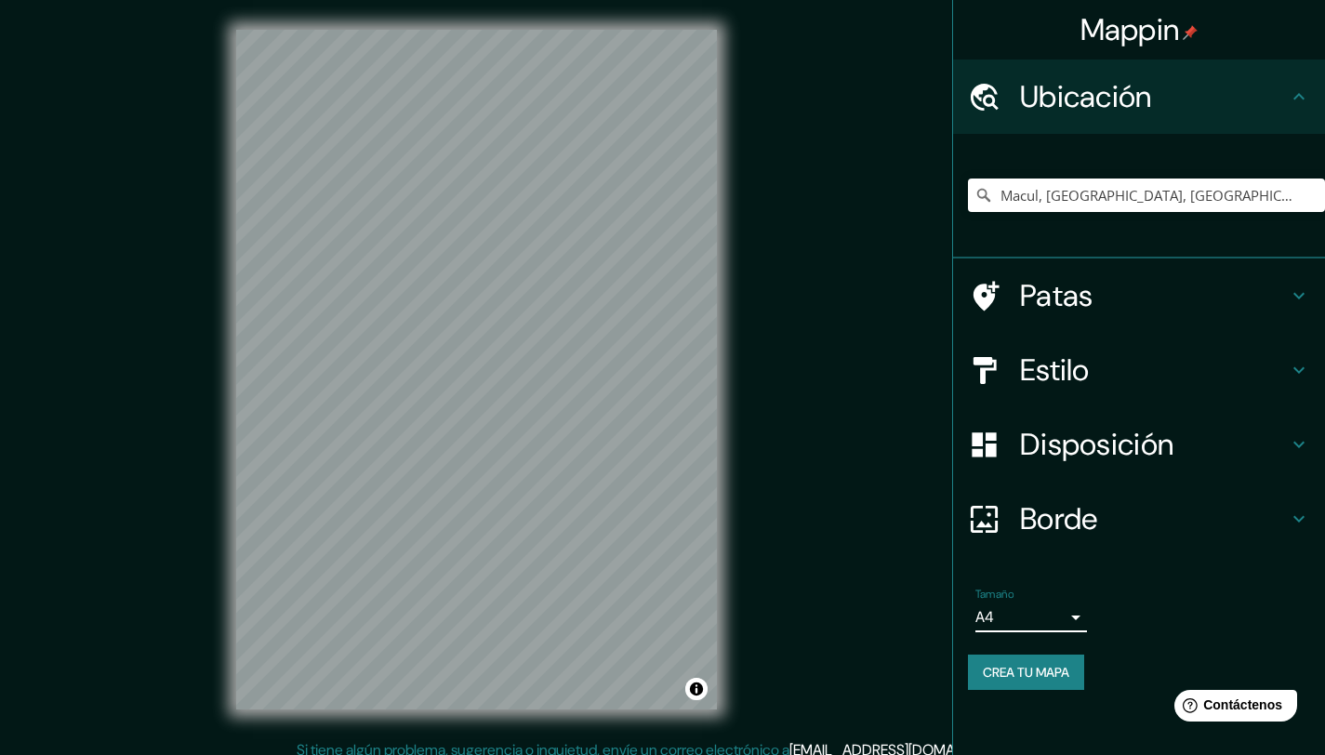
click at [1051, 425] on font "Disposición" at bounding box center [1096, 444] width 153 height 39
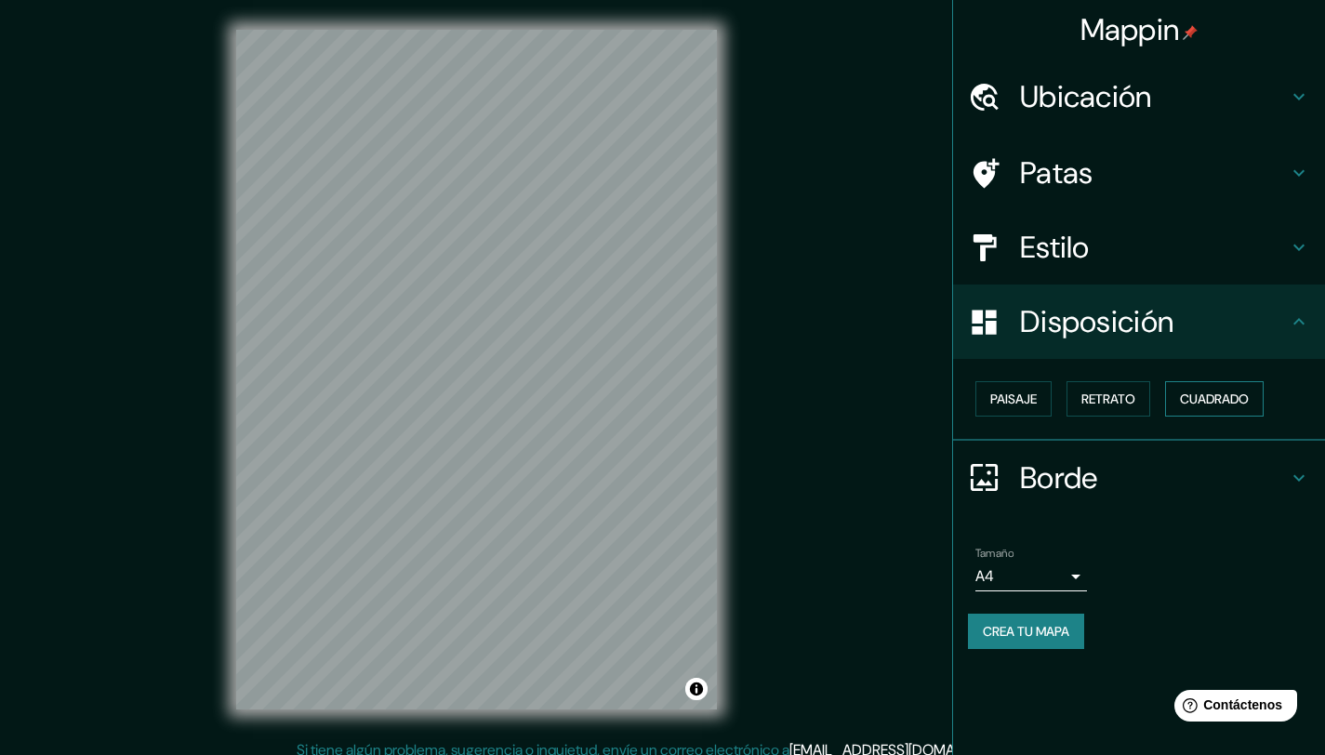
click at [1214, 397] on font "Cuadrado" at bounding box center [1214, 399] width 69 height 17
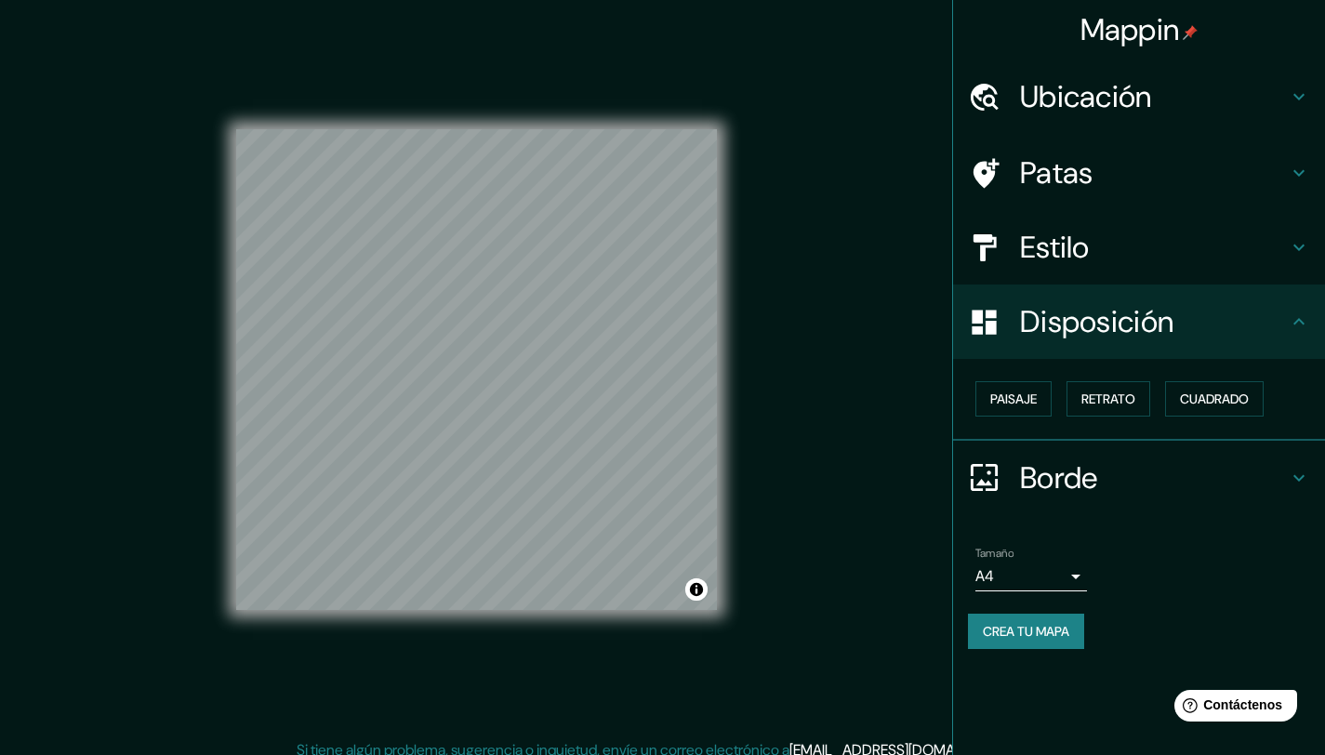
click at [1060, 246] on font "Estilo" at bounding box center [1055, 247] width 70 height 39
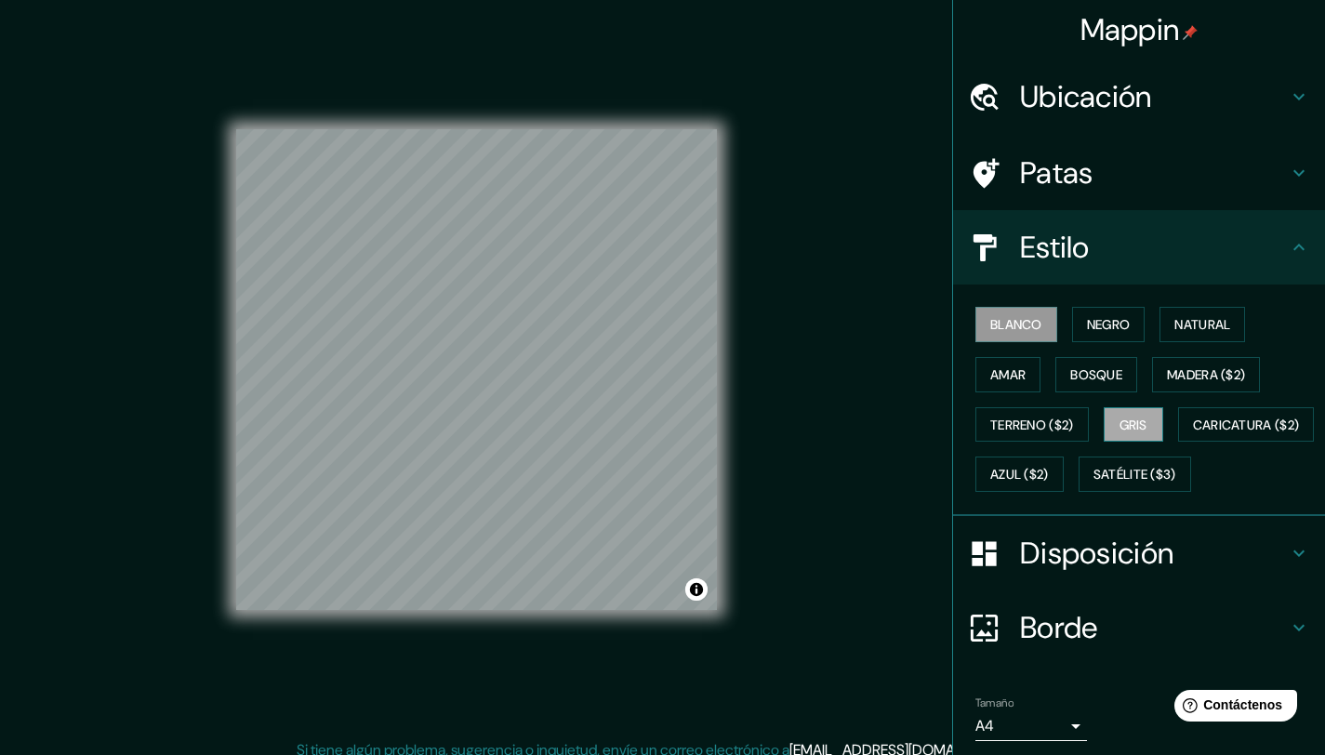
click at [1136, 430] on font "Gris" at bounding box center [1134, 425] width 28 height 17
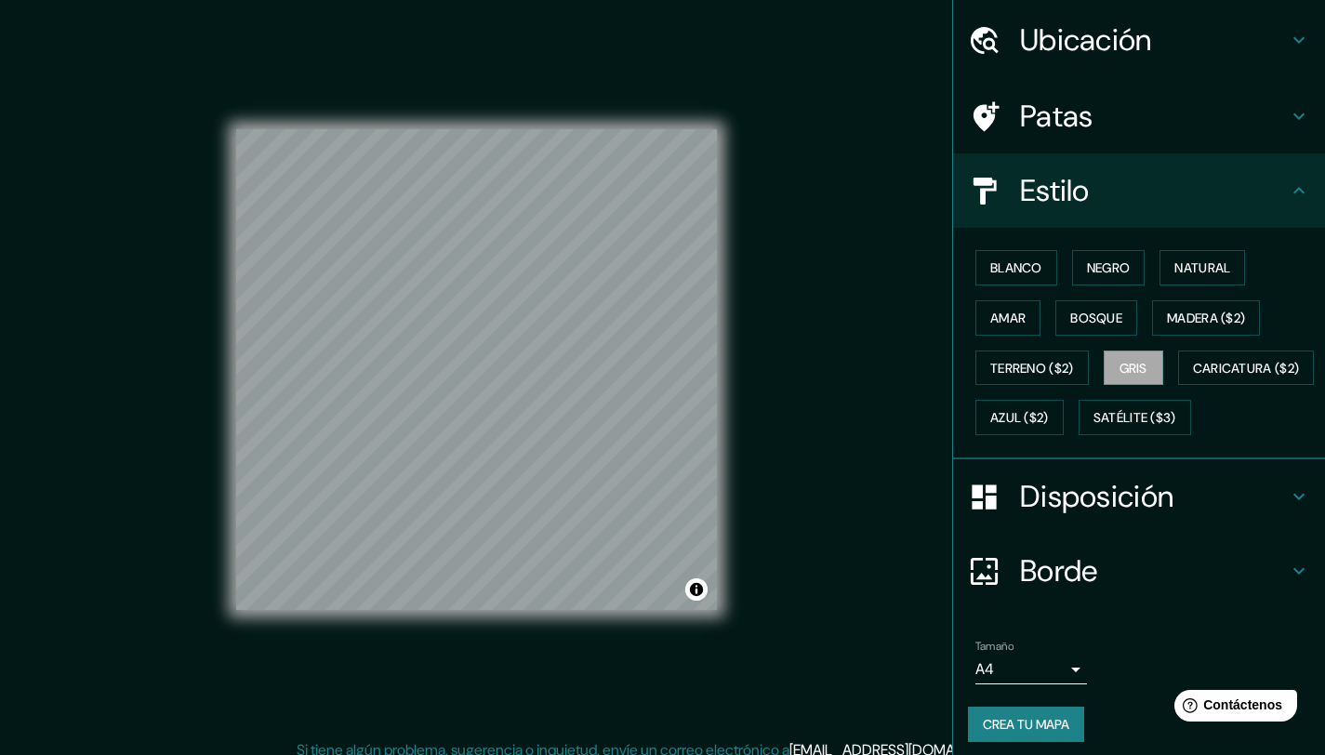
scroll to position [115, 0]
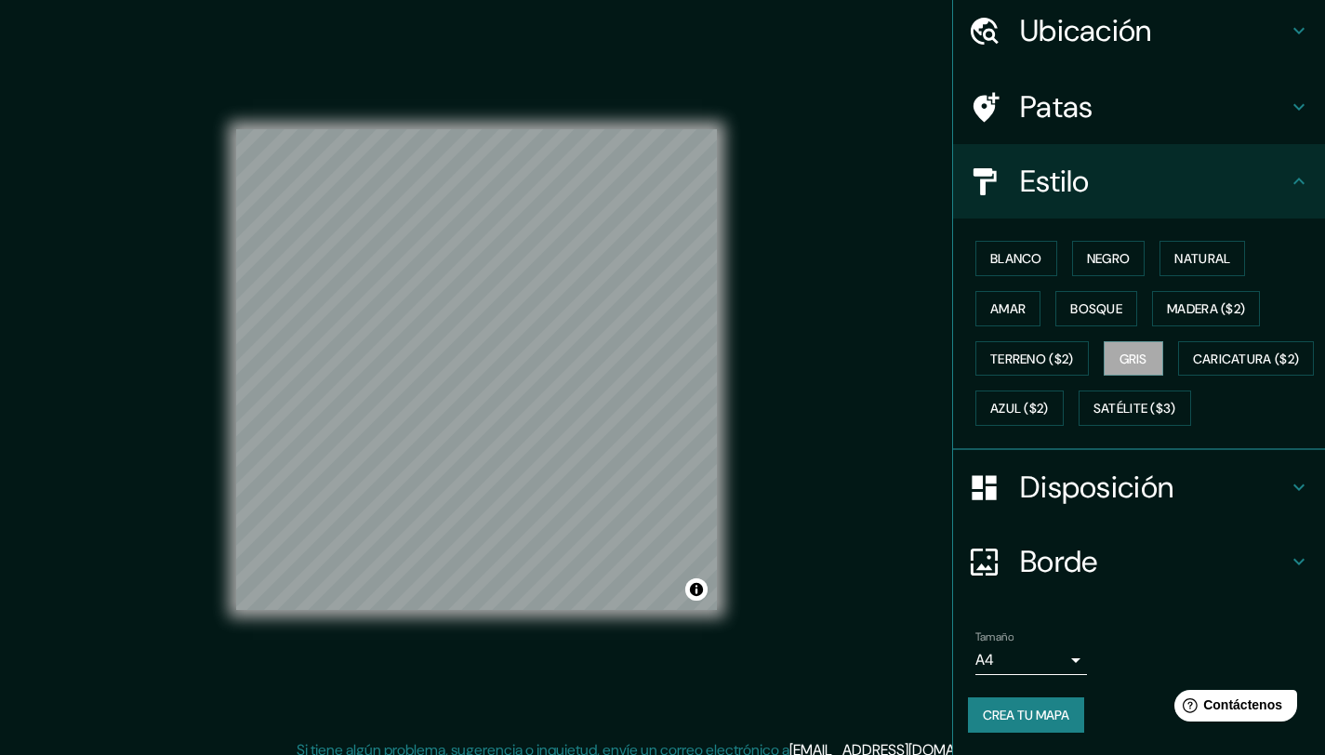
click at [1047, 710] on font "Crea tu mapa" at bounding box center [1026, 715] width 86 height 17
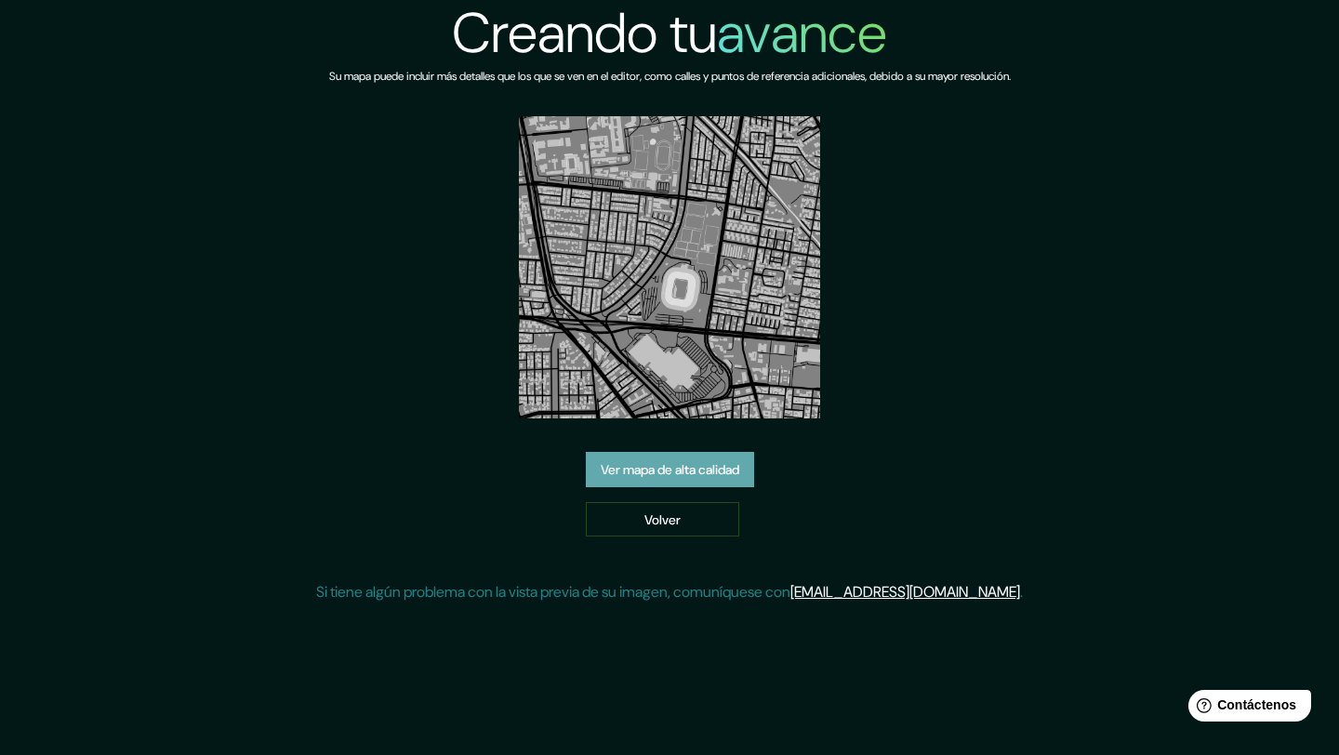
click at [728, 473] on font "Ver mapa de alta calidad" at bounding box center [670, 469] width 139 height 17
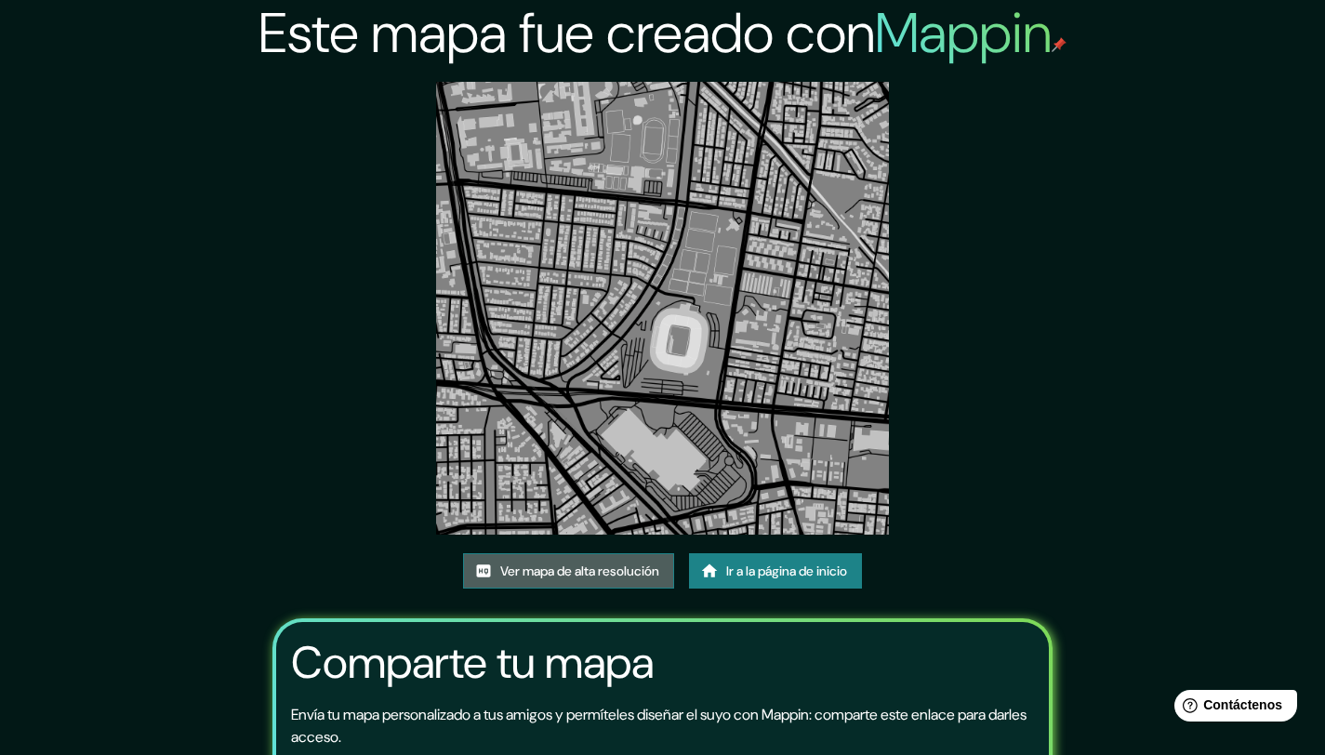
click at [619, 578] on font "Ver mapa de alta resolución" at bounding box center [579, 571] width 159 height 17
click at [527, 577] on font "Ver mapa de alta resolución" at bounding box center [579, 571] width 159 height 17
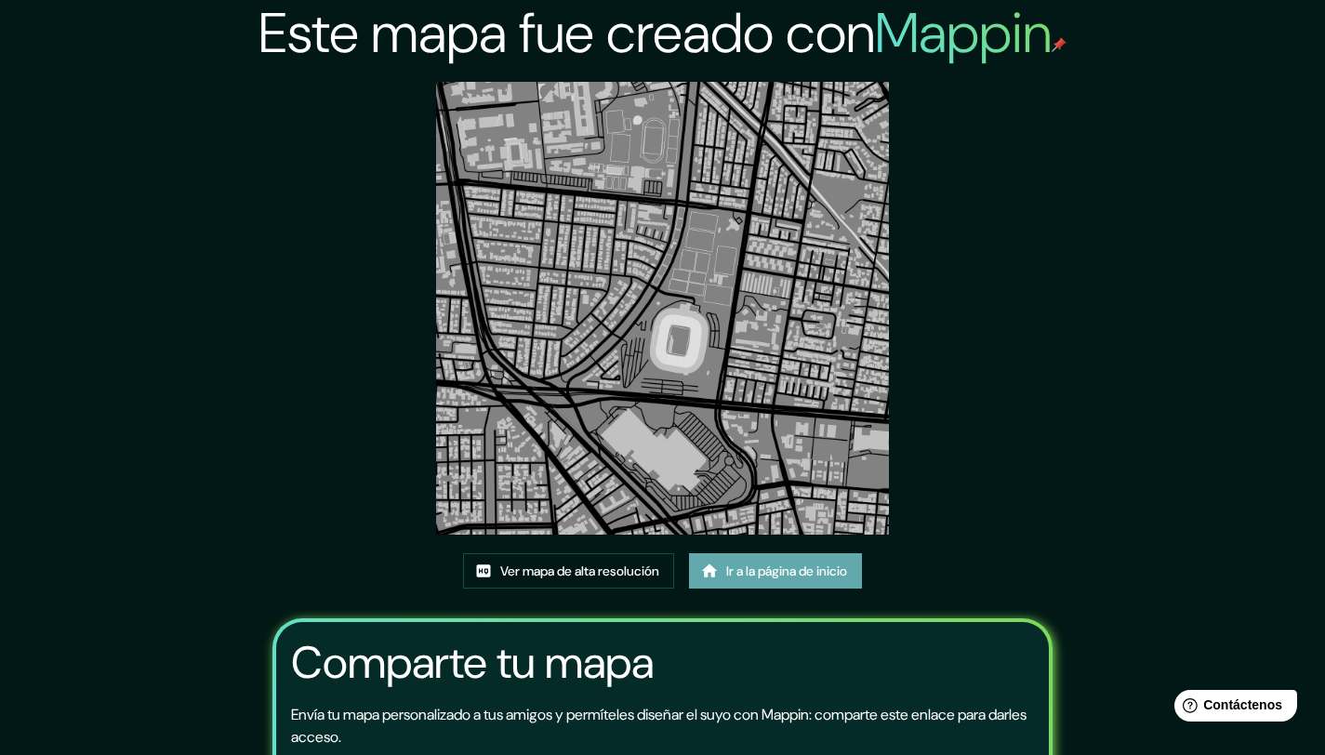
click at [761, 580] on font "Ir a la página de inicio" at bounding box center [786, 571] width 121 height 24
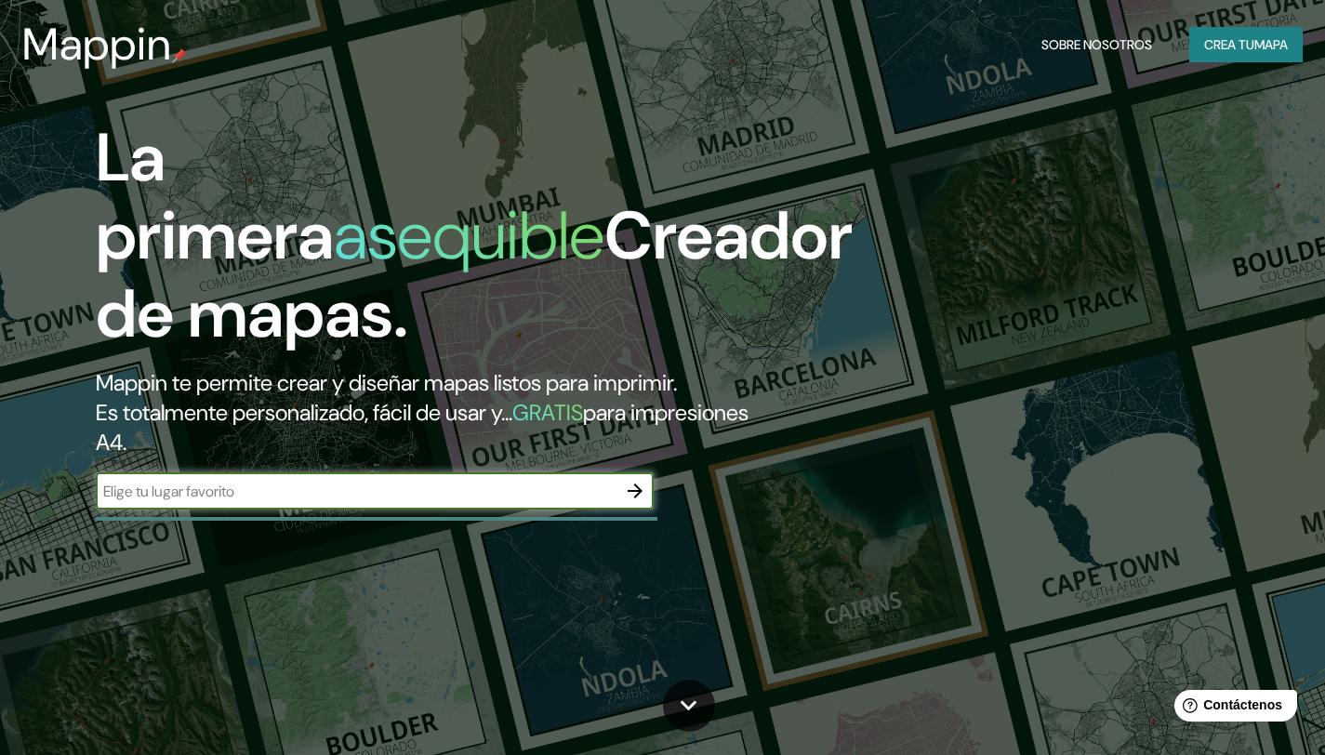
click at [638, 481] on icon "button" at bounding box center [635, 491] width 22 height 22
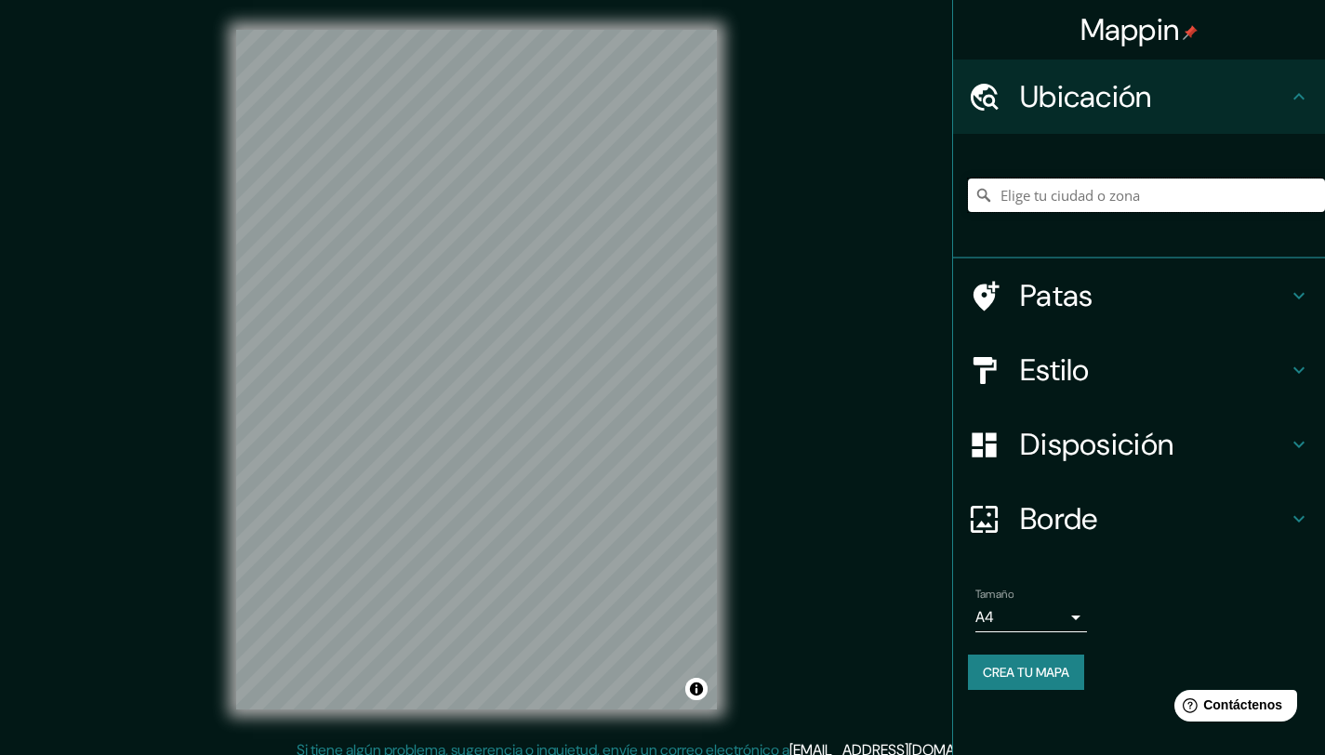
click at [1090, 199] on input "Elige tu ciudad o zona" at bounding box center [1146, 195] width 357 height 33
type input "Ávalos 5315, Ñuñoa, Región Metropolitana de Santiago 7750000, Chile"
click at [1078, 360] on font "Estilo" at bounding box center [1055, 370] width 70 height 39
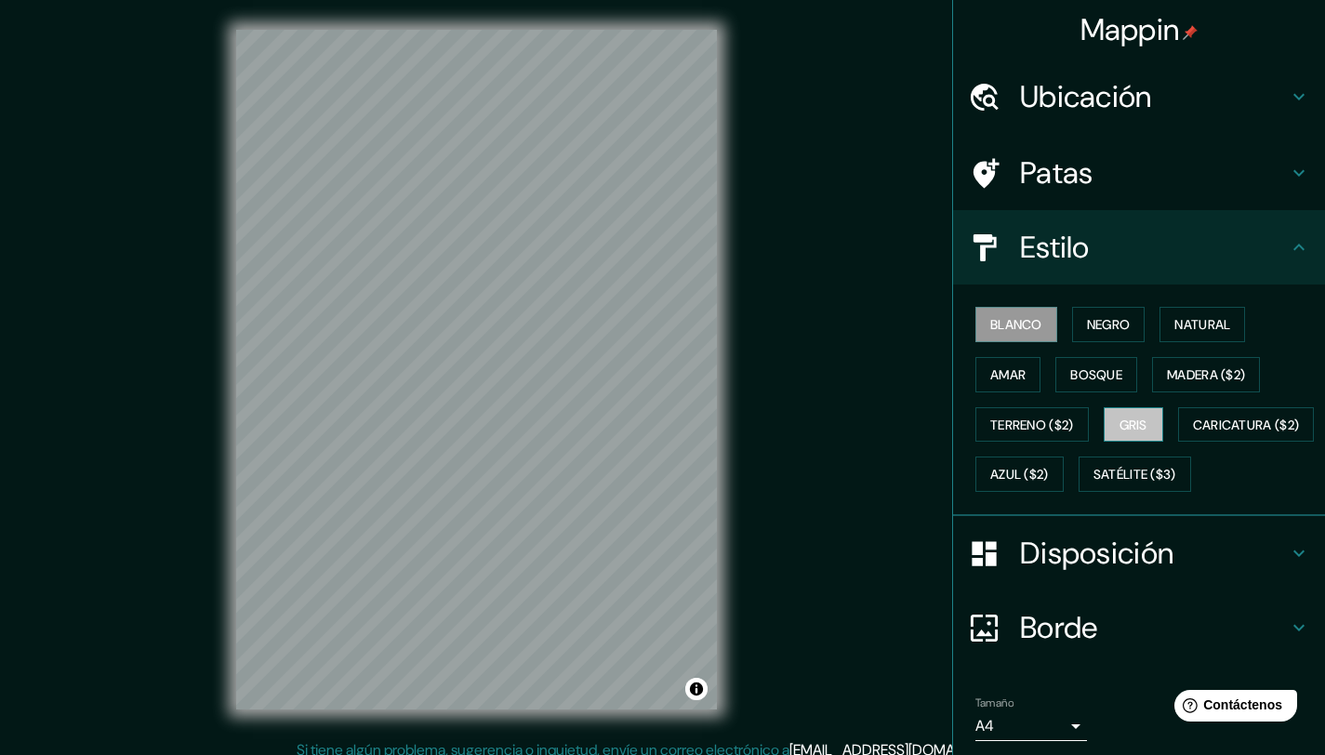
click at [1133, 420] on font "Gris" at bounding box center [1134, 425] width 28 height 17
click at [1008, 379] on font "Amar" at bounding box center [1007, 374] width 35 height 17
click at [1103, 330] on font "Negro" at bounding box center [1109, 324] width 44 height 17
click at [1121, 424] on font "Gris" at bounding box center [1134, 425] width 28 height 17
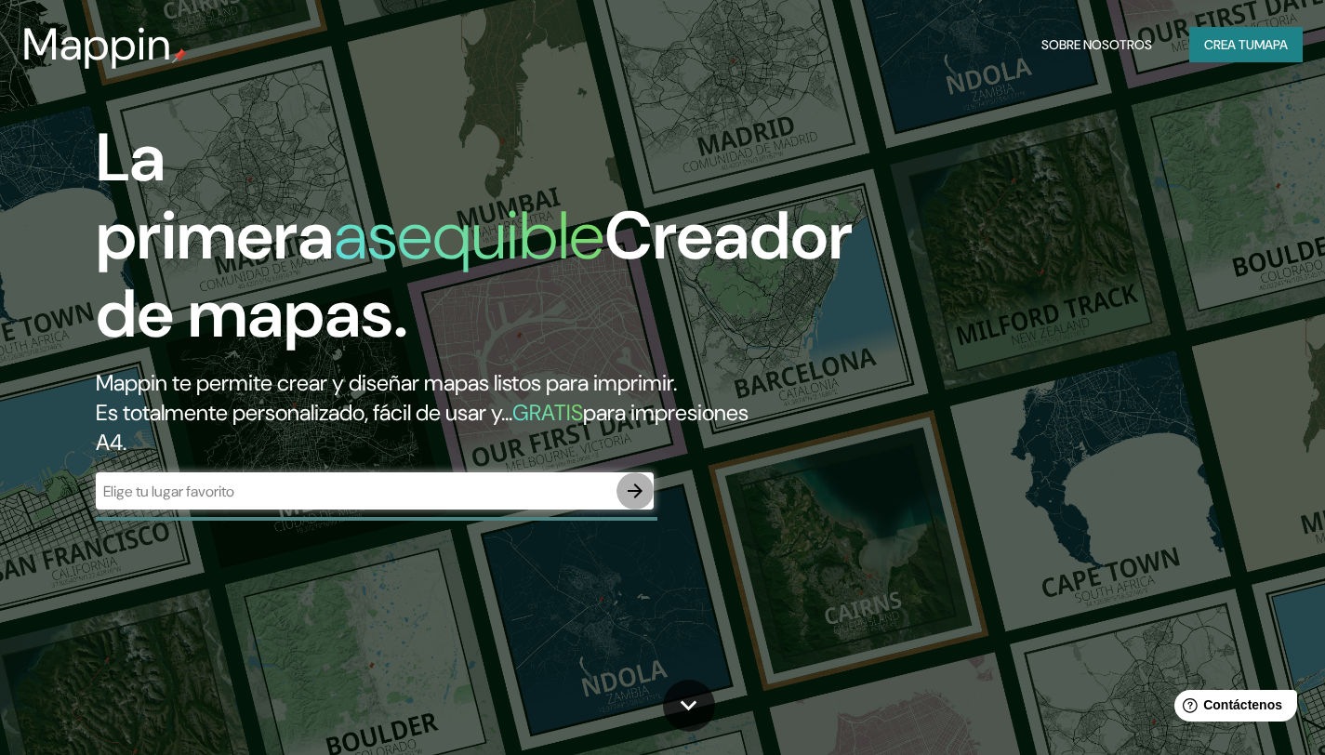
click at [629, 498] on icon "button" at bounding box center [635, 491] width 22 height 22
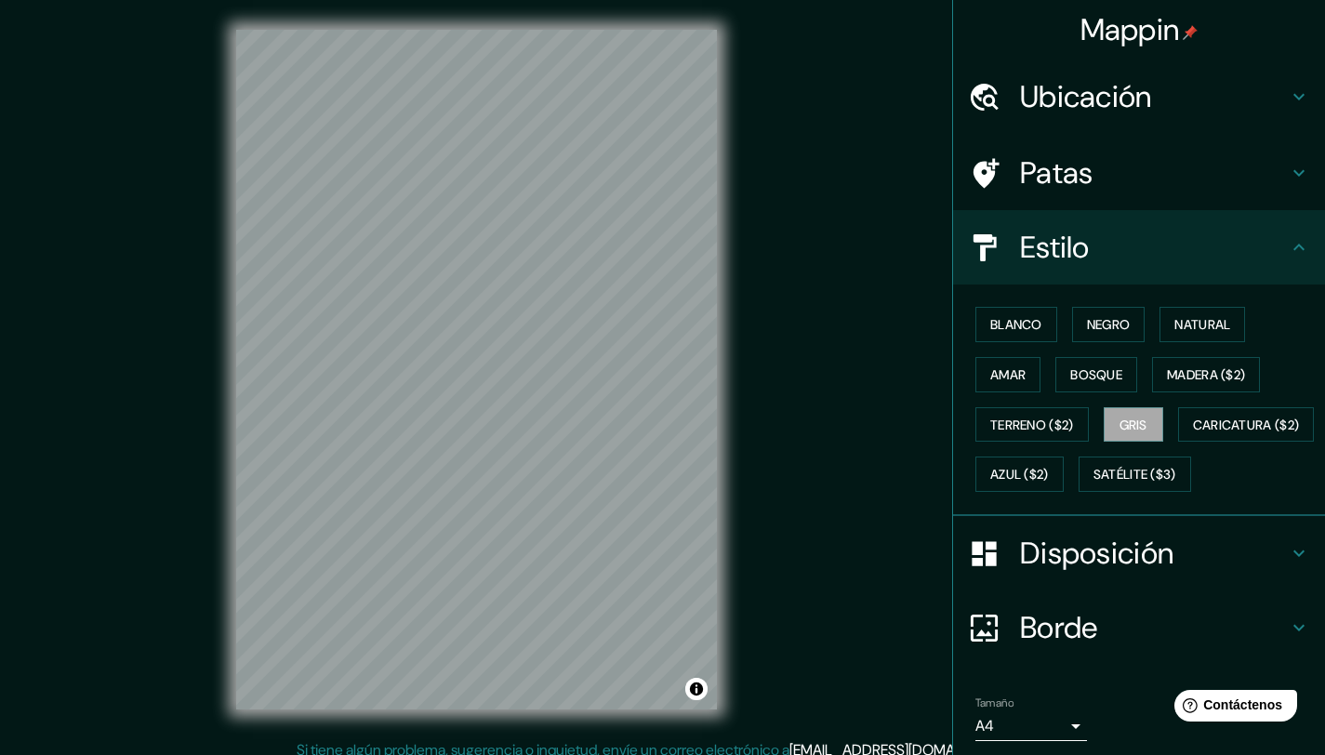
click at [1020, 91] on font "Ubicación" at bounding box center [1086, 96] width 132 height 39
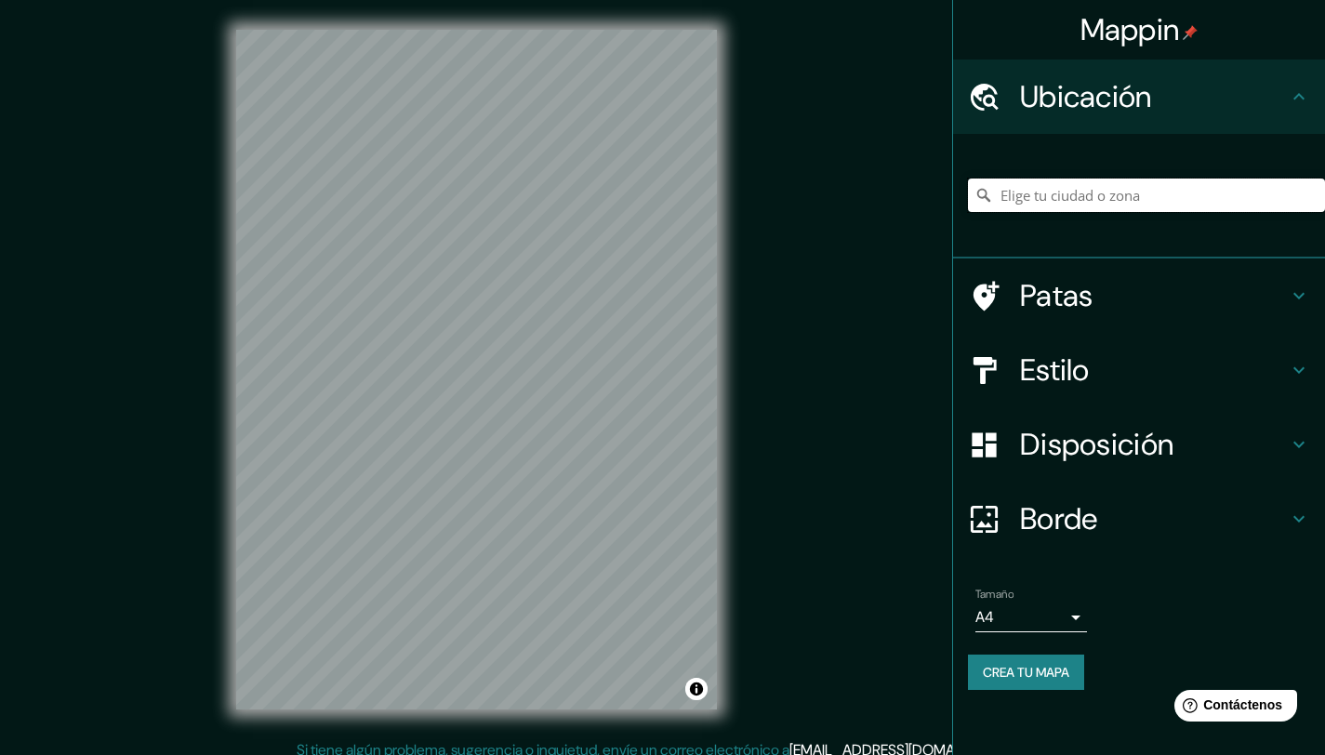
click at [1069, 194] on input "Elige tu ciudad o zona" at bounding box center [1146, 195] width 357 height 33
type input "Estadio Nacional, Ñuñoa, Región Metropolitana de Santiago 7750000, Chile"
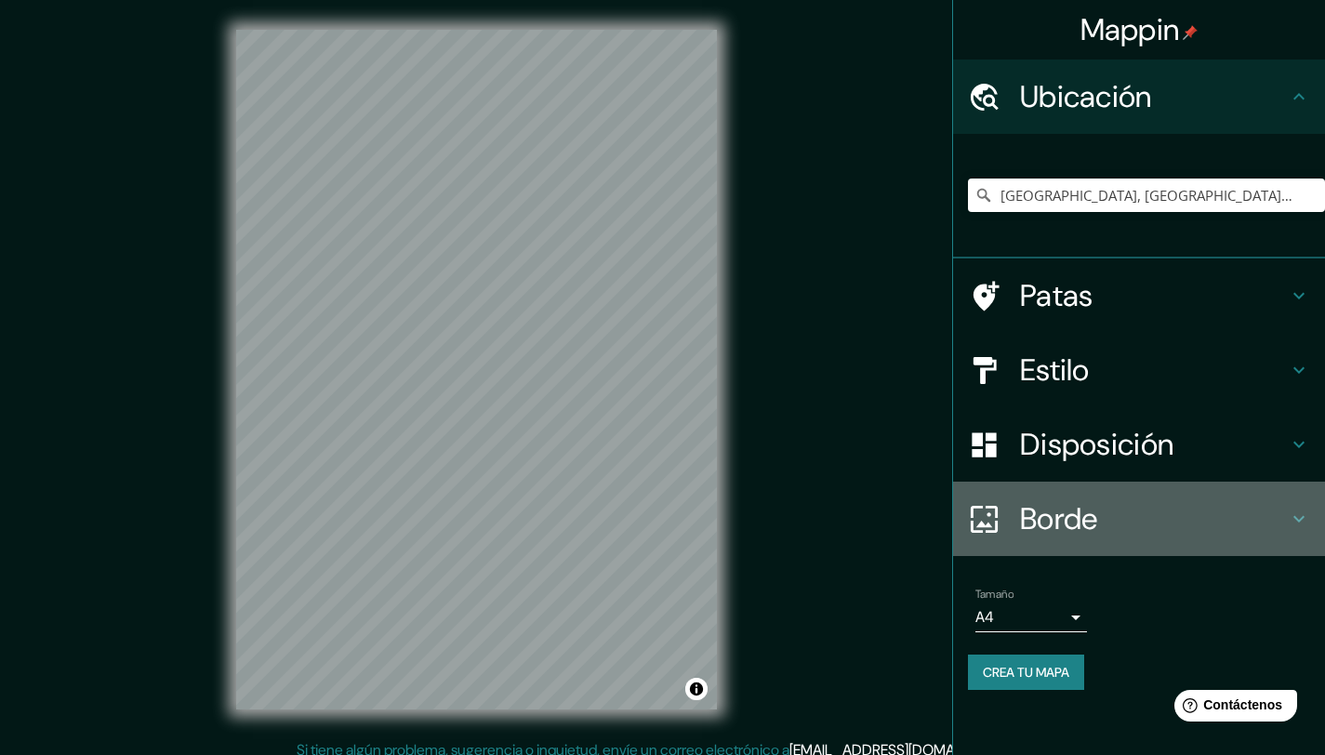
click at [1080, 534] on font "Borde" at bounding box center [1059, 518] width 78 height 39
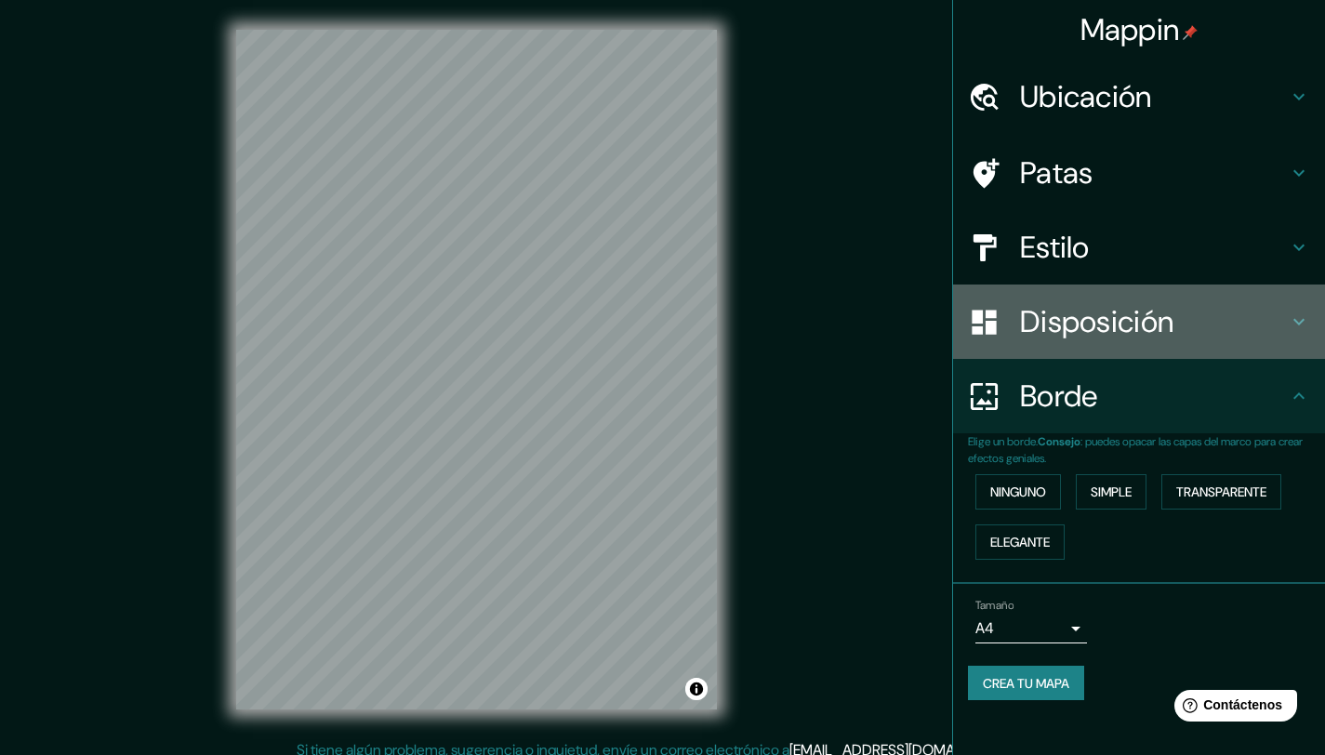
click at [1091, 330] on font "Disposición" at bounding box center [1096, 321] width 153 height 39
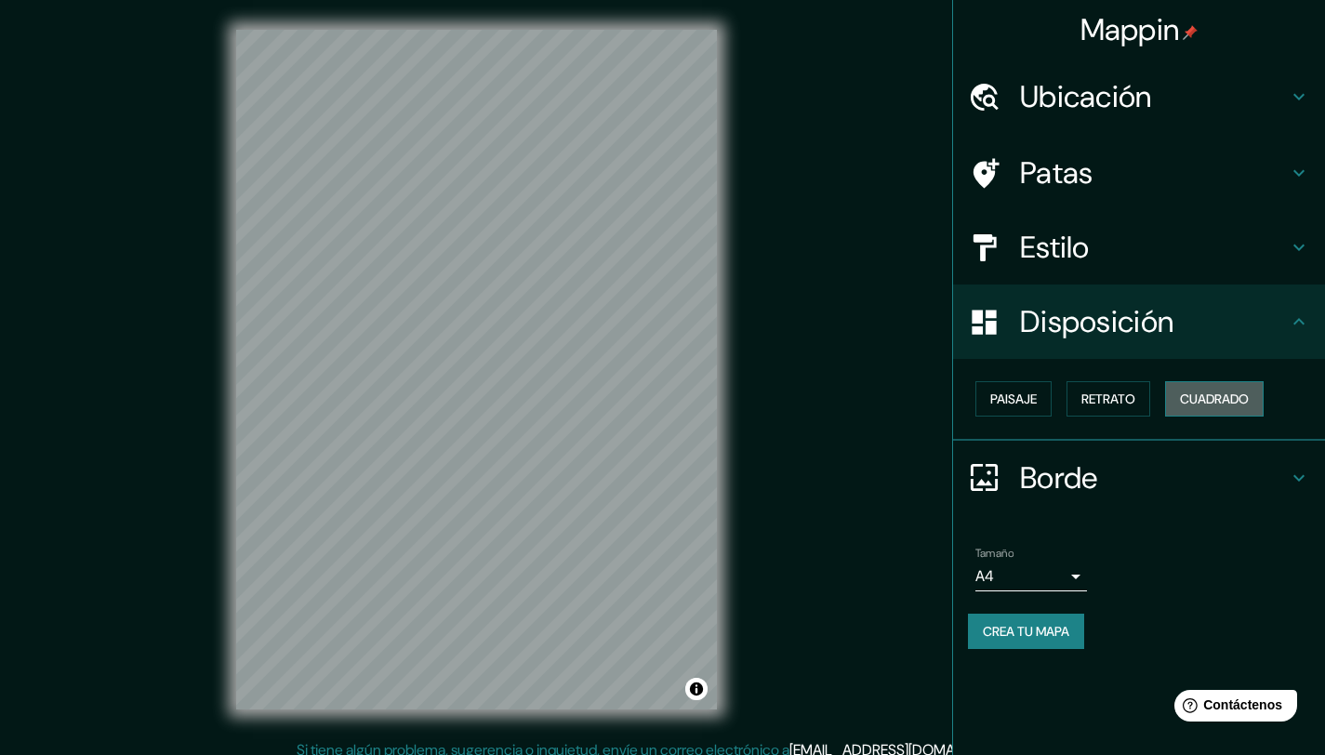
click at [1234, 407] on font "Cuadrado" at bounding box center [1214, 399] width 69 height 24
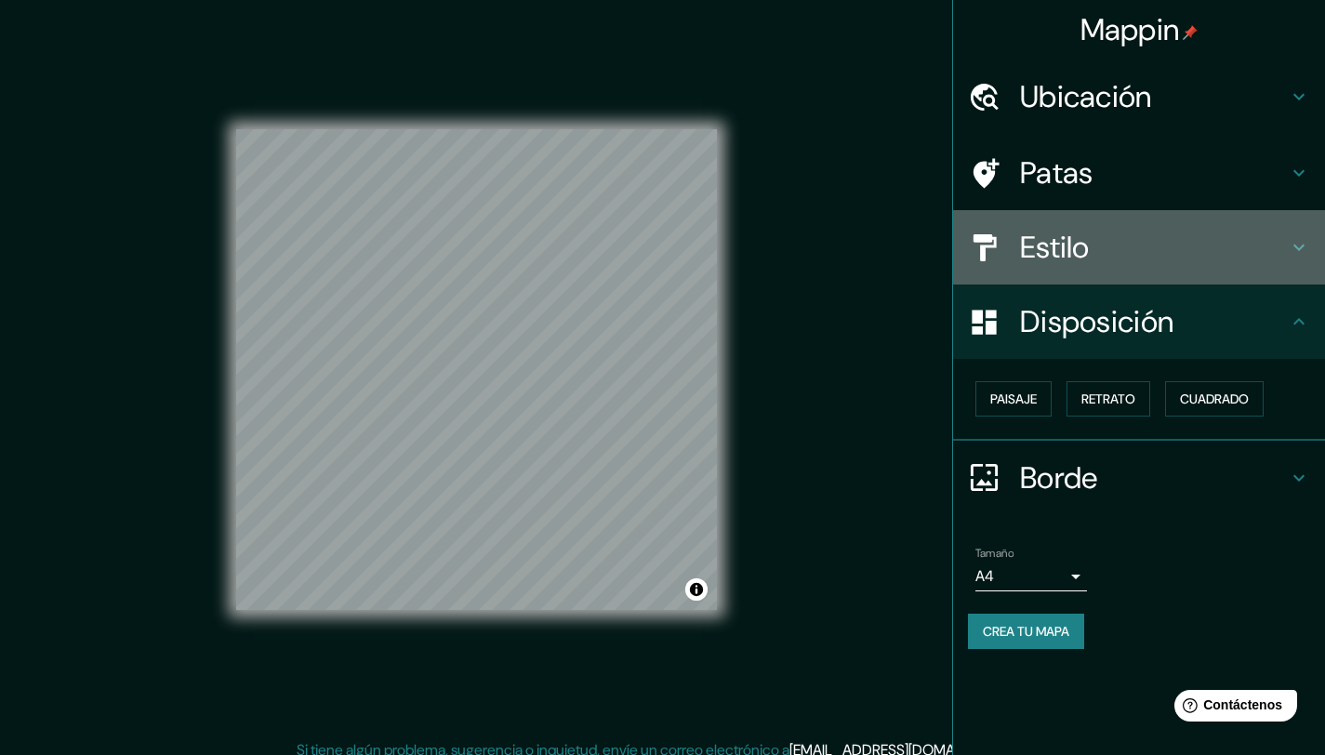
click at [1083, 246] on font "Estilo" at bounding box center [1055, 247] width 70 height 39
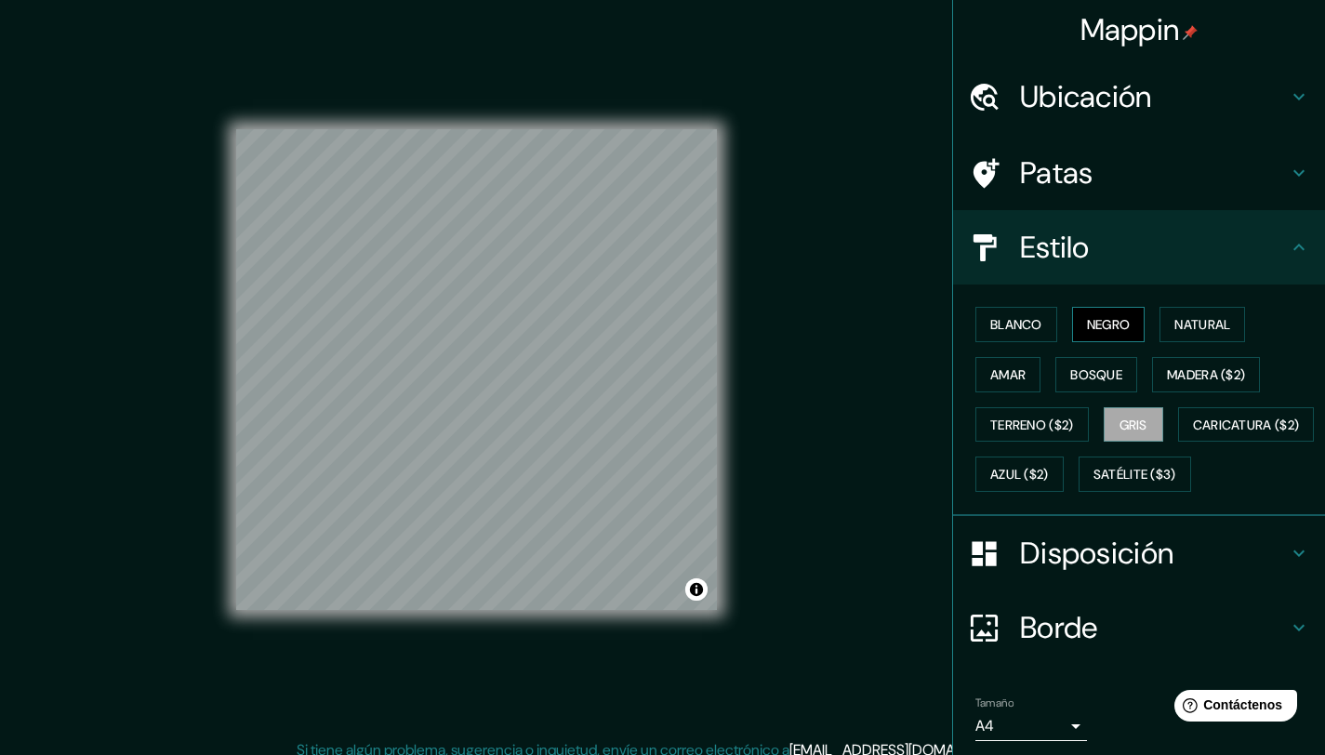
click at [1110, 326] on font "Negro" at bounding box center [1109, 324] width 44 height 17
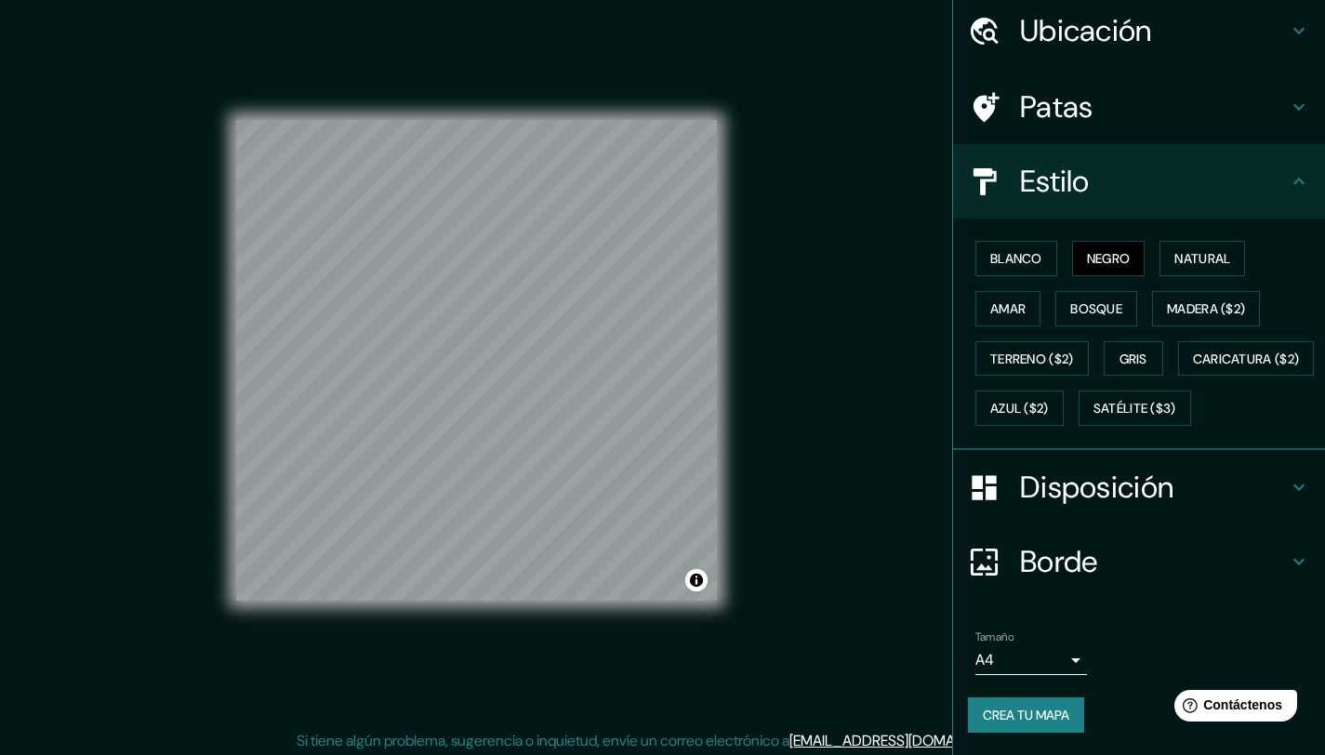
scroll to position [14, 0]
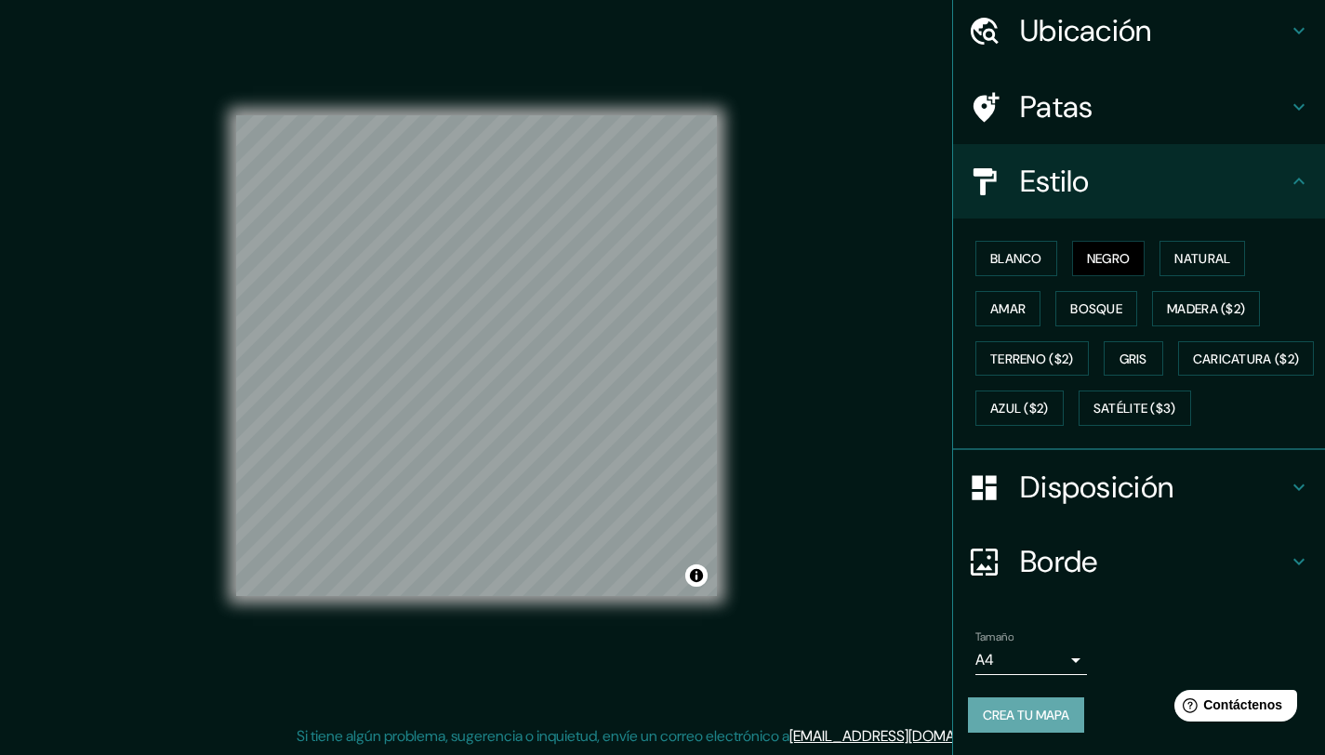
click at [1016, 724] on font "Crea tu mapa" at bounding box center [1026, 715] width 86 height 24
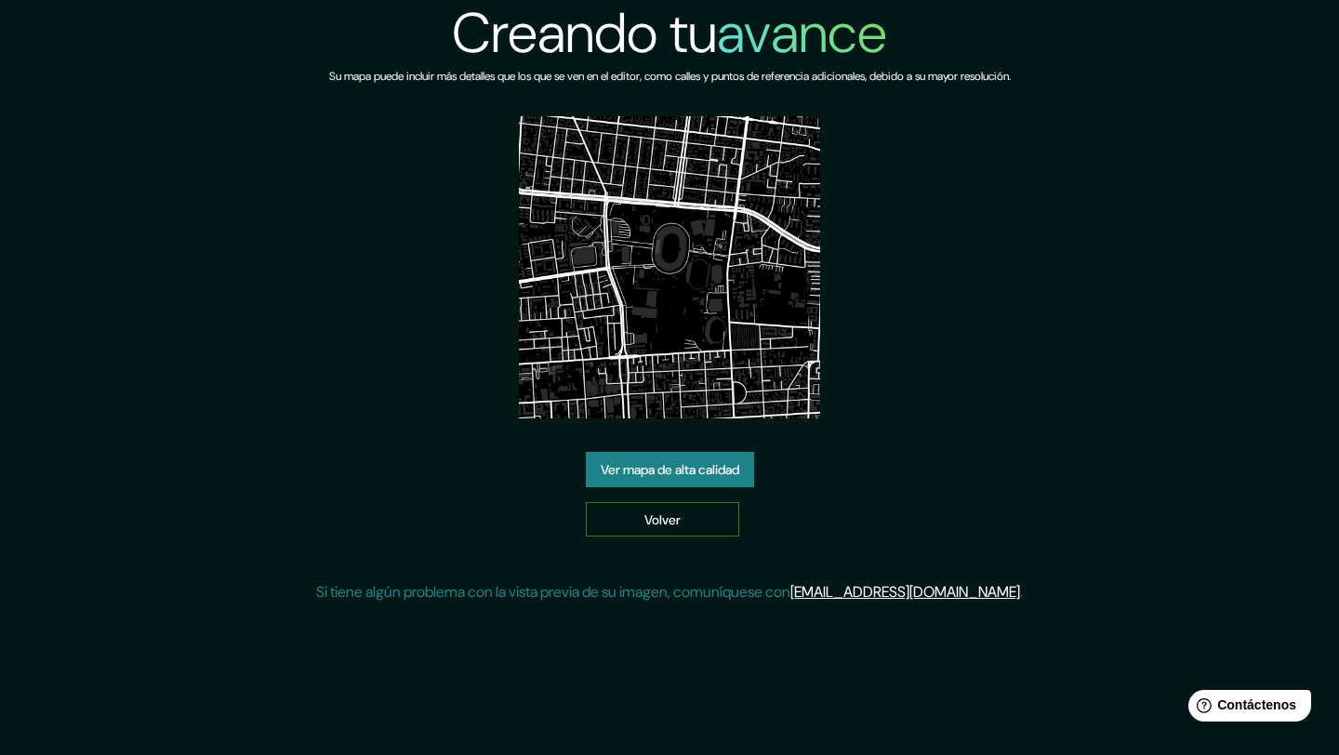
click at [692, 524] on link "Volver" at bounding box center [662, 519] width 153 height 35
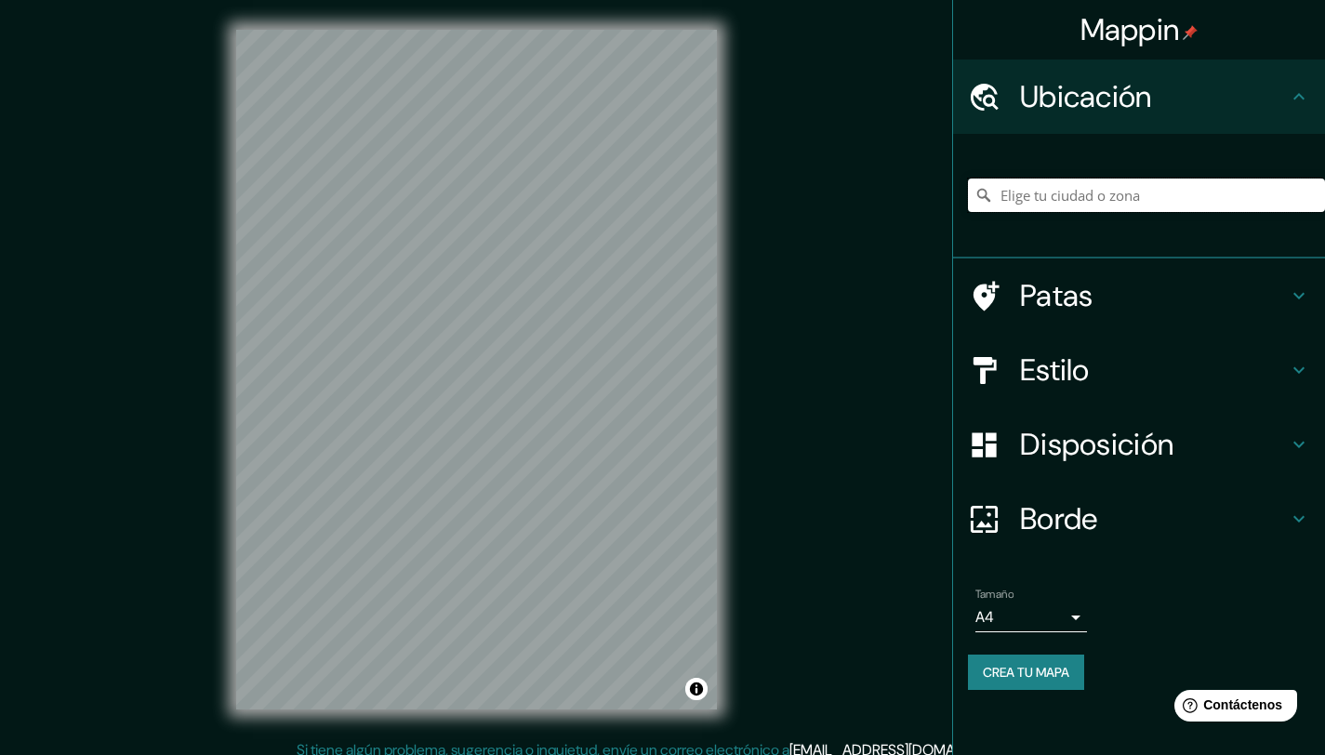
click at [1146, 196] on input "Elige tu ciudad o zona" at bounding box center [1146, 195] width 357 height 33
type input "[GEOGRAPHIC_DATA], [GEOGRAPHIC_DATA], [GEOGRAPHIC_DATA] 7750000, [GEOGRAPHIC_DA…"
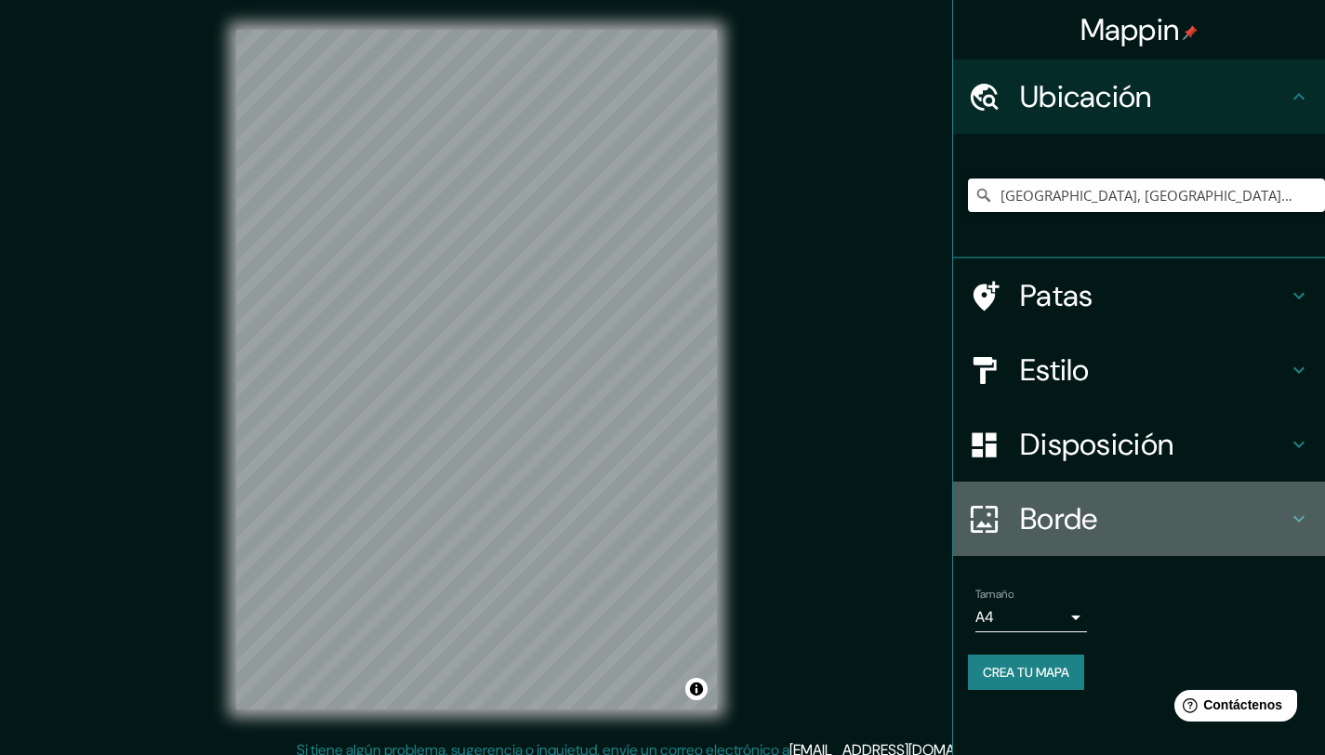
click at [1155, 517] on h4 "Borde" at bounding box center [1154, 518] width 268 height 37
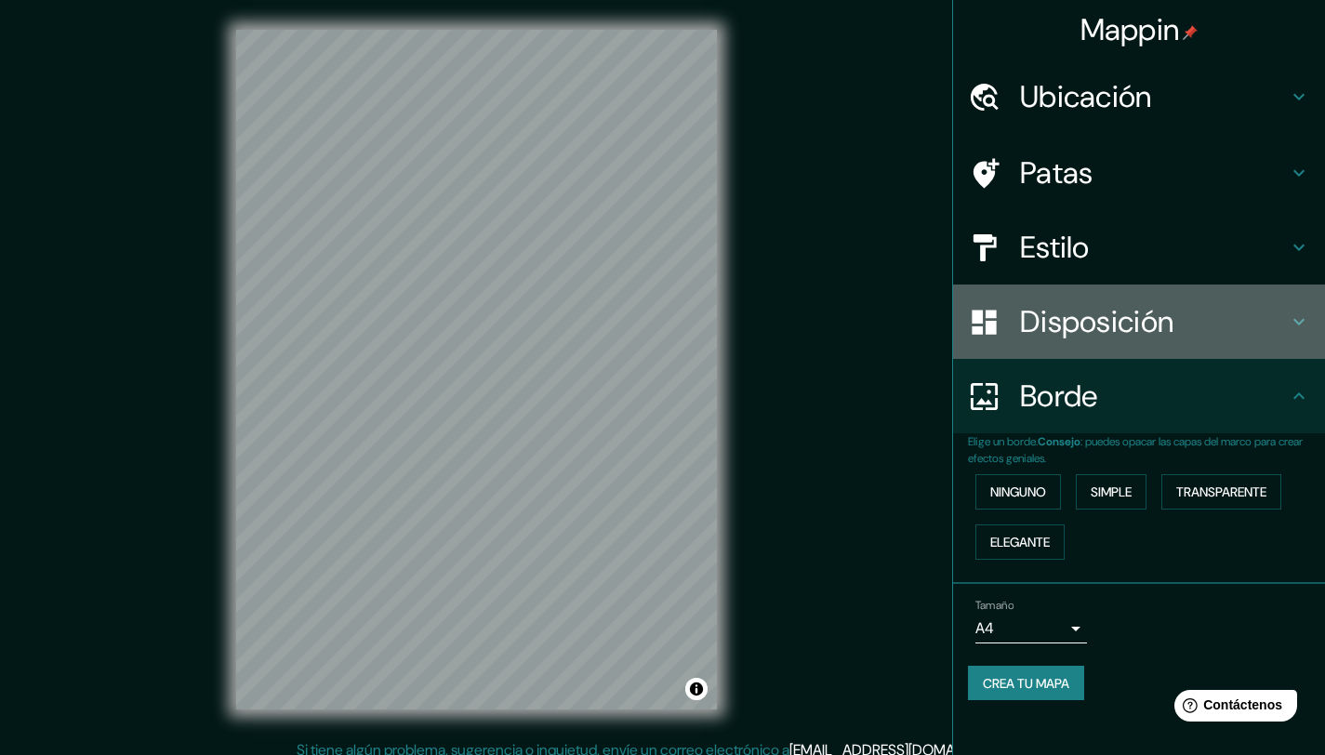
click at [1147, 326] on font "Disposición" at bounding box center [1096, 321] width 153 height 39
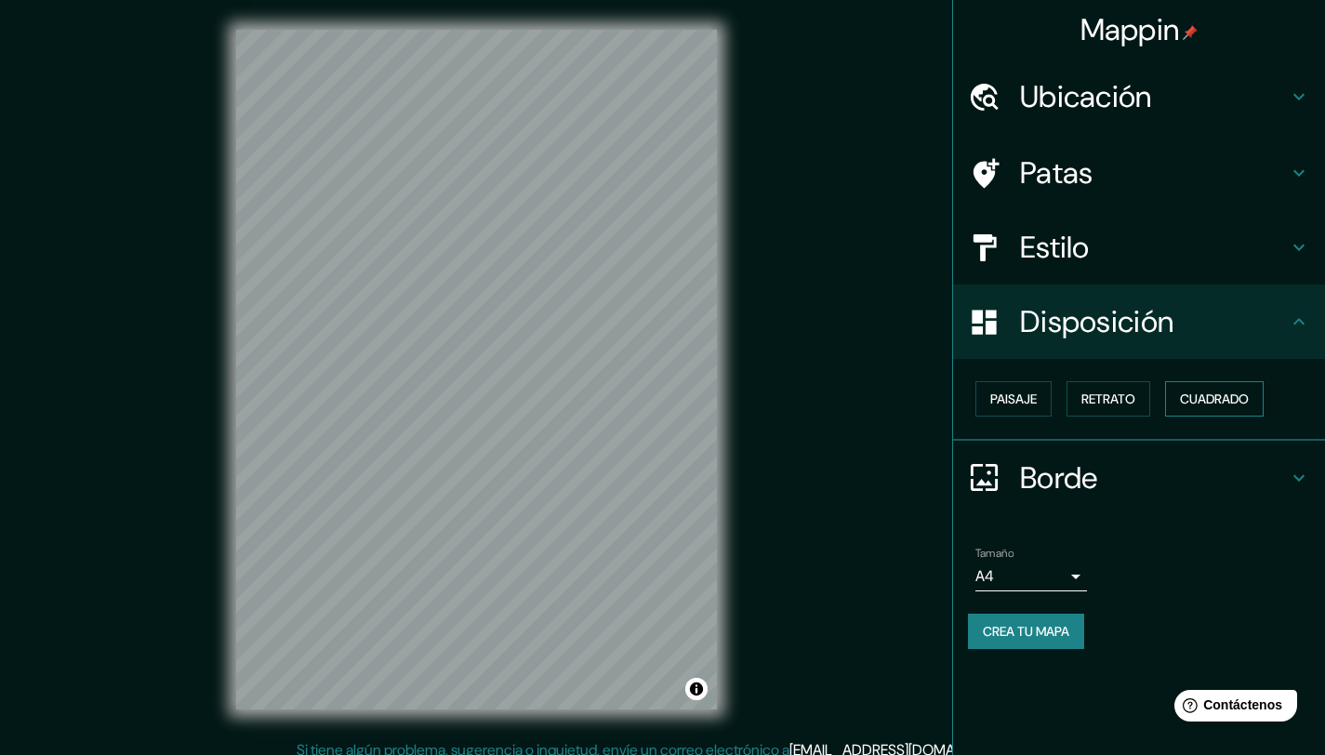
click at [1230, 396] on font "Cuadrado" at bounding box center [1214, 399] width 69 height 17
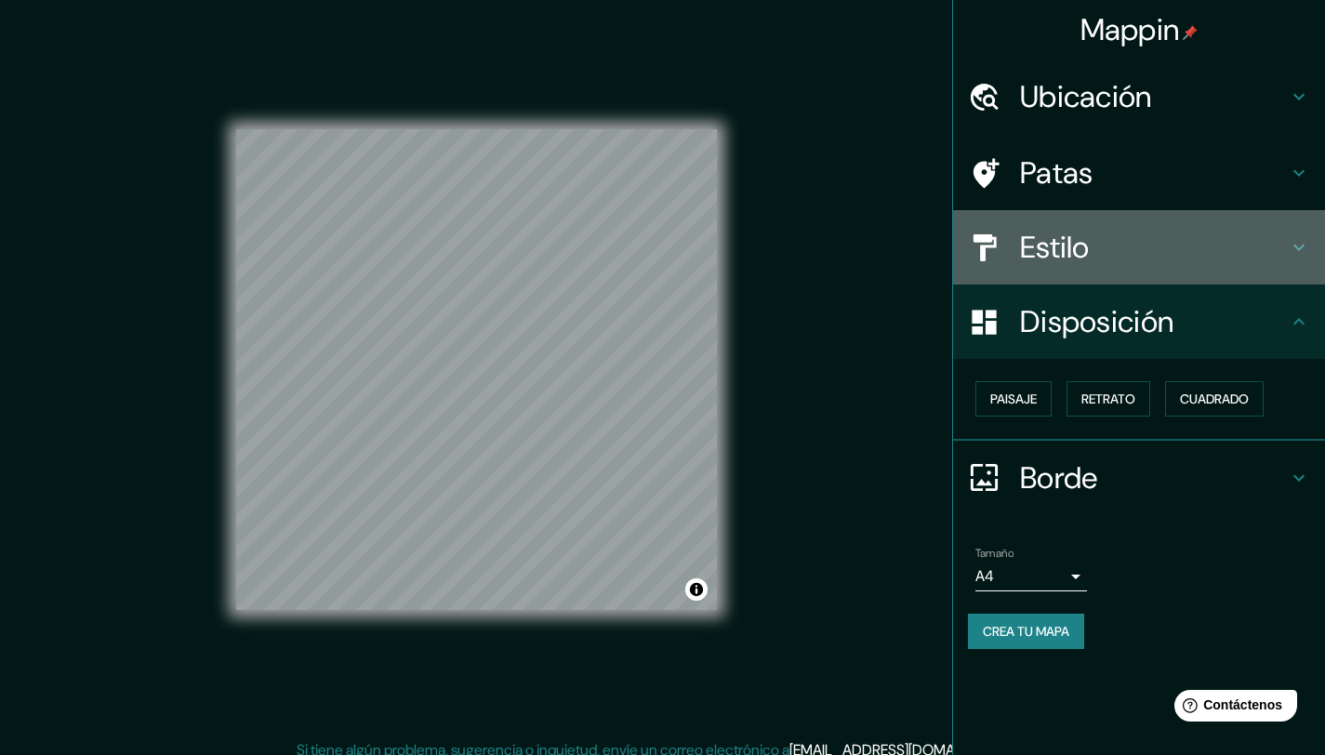
click at [1087, 261] on font "Estilo" at bounding box center [1055, 247] width 70 height 39
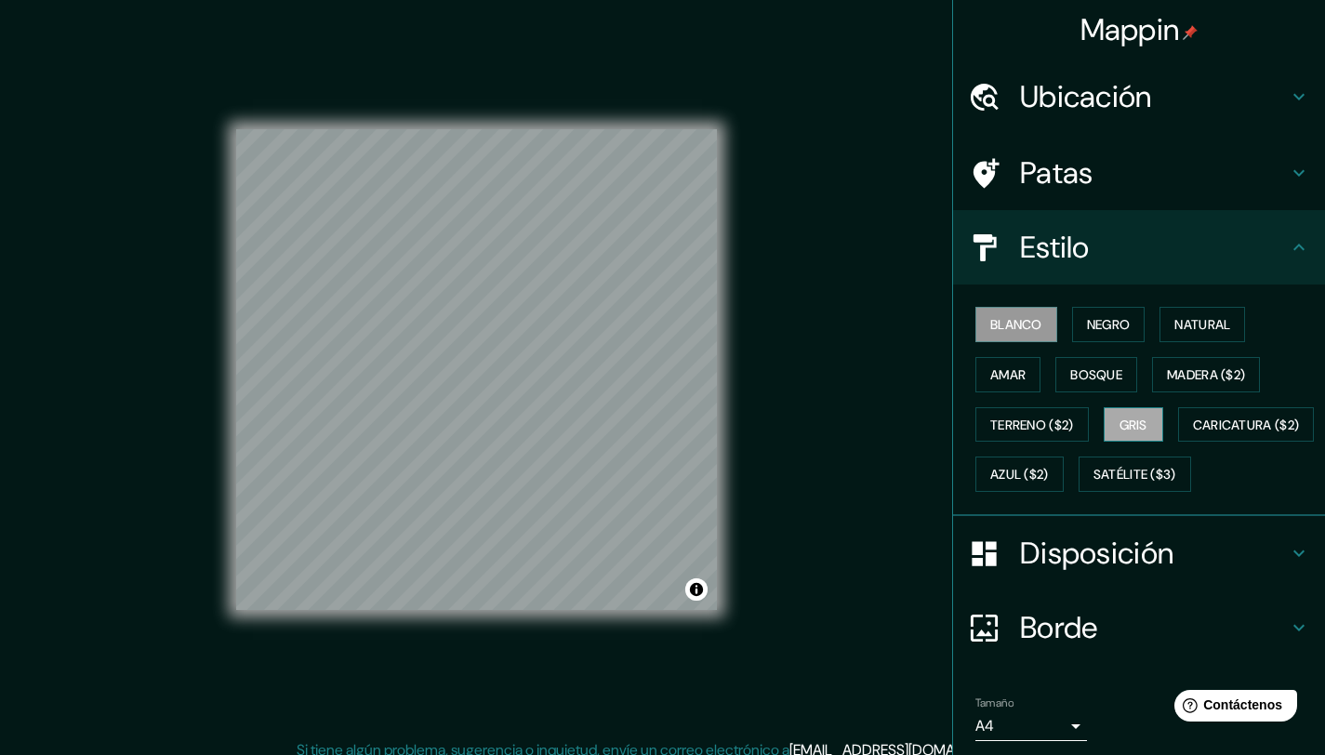
click at [1137, 430] on button "Gris" at bounding box center [1134, 424] width 60 height 35
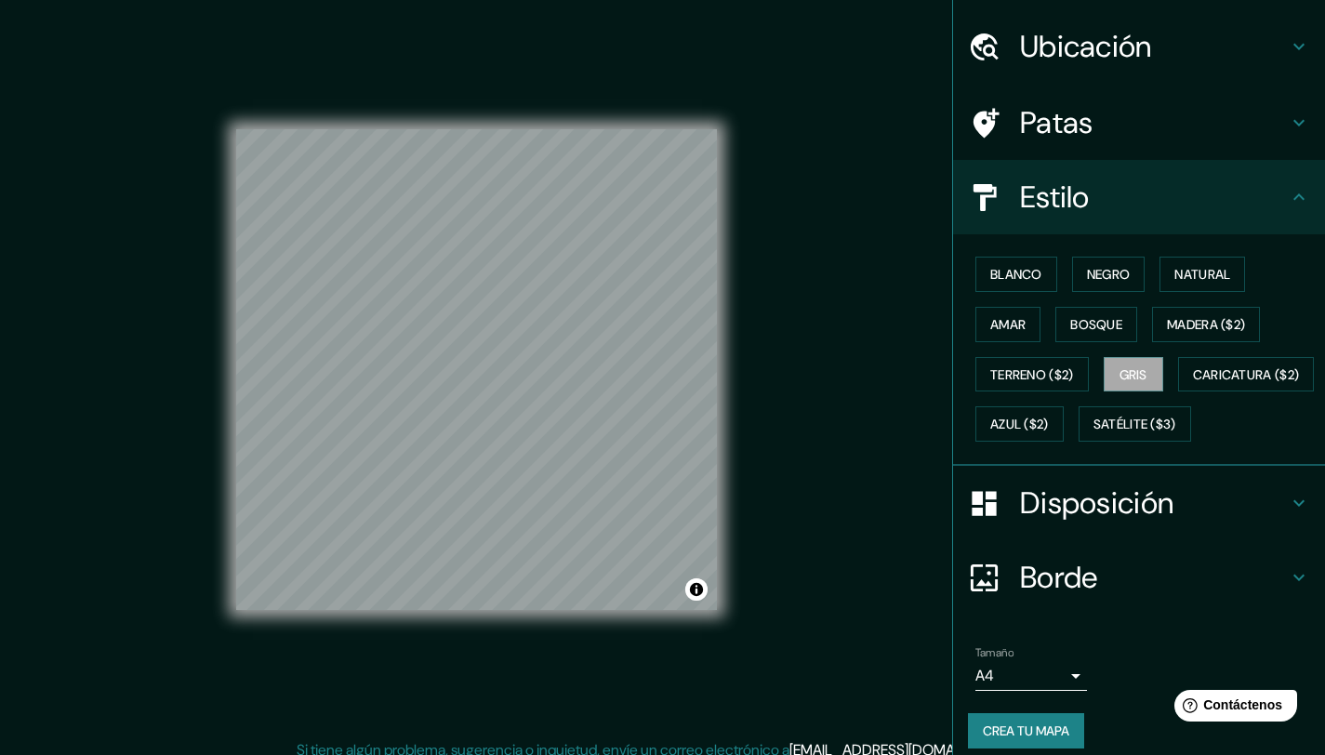
scroll to position [115, 0]
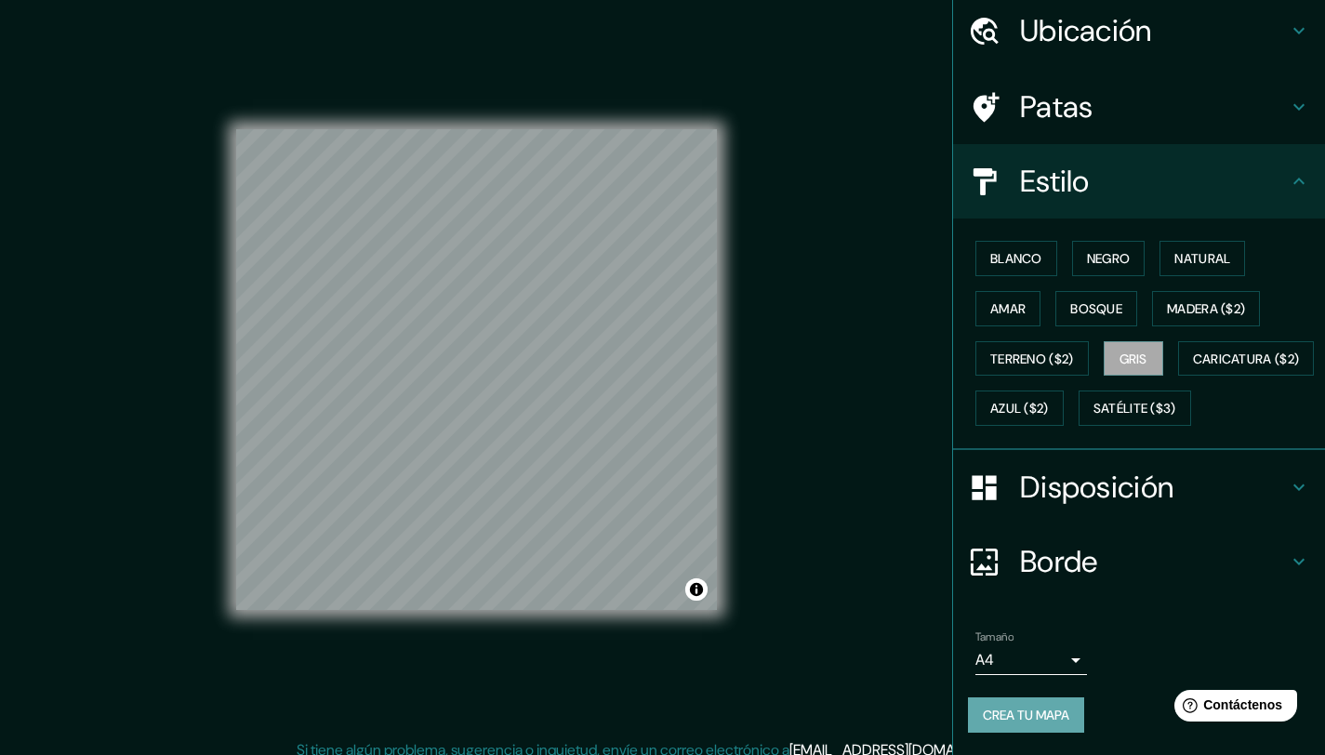
click at [1030, 719] on font "Crea tu mapa" at bounding box center [1026, 715] width 86 height 17
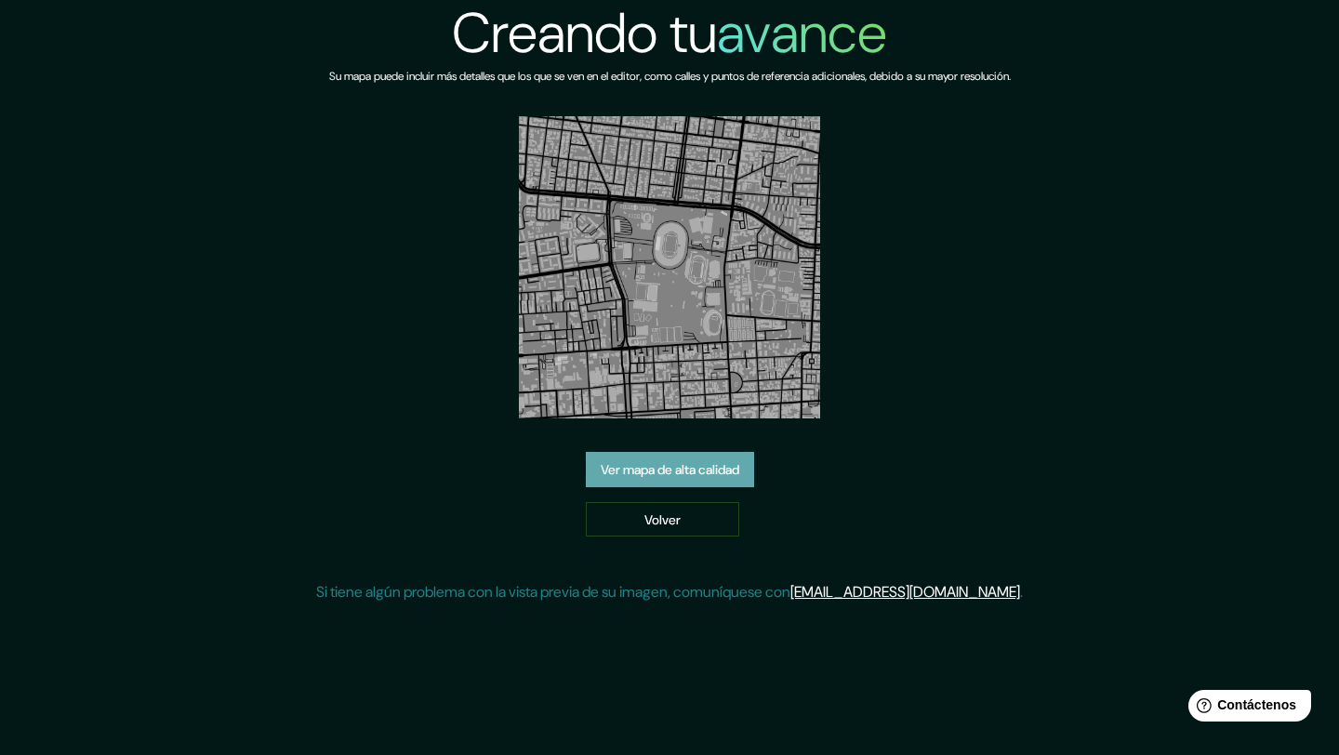
click at [690, 468] on font "Ver mapa de alta calidad" at bounding box center [670, 469] width 139 height 17
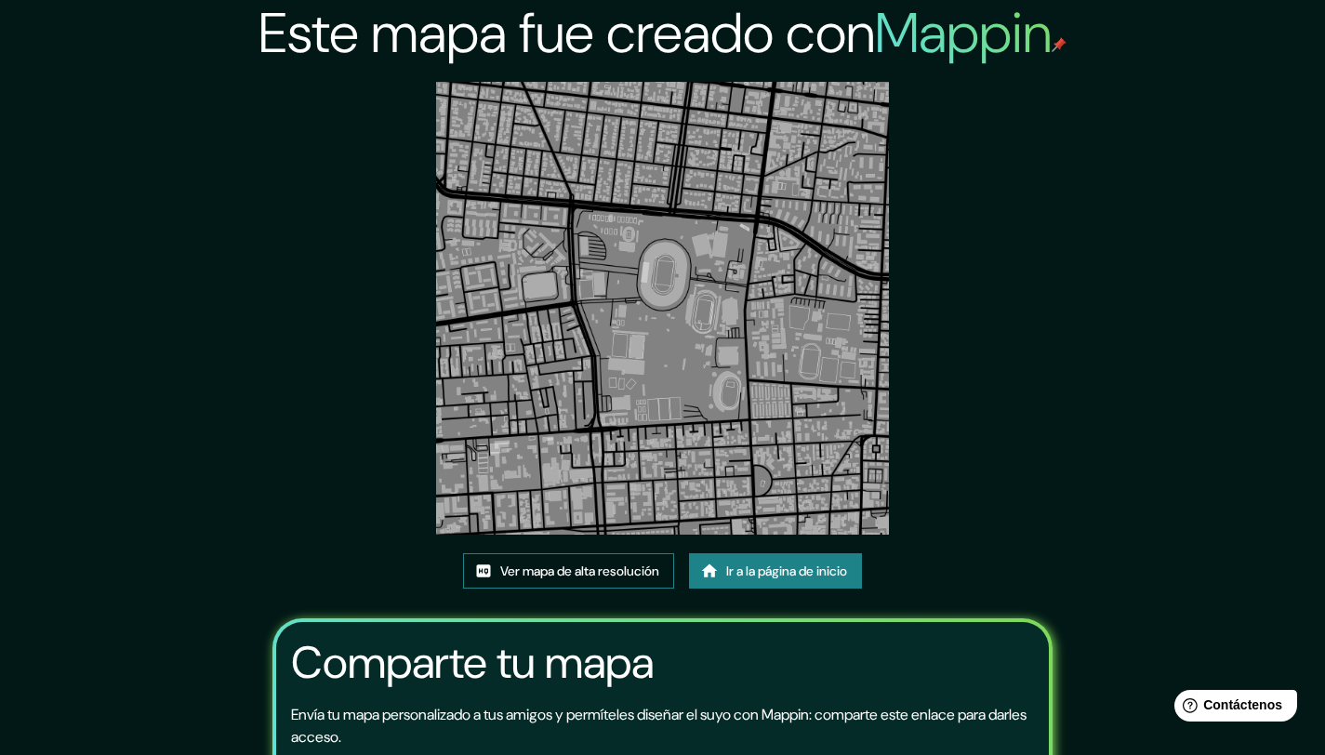
click at [557, 574] on font "Ver mapa de alta resolución" at bounding box center [579, 571] width 159 height 17
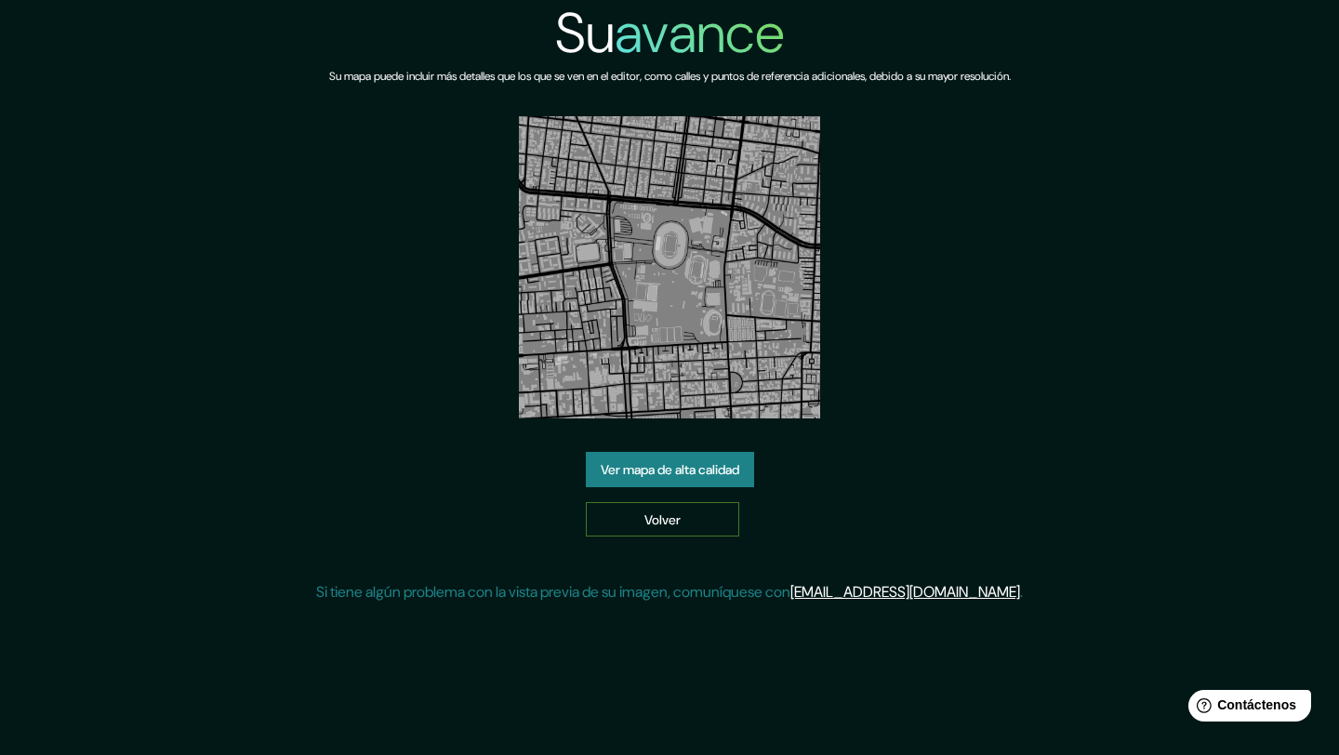
click at [651, 509] on font "Volver" at bounding box center [663, 520] width 36 height 24
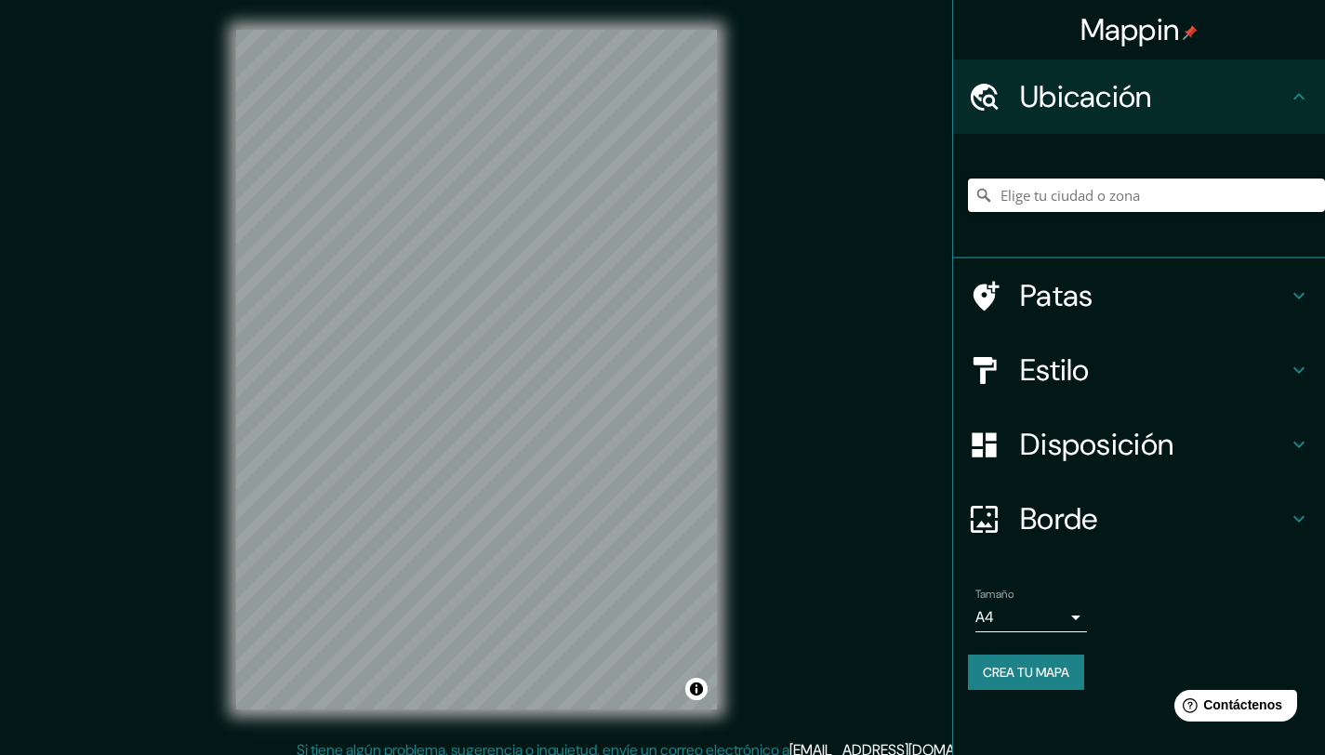
click at [1062, 198] on input "Elige tu ciudad o zona" at bounding box center [1146, 195] width 357 height 33
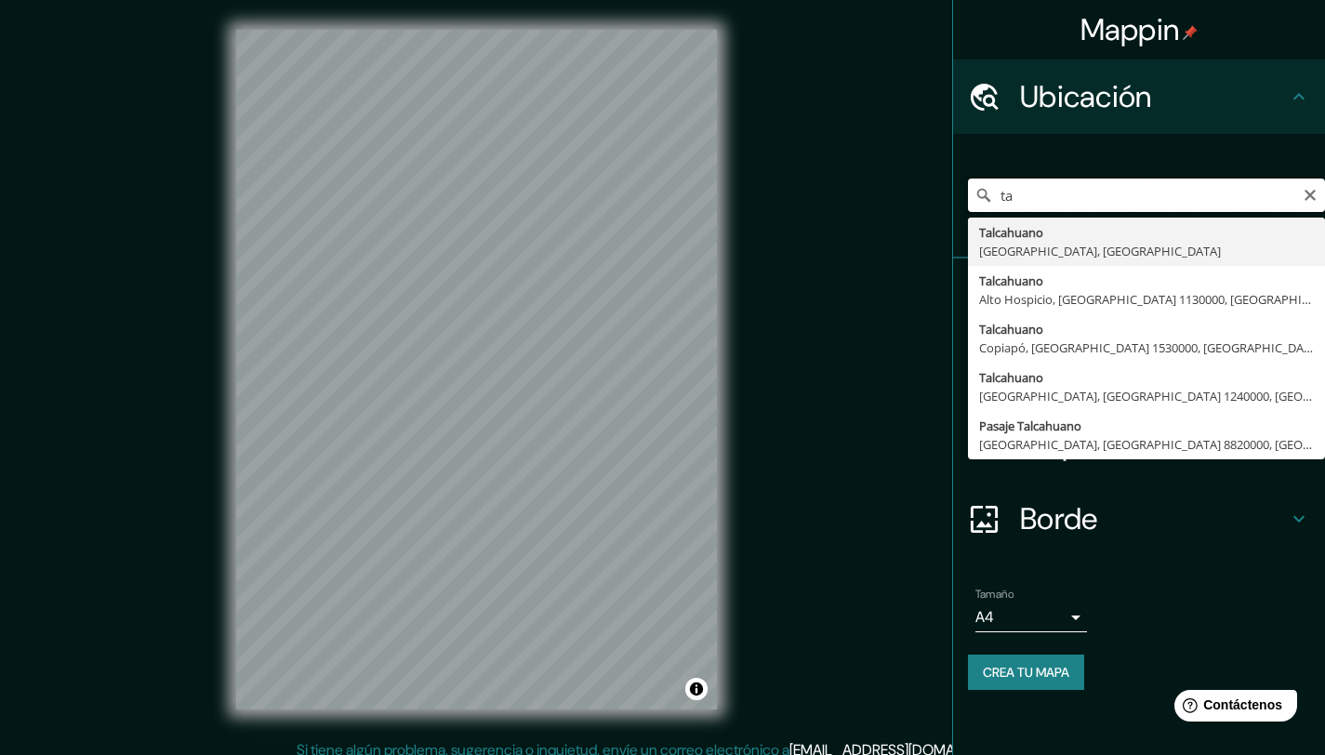
type input "t"
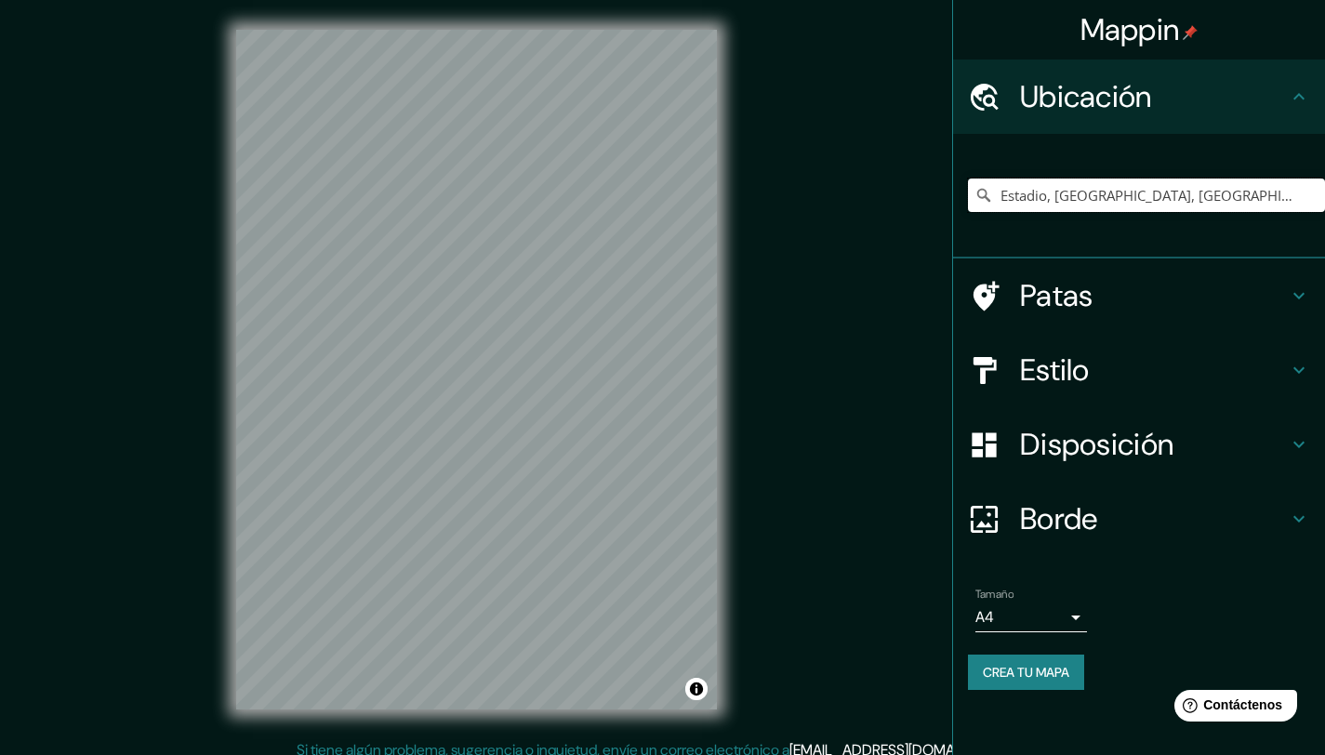
type input "Estadio, Talcahuano, Región del Biobío, Chile"
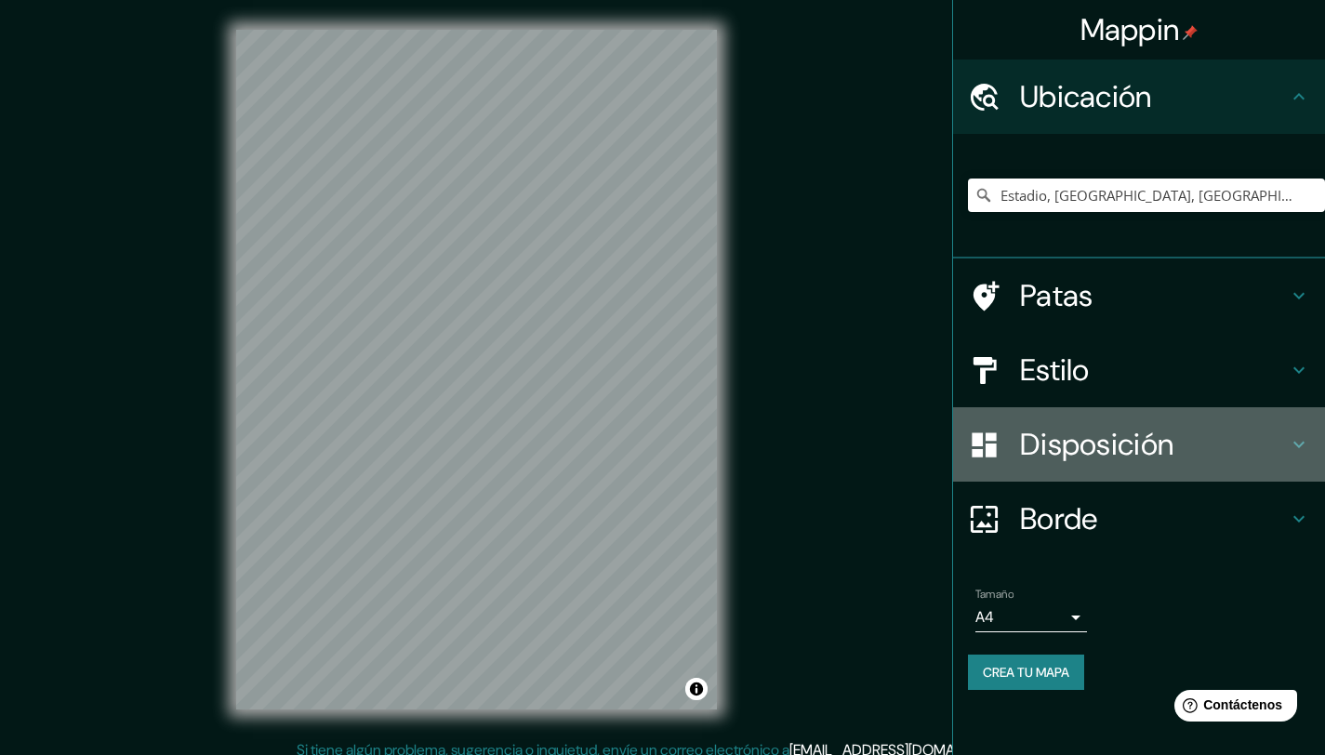
click at [1119, 442] on font "Disposición" at bounding box center [1096, 444] width 153 height 39
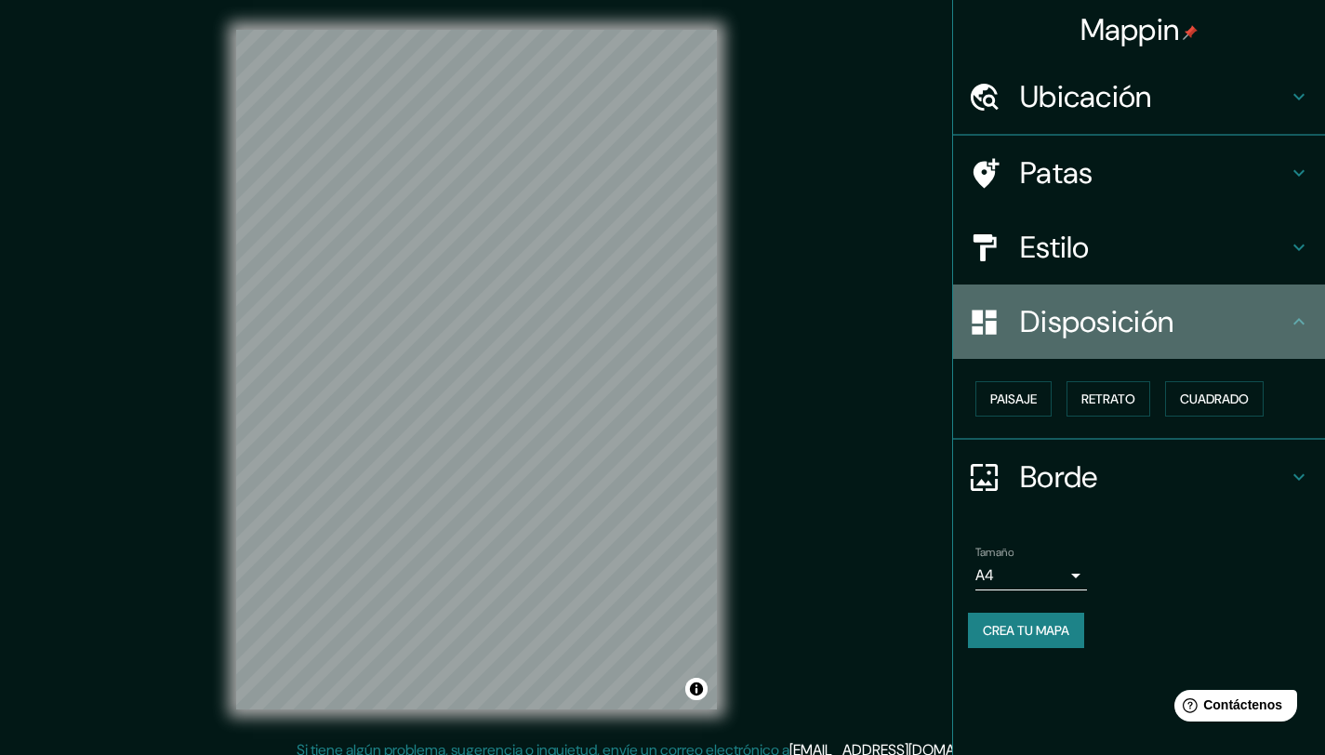
click at [1097, 354] on div "Disposición" at bounding box center [1139, 322] width 372 height 74
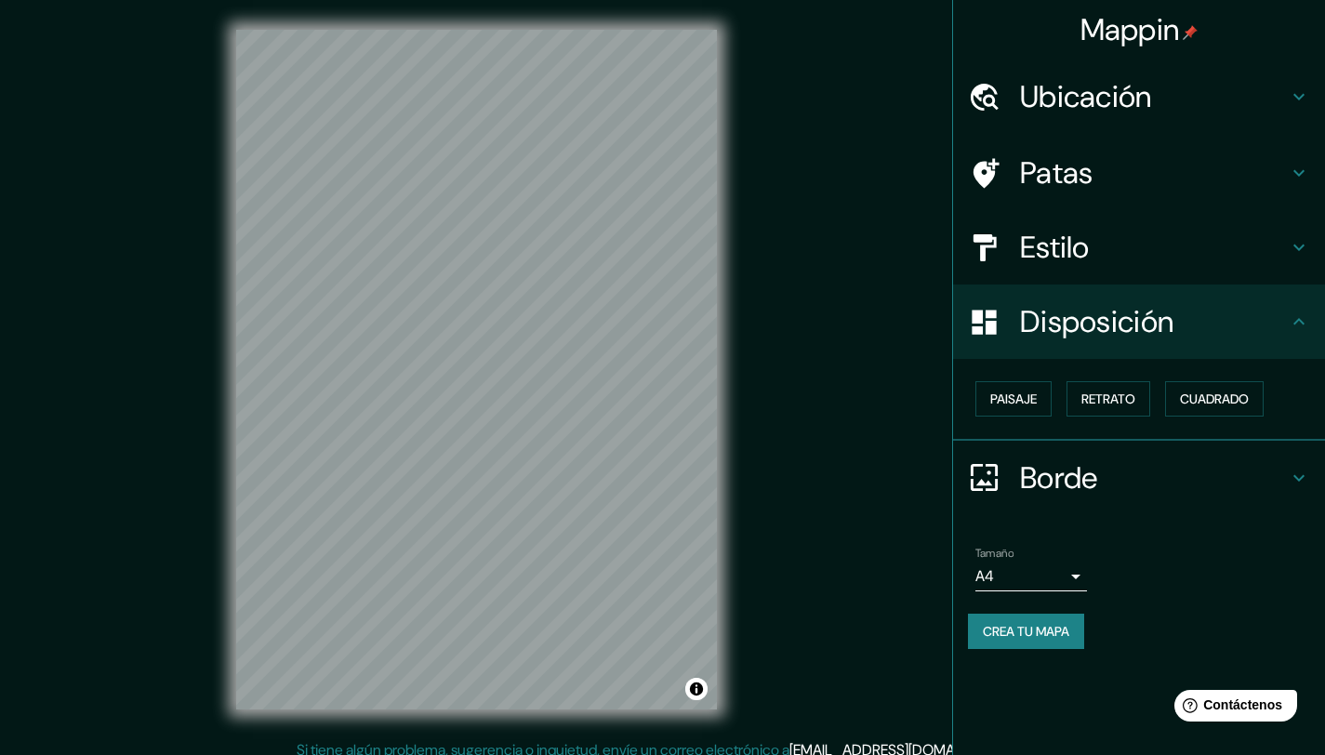
drag, startPoint x: 1071, startPoint y: 280, endPoint x: 1065, endPoint y: 256, distance: 25.0
click at [1070, 277] on div "Estilo" at bounding box center [1139, 247] width 372 height 74
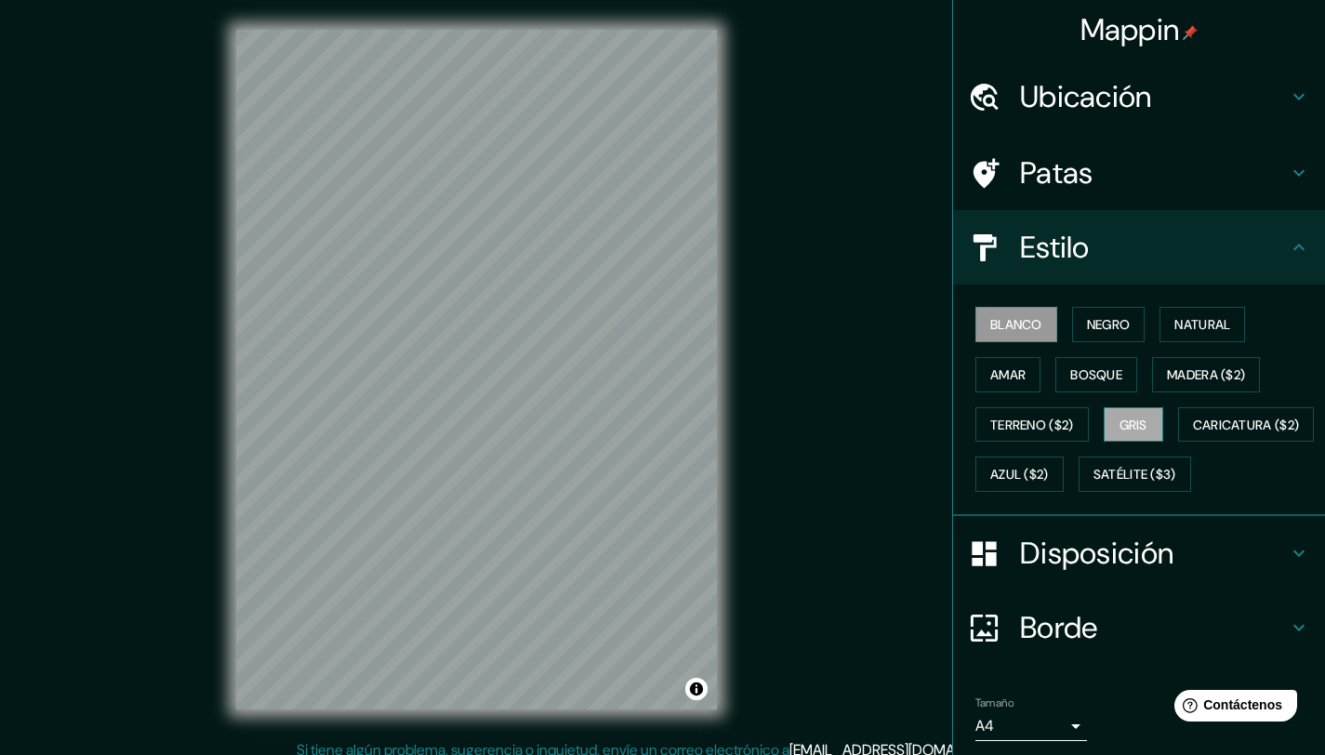
click at [1131, 422] on font "Gris" at bounding box center [1134, 425] width 28 height 17
click at [812, 519] on div "Mappin Ubicación Estadio, Talcahuano, Región del Biobío, Chile Estadio Talcahua…" at bounding box center [662, 384] width 1325 height 769
click at [1069, 573] on font "Disposición" at bounding box center [1096, 553] width 153 height 39
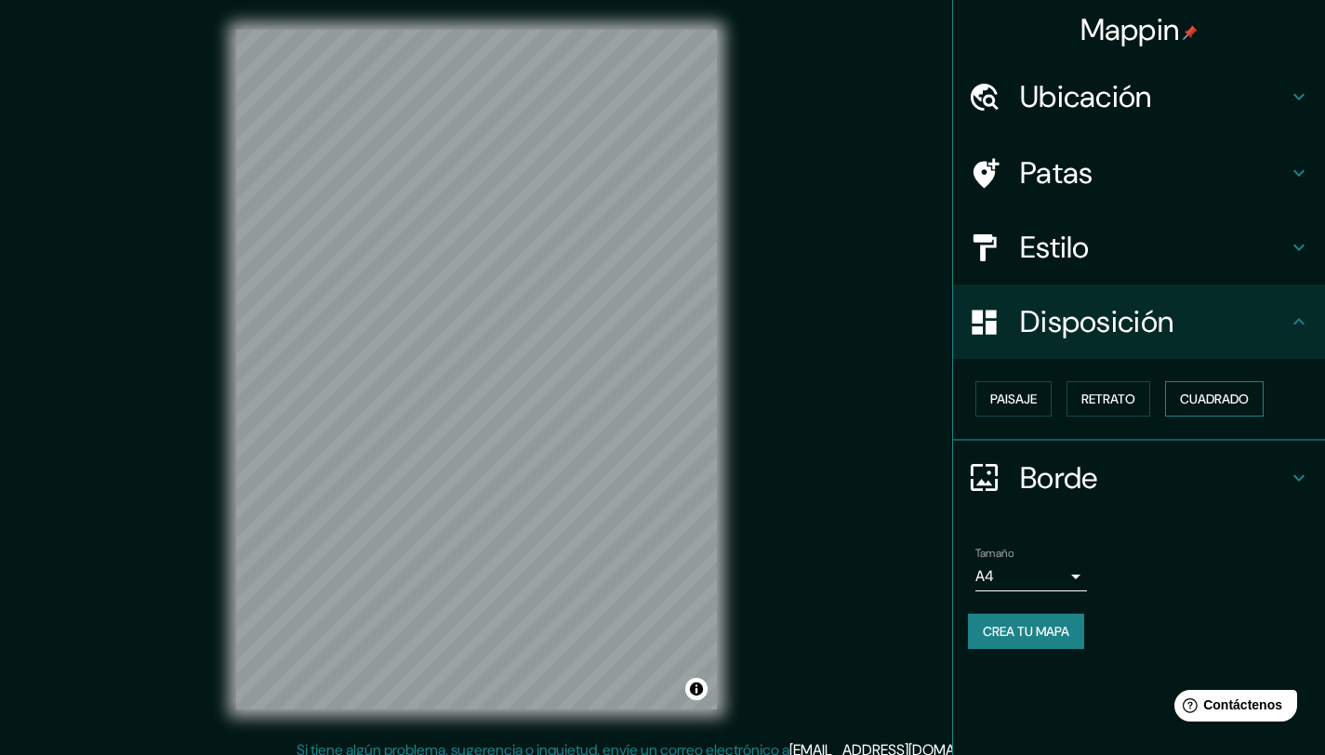
click at [1230, 401] on font "Cuadrado" at bounding box center [1214, 399] width 69 height 17
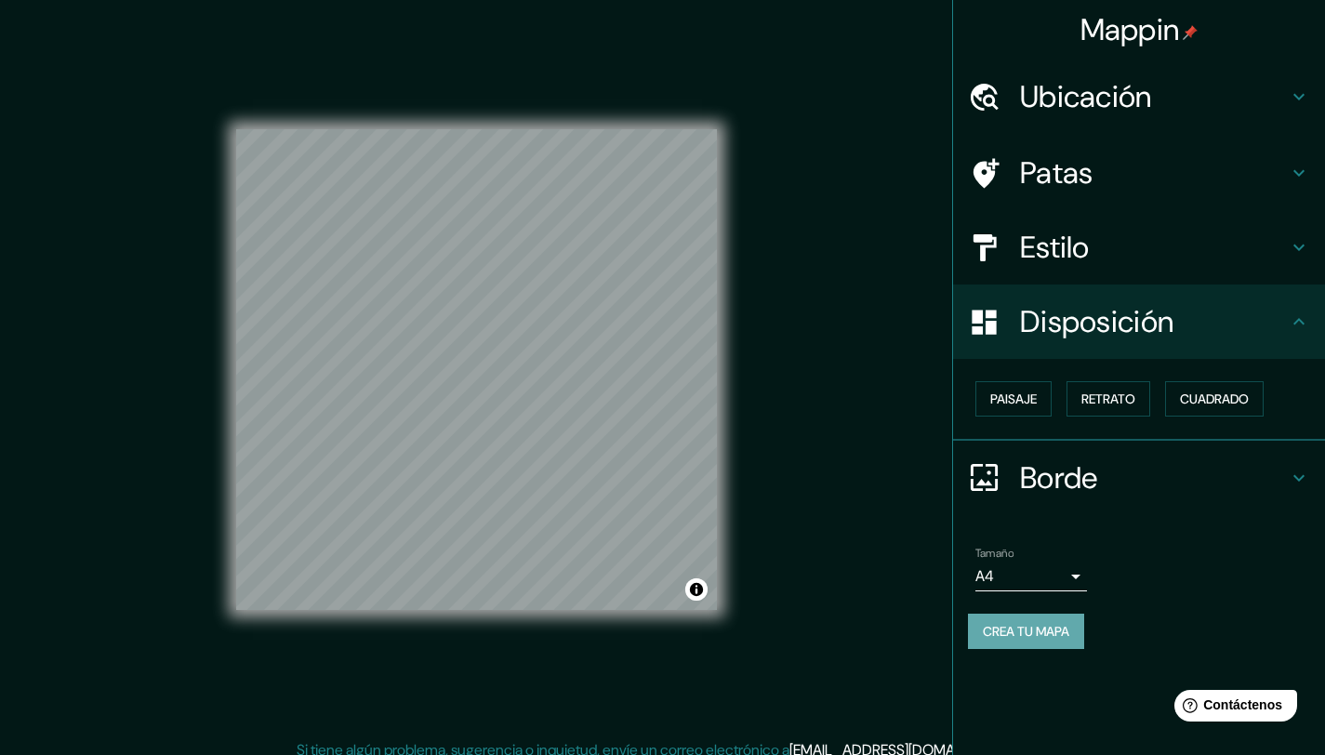
click at [1069, 633] on font "Crea tu mapa" at bounding box center [1026, 631] width 86 height 17
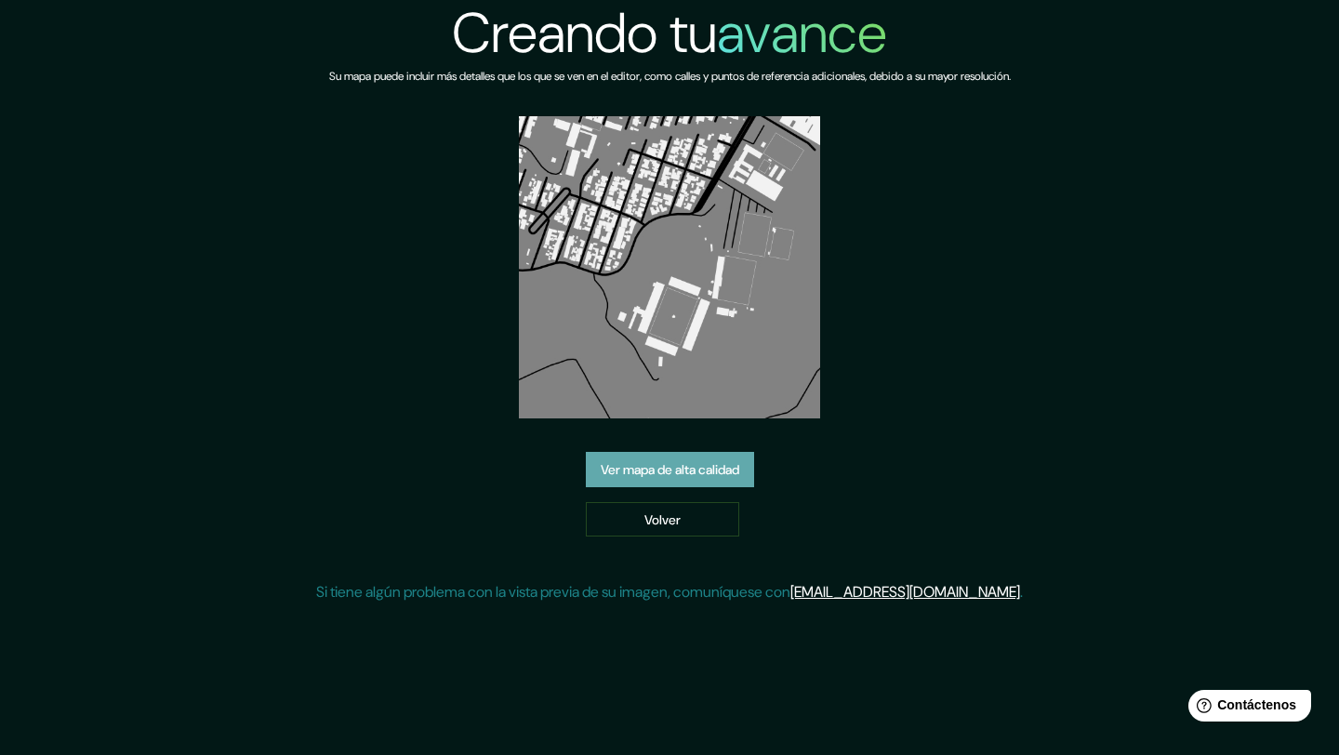
click at [725, 470] on font "Ver mapa de alta calidad" at bounding box center [670, 469] width 139 height 17
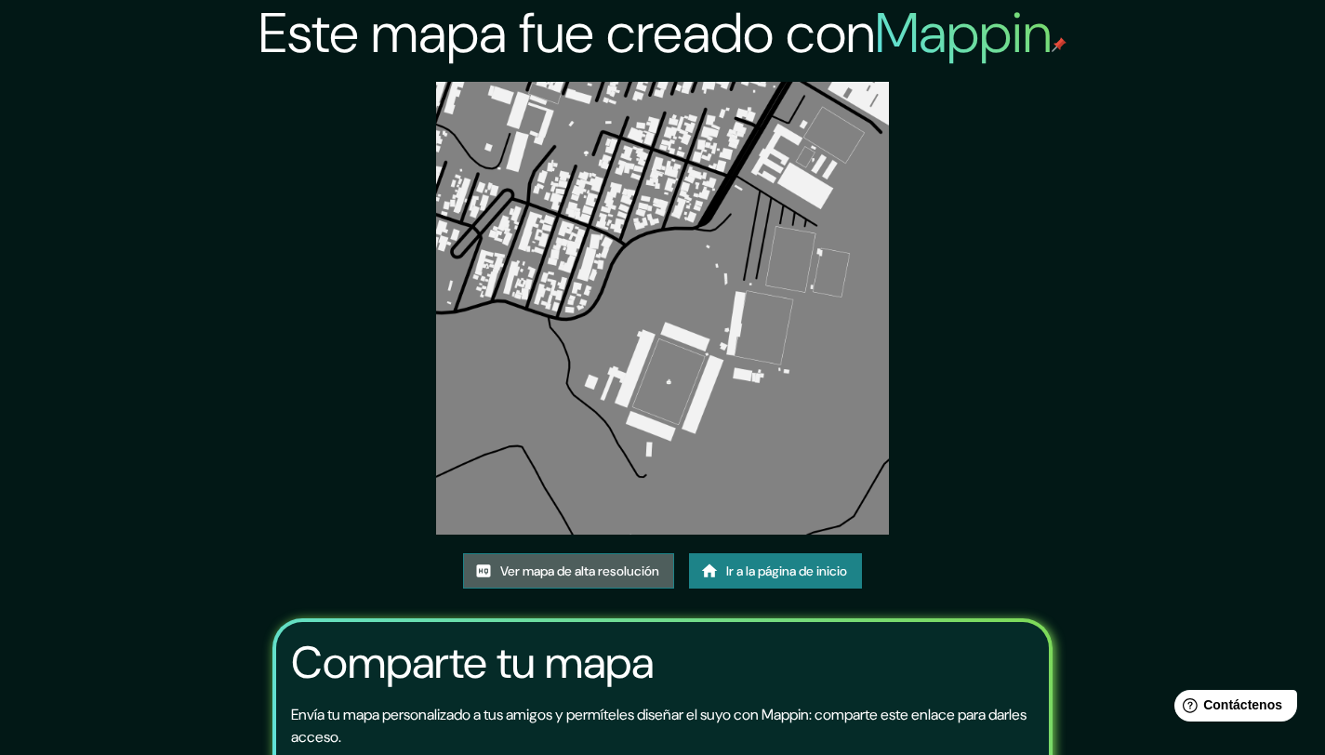
click at [531, 570] on font "Ver mapa de alta resolución" at bounding box center [579, 571] width 159 height 17
